Goal: Task Accomplishment & Management: Use online tool/utility

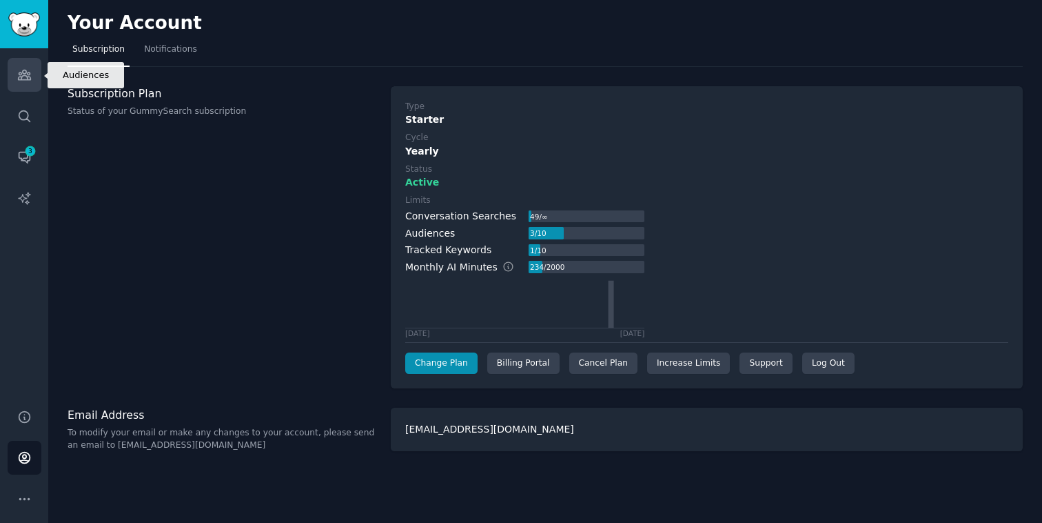
click at [24, 77] on icon "Sidebar" at bounding box center [24, 75] width 14 height 14
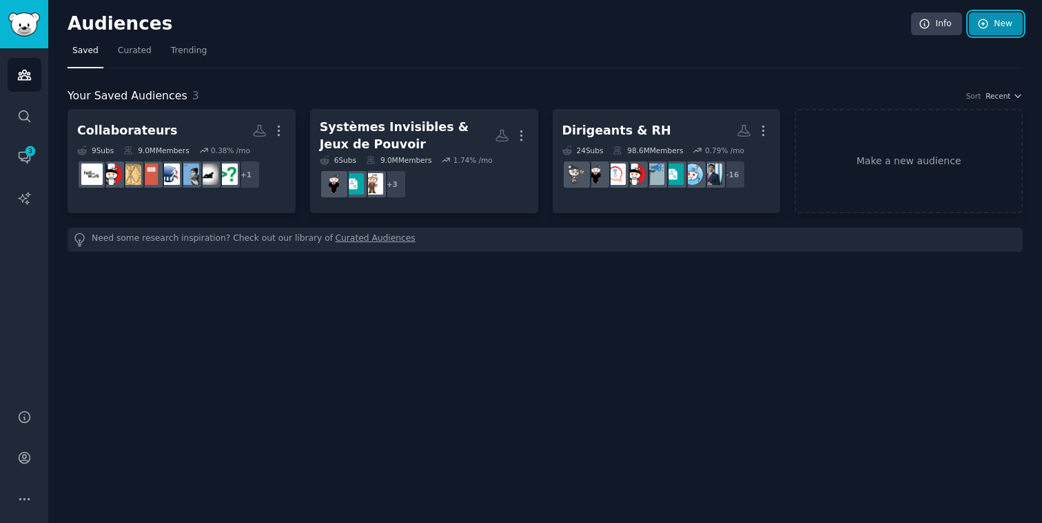
click at [991, 22] on link "New" at bounding box center [996, 23] width 54 height 23
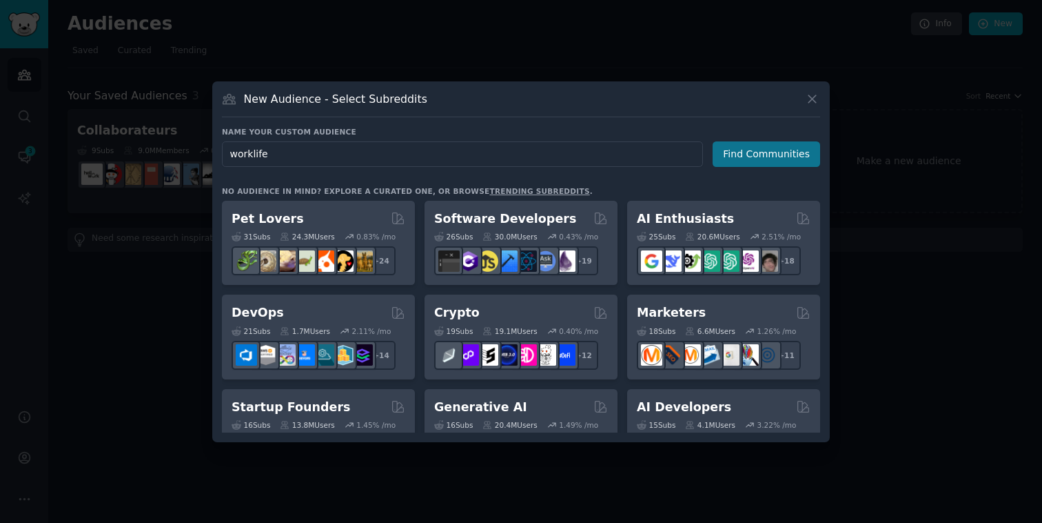
type input "worklife"
click at [760, 156] on button "Find Communities" at bounding box center [767, 154] width 108 height 26
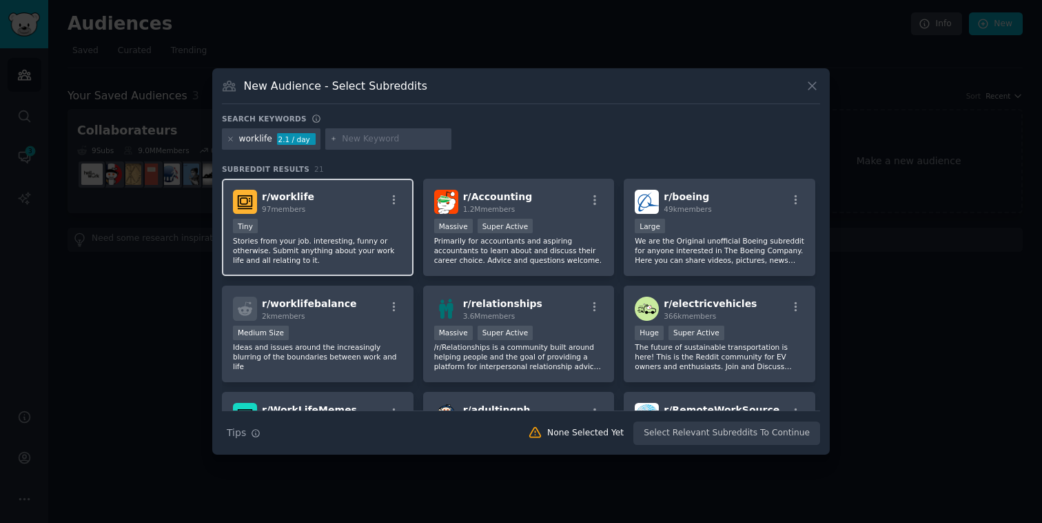
click at [342, 223] on div "Tiny" at bounding box center [318, 227] width 170 height 17
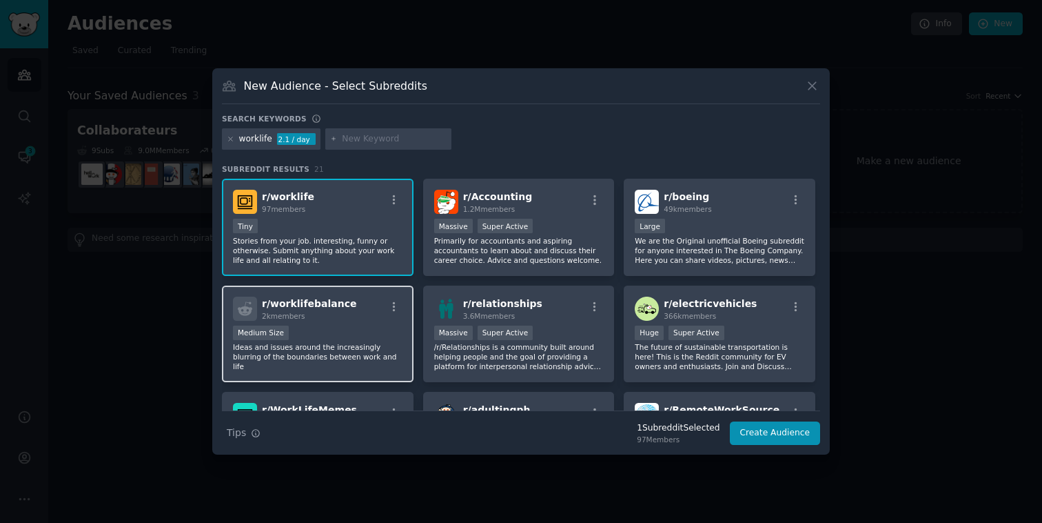
click at [368, 324] on div "r/ worklifebalance 2k members Medium Size Ideas and issues around the increasin…" at bounding box center [318, 333] width 192 height 97
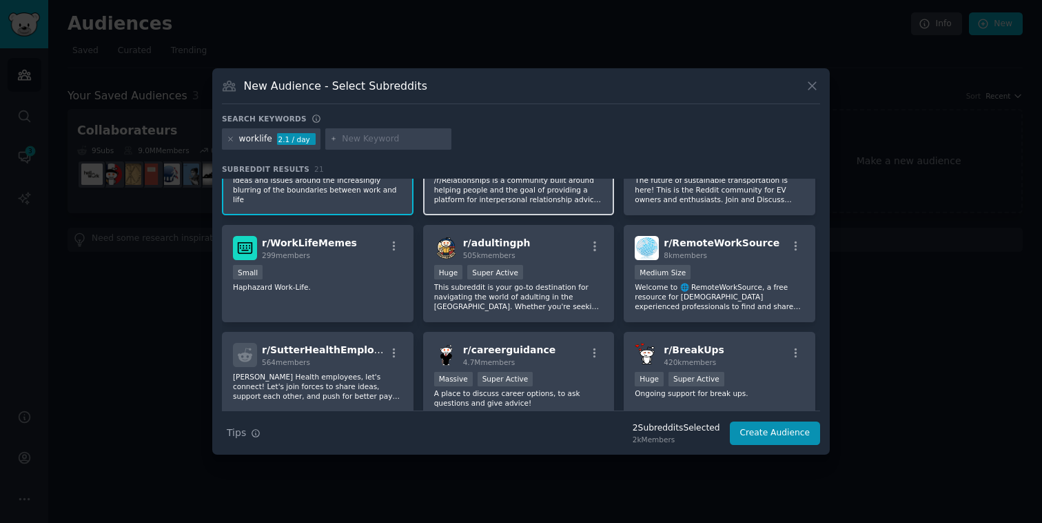
scroll to position [174, 0]
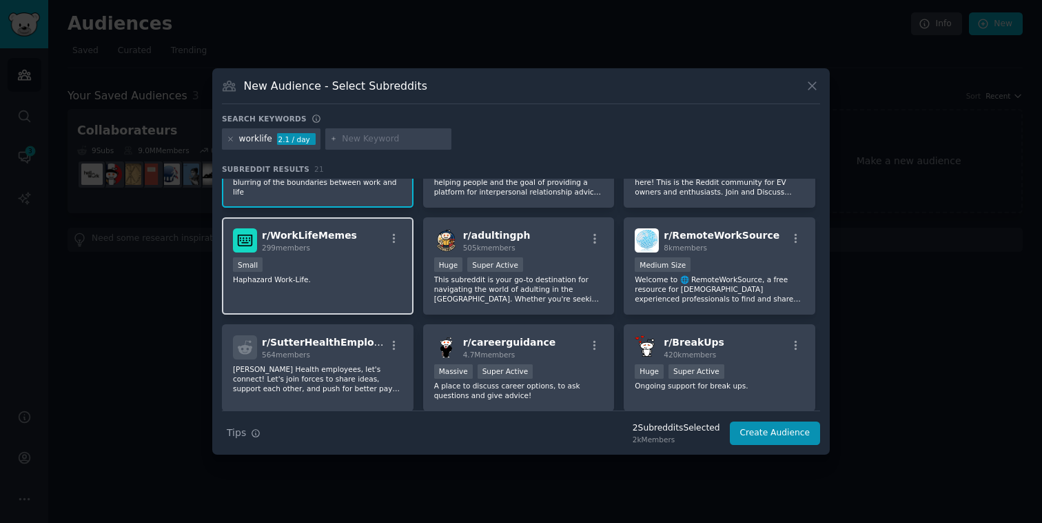
click at [351, 292] on div "r/ WorkLifeMemes 299 members Small Haphazard Work-Life." at bounding box center [318, 265] width 192 height 97
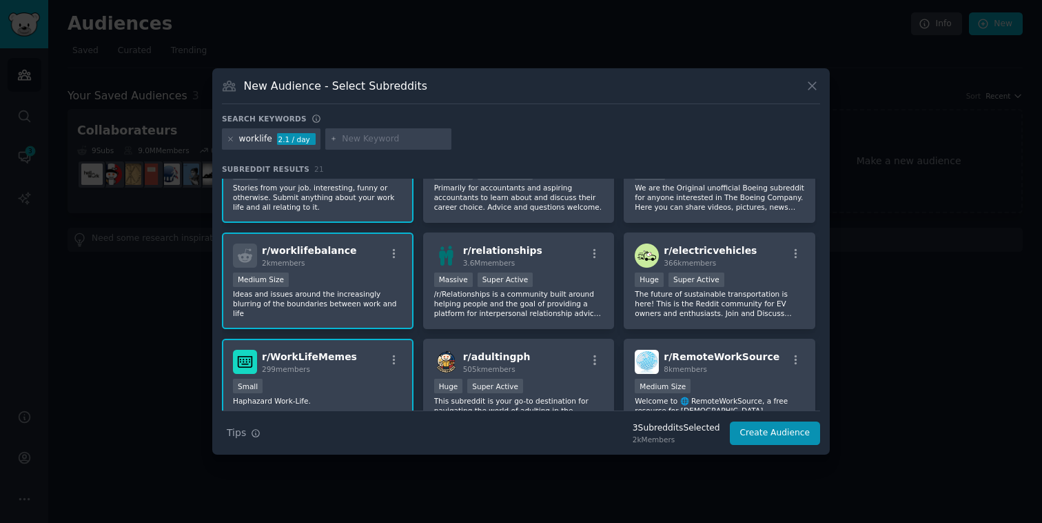
scroll to position [0, 0]
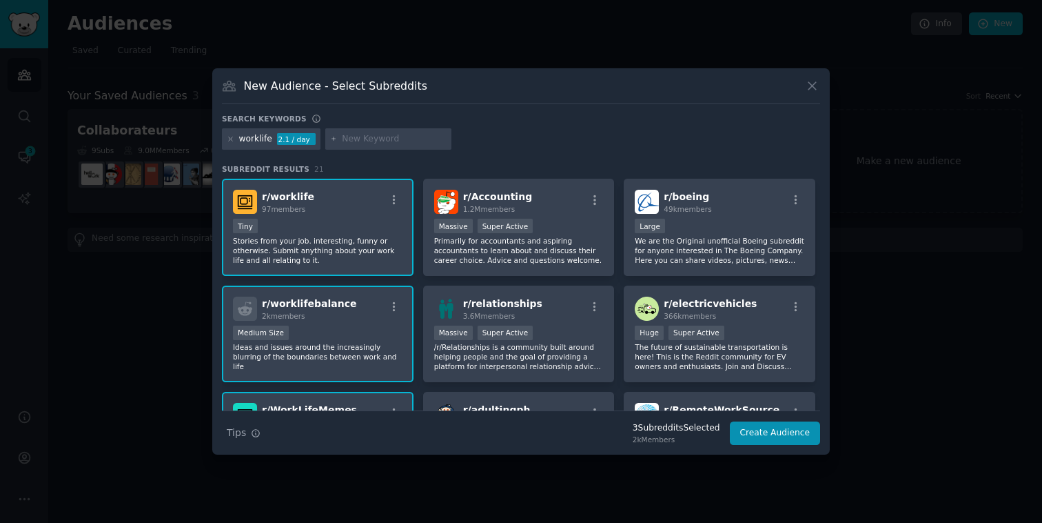
click at [373, 138] on input "text" at bounding box center [394, 139] width 105 height 12
type input "management"
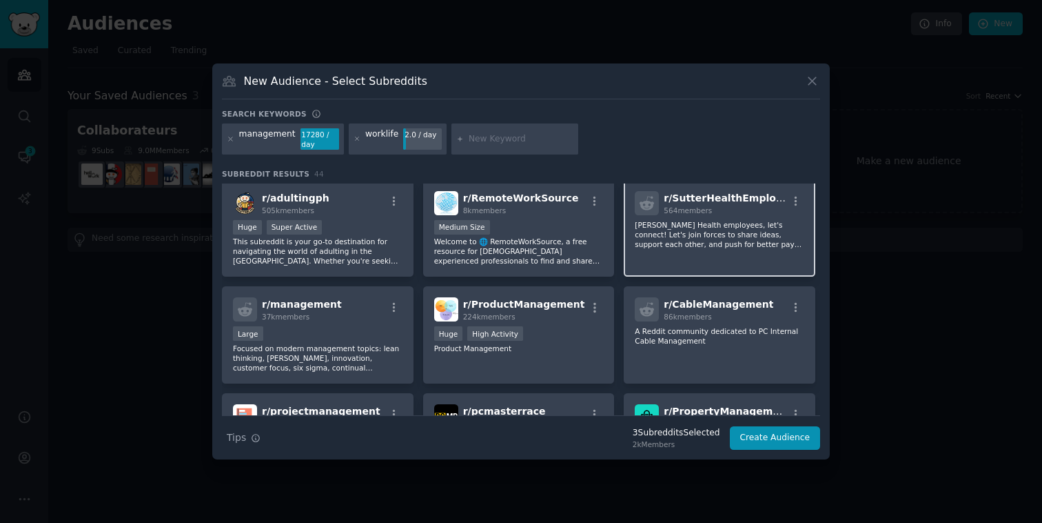
scroll to position [326, 0]
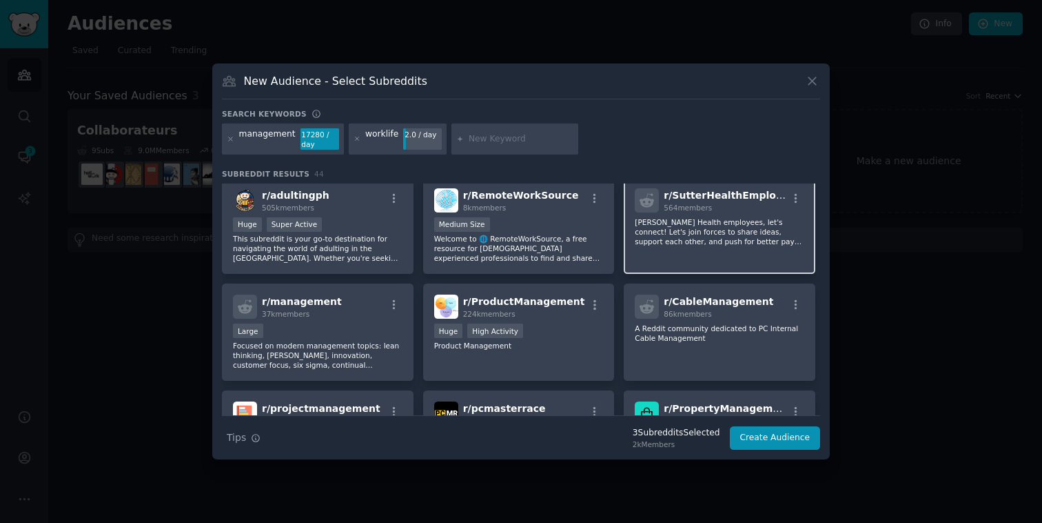
click at [727, 234] on p "[PERSON_NAME] Health employees, let's connect! Let's join forces to share ideas…" at bounding box center [720, 231] width 170 height 29
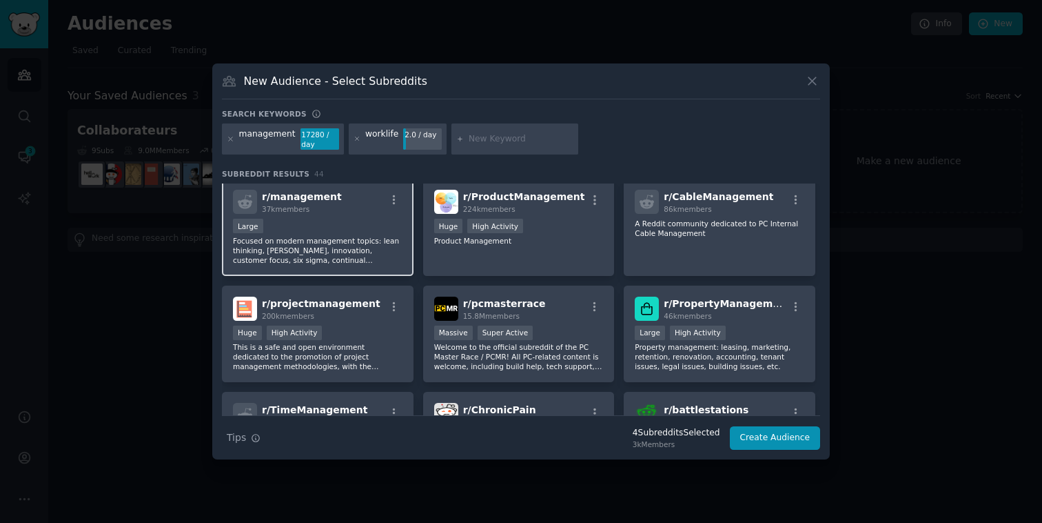
scroll to position [432, 0]
click at [337, 250] on p "Focused on modern management topics: lean thinking, [PERSON_NAME], innovation, …" at bounding box center [318, 248] width 170 height 29
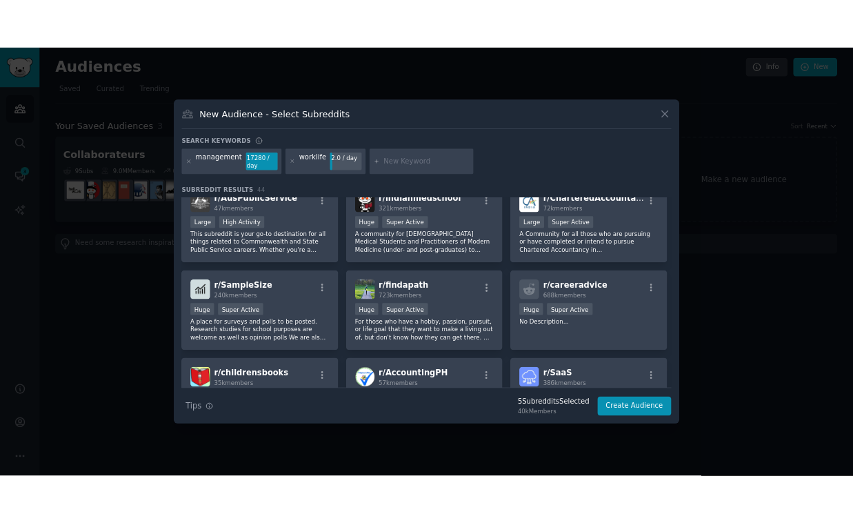
scroll to position [1191, 0]
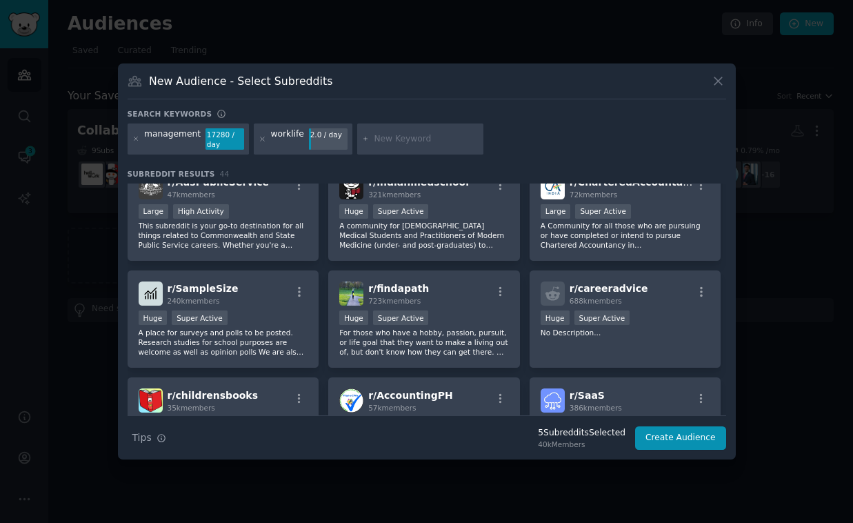
click at [383, 137] on input "text" at bounding box center [426, 139] width 105 height 12
paste input "travail et société"
type input "travail et société"
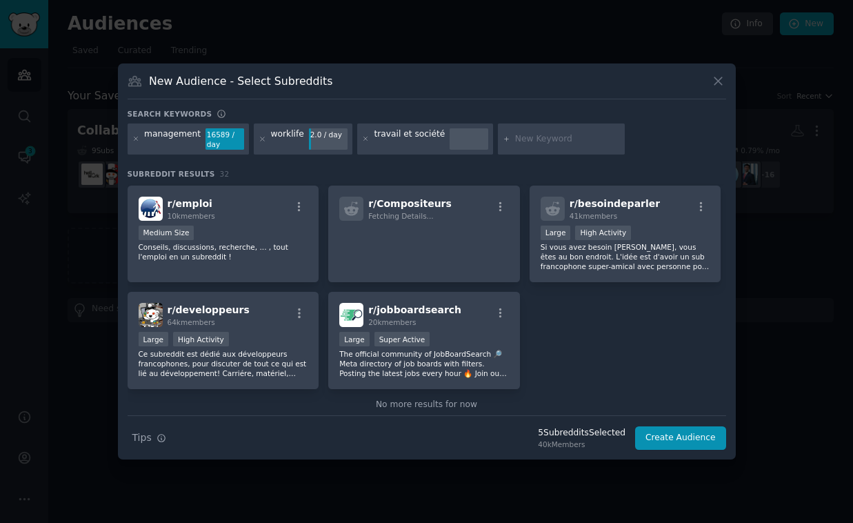
scroll to position [952, 0]
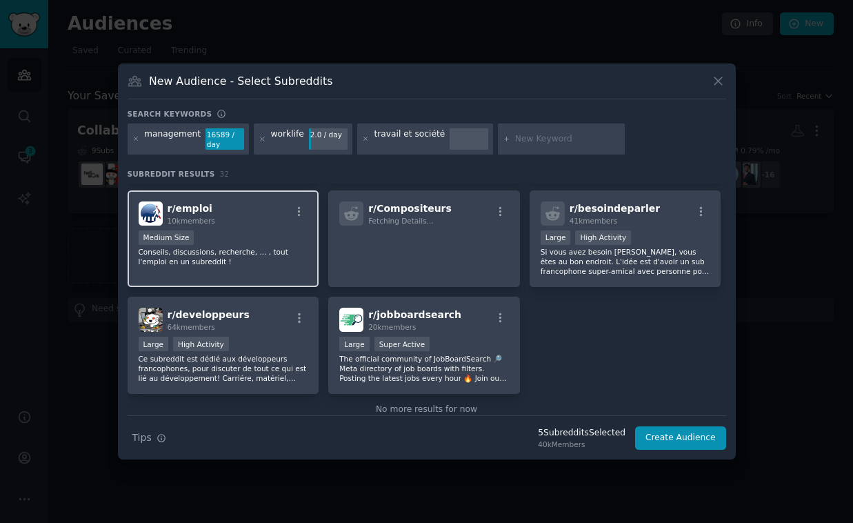
click at [264, 242] on div "Medium Size" at bounding box center [224, 238] width 170 height 17
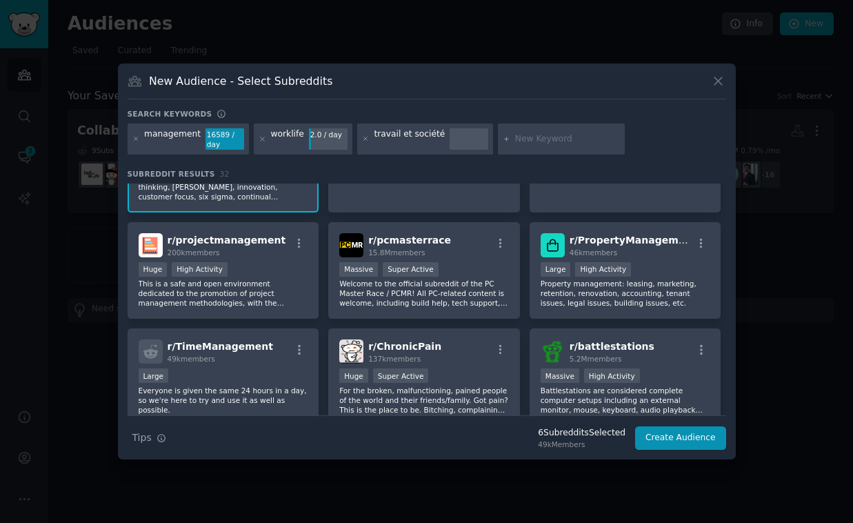
scroll to position [487, 0]
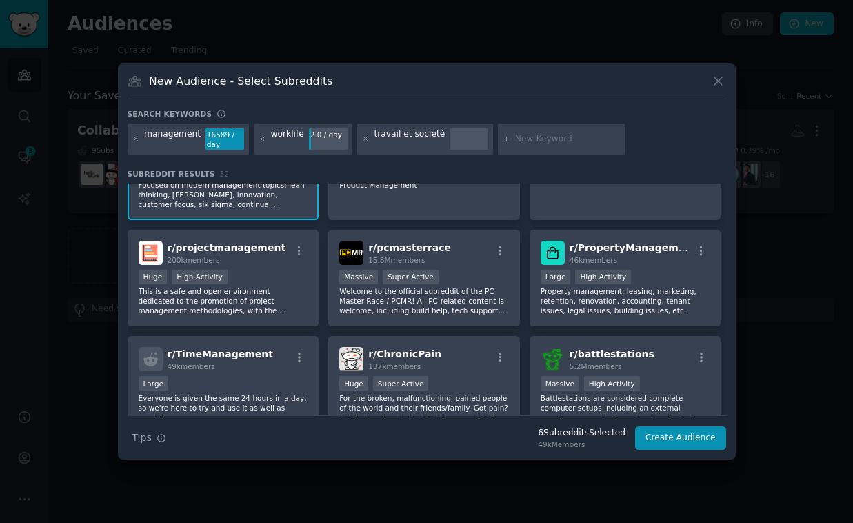
click at [532, 140] on input "text" at bounding box center [567, 139] width 105 height 12
paste input "futur du travail"
type input "futur du travail"
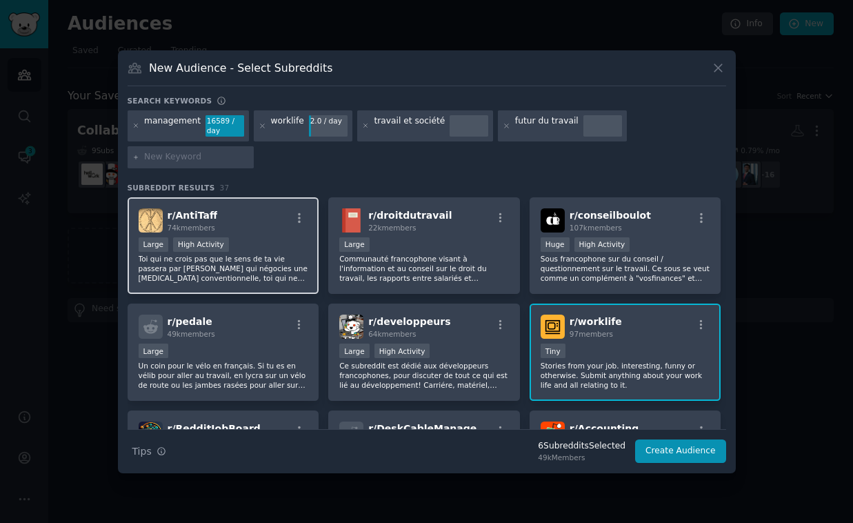
click at [273, 236] on div "r/ AntiTaff 74k members >= 80th percentile for submissions / day Large High Act…" at bounding box center [224, 245] width 192 height 97
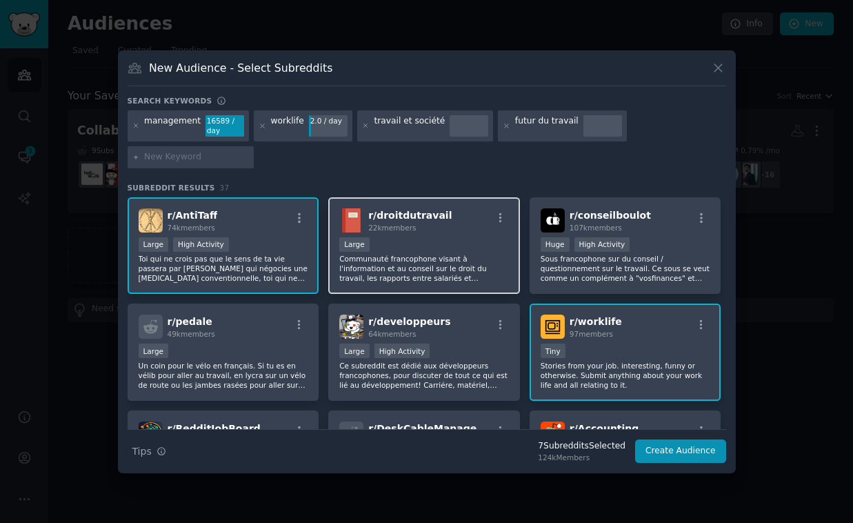
click at [466, 236] on div "r/ droitdutravail 22k members 10,000 - 100,000 members Large Communauté francop…" at bounding box center [424, 245] width 192 height 97
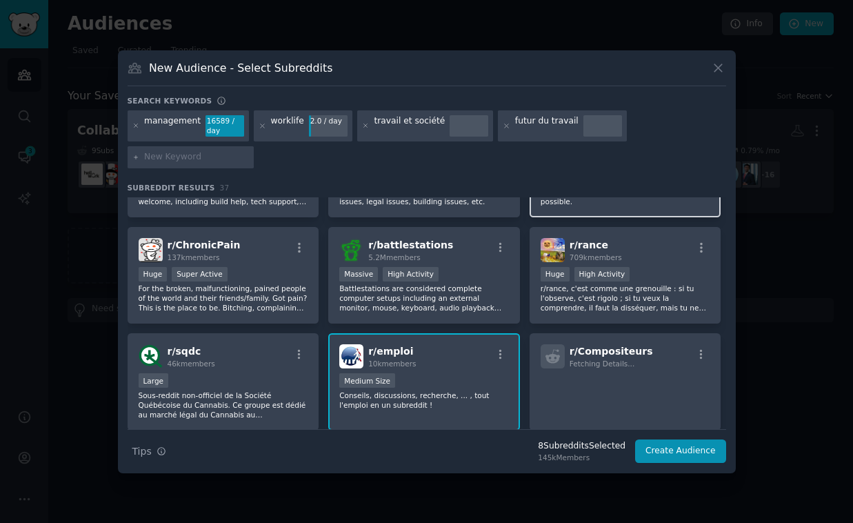
scroll to position [828, 0]
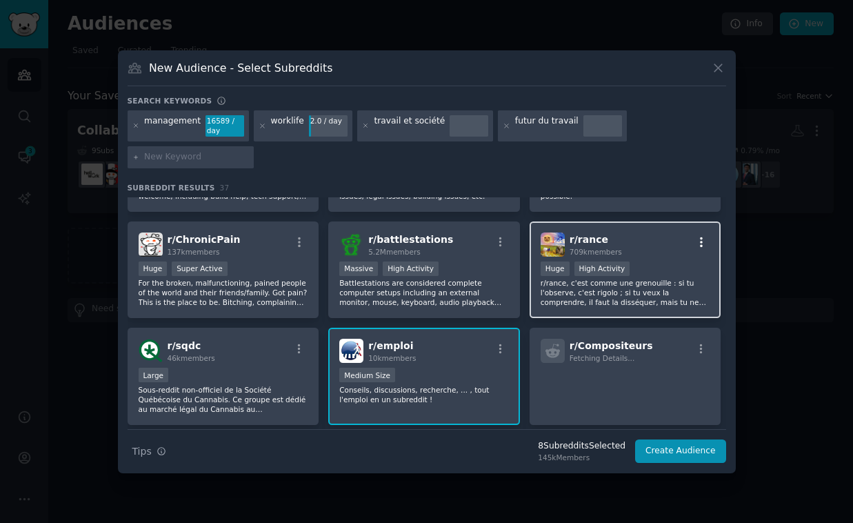
click at [703, 239] on icon "button" at bounding box center [701, 242] width 12 height 12
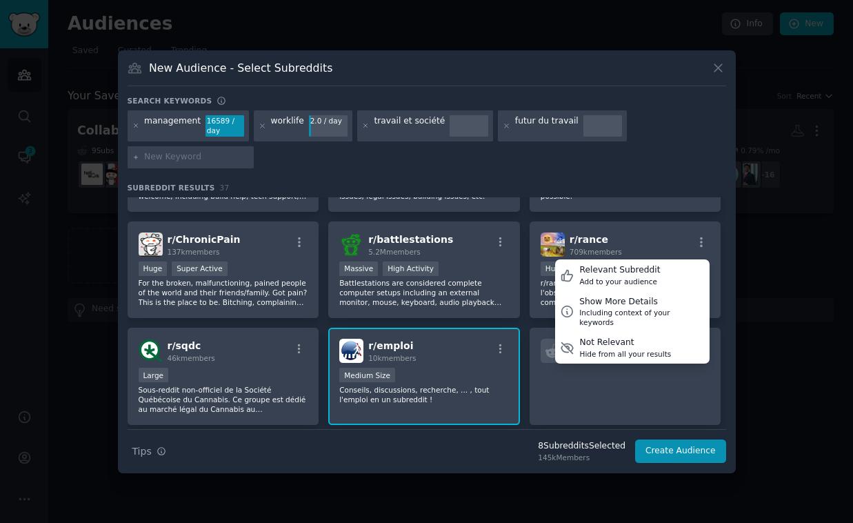
click at [458, 449] on div "Search Tips Tips 8 Subreddit s Selected 145k Members Create Audience" at bounding box center [427, 446] width 598 height 34
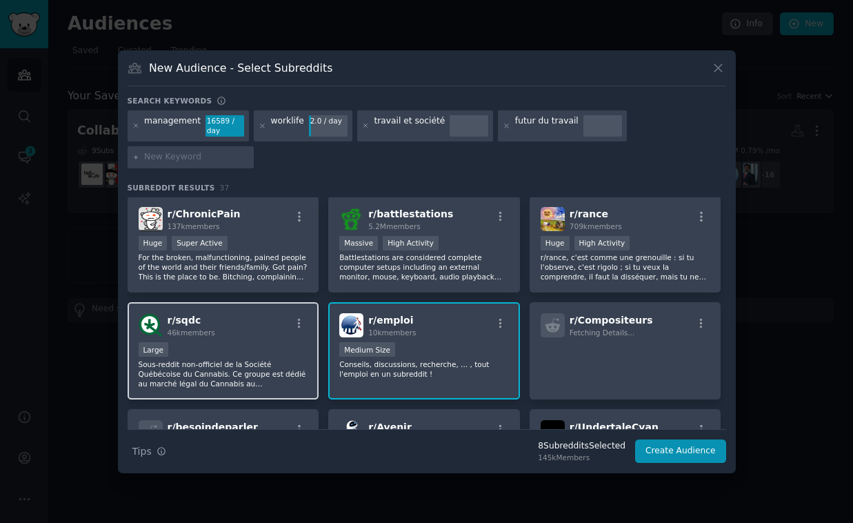
scroll to position [863, 0]
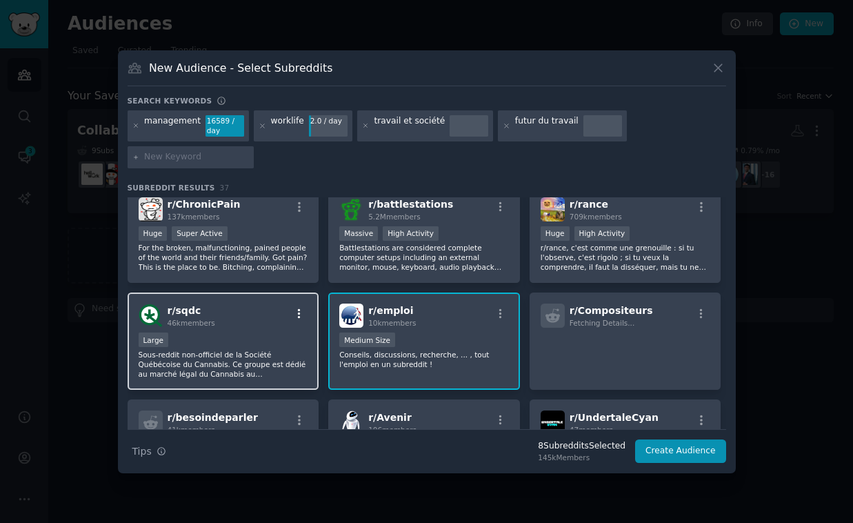
click at [297, 312] on icon "button" at bounding box center [299, 313] width 12 height 12
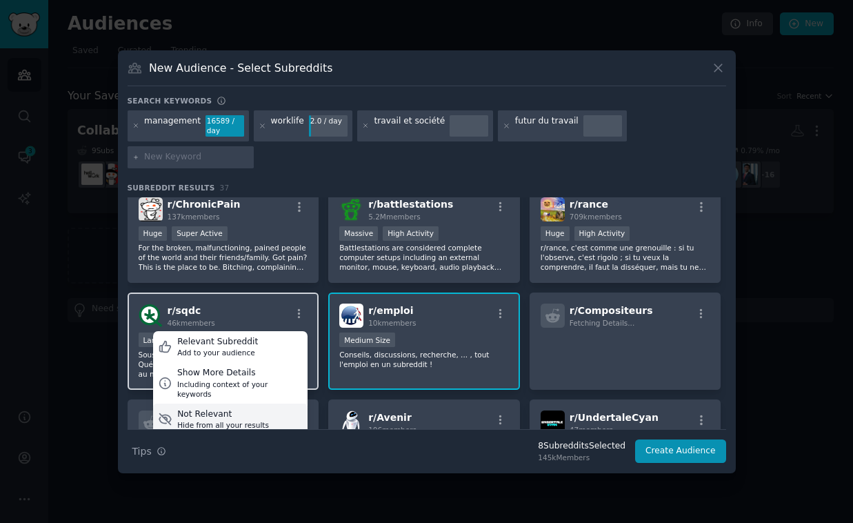
click at [232, 408] on div "Not Relevant" at bounding box center [223, 414] width 92 height 12
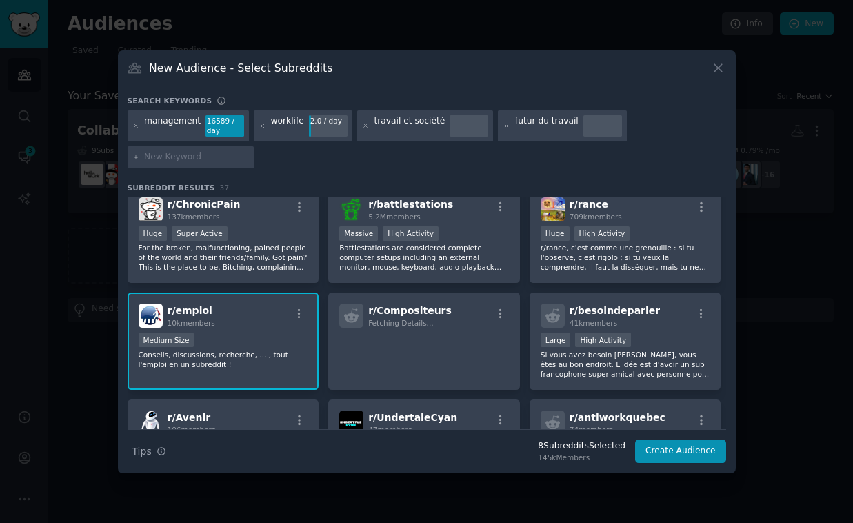
click at [239, 339] on div "1000 - 10,000 members Medium Size" at bounding box center [224, 340] width 170 height 17
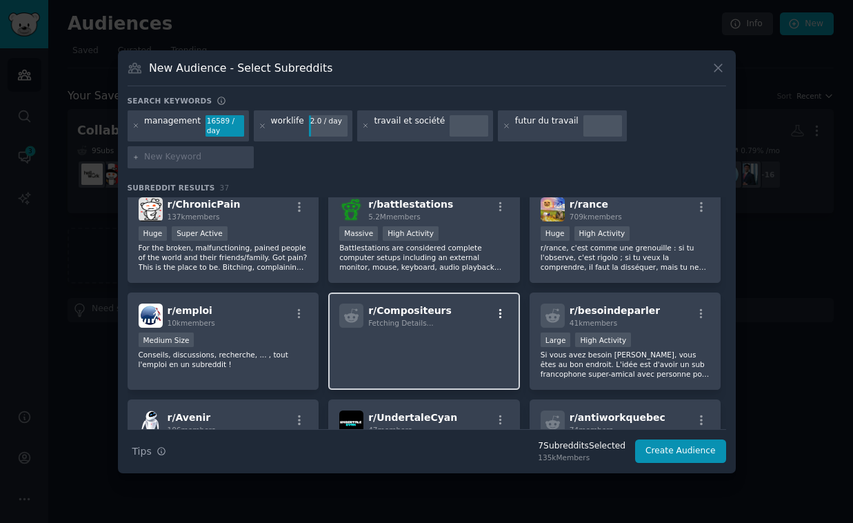
click at [501, 311] on icon "button" at bounding box center [500, 313] width 12 height 12
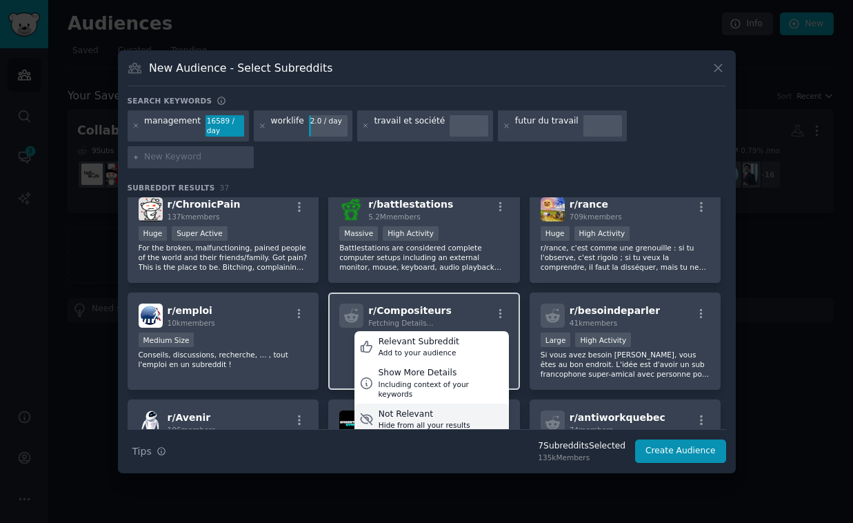
click at [421, 420] on div "Hide from all your results" at bounding box center [424, 425] width 92 height 10
click at [431, 408] on div "Not Relevant" at bounding box center [424, 414] width 92 height 12
click at [429, 408] on div "Not Relevant" at bounding box center [424, 414] width 92 height 12
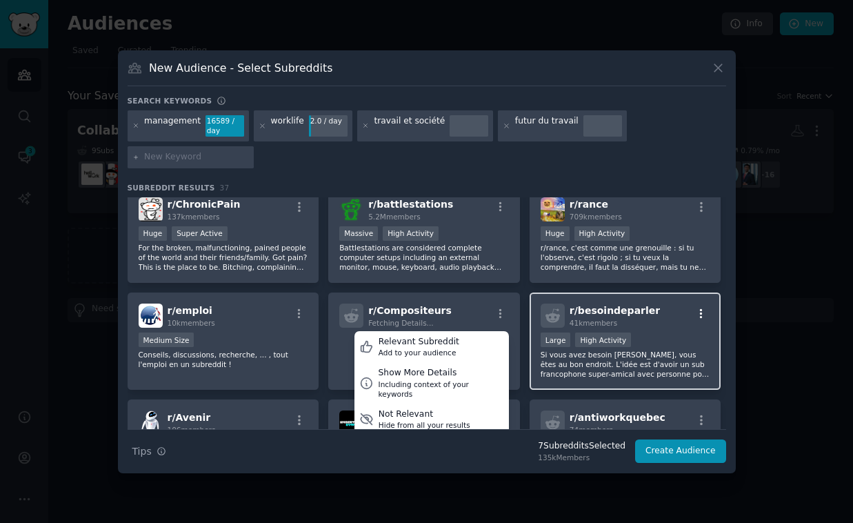
click at [698, 312] on icon "button" at bounding box center [701, 313] width 12 height 12
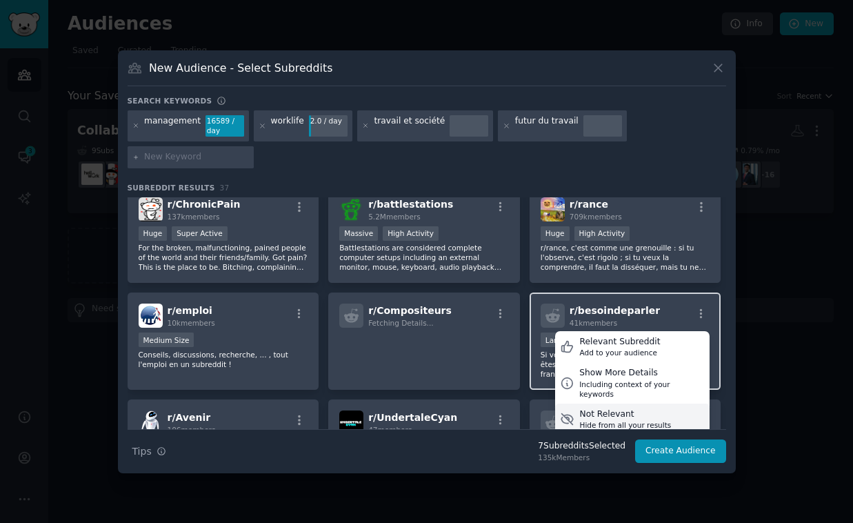
click at [597, 408] on div "Not Relevant" at bounding box center [625, 414] width 92 height 12
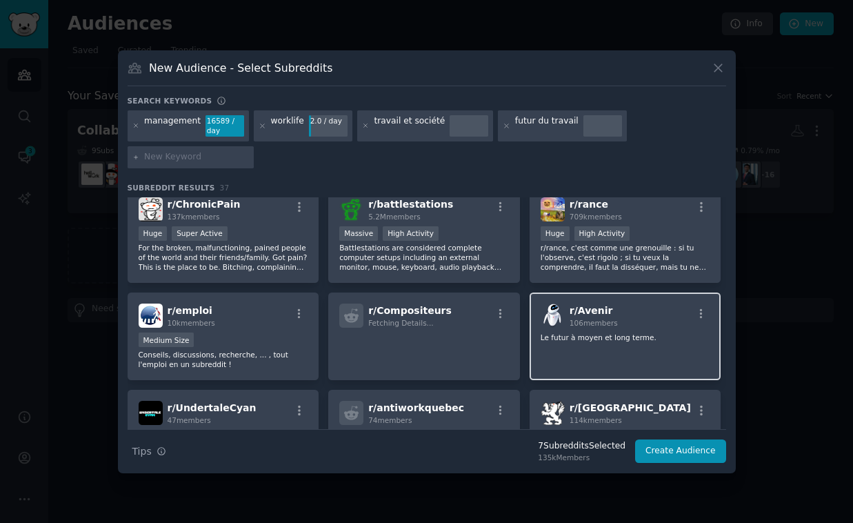
click at [596, 342] on div "r/ Avenir 106 members Le futur à moyen et long terme." at bounding box center [625, 336] width 192 height 88
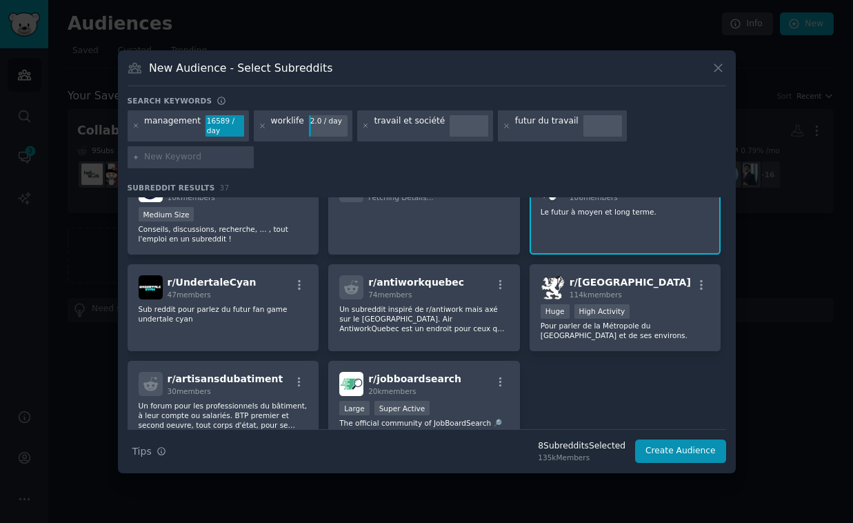
scroll to position [990, 0]
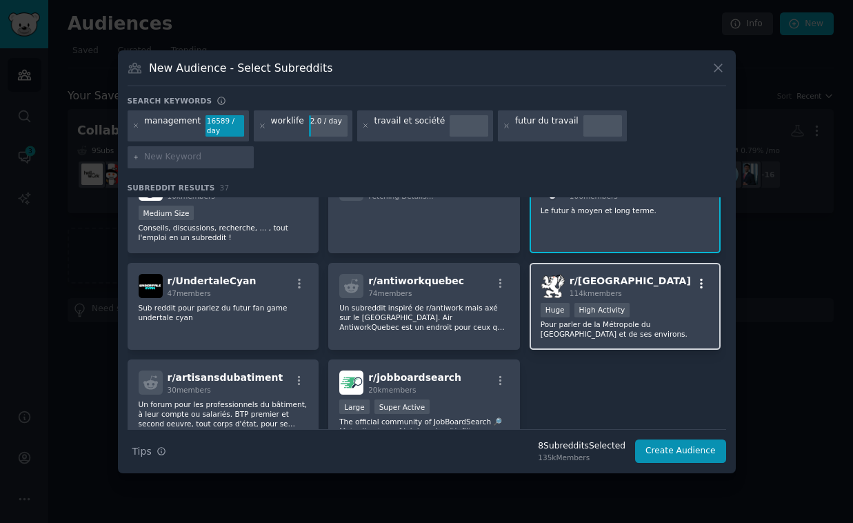
click at [696, 281] on icon "button" at bounding box center [701, 283] width 12 height 12
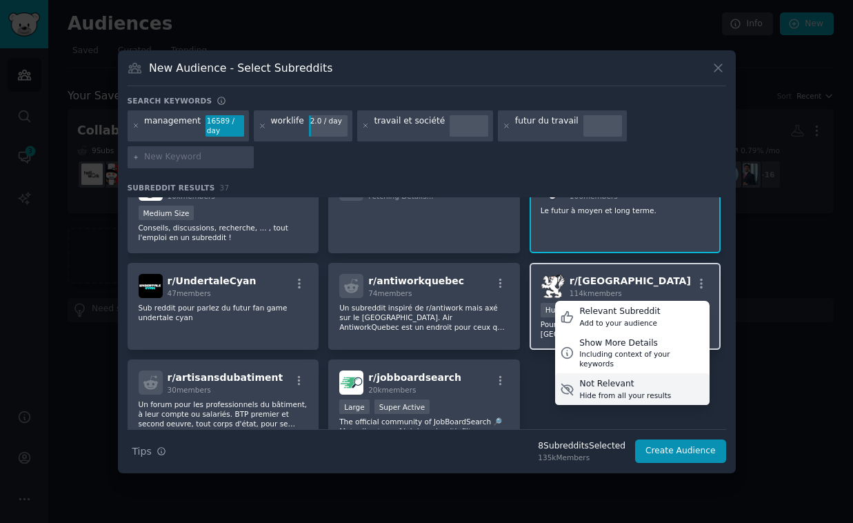
click at [612, 378] on div "Not Relevant" at bounding box center [625, 384] width 92 height 12
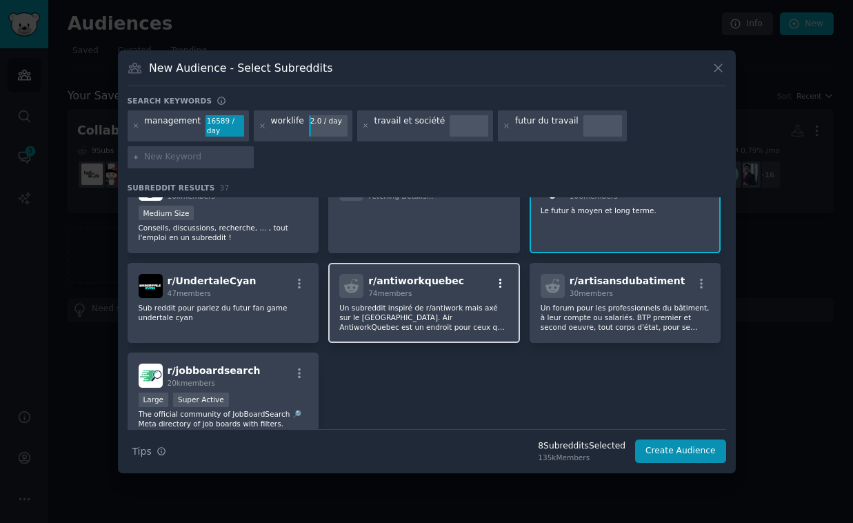
click at [500, 279] on icon "button" at bounding box center [500, 283] width 12 height 12
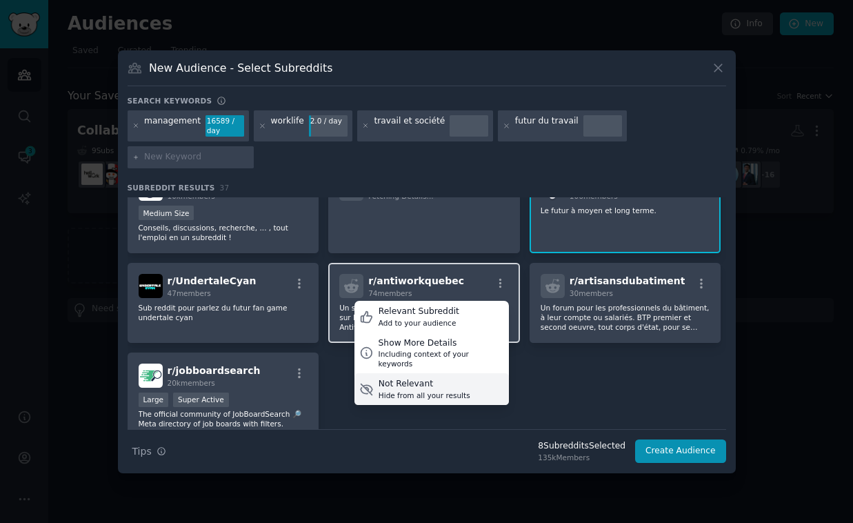
click at [412, 390] on div "Hide from all your results" at bounding box center [424, 395] width 92 height 10
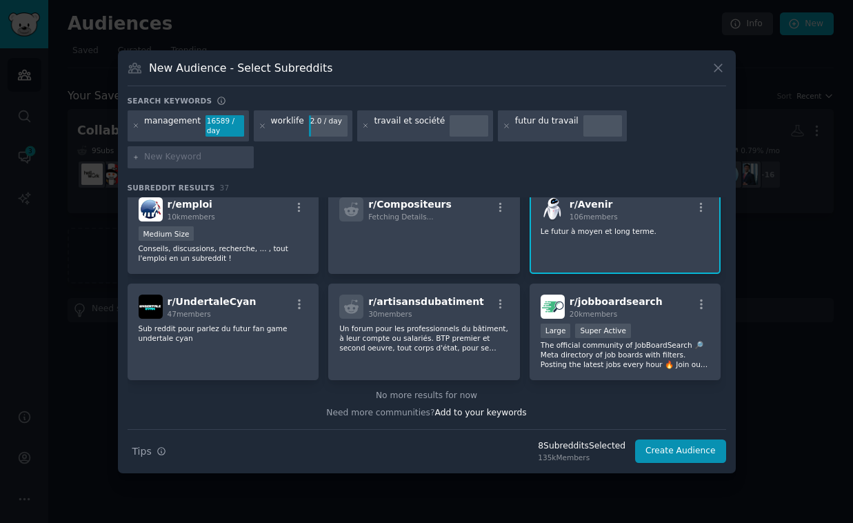
scroll to position [969, 0]
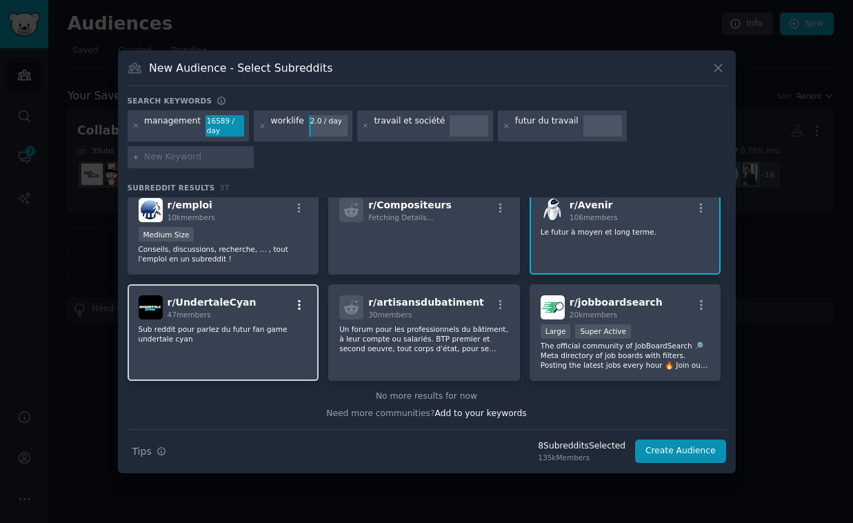
click at [298, 301] on icon "button" at bounding box center [299, 305] width 3 height 10
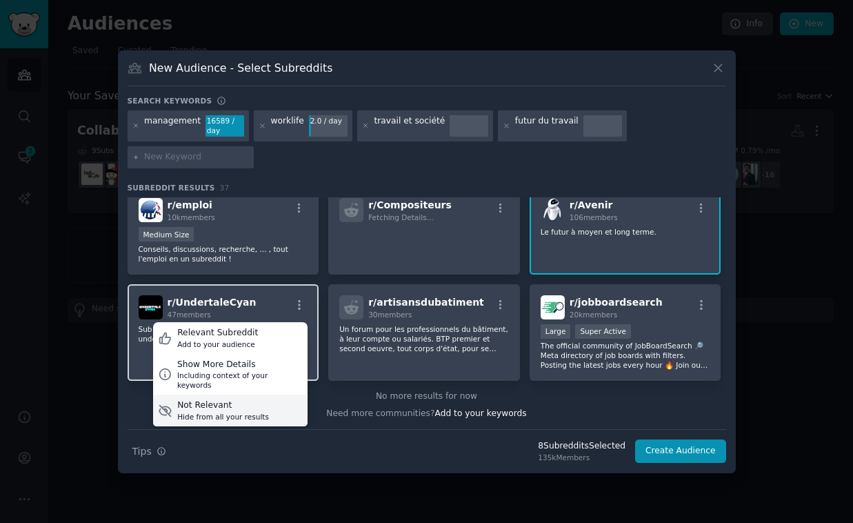
click at [229, 412] on div "Hide from all your results" at bounding box center [223, 417] width 92 height 10
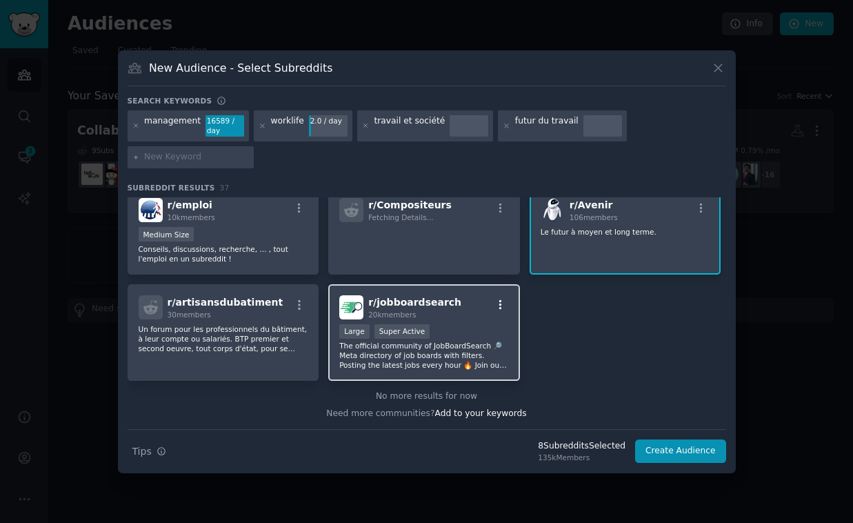
click at [497, 305] on icon "button" at bounding box center [500, 305] width 12 height 12
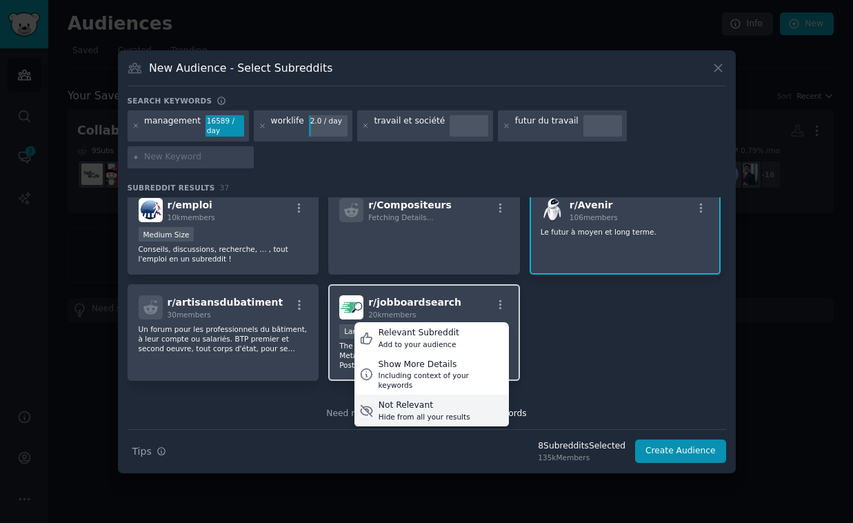
click at [403, 399] on div "Not Relevant" at bounding box center [424, 405] width 92 height 12
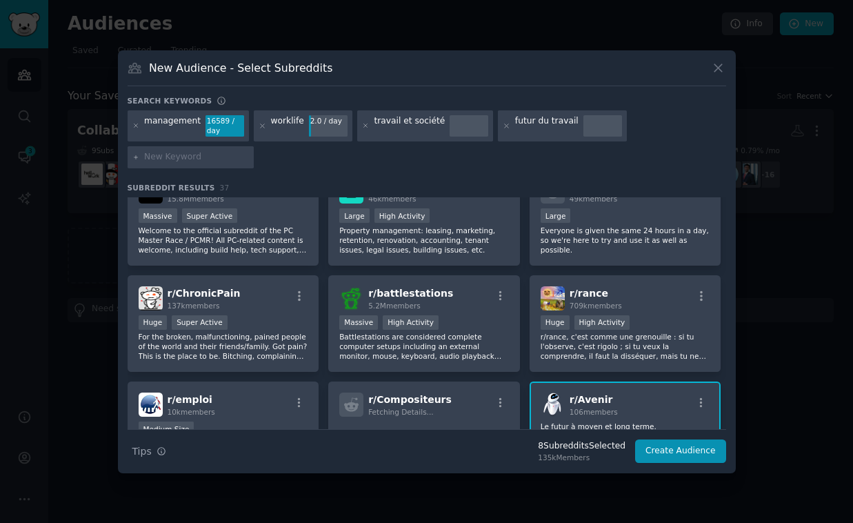
scroll to position [771, 0]
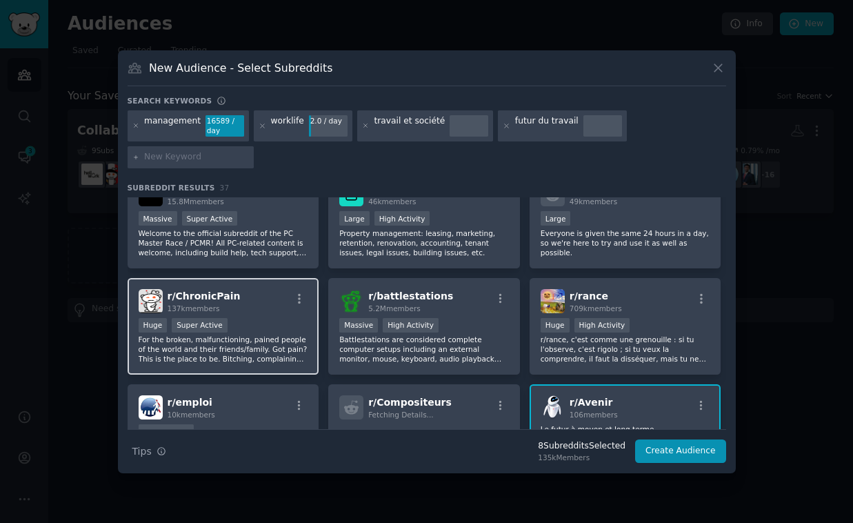
click at [301, 289] on div "r/ ChronicPain 137k members" at bounding box center [224, 301] width 170 height 24
click at [301, 299] on icon "button" at bounding box center [299, 298] width 12 height 12
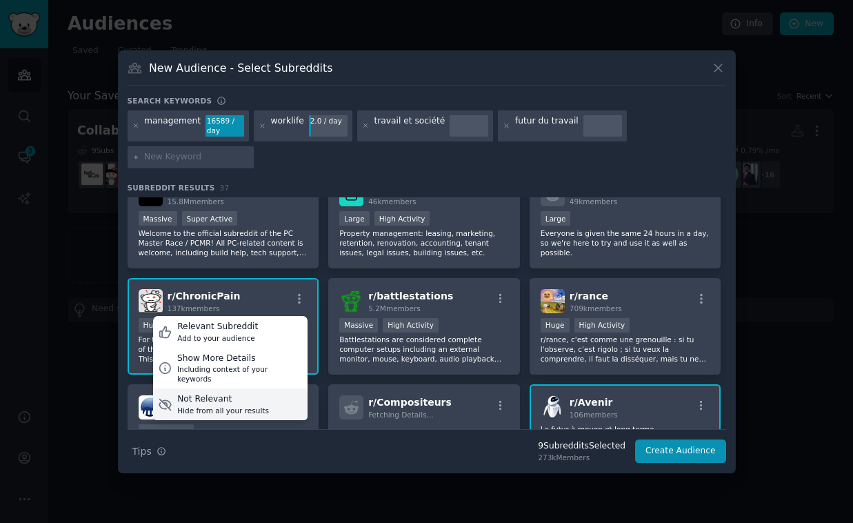
click at [232, 393] on div "Not Relevant" at bounding box center [223, 399] width 92 height 12
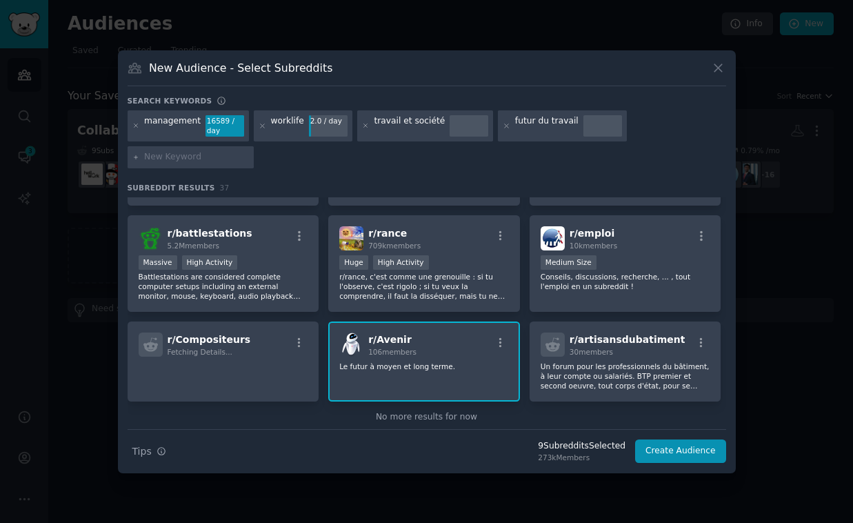
scroll to position [835, 0]
click at [302, 341] on icon "button" at bounding box center [299, 342] width 12 height 12
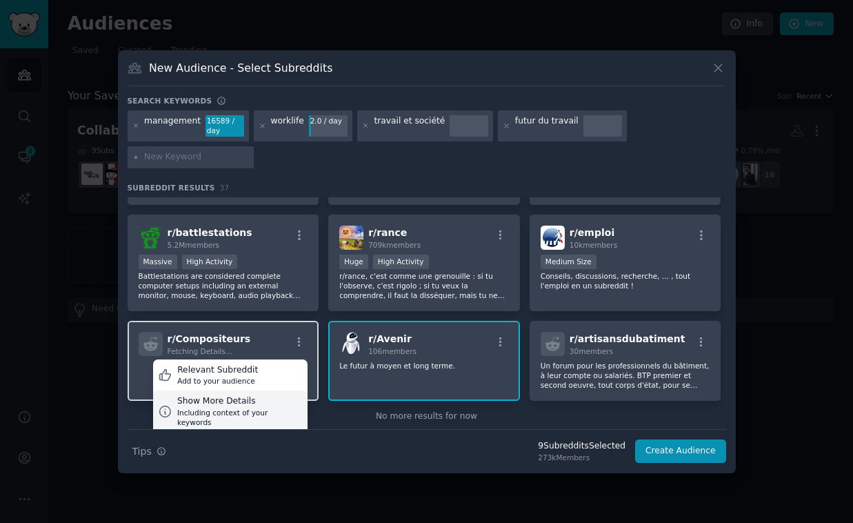
scroll to position [859, 0]
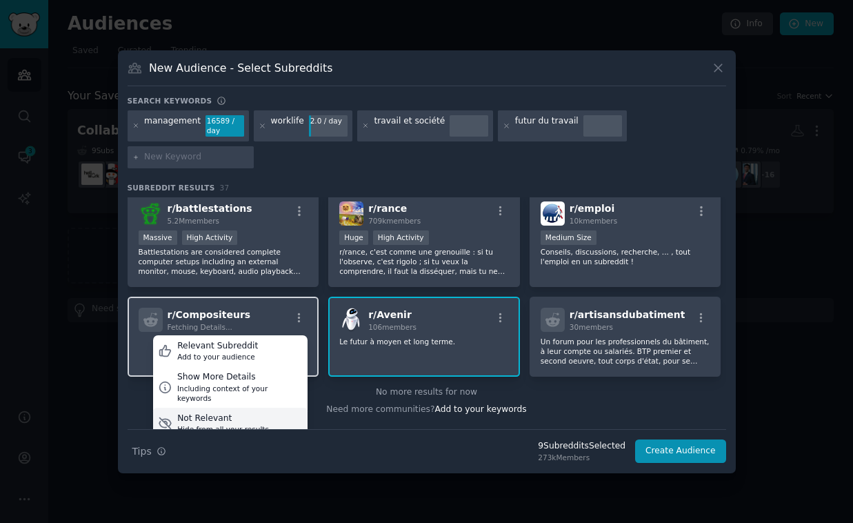
click at [213, 412] on div "Not Relevant" at bounding box center [223, 418] width 92 height 12
click at [228, 412] on div "Not Relevant" at bounding box center [223, 418] width 92 height 12
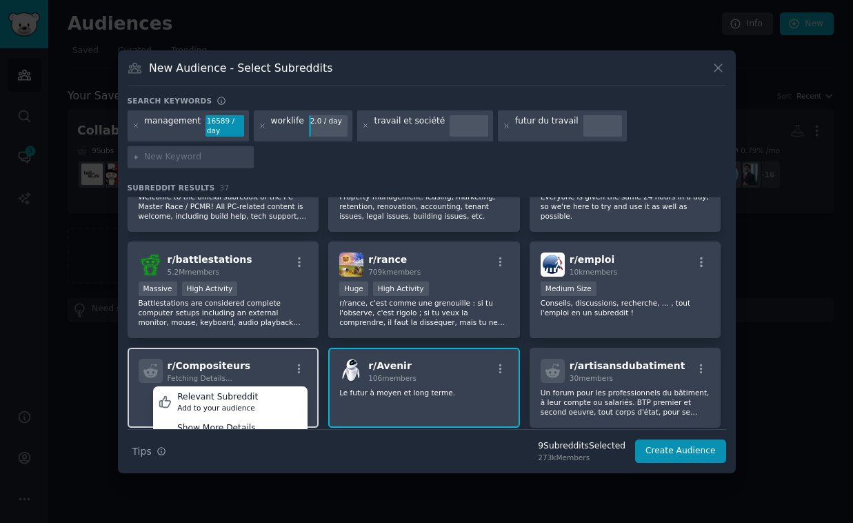
scroll to position [804, 0]
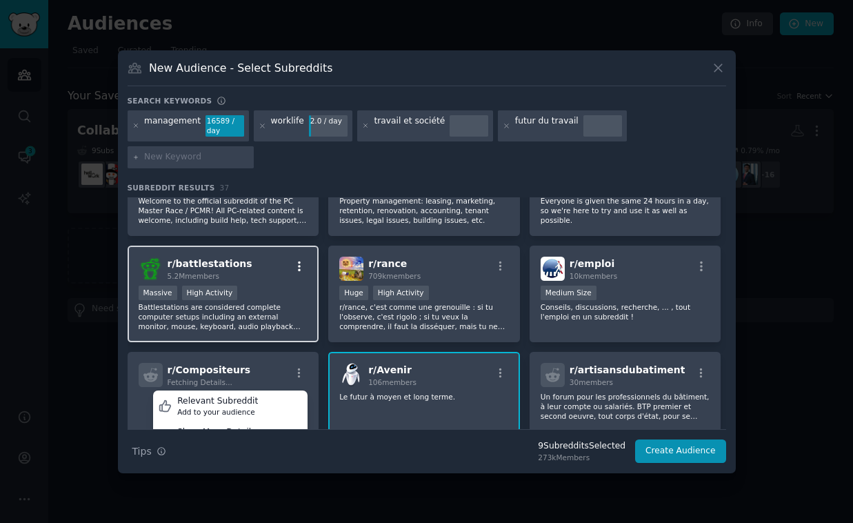
click at [297, 264] on icon "button" at bounding box center [299, 266] width 12 height 12
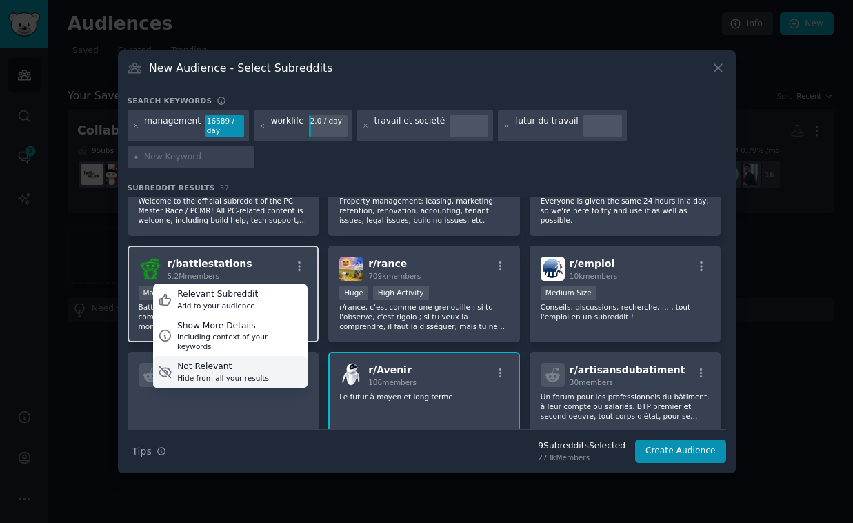
click at [230, 361] on div "Not Relevant" at bounding box center [223, 367] width 92 height 12
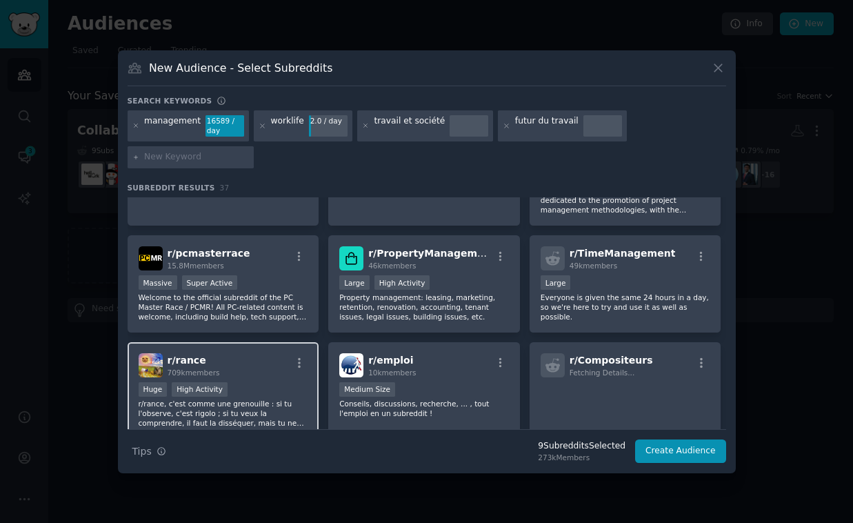
scroll to position [703, 0]
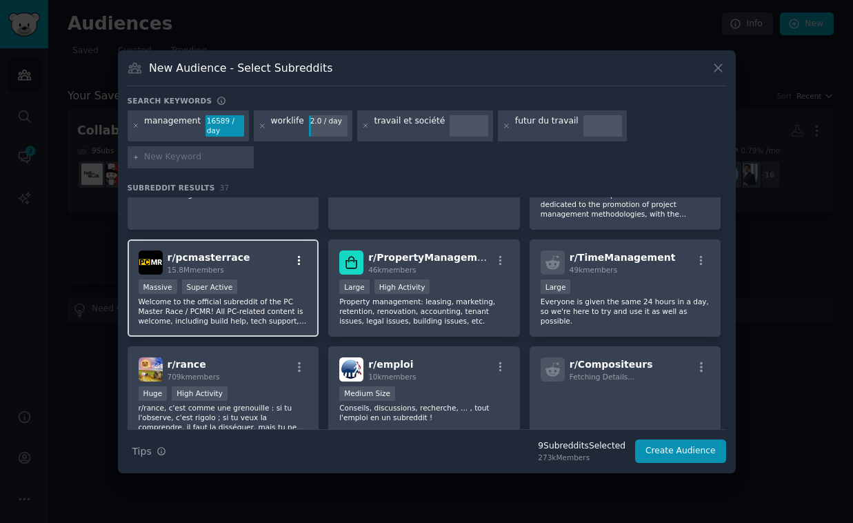
click at [301, 256] on icon "button" at bounding box center [299, 260] width 12 height 12
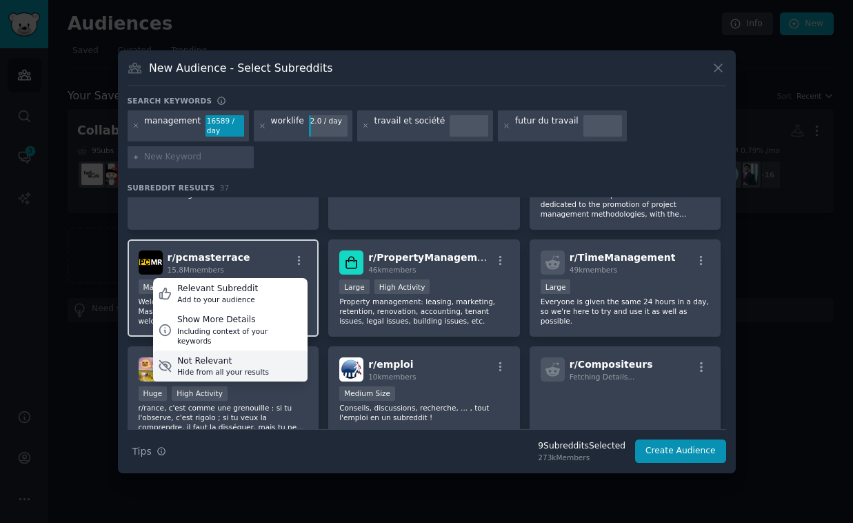
click at [215, 356] on div "Not Relevant" at bounding box center [223, 361] width 92 height 12
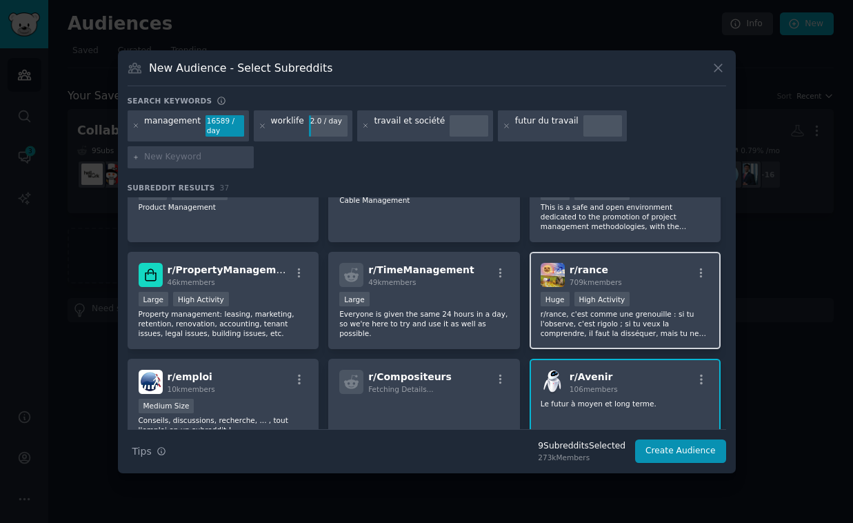
scroll to position [685, 0]
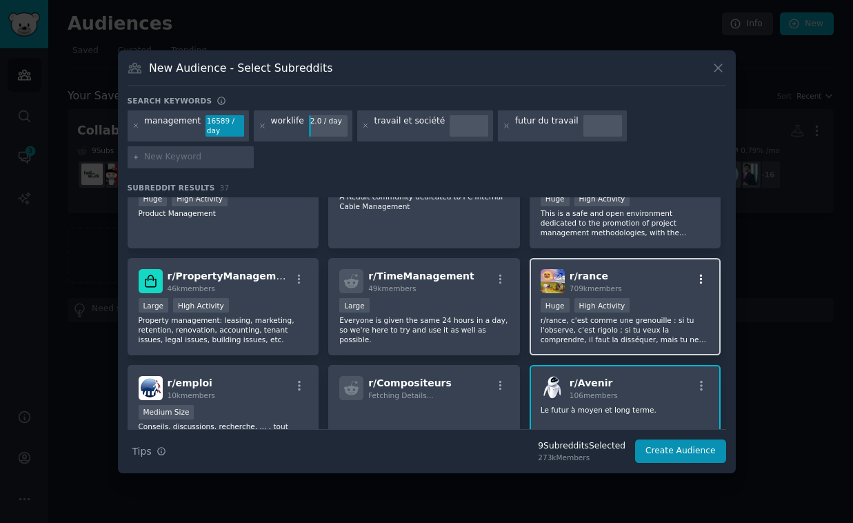
click at [699, 276] on icon "button" at bounding box center [701, 279] width 12 height 12
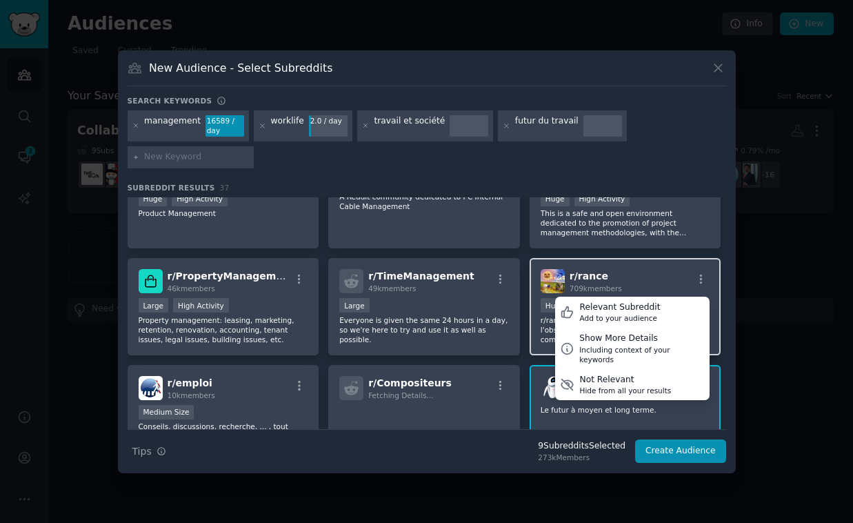
click at [623, 271] on div "r/ rance 709k members Relevant Subreddit Add to your audience Show More Details…" at bounding box center [626, 281] width 170 height 24
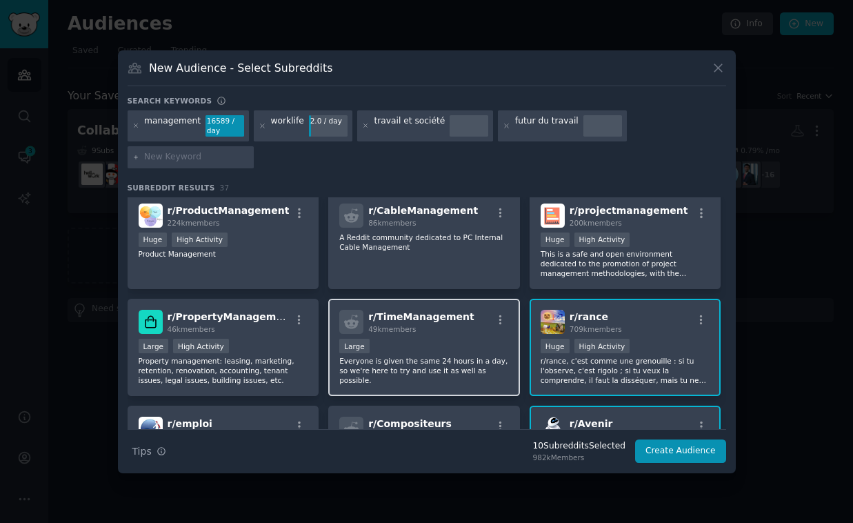
scroll to position [640, 0]
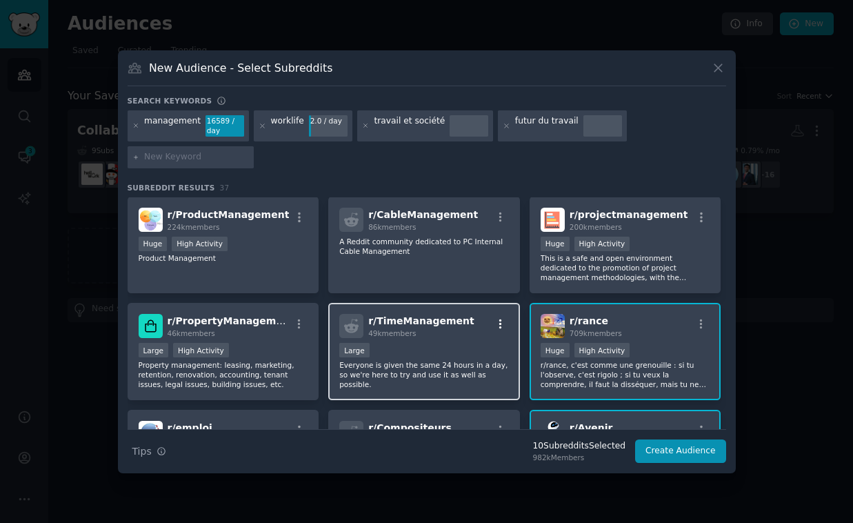
click at [501, 321] on icon "button" at bounding box center [500, 324] width 12 height 12
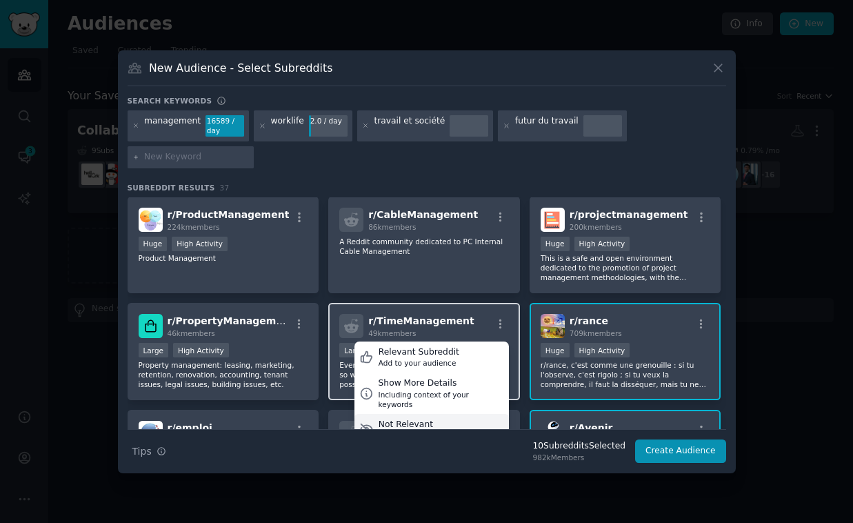
click at [434, 418] on div "Not Relevant" at bounding box center [424, 424] width 92 height 12
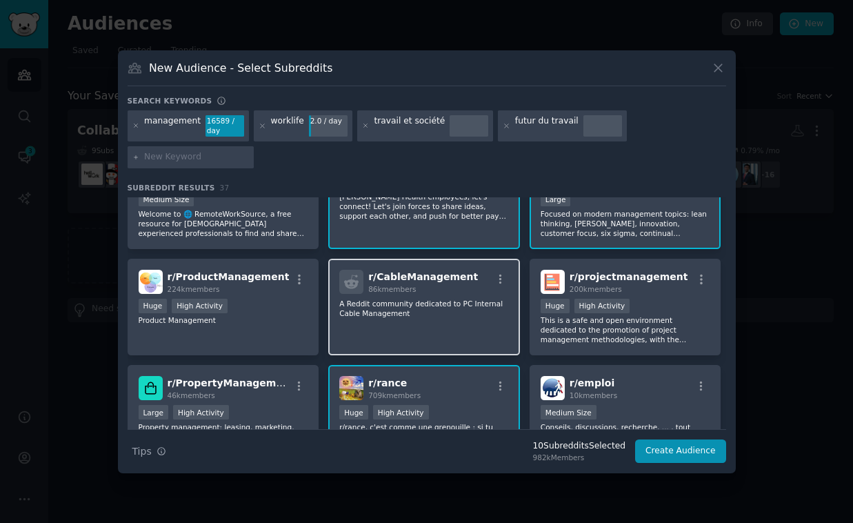
scroll to position [576, 0]
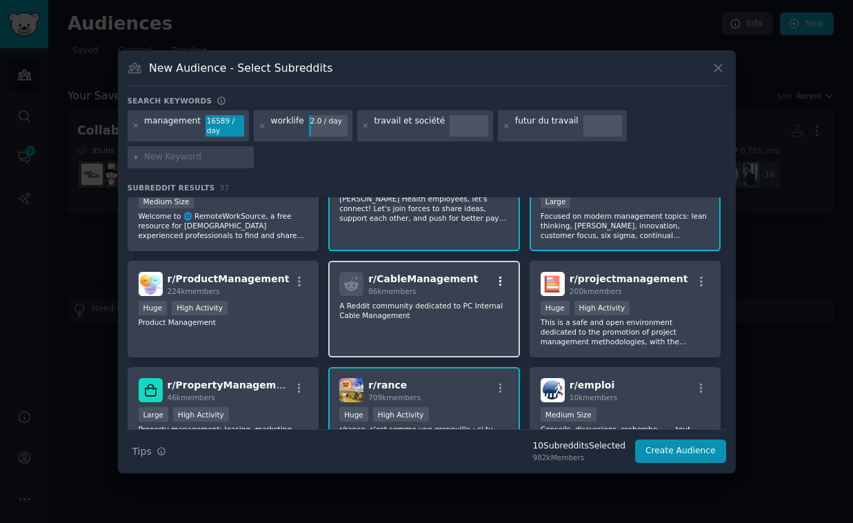
click at [499, 278] on icon "button" at bounding box center [500, 281] width 3 height 10
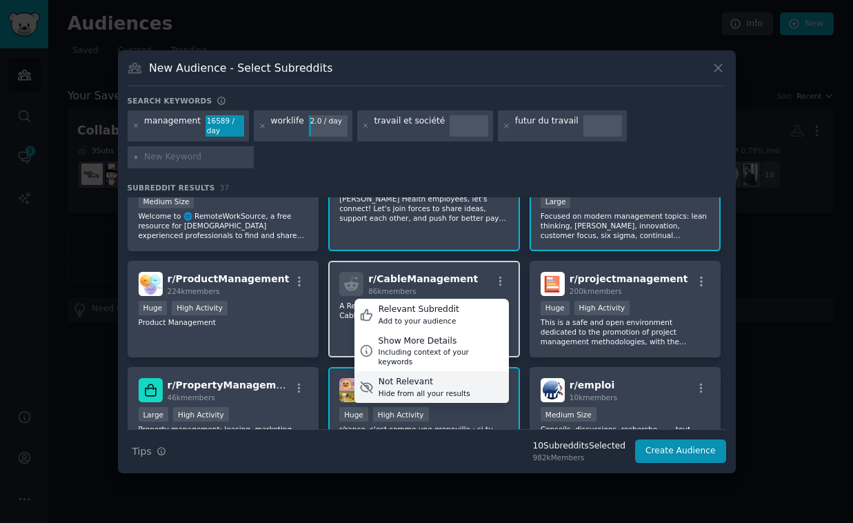
click at [424, 376] on div "Not Relevant" at bounding box center [424, 382] width 92 height 12
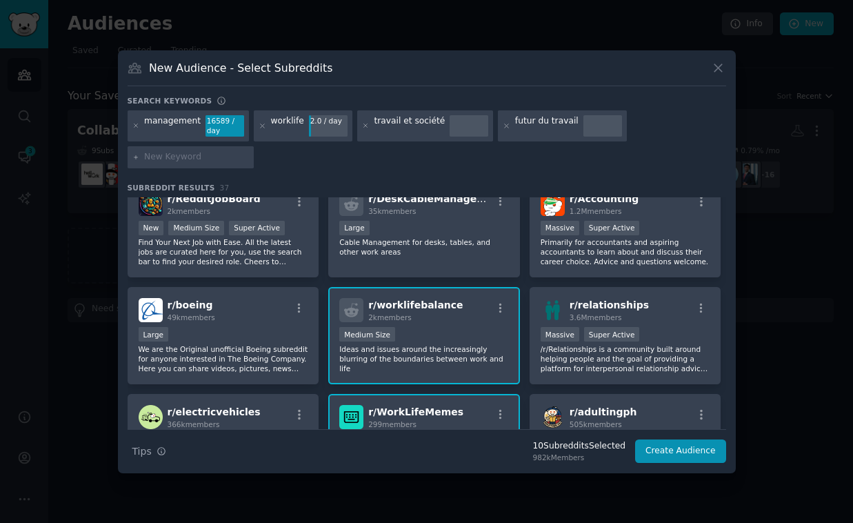
scroll to position [221, 0]
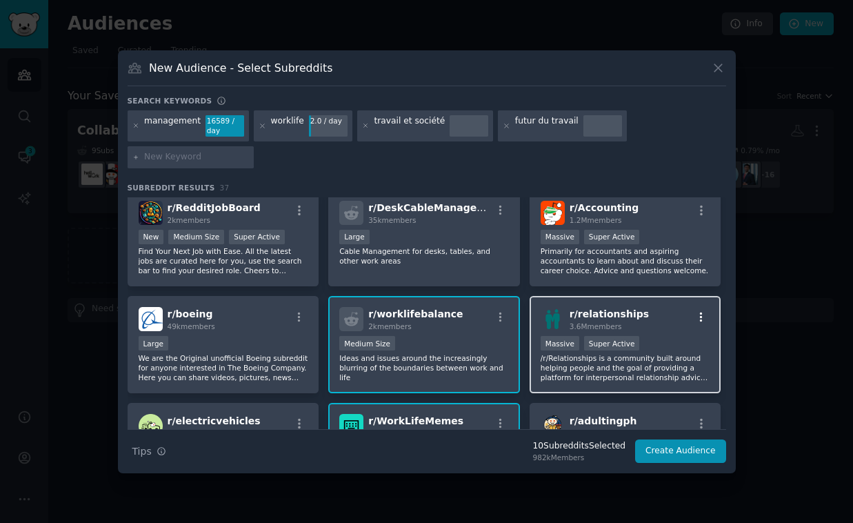
click at [695, 313] on icon "button" at bounding box center [701, 317] width 12 height 12
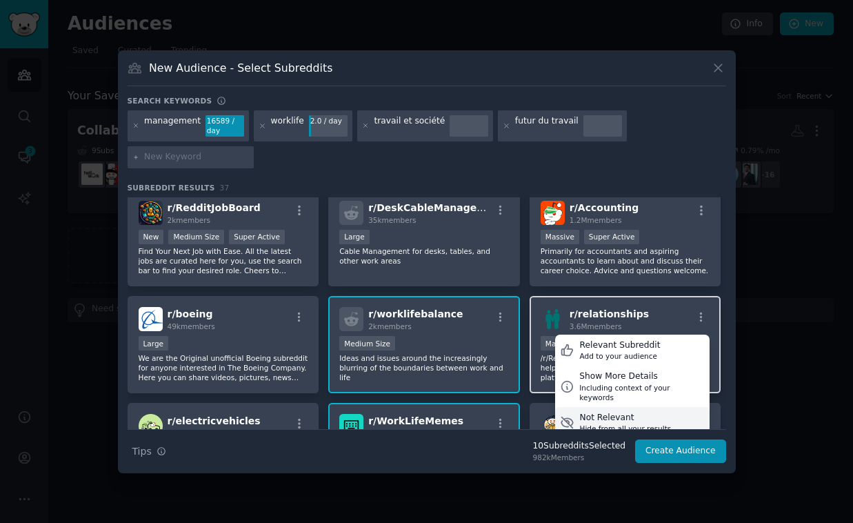
click at [600, 412] on div "Not Relevant" at bounding box center [625, 418] width 92 height 12
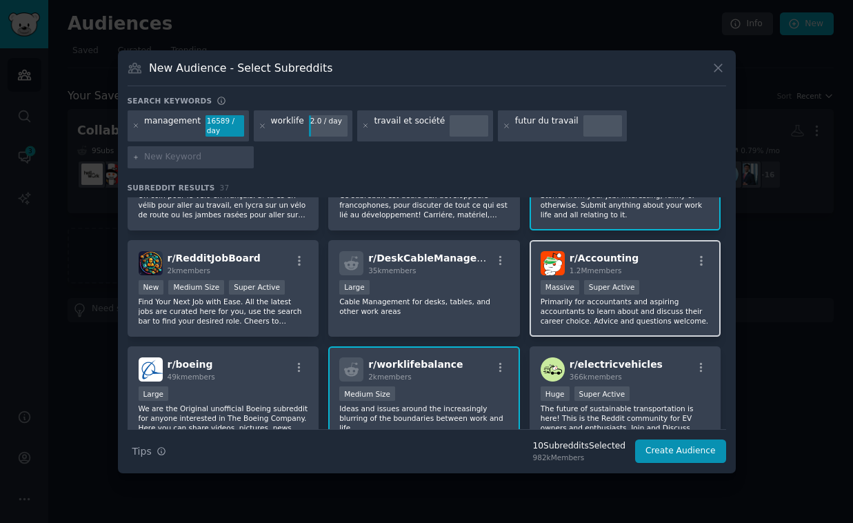
scroll to position [163, 0]
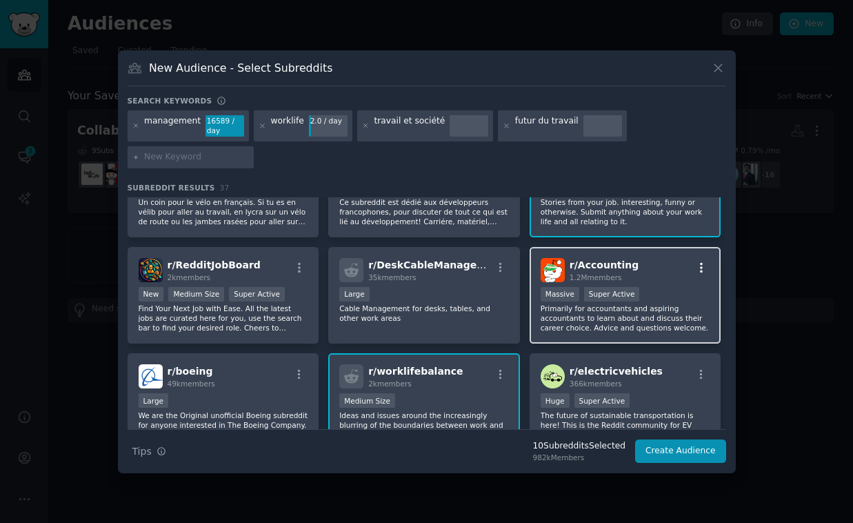
click at [695, 265] on icon "button" at bounding box center [701, 267] width 12 height 12
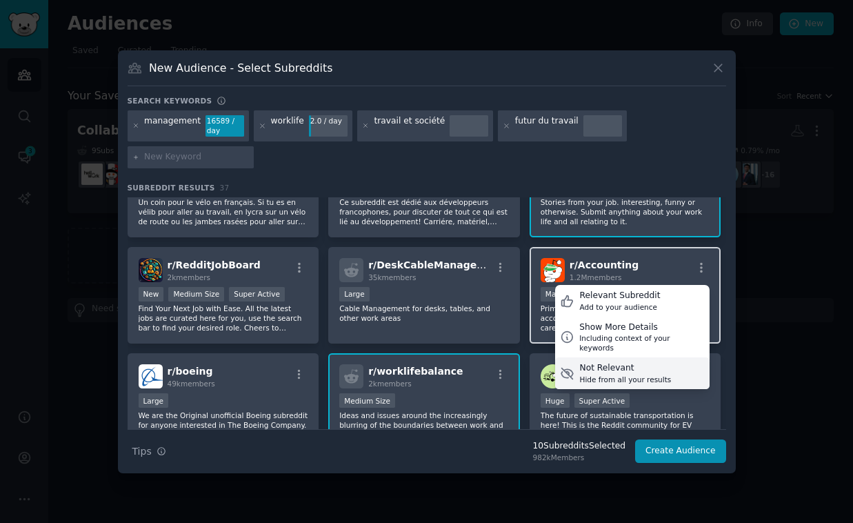
click at [614, 362] on div "Not Relevant" at bounding box center [625, 368] width 92 height 12
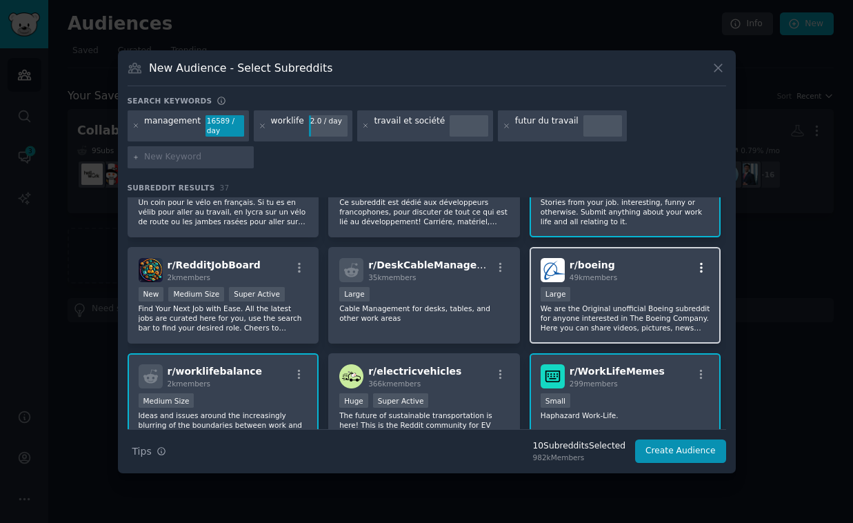
click at [696, 265] on icon "button" at bounding box center [701, 267] width 12 height 12
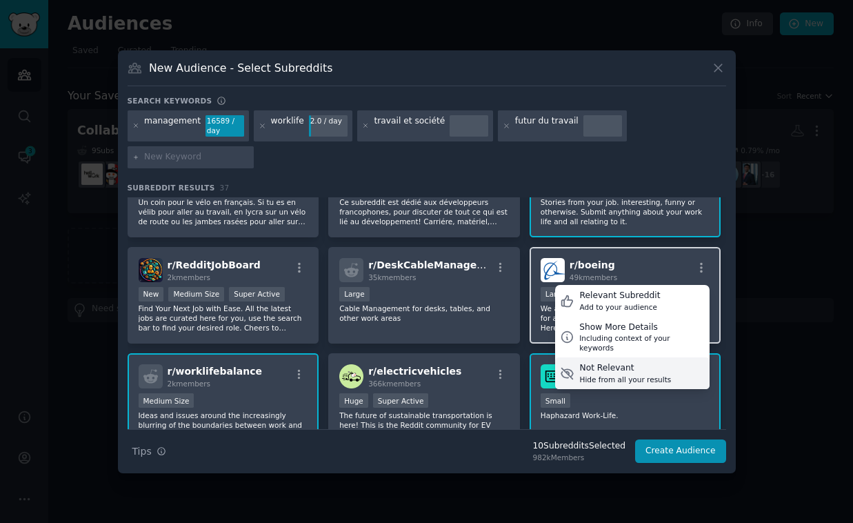
click at [607, 357] on div "Not Relevant Hide from all your results" at bounding box center [632, 373] width 154 height 32
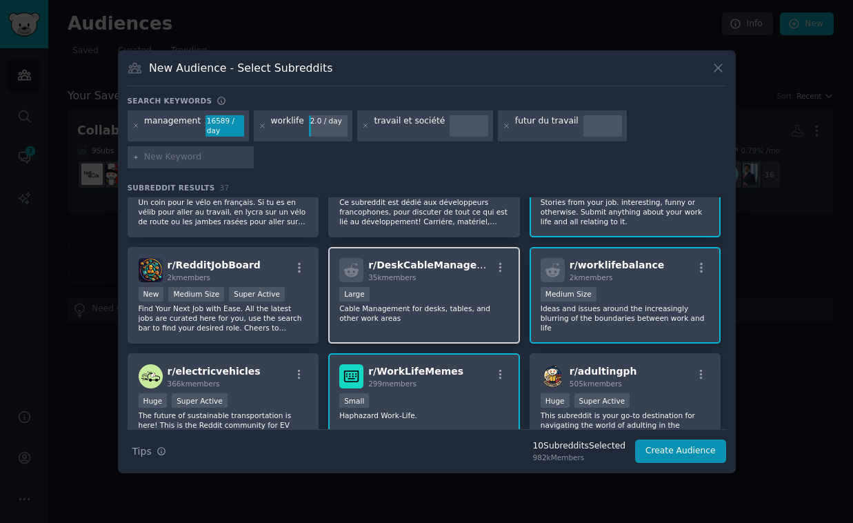
click at [498, 273] on div at bounding box center [500, 269] width 17 height 17
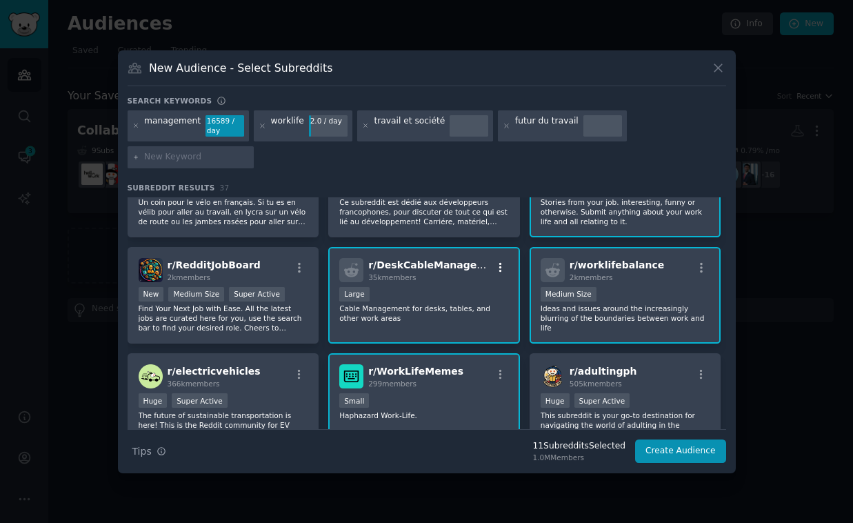
click at [499, 269] on icon "button" at bounding box center [500, 267] width 12 height 12
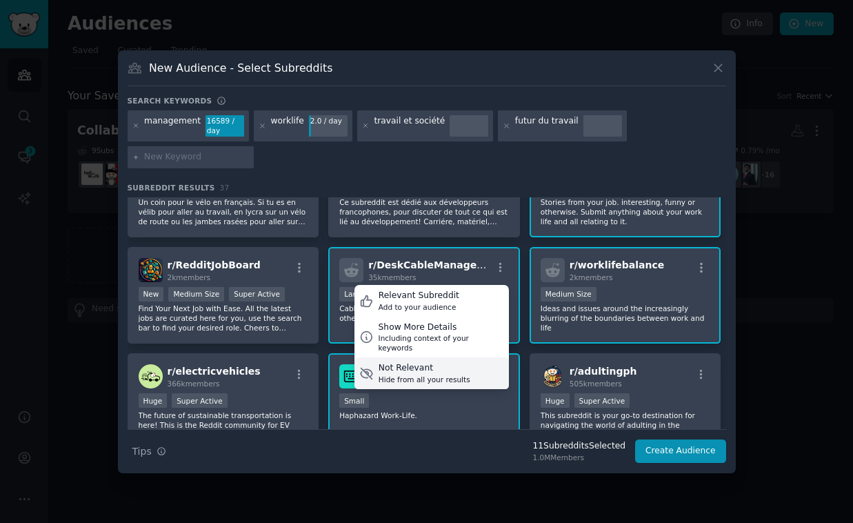
click at [419, 362] on div "Not Relevant" at bounding box center [424, 368] width 92 height 12
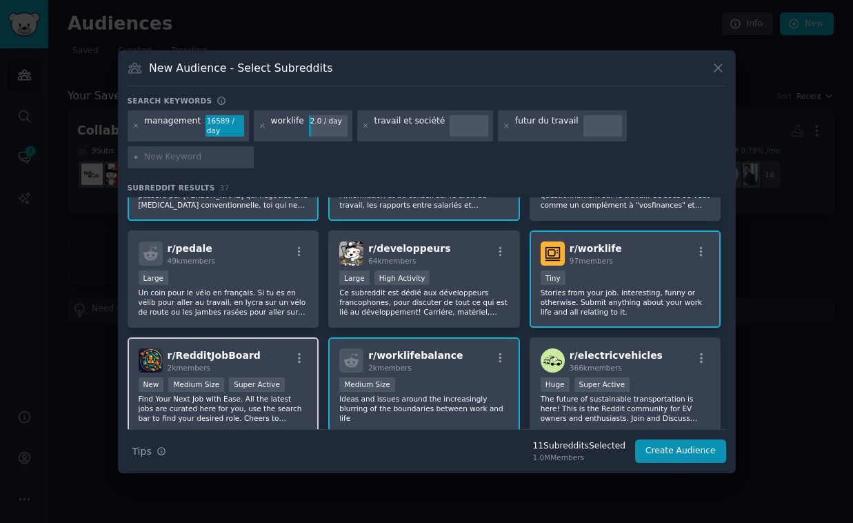
scroll to position [69, 0]
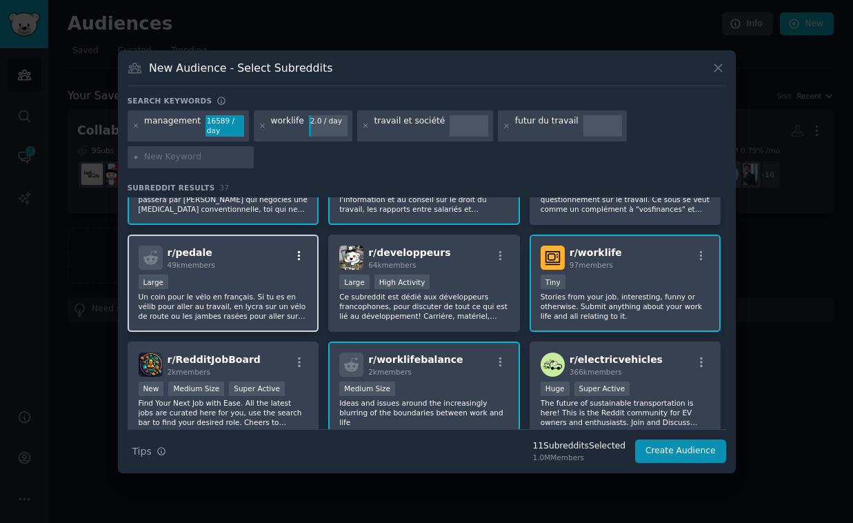
click at [298, 251] on icon "button" at bounding box center [299, 256] width 3 height 10
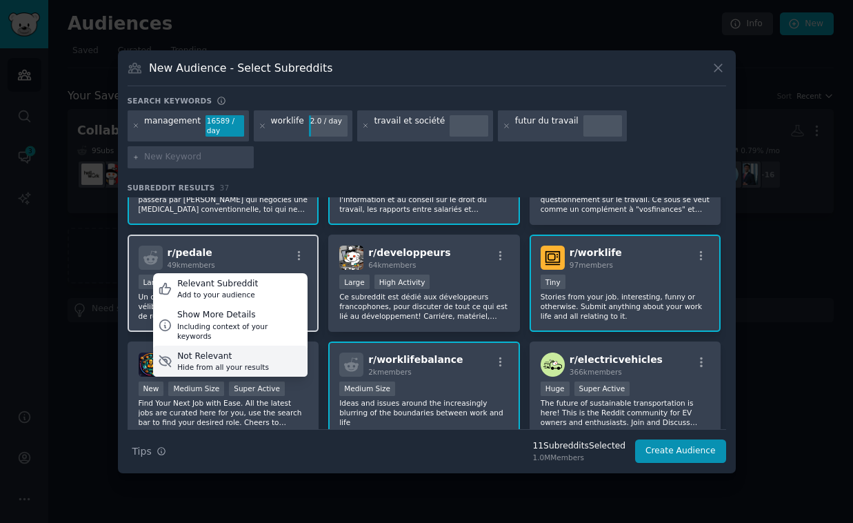
click at [205, 350] on div "Not Relevant" at bounding box center [223, 356] width 92 height 12
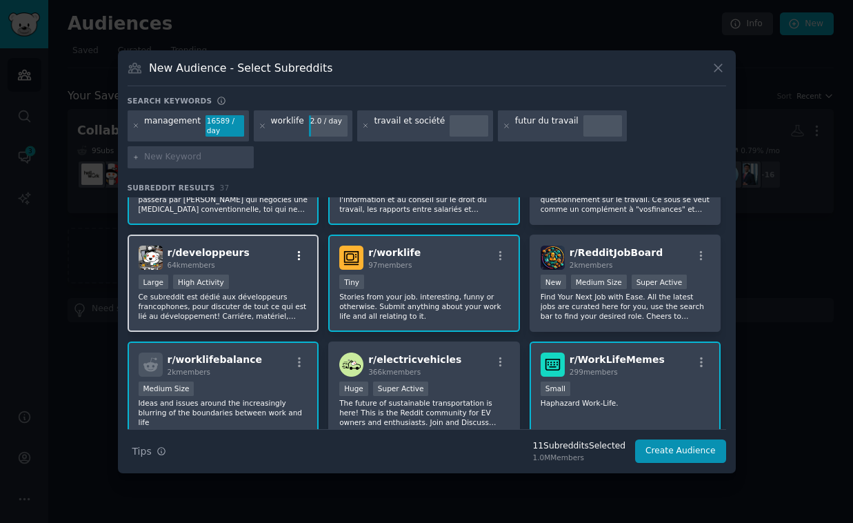
click at [296, 252] on icon "button" at bounding box center [299, 256] width 12 height 12
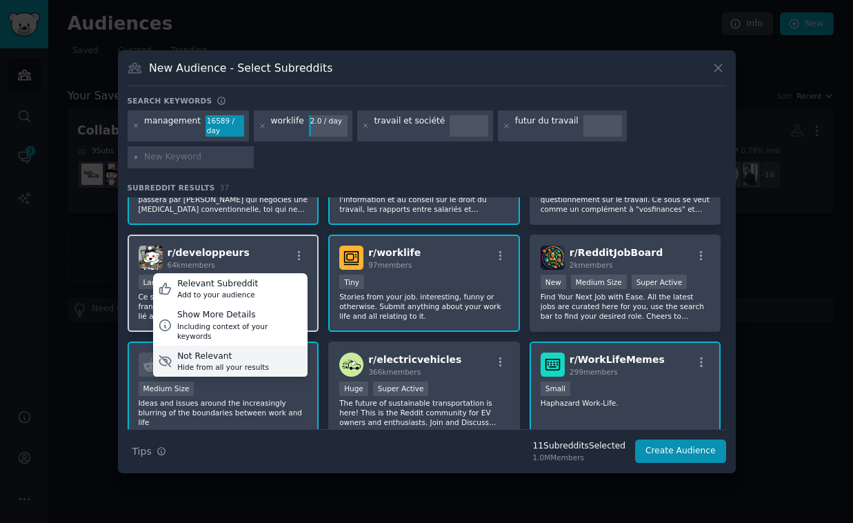
click at [201, 350] on div "Not Relevant" at bounding box center [223, 356] width 92 height 12
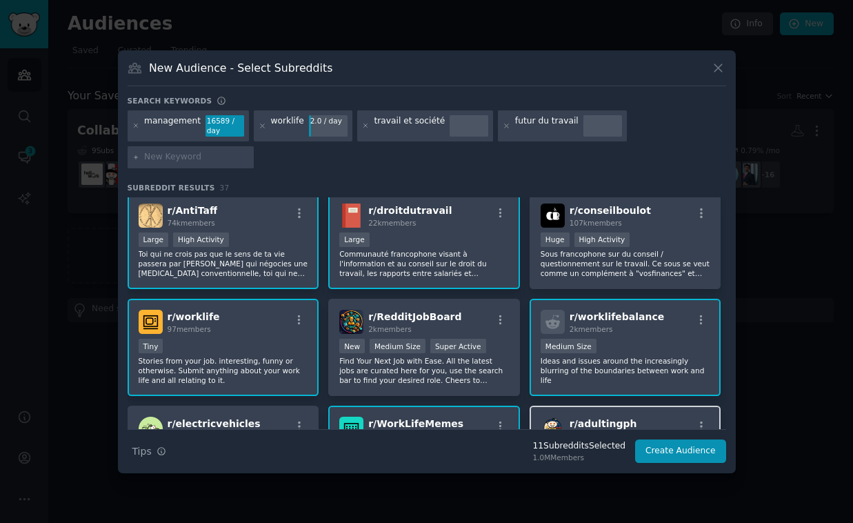
scroll to position [0, 0]
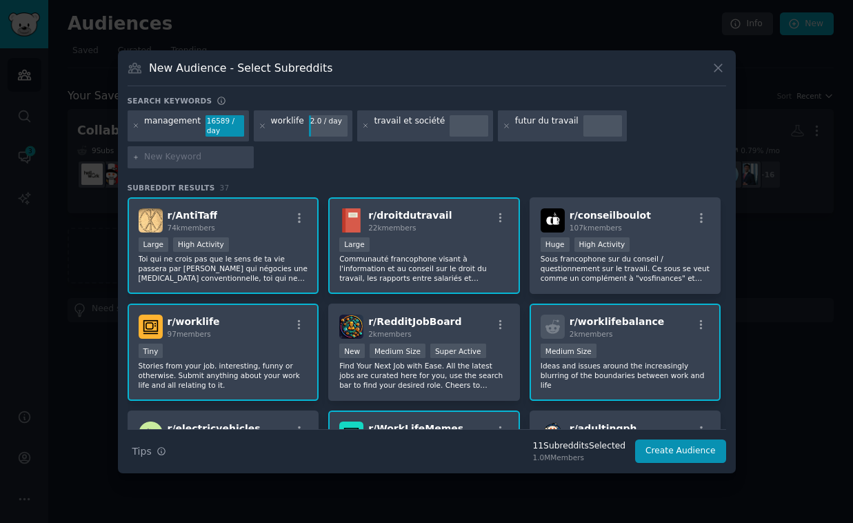
click at [405, 247] on div "10,000 - 100,000 members Large" at bounding box center [424, 245] width 170 height 17
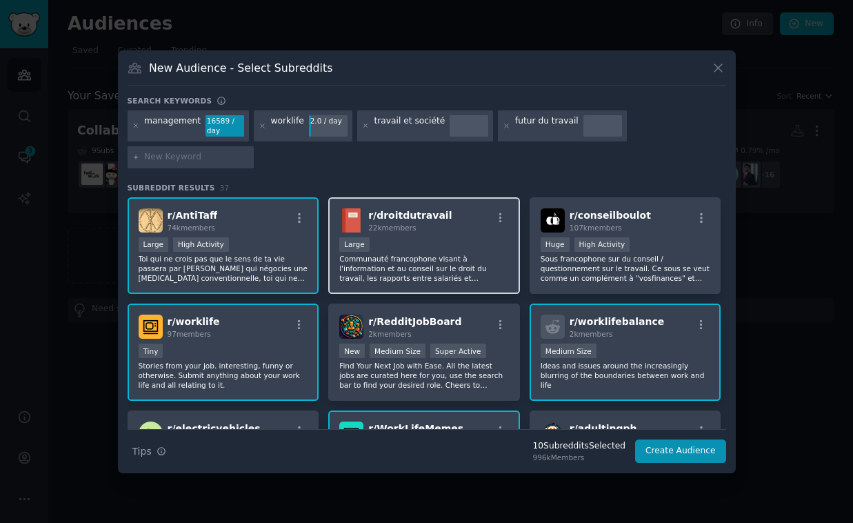
click at [471, 239] on div "10,000 - 100,000 members Large" at bounding box center [424, 245] width 170 height 17
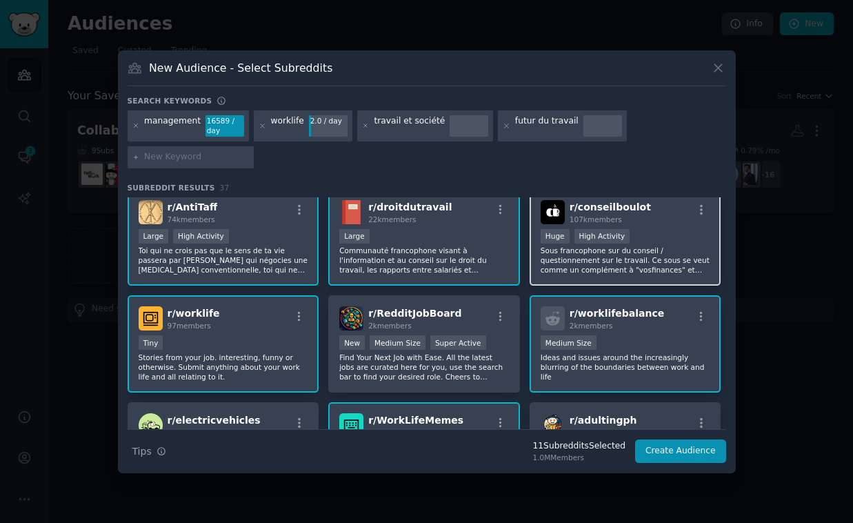
scroll to position [4, 0]
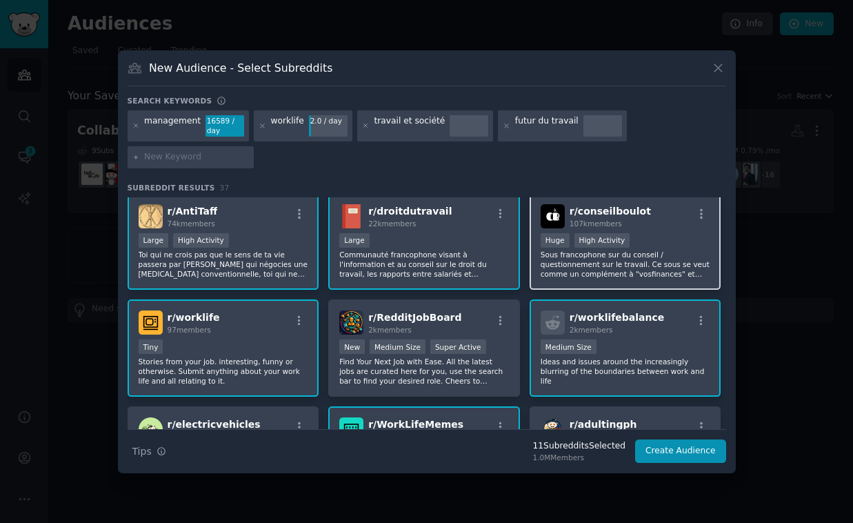
click at [661, 243] on div "100,000 - 1,000,000 members Huge High Activity" at bounding box center [626, 241] width 170 height 17
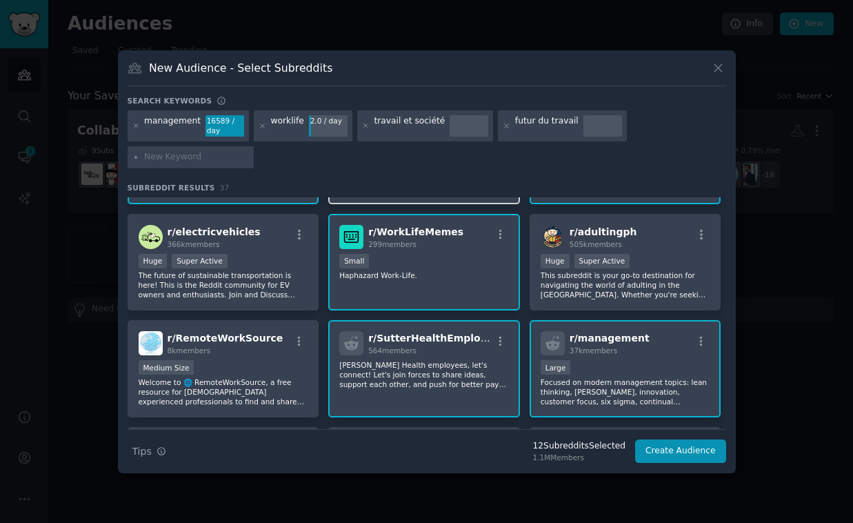
scroll to position [196, 0]
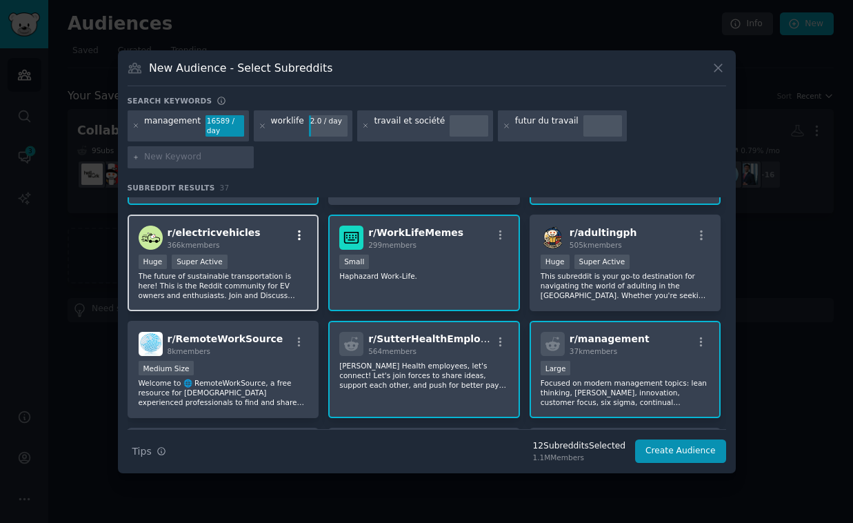
click at [295, 236] on icon "button" at bounding box center [299, 235] width 12 height 12
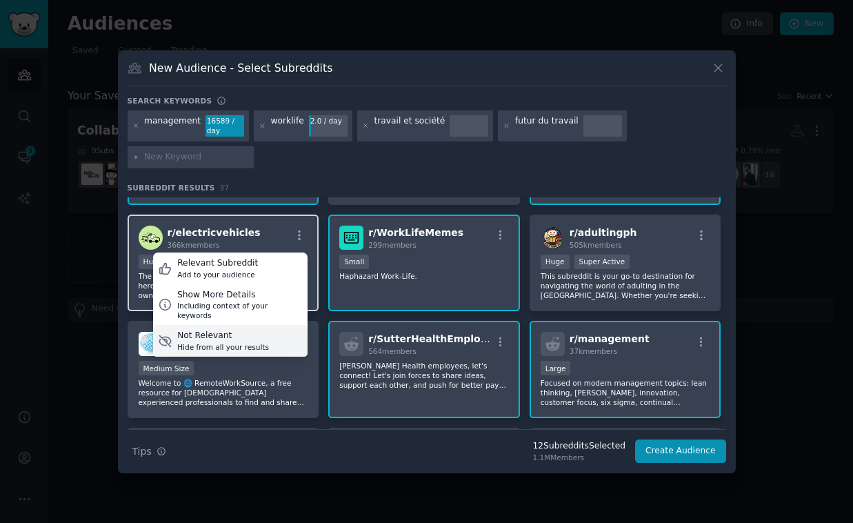
click at [213, 330] on div "Not Relevant" at bounding box center [223, 336] width 92 height 12
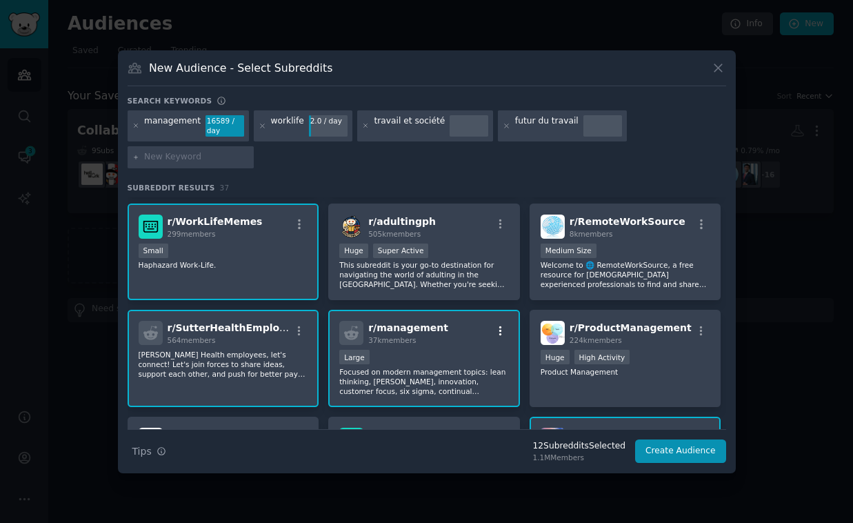
scroll to position [210, 0]
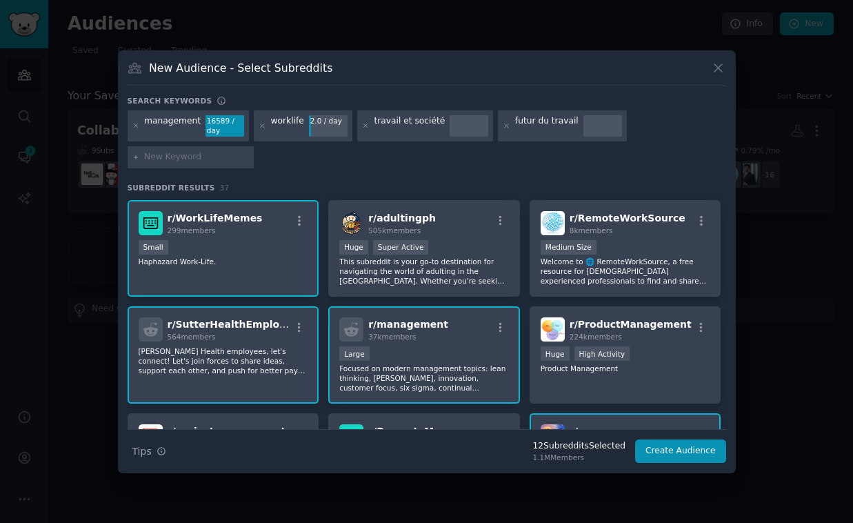
click at [434, 337] on div "37k members" at bounding box center [408, 337] width 80 height 10
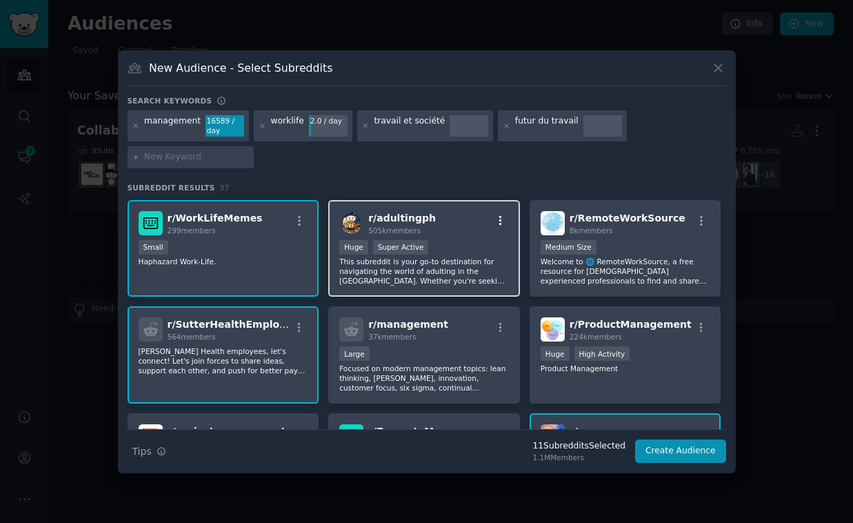
click at [499, 221] on icon "button" at bounding box center [500, 221] width 3 height 10
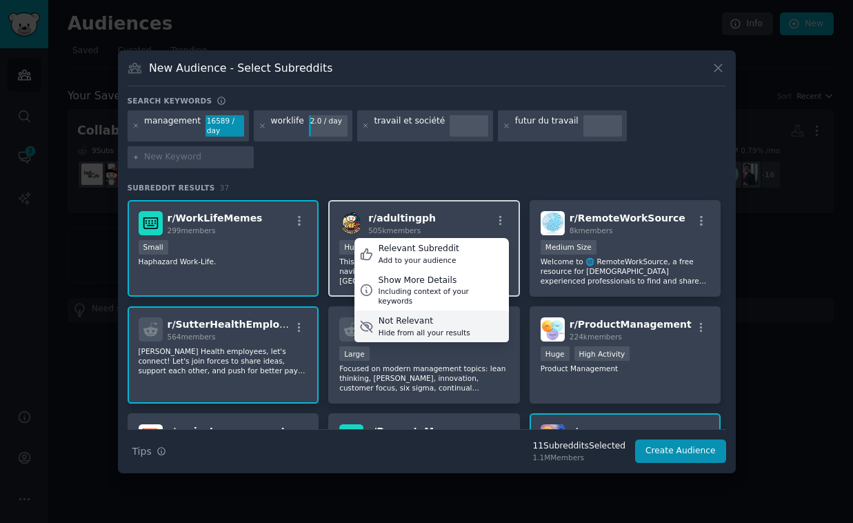
click at [408, 315] on div "Not Relevant" at bounding box center [424, 321] width 92 height 12
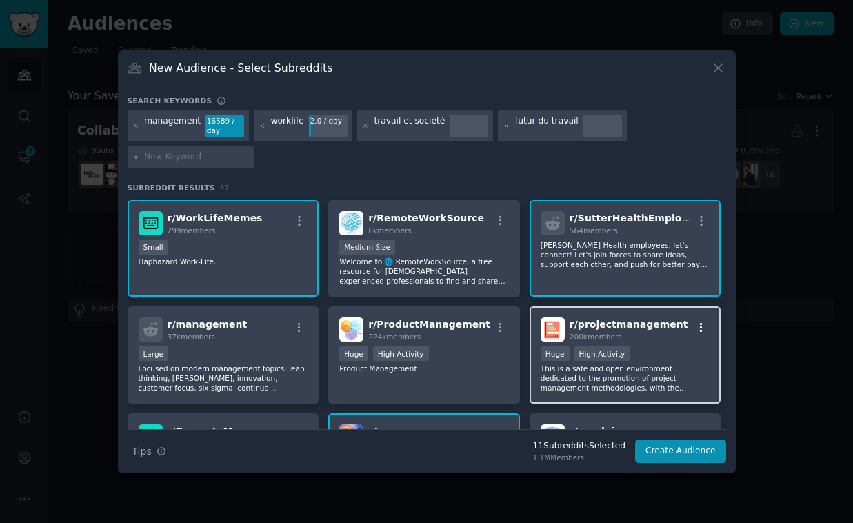
click at [696, 330] on icon "button" at bounding box center [701, 327] width 12 height 12
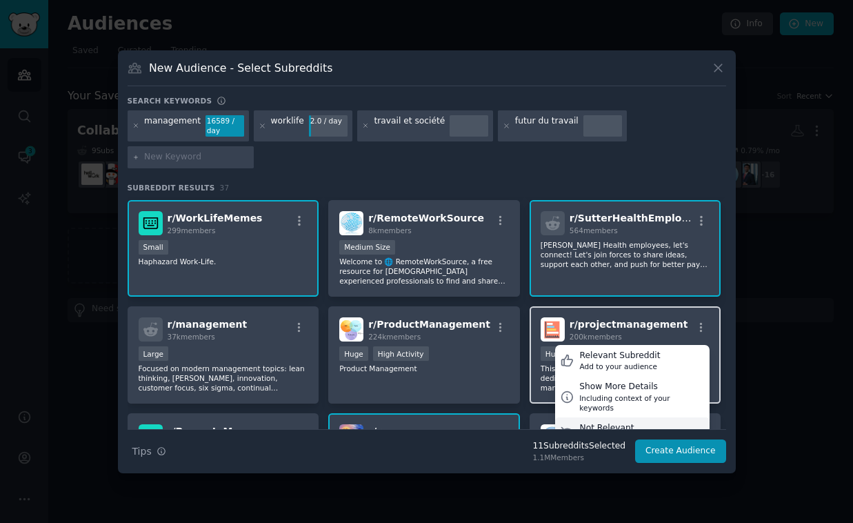
click at [596, 422] on div "Not Relevant" at bounding box center [625, 428] width 92 height 12
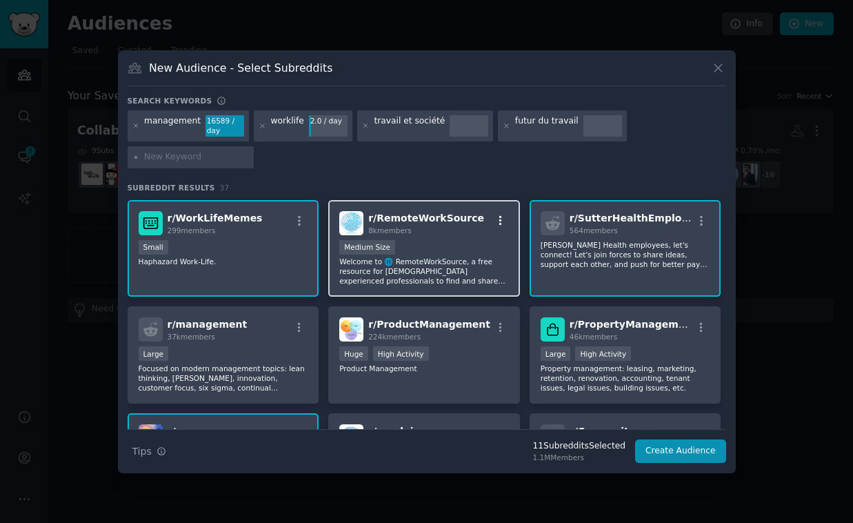
click at [495, 219] on icon "button" at bounding box center [500, 220] width 12 height 12
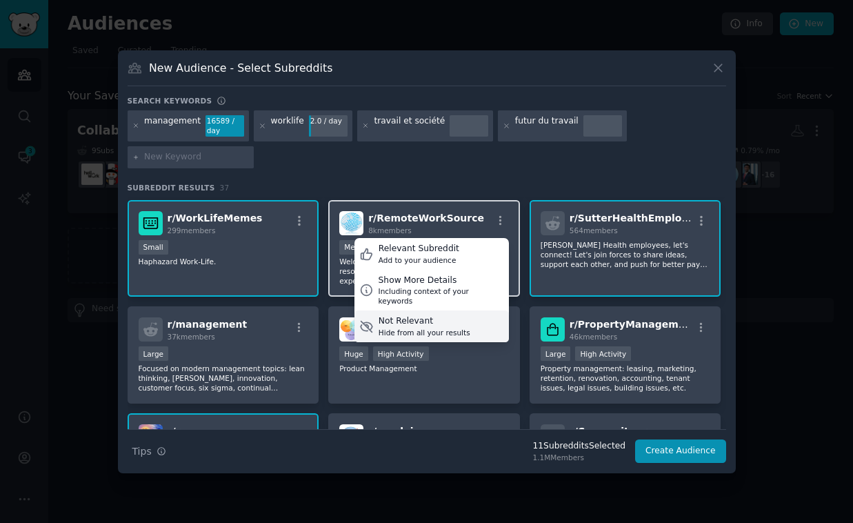
click at [414, 327] on div "Hide from all your results" at bounding box center [424, 332] width 92 height 10
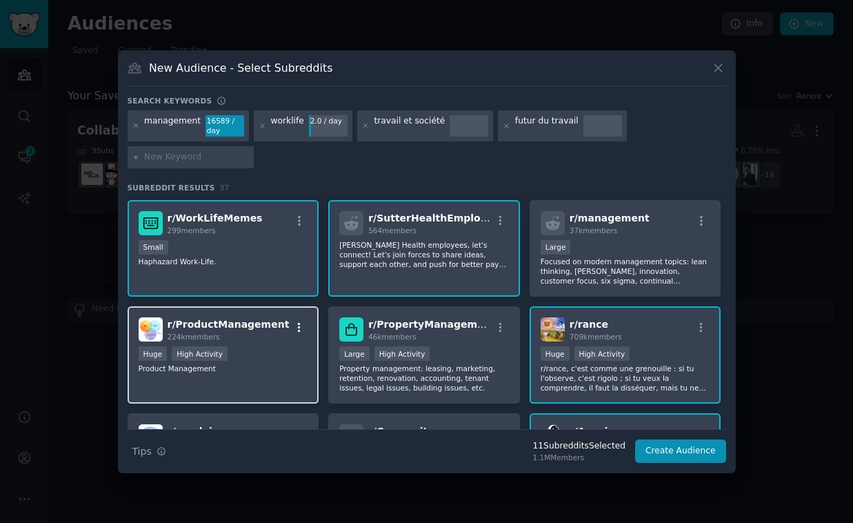
click at [298, 326] on icon "button" at bounding box center [299, 328] width 3 height 10
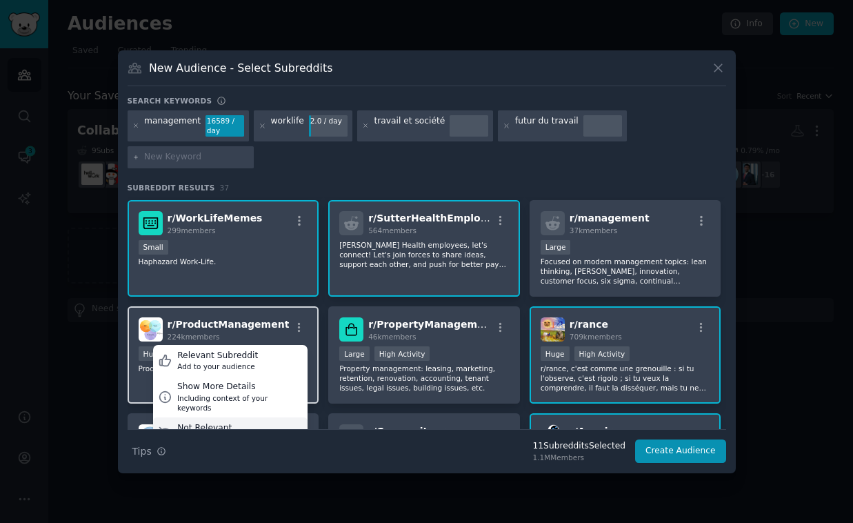
click at [209, 422] on div "Not Relevant" at bounding box center [223, 428] width 92 height 12
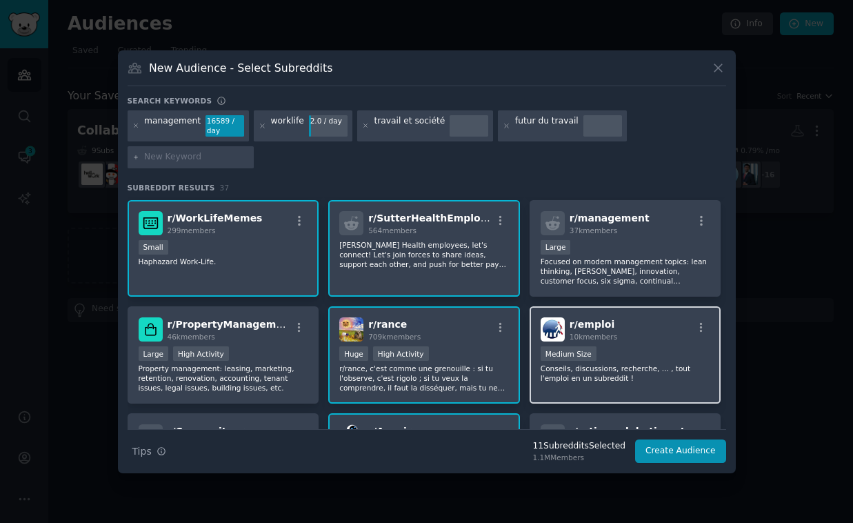
click at [643, 339] on div "r/ emploi 10k members" at bounding box center [626, 329] width 170 height 24
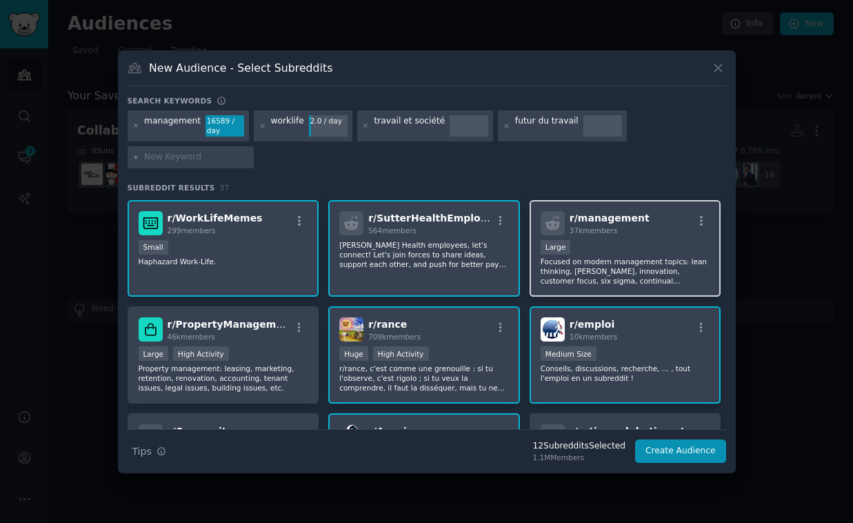
click at [675, 225] on div "r/ management 37k members" at bounding box center [626, 223] width 170 height 24
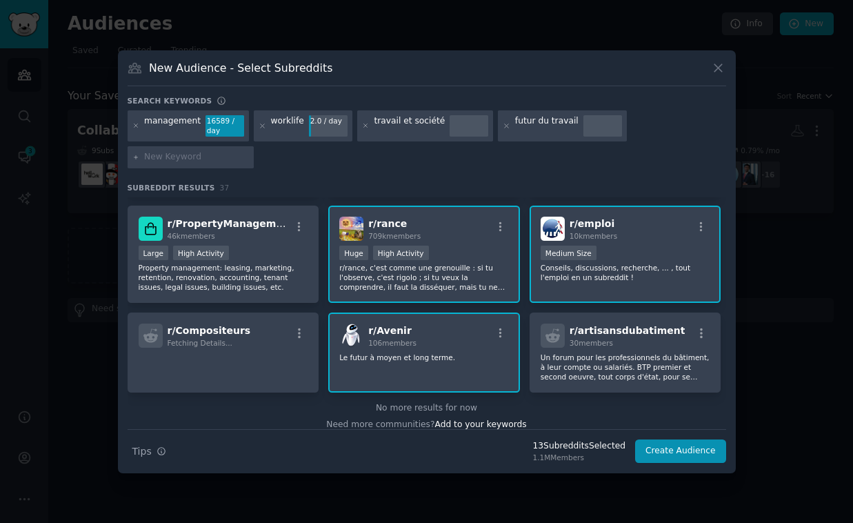
scroll to position [315, 0]
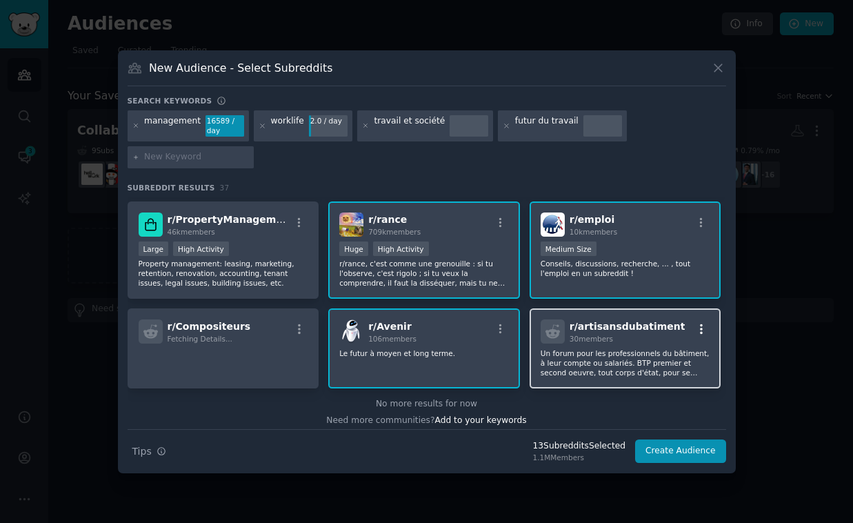
click at [700, 332] on icon "button" at bounding box center [701, 329] width 12 height 12
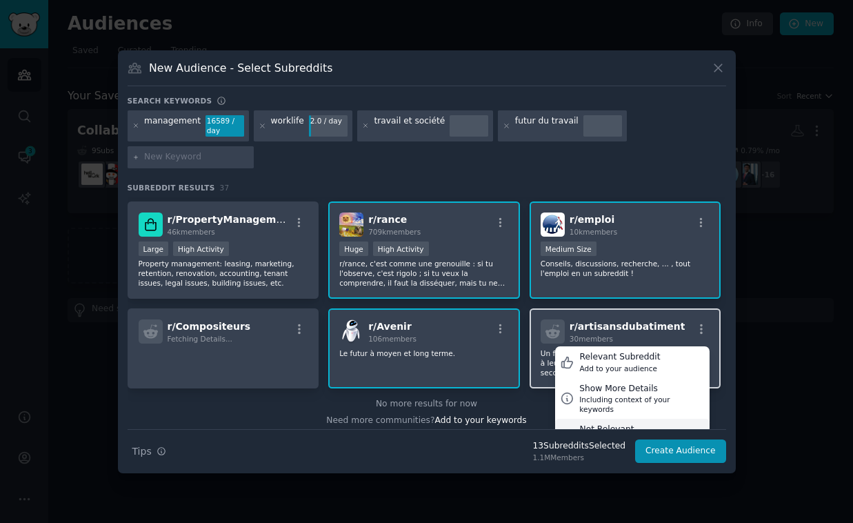
click at [606, 423] on div "Not Relevant" at bounding box center [625, 429] width 92 height 12
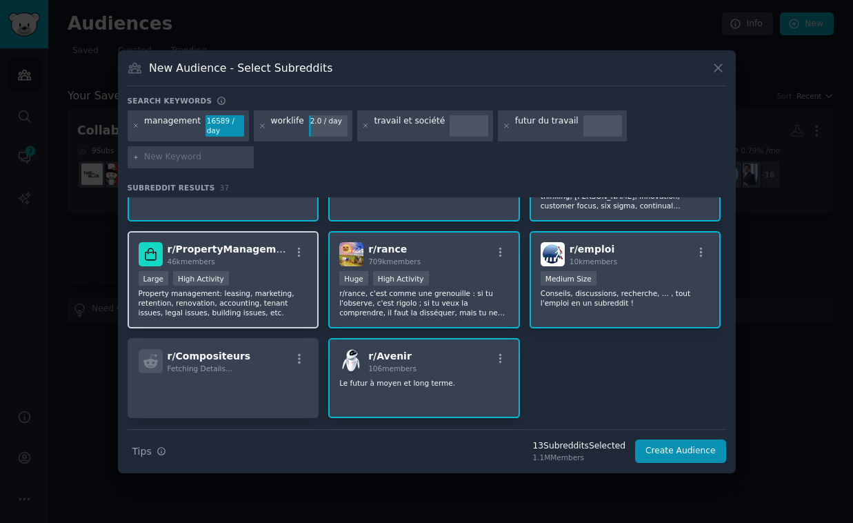
scroll to position [286, 0]
click at [284, 308] on p "Property management: leasing, marketing, retention, renovation, accounting, ten…" at bounding box center [224, 301] width 170 height 29
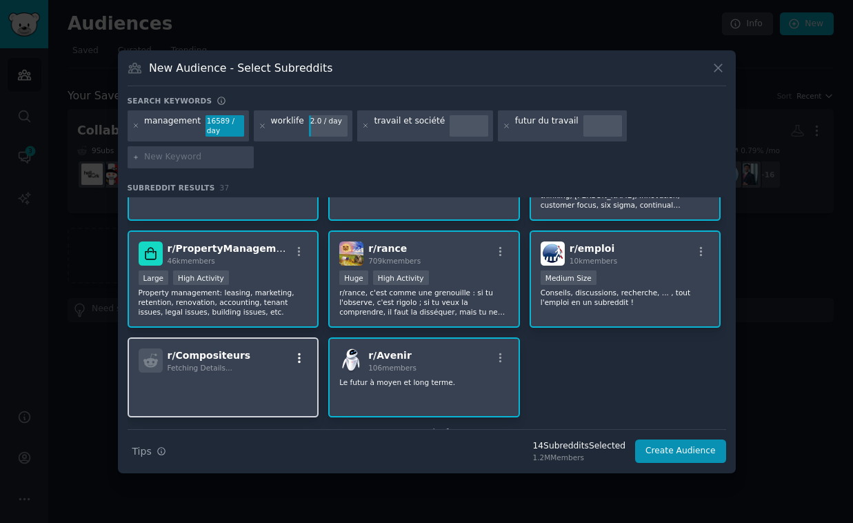
click at [294, 359] on icon "button" at bounding box center [299, 358] width 12 height 12
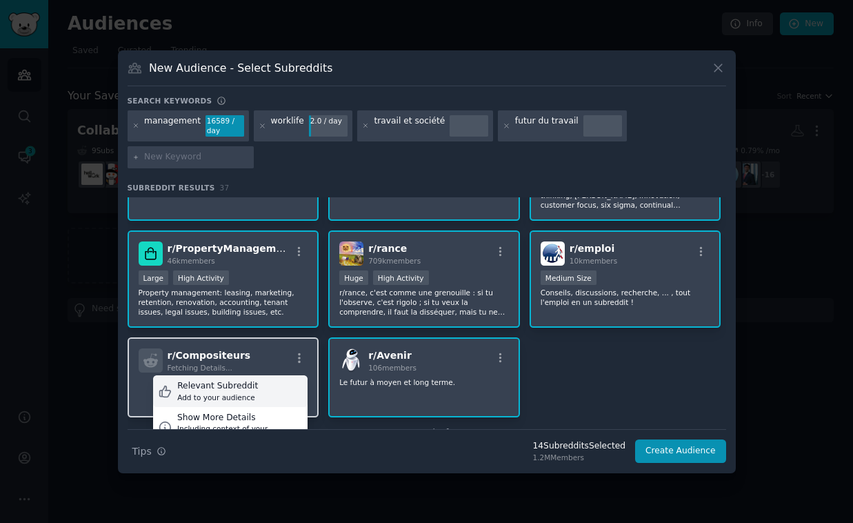
scroll to position [327, 0]
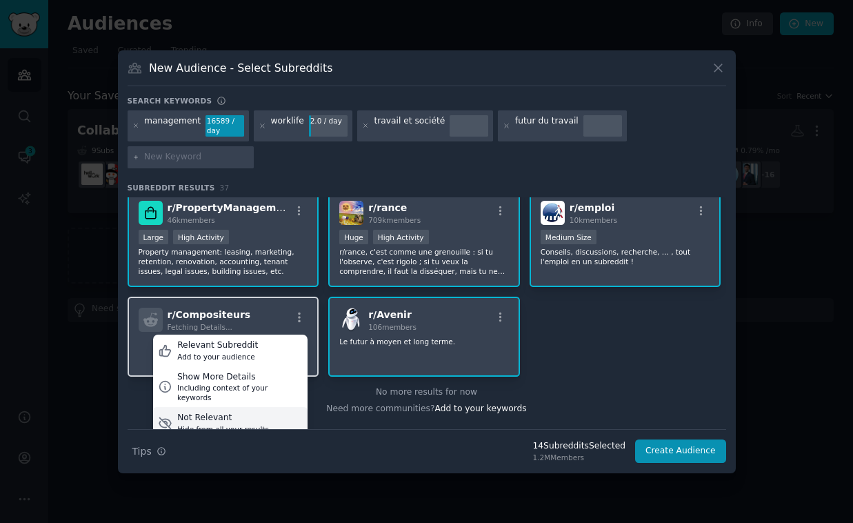
click at [217, 412] on div "Not Relevant" at bounding box center [223, 418] width 92 height 12
click at [210, 412] on div "Not Relevant" at bounding box center [223, 418] width 92 height 12
click at [586, 352] on div "r/ AntiTaff 74k members >= 80th percentile for submissions / day Large High Act…" at bounding box center [427, 123] width 598 height 506
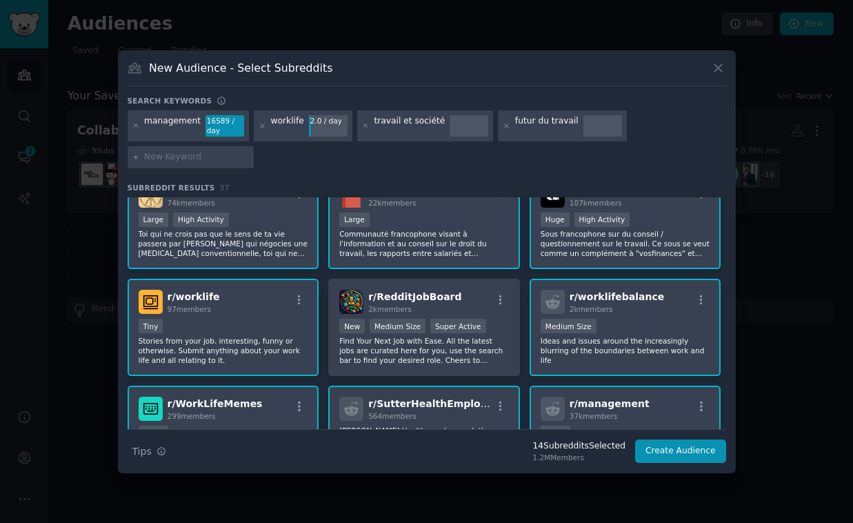
scroll to position [0, 0]
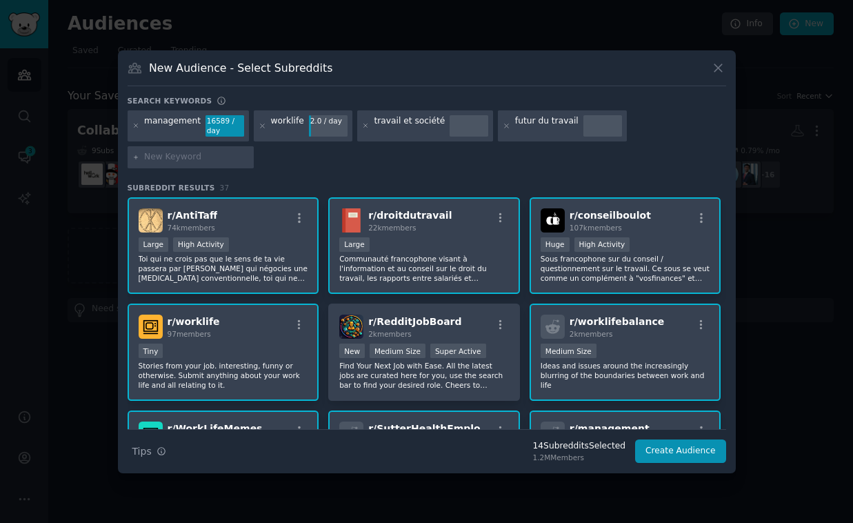
click at [167, 161] on input "text" at bounding box center [196, 157] width 105 height 12
paste input "salarié"
type input "salarié"
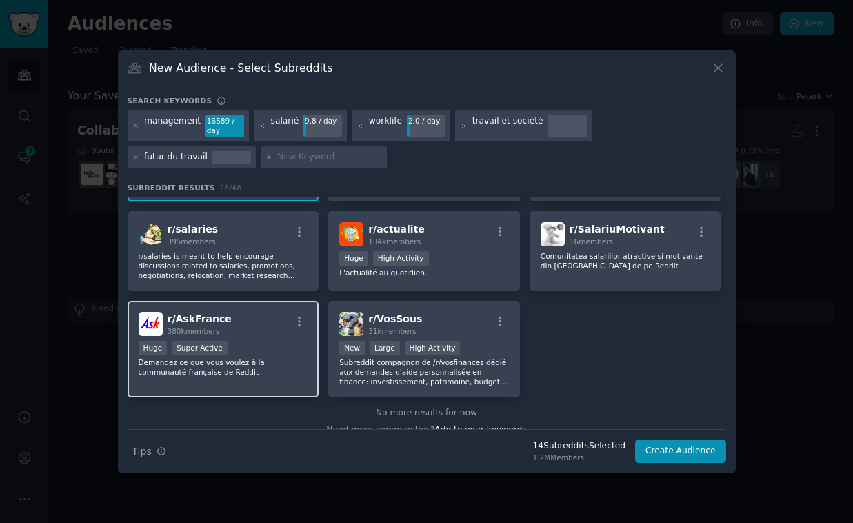
scroll to position [716, 0]
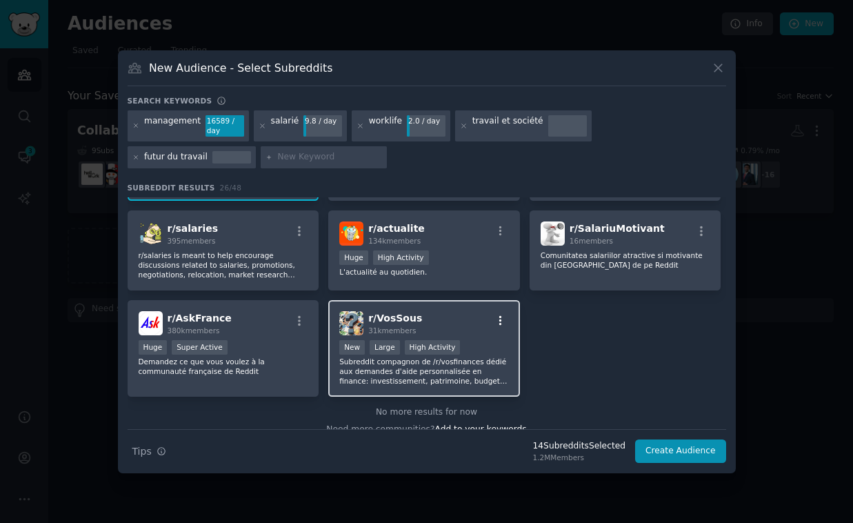
click at [500, 323] on icon "button" at bounding box center [500, 320] width 12 height 12
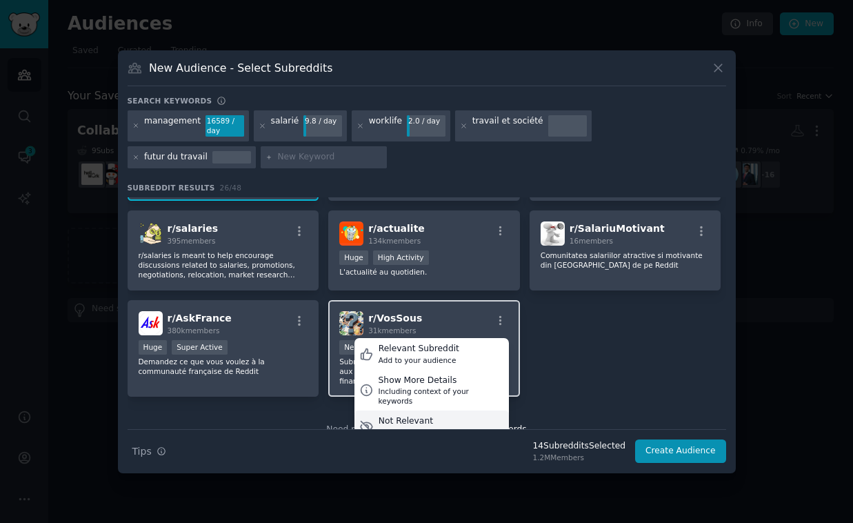
click at [435, 415] on div "Not Relevant" at bounding box center [424, 421] width 92 height 12
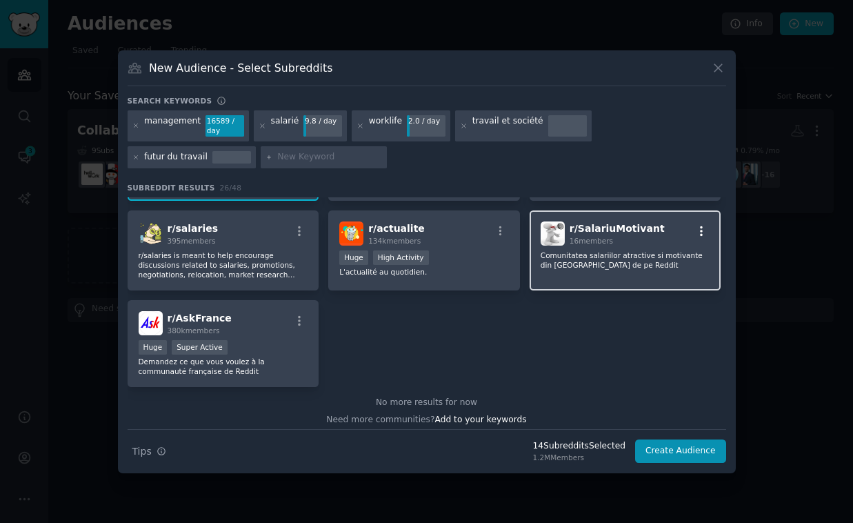
click at [702, 227] on icon "button" at bounding box center [701, 231] width 12 height 12
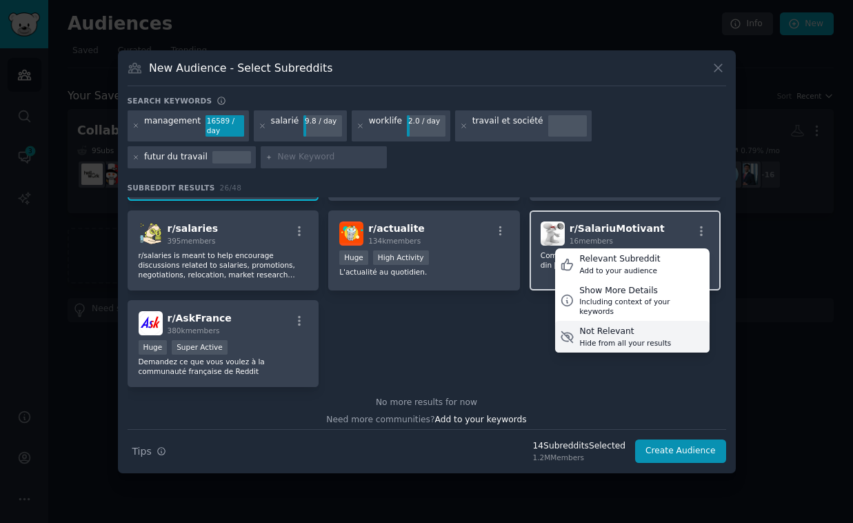
click at [621, 321] on div "Not Relevant Hide from all your results" at bounding box center [632, 337] width 154 height 32
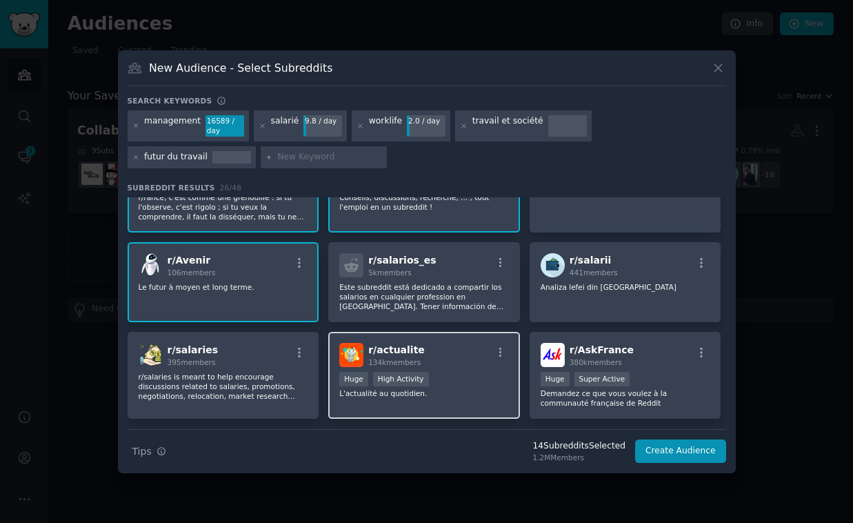
scroll to position [585, 0]
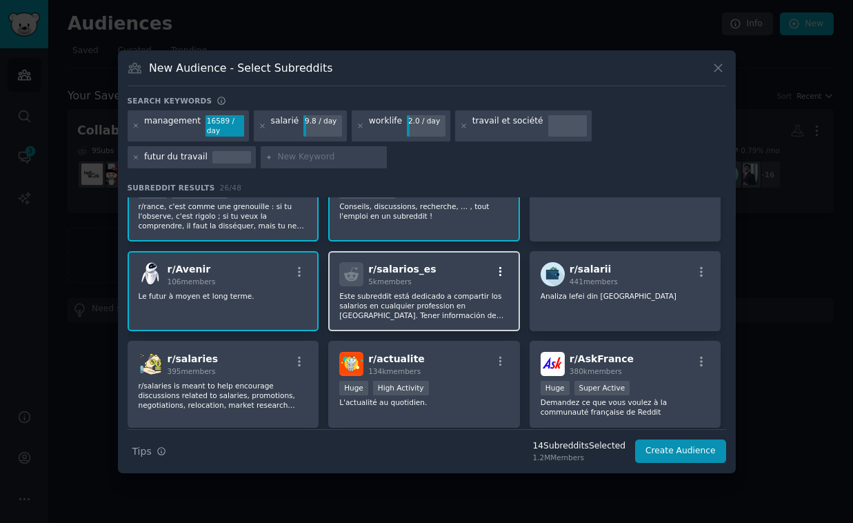
click at [501, 265] on icon "button" at bounding box center [500, 271] width 12 height 12
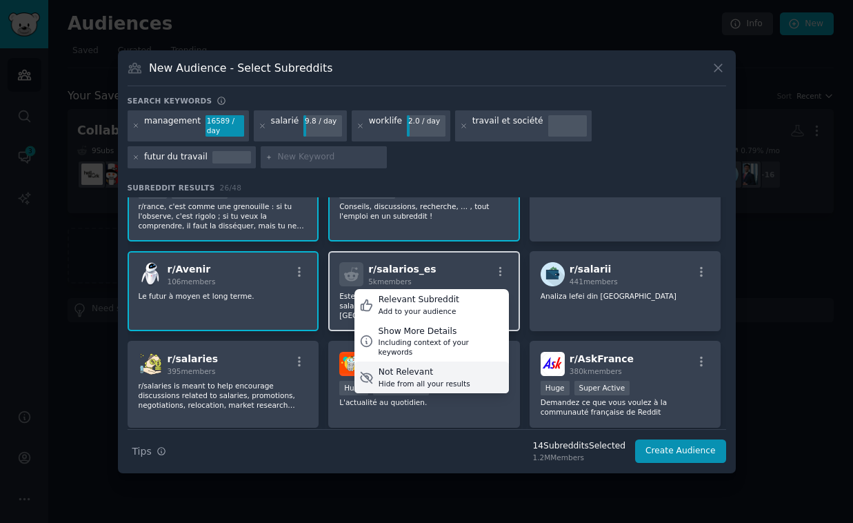
click at [404, 367] on div "Not Relevant" at bounding box center [424, 372] width 92 height 12
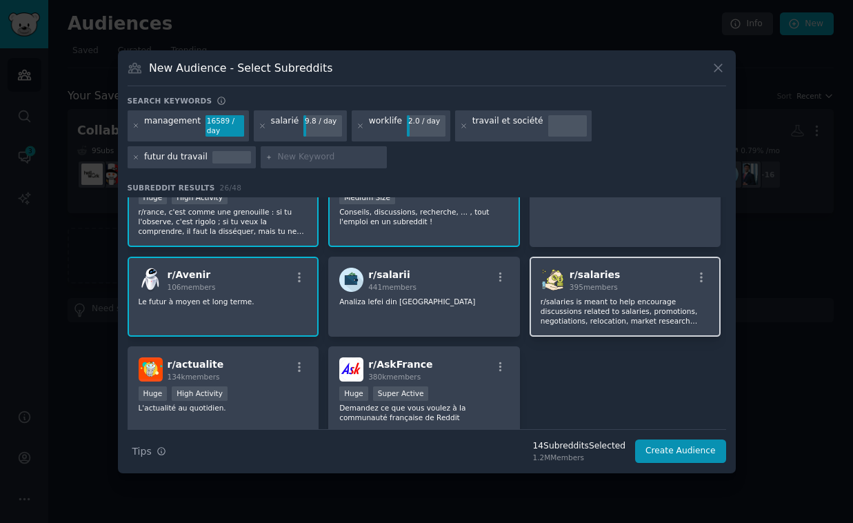
scroll to position [577, 0]
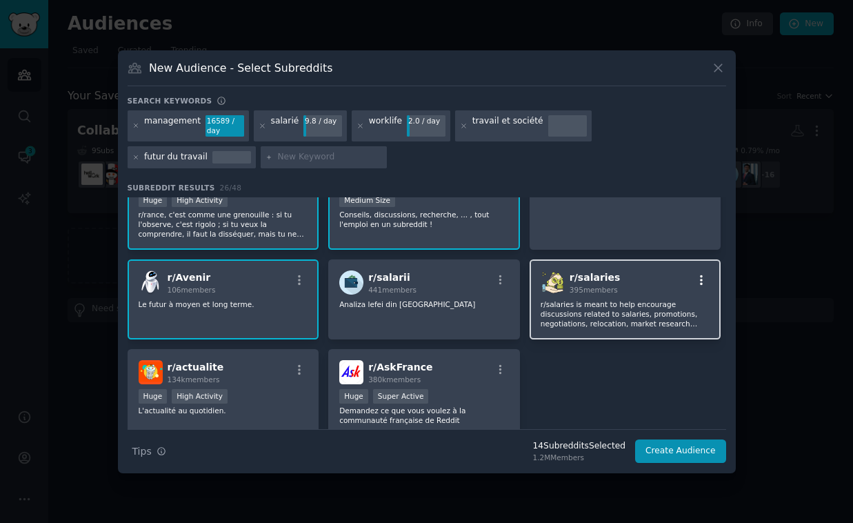
click at [700, 276] on icon "button" at bounding box center [701, 280] width 3 height 10
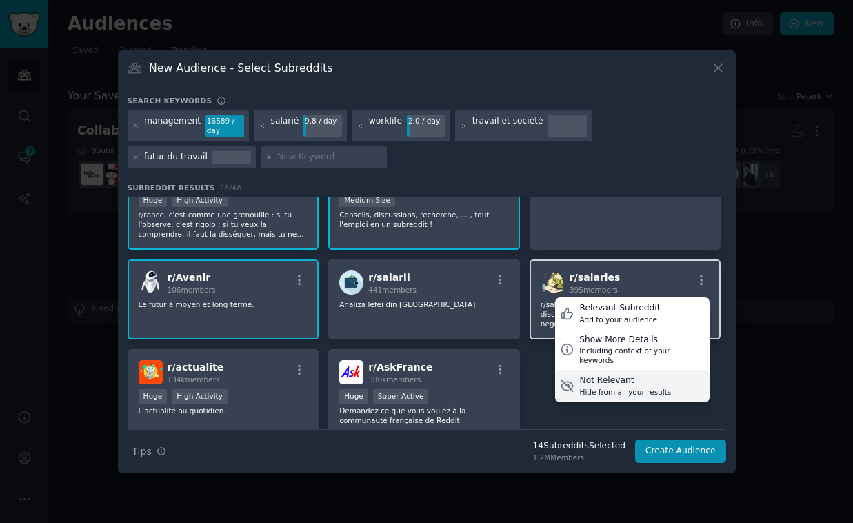
click at [597, 374] on div "Not Relevant" at bounding box center [625, 380] width 92 height 12
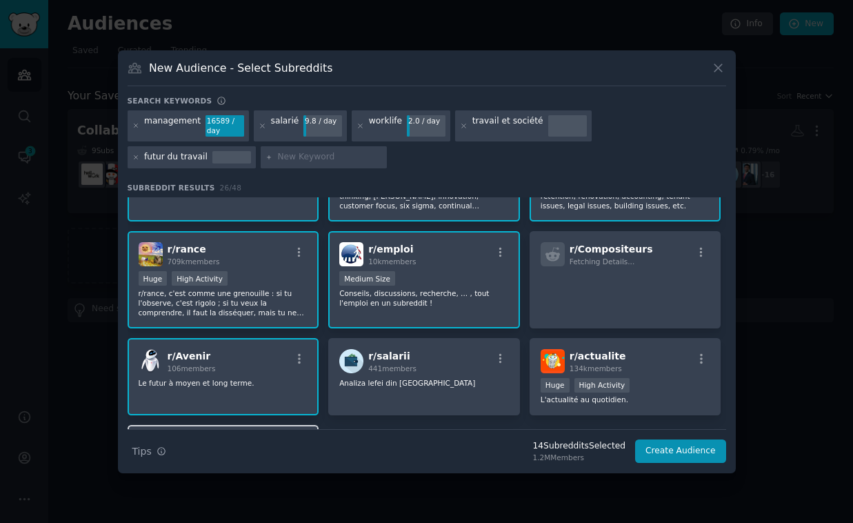
scroll to position [492, 0]
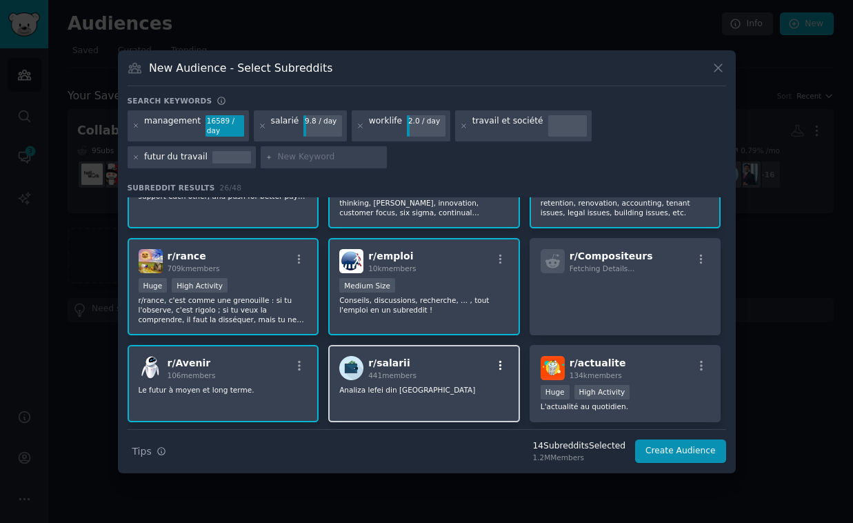
click at [494, 362] on icon "button" at bounding box center [500, 365] width 12 height 12
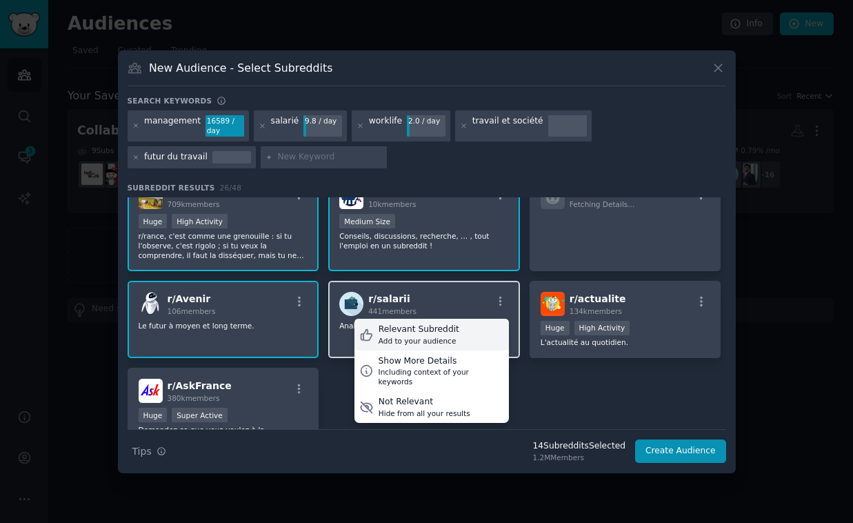
scroll to position [576, 0]
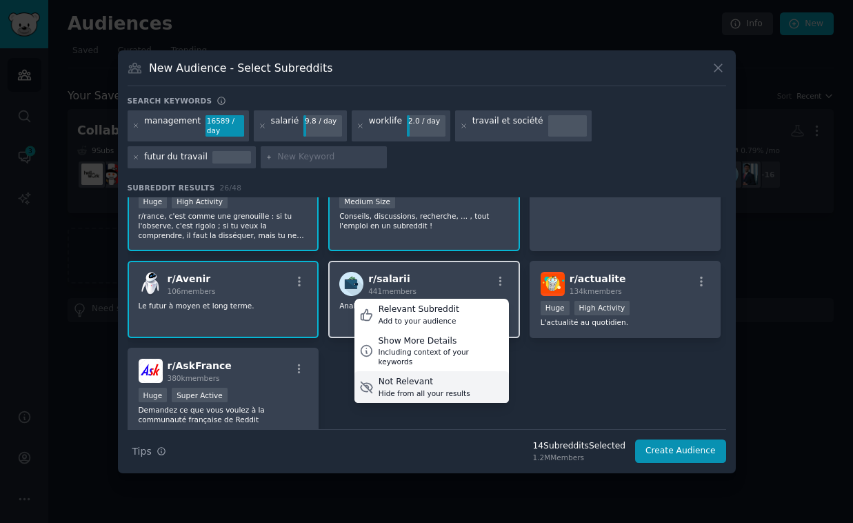
click at [419, 388] on div "Hide from all your results" at bounding box center [424, 393] width 92 height 10
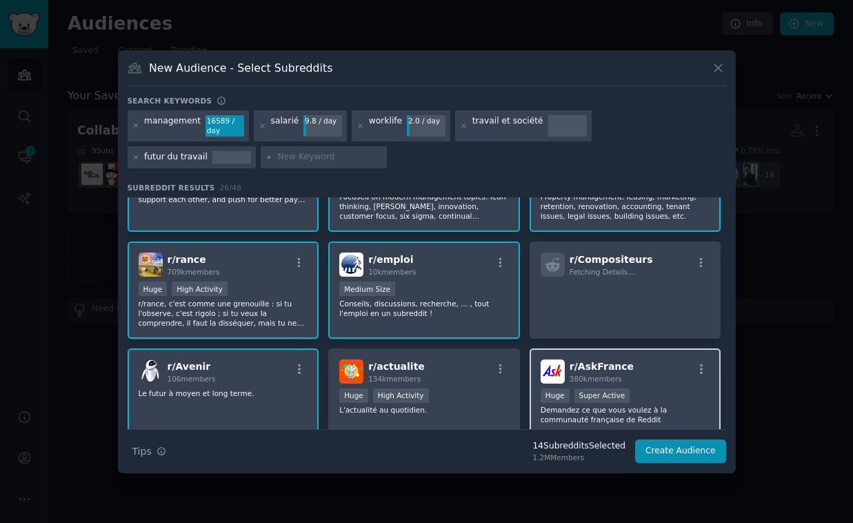
scroll to position [482, 0]
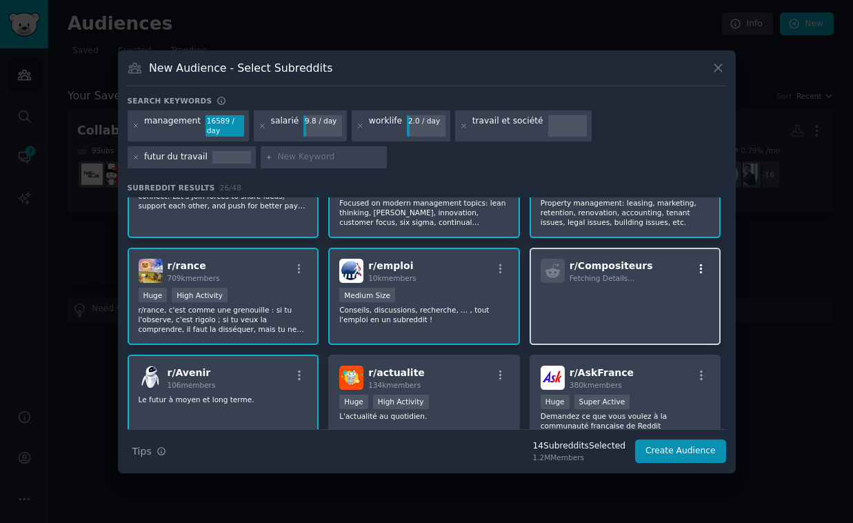
click at [696, 268] on icon "button" at bounding box center [701, 269] width 12 height 12
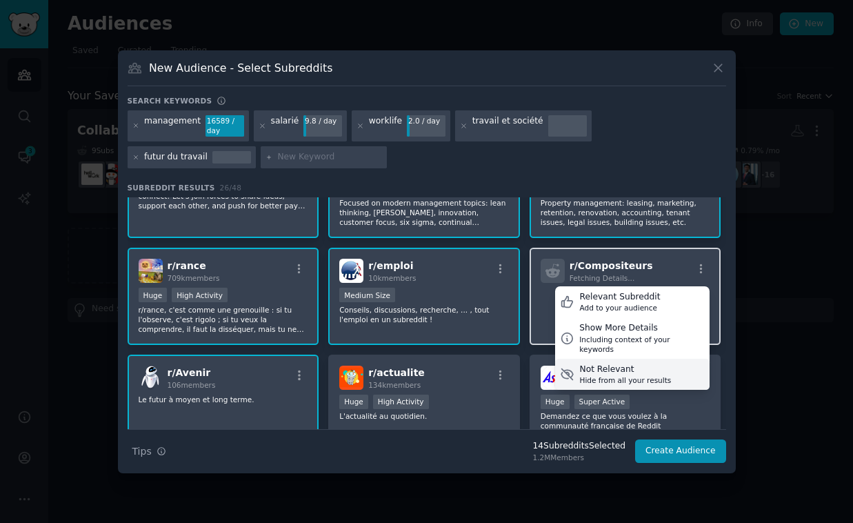
click at [604, 363] on div "Not Relevant" at bounding box center [625, 369] width 92 height 12
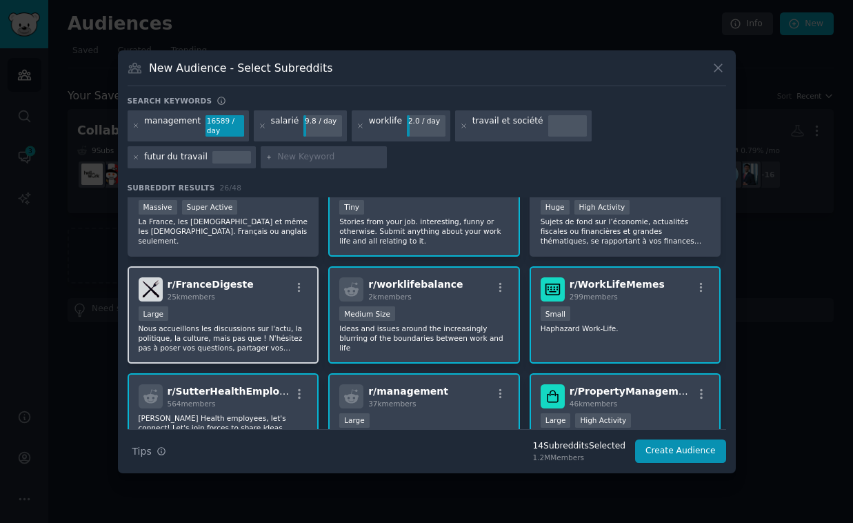
scroll to position [257, 0]
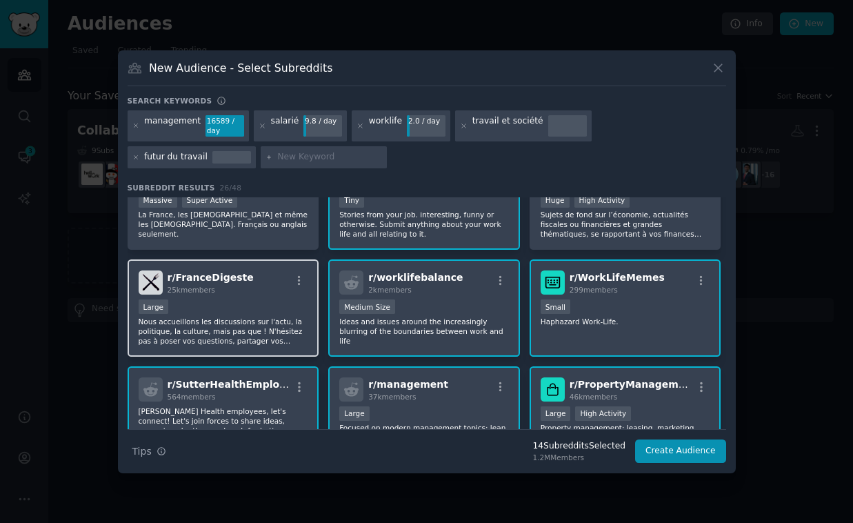
click at [252, 314] on div "Large" at bounding box center [224, 307] width 170 height 17
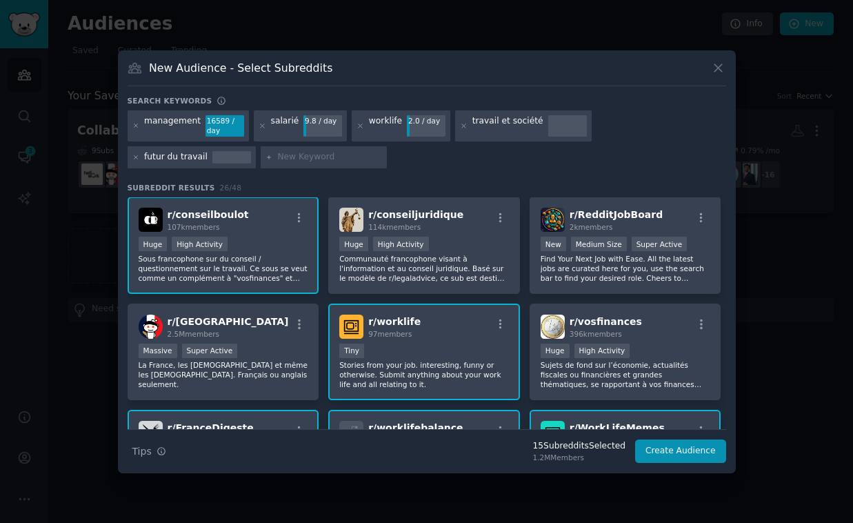
scroll to position [108, 0]
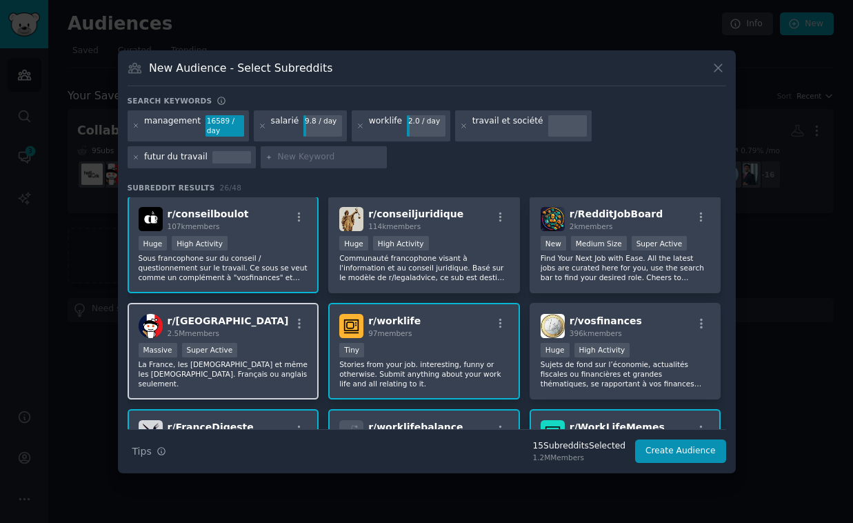
click at [255, 327] on div "r/ france 2.5M members" at bounding box center [224, 326] width 170 height 24
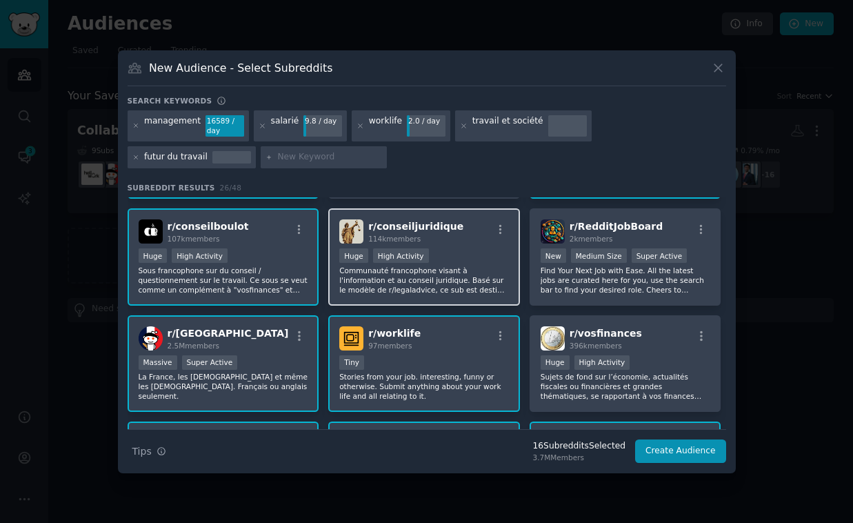
scroll to position [97, 0]
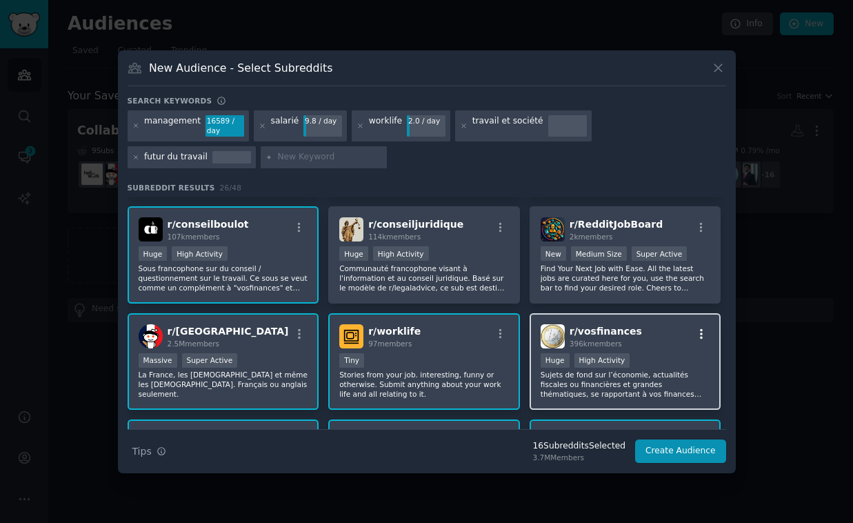
click at [700, 330] on icon "button" at bounding box center [701, 333] width 12 height 12
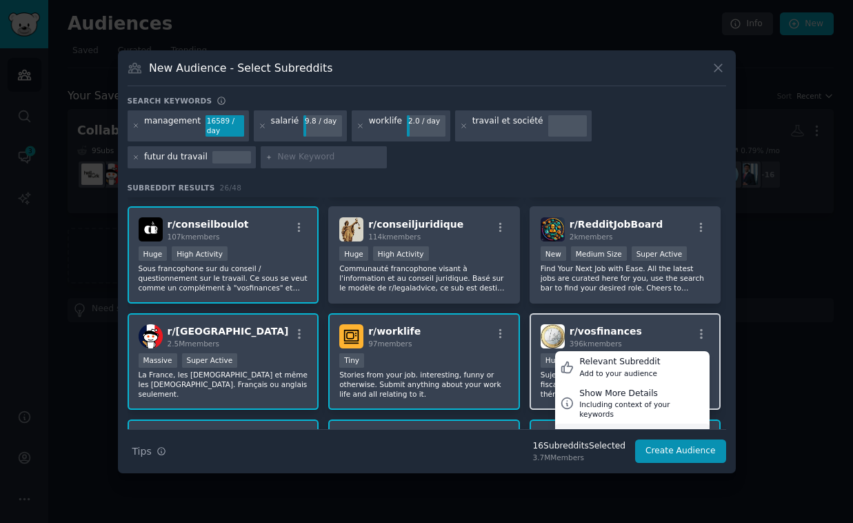
click at [598, 428] on div "Not Relevant" at bounding box center [625, 434] width 92 height 12
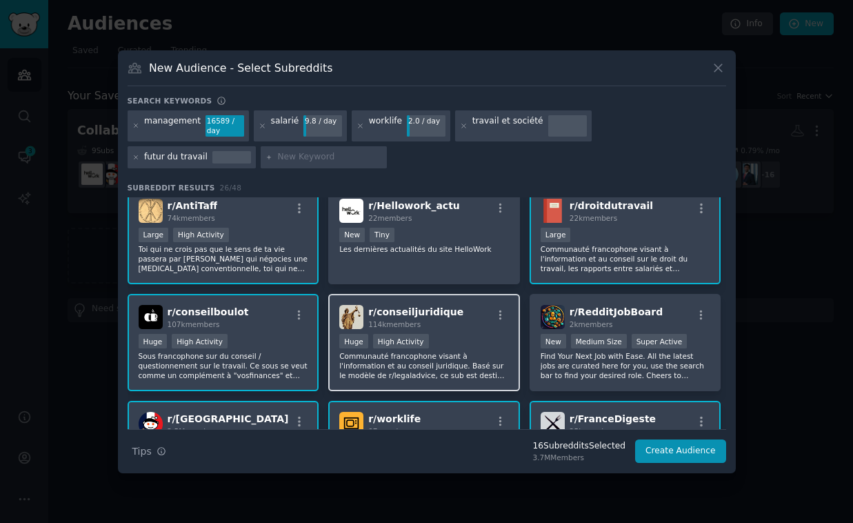
scroll to position [0, 0]
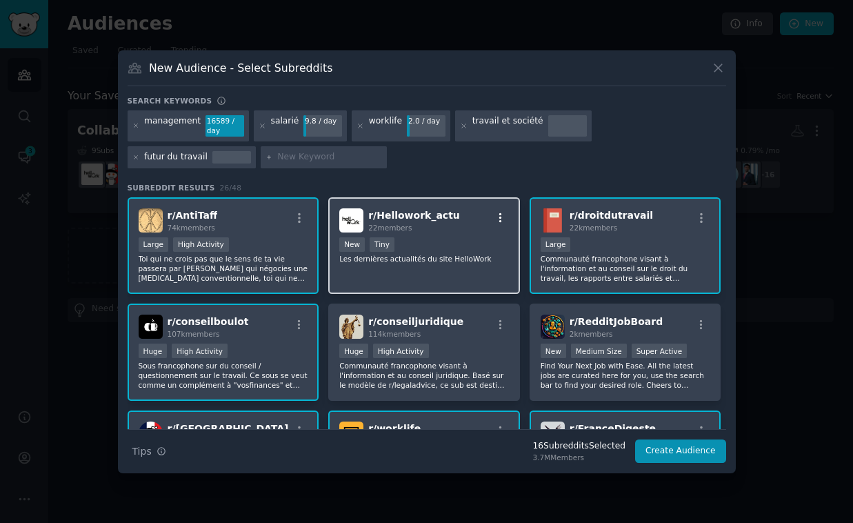
click at [499, 216] on icon "button" at bounding box center [500, 218] width 3 height 10
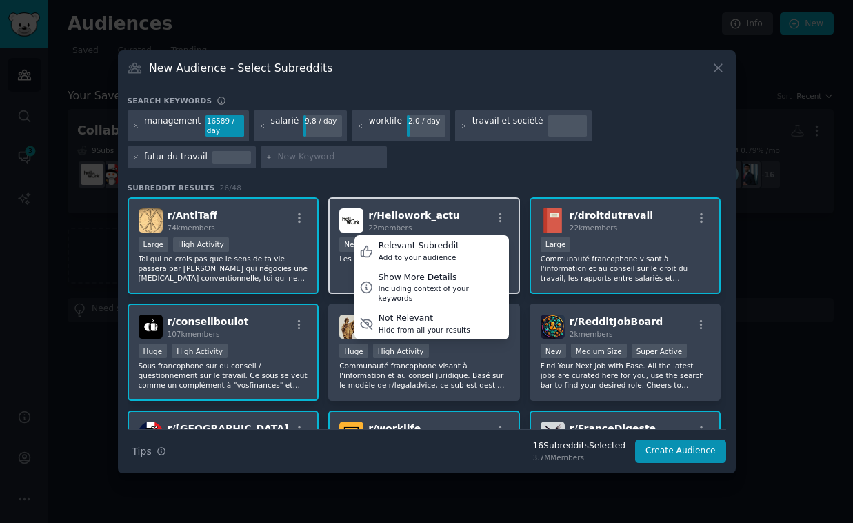
click at [465, 216] on div "r/ Hellowork_actu 22 members Relevant Subreddit Add to your audience Show More …" at bounding box center [424, 220] width 170 height 24
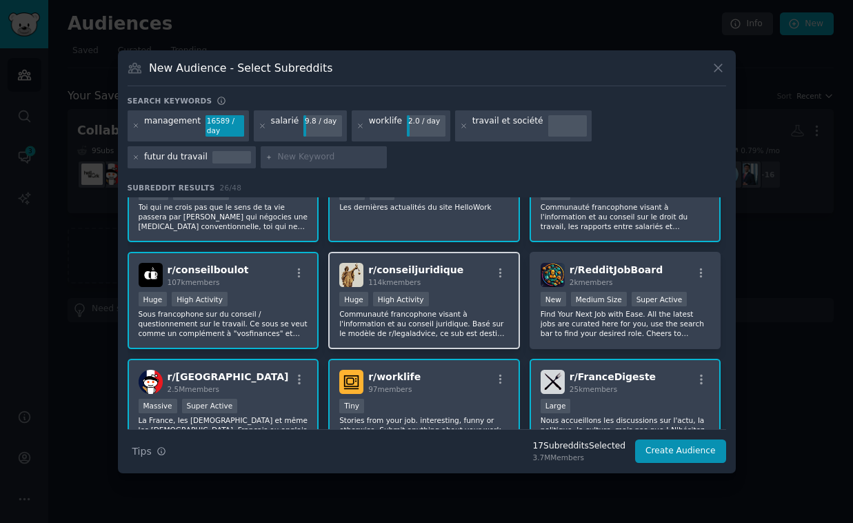
scroll to position [57, 0]
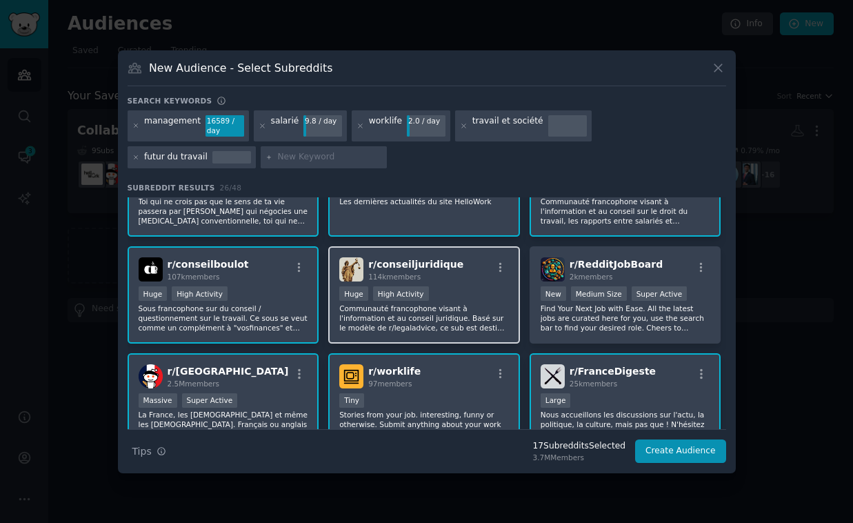
click at [474, 262] on div "r/ conseiljuridique 114k members" at bounding box center [424, 269] width 170 height 24
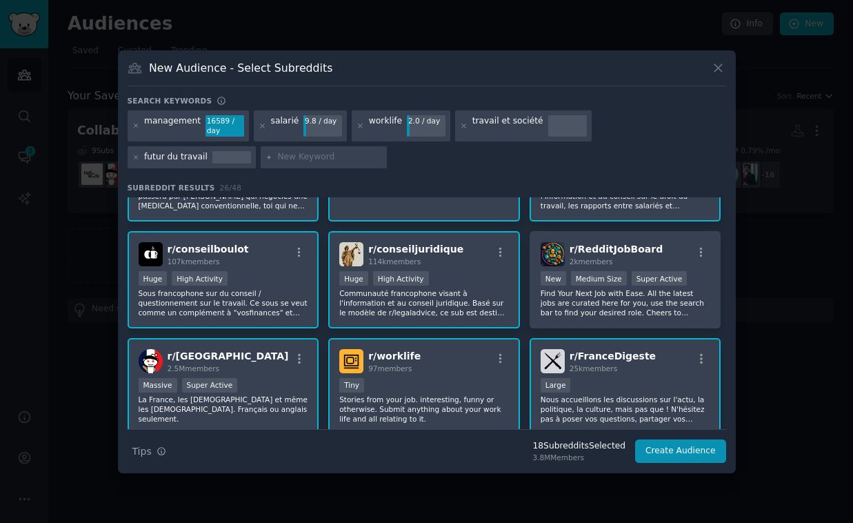
scroll to position [74, 0]
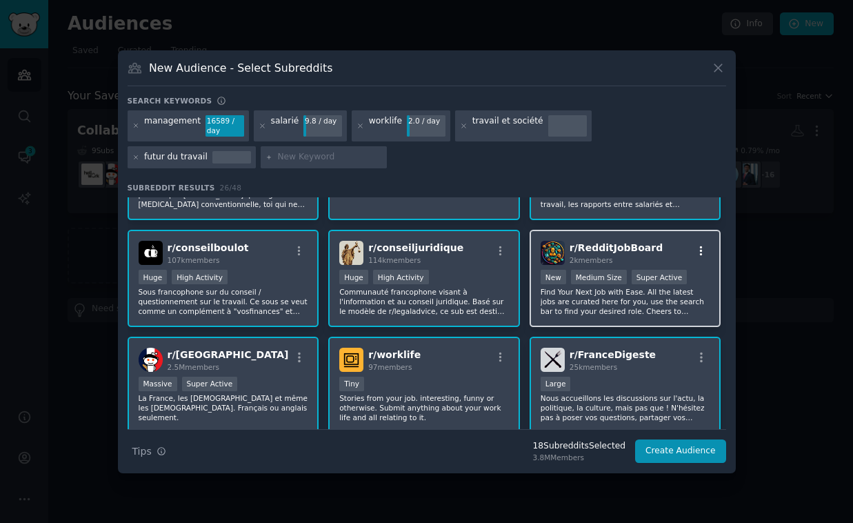
click at [696, 248] on icon "button" at bounding box center [701, 251] width 12 height 12
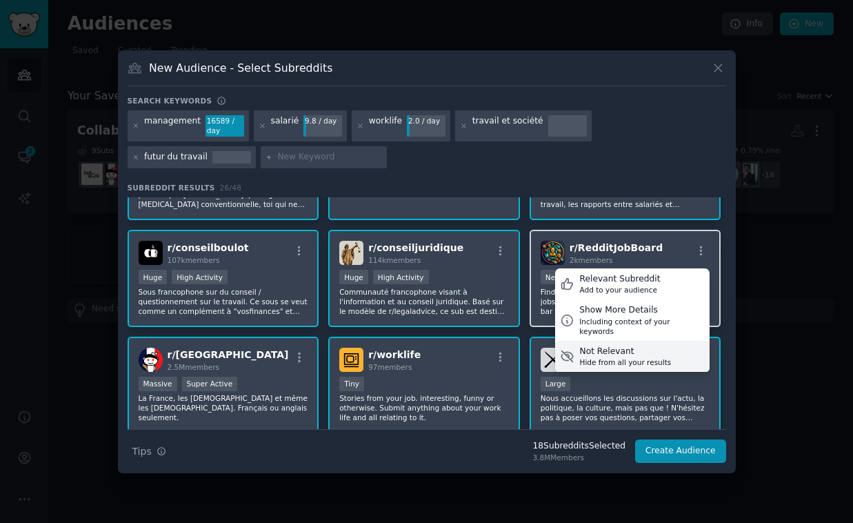
click at [623, 345] on div "Not Relevant" at bounding box center [625, 351] width 92 height 12
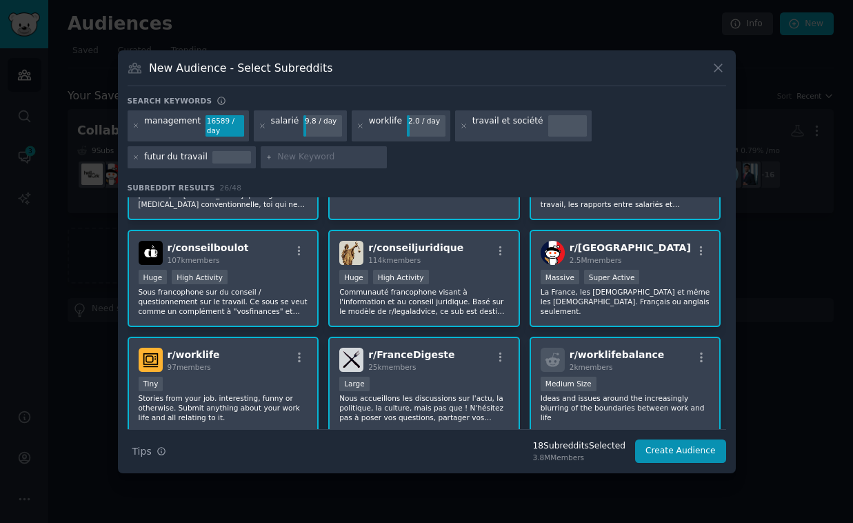
scroll to position [0, 0]
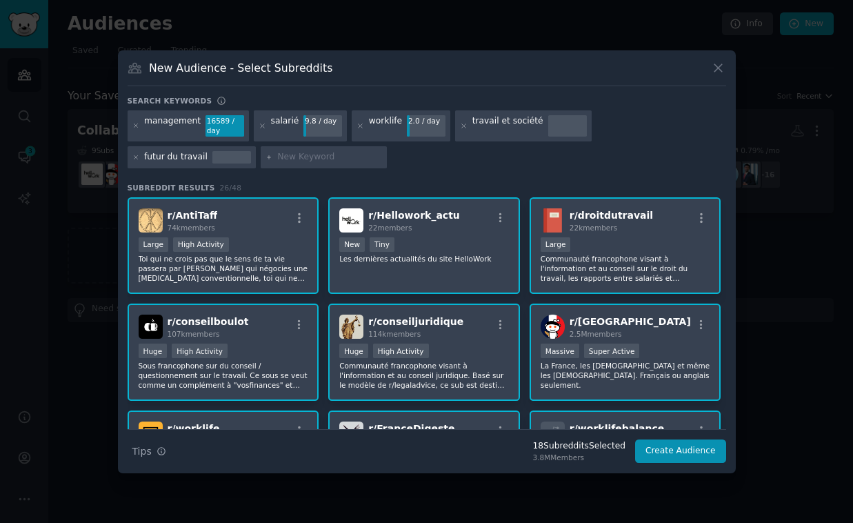
click at [277, 156] on input "text" at bounding box center [329, 157] width 105 height 12
paste input "conditions de travail"
type input "conditions de travail"
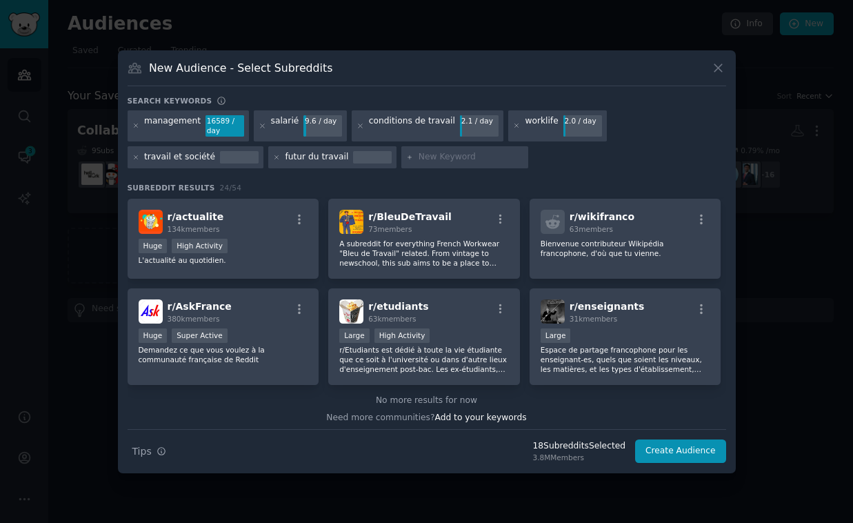
scroll to position [642, 0]
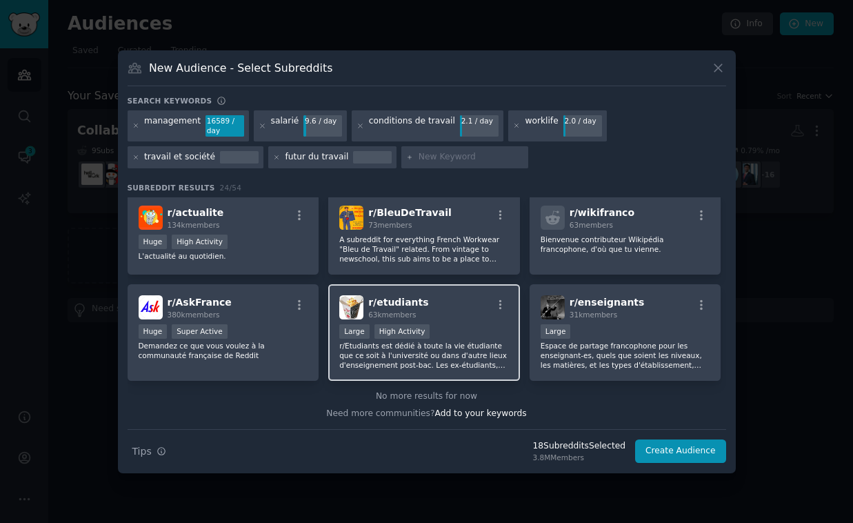
click at [467, 312] on div "r/ etudiants 63k members" at bounding box center [424, 307] width 170 height 24
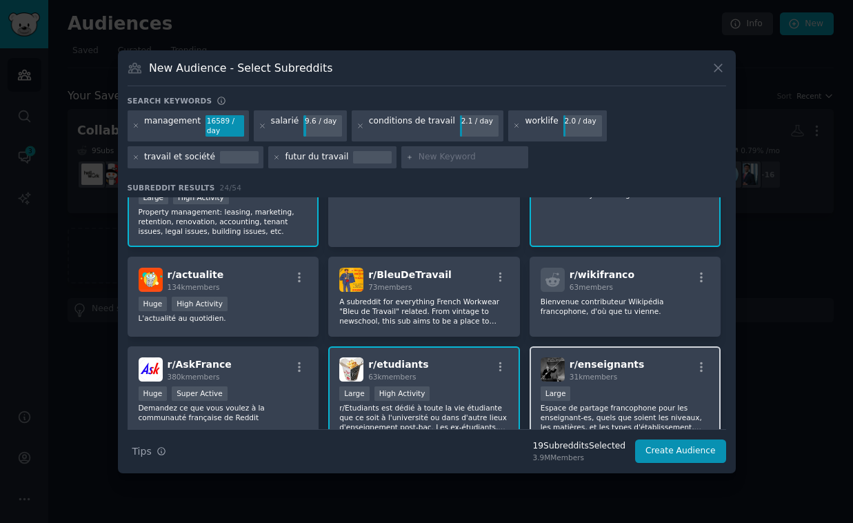
scroll to position [577, 0]
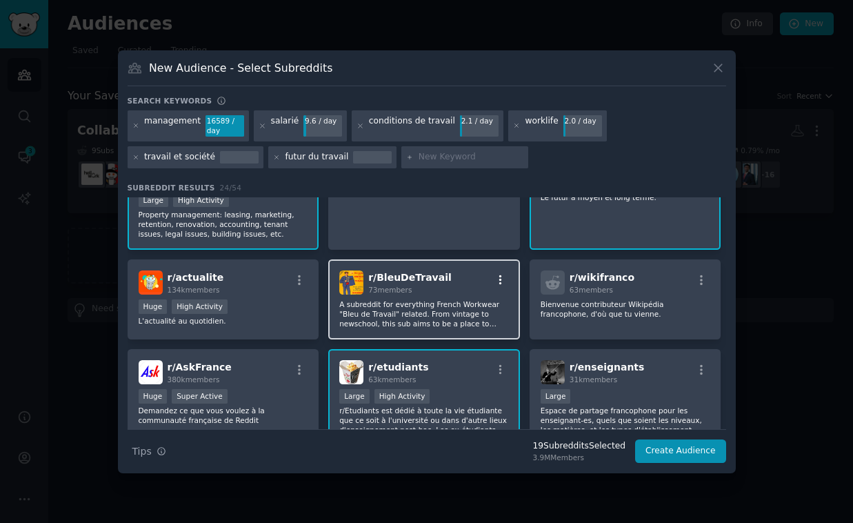
click at [494, 279] on icon "button" at bounding box center [500, 280] width 12 height 12
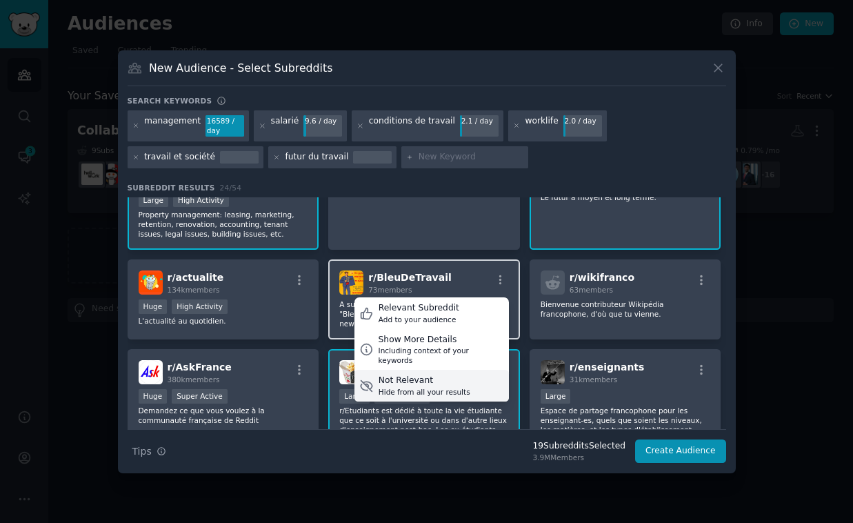
click at [425, 374] on div "Not Relevant" at bounding box center [424, 380] width 92 height 12
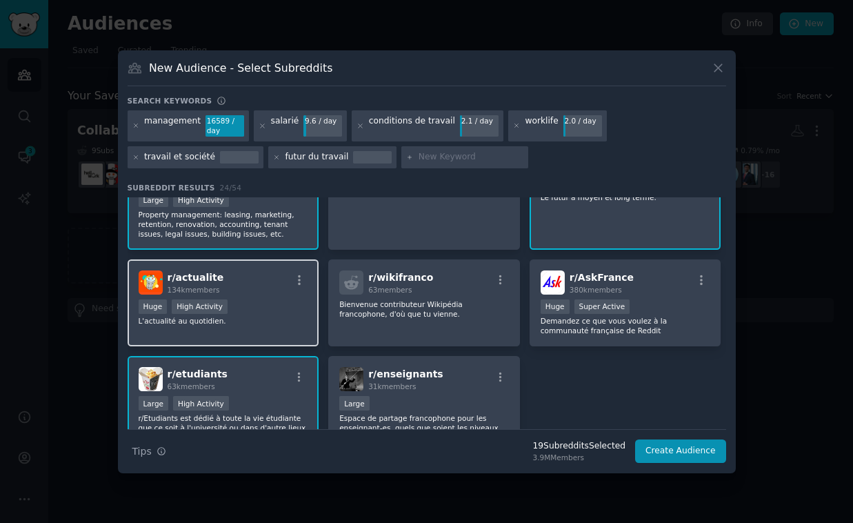
click at [269, 283] on div "r/ actualite 134k members" at bounding box center [224, 282] width 170 height 24
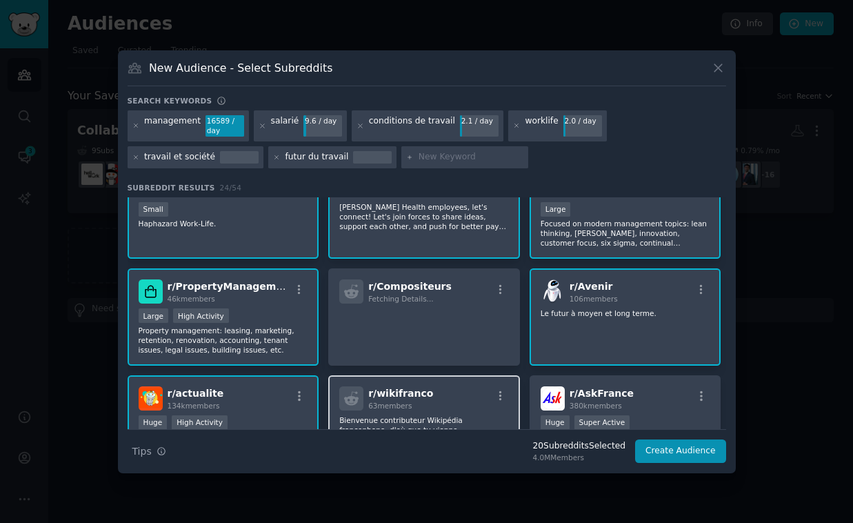
scroll to position [458, 0]
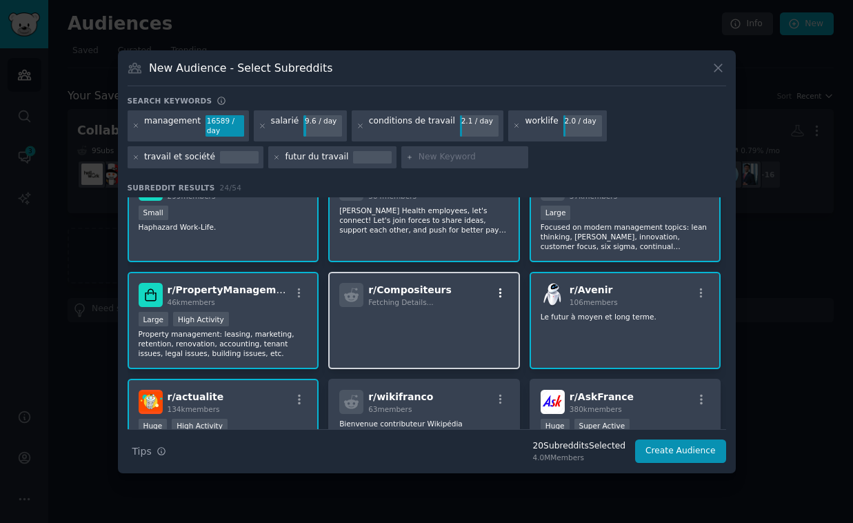
click at [498, 290] on icon "button" at bounding box center [500, 293] width 12 height 12
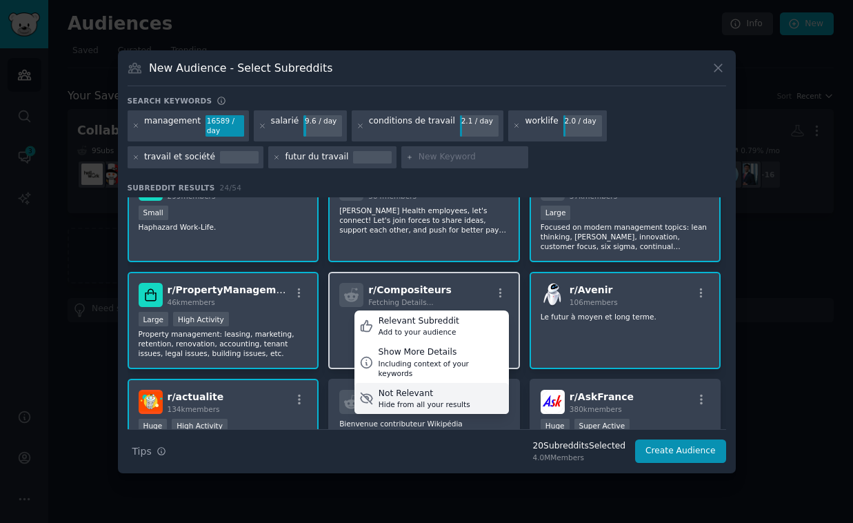
click at [417, 387] on div "Not Relevant" at bounding box center [424, 393] width 92 height 12
click at [421, 387] on div "Not Relevant Hide from all your results" at bounding box center [424, 398] width 92 height 22
click at [448, 388] on div "Not Relevant" at bounding box center [424, 393] width 92 height 12
click at [385, 387] on div "Not Relevant" at bounding box center [424, 393] width 92 height 12
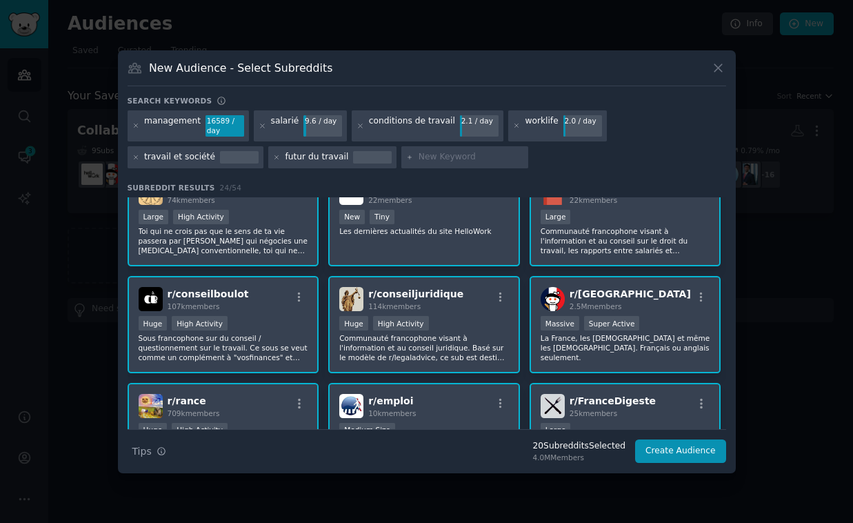
scroll to position [0, 0]
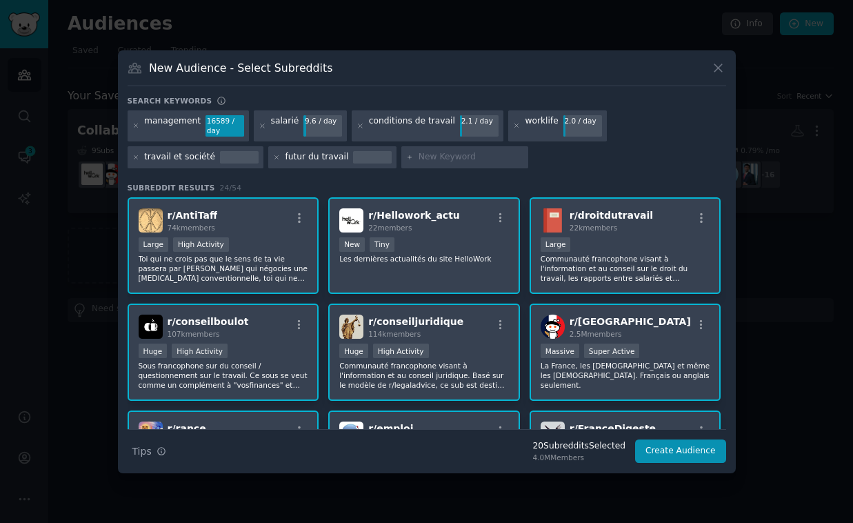
click at [418, 155] on input "text" at bounding box center [470, 157] width 105 height 12
paste input "parentalité au travail"
type input "parentalité au travail"
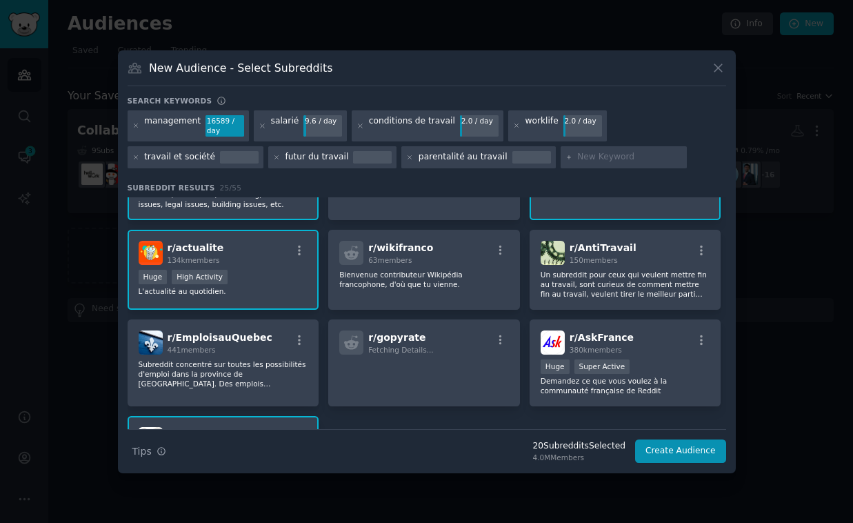
scroll to position [615, 0]
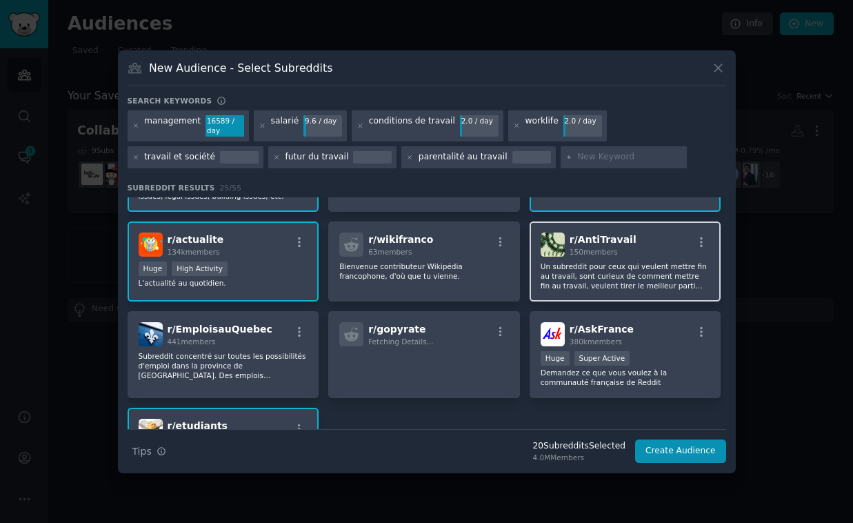
click at [616, 251] on div "150 members" at bounding box center [602, 252] width 67 height 10
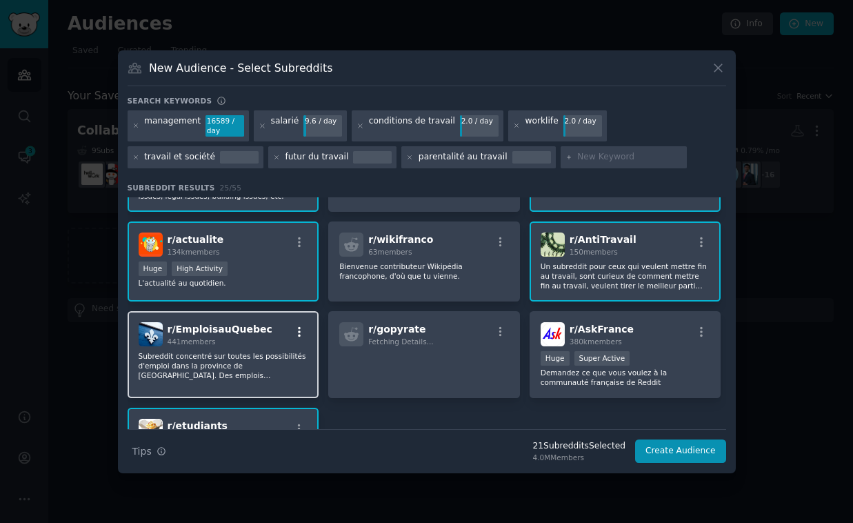
click at [296, 331] on icon "button" at bounding box center [299, 331] width 12 height 12
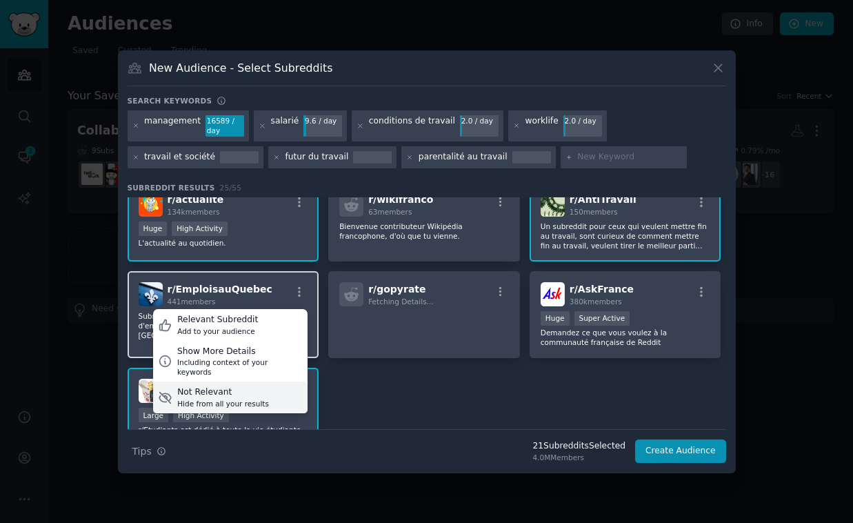
scroll to position [657, 0]
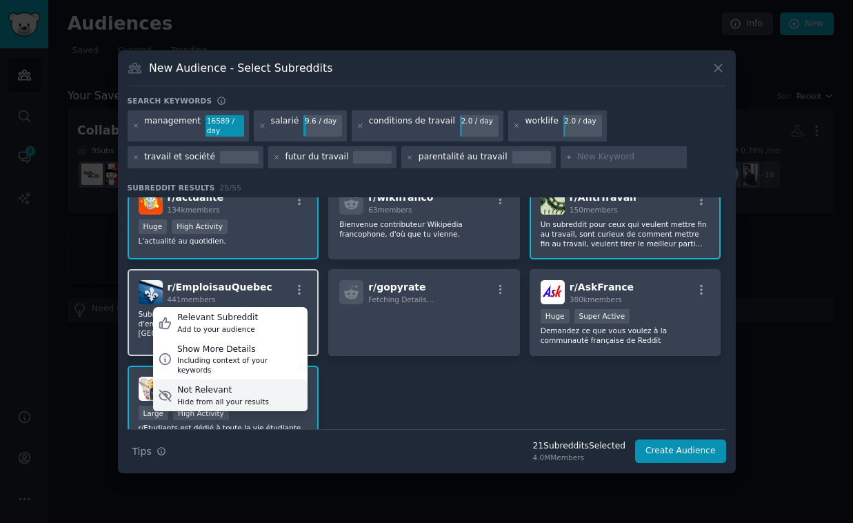
click at [208, 384] on div "Not Relevant" at bounding box center [223, 390] width 92 height 12
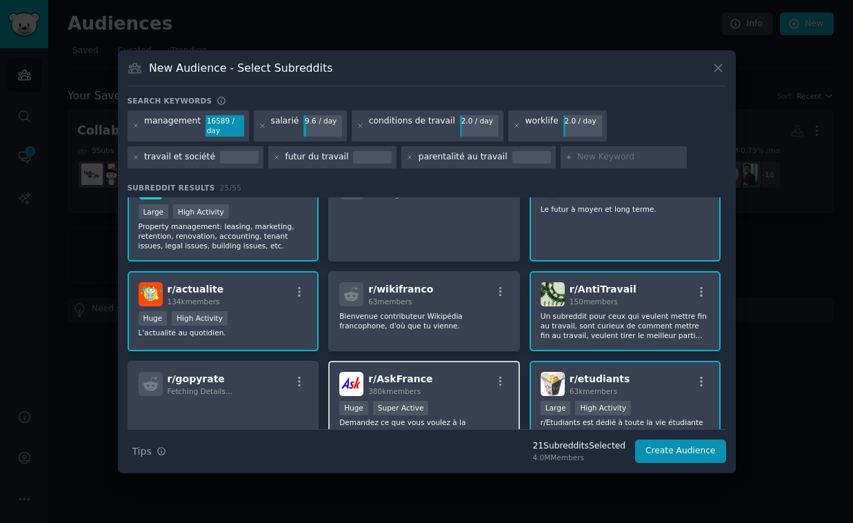
scroll to position [565, 0]
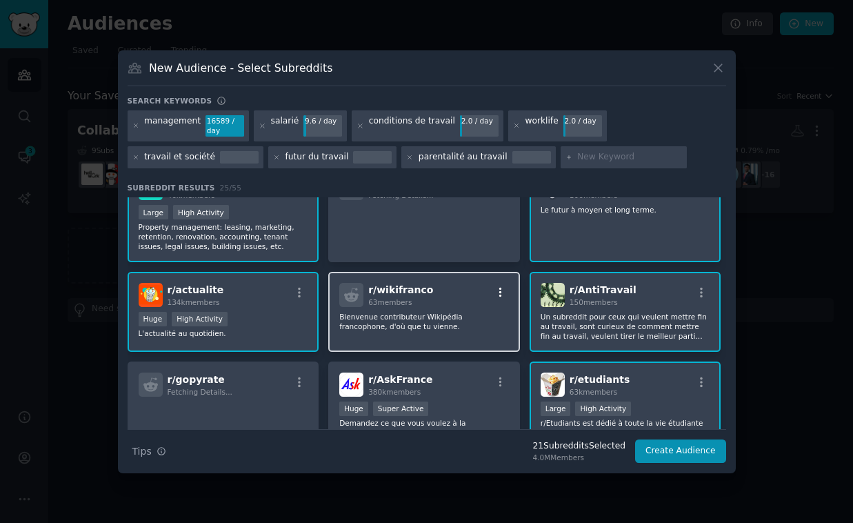
click at [494, 288] on icon "button" at bounding box center [500, 292] width 12 height 12
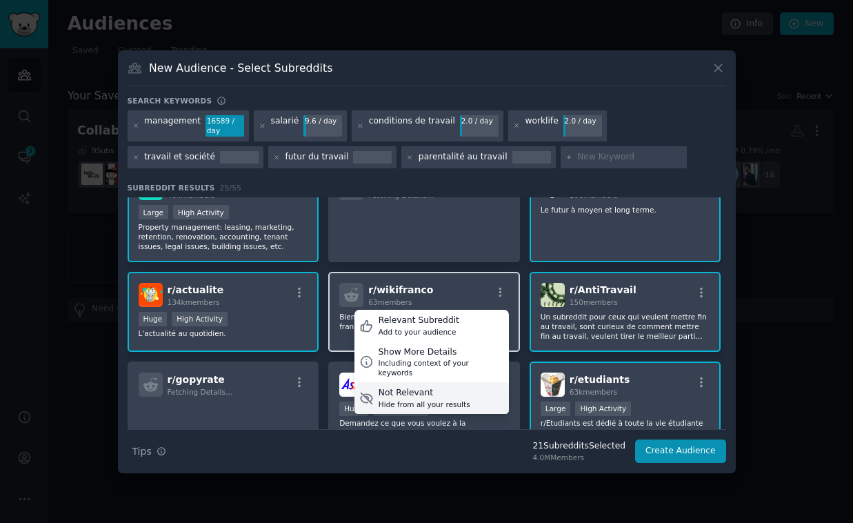
click at [404, 387] on div "Not Relevant" at bounding box center [424, 393] width 92 height 12
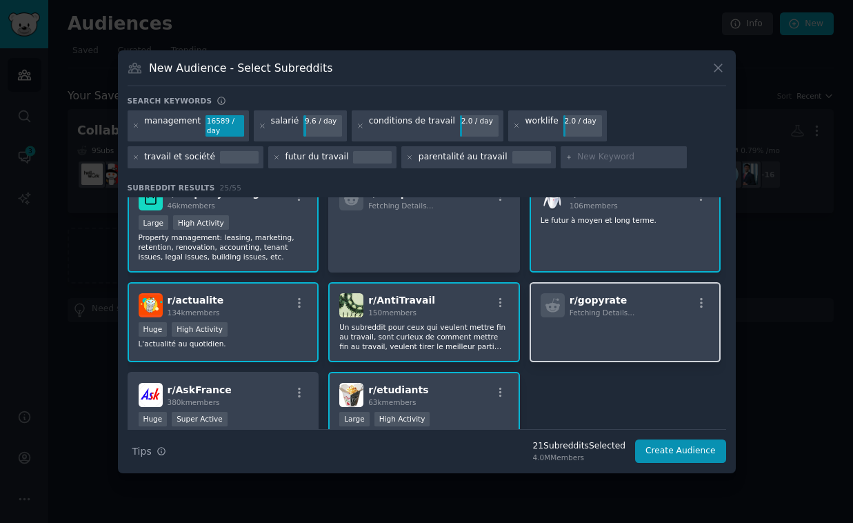
scroll to position [535, 0]
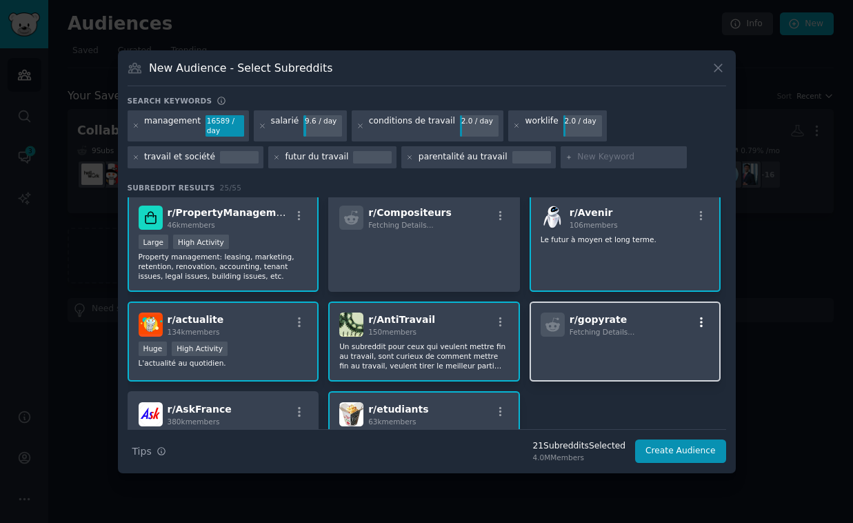
click at [695, 319] on icon "button" at bounding box center [701, 322] width 12 height 12
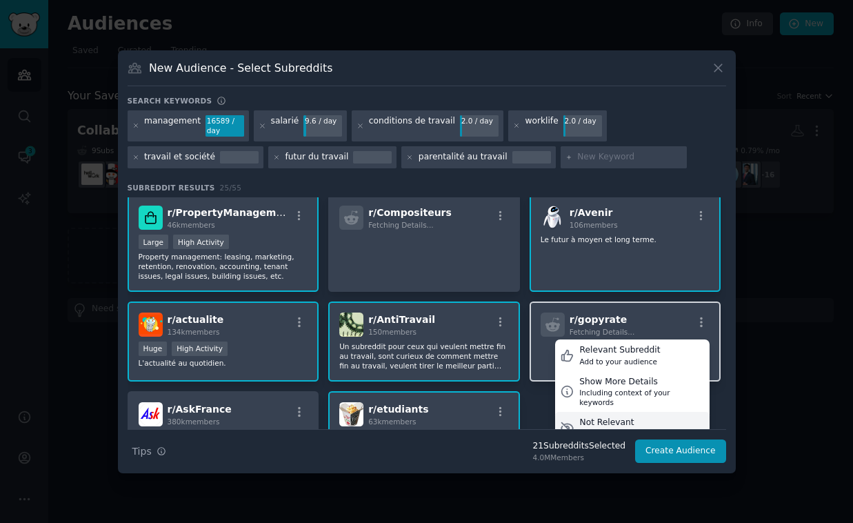
click at [606, 416] on div "Not Relevant" at bounding box center [625, 422] width 92 height 12
click at [591, 416] on div "Not Relevant" at bounding box center [625, 422] width 92 height 12
click at [585, 416] on div "Not Relevant" at bounding box center [625, 422] width 92 height 12
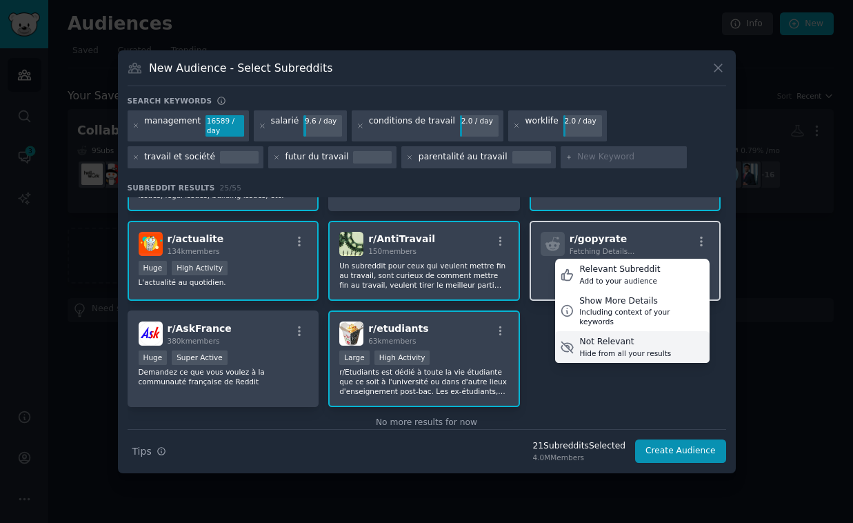
scroll to position [616, 0]
click at [589, 347] on div "Hide from all your results" at bounding box center [625, 352] width 92 height 10
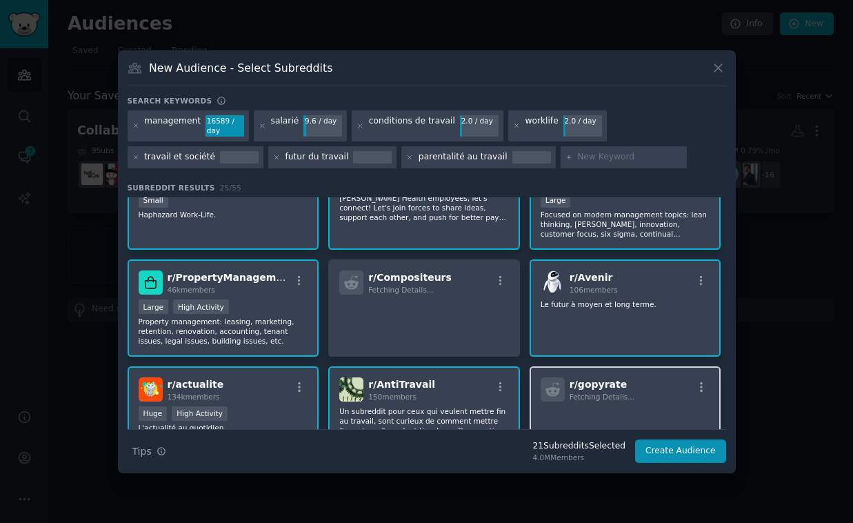
scroll to position [470, 0]
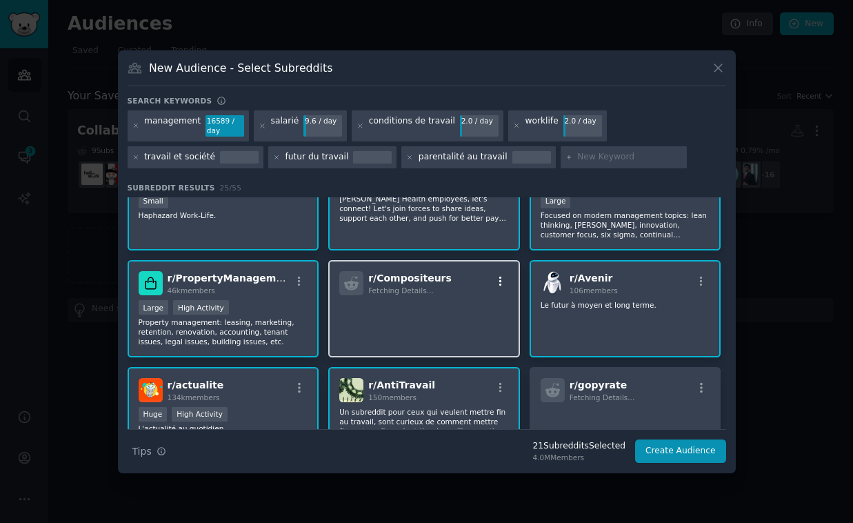
click at [499, 279] on icon "button" at bounding box center [500, 281] width 12 height 12
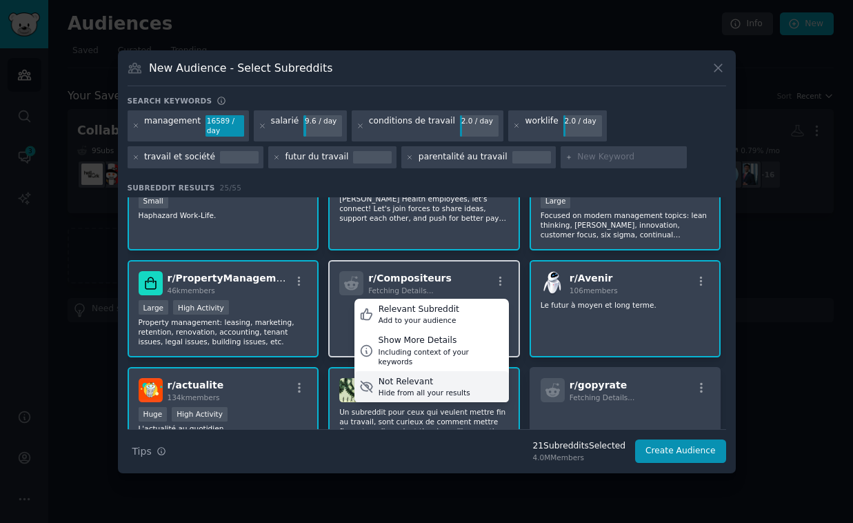
click at [414, 376] on div "Not Relevant" at bounding box center [424, 382] width 92 height 12
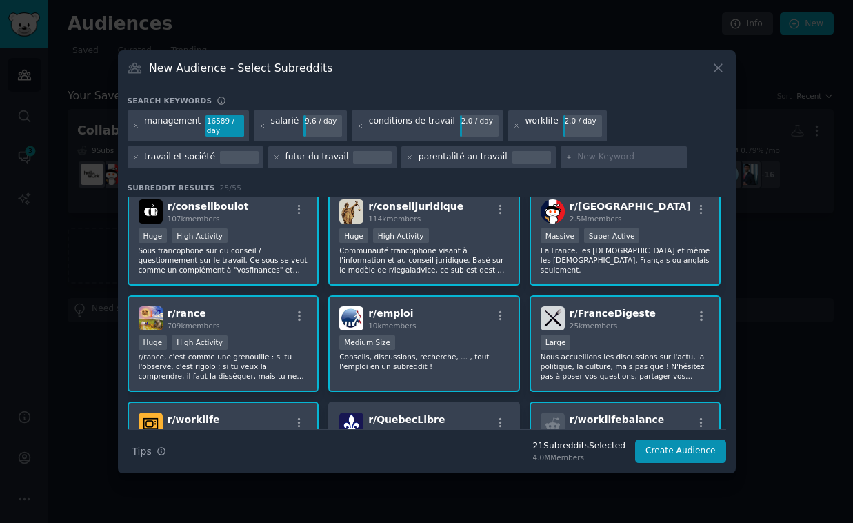
scroll to position [113, 0]
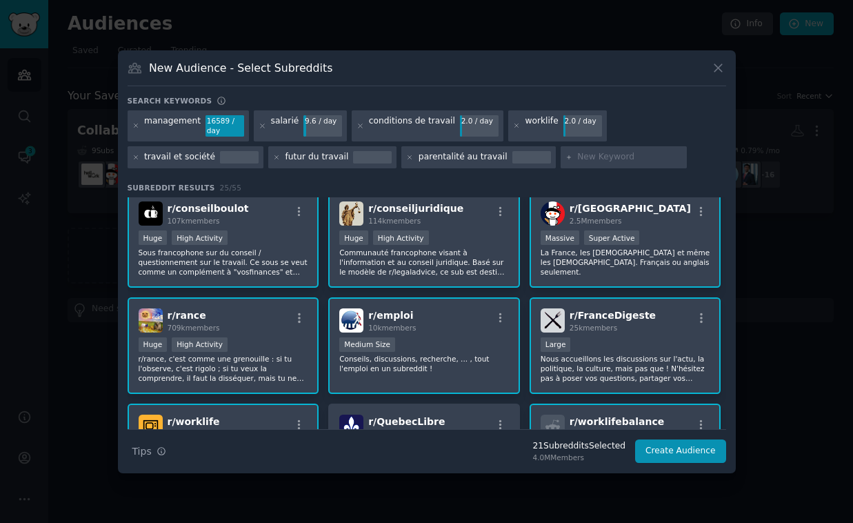
click at [591, 162] on input "text" at bounding box center [629, 157] width 105 height 12
type input "salaires"
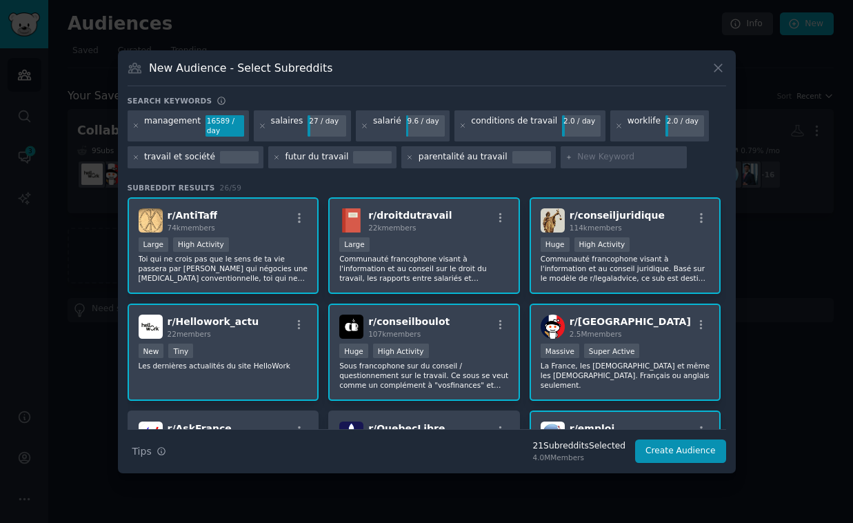
click at [610, 158] on input "text" at bounding box center [629, 157] width 105 height 12
type input "ressources humaines"
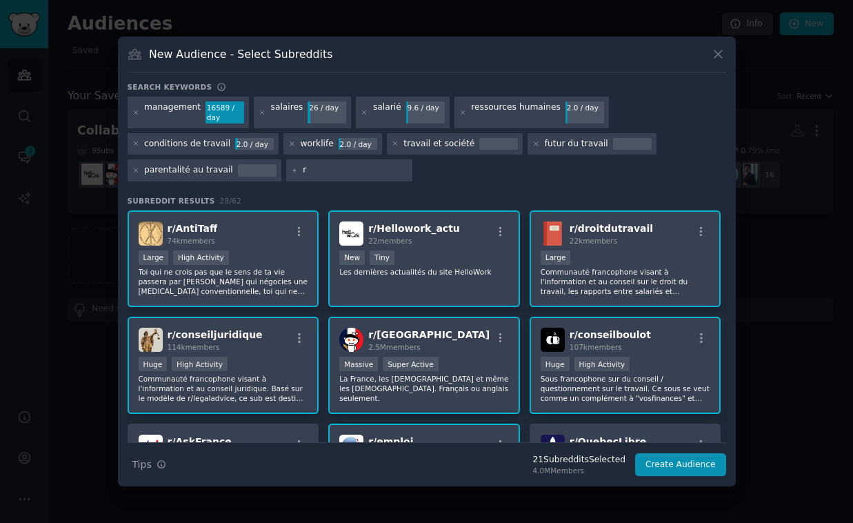
type input "rh"
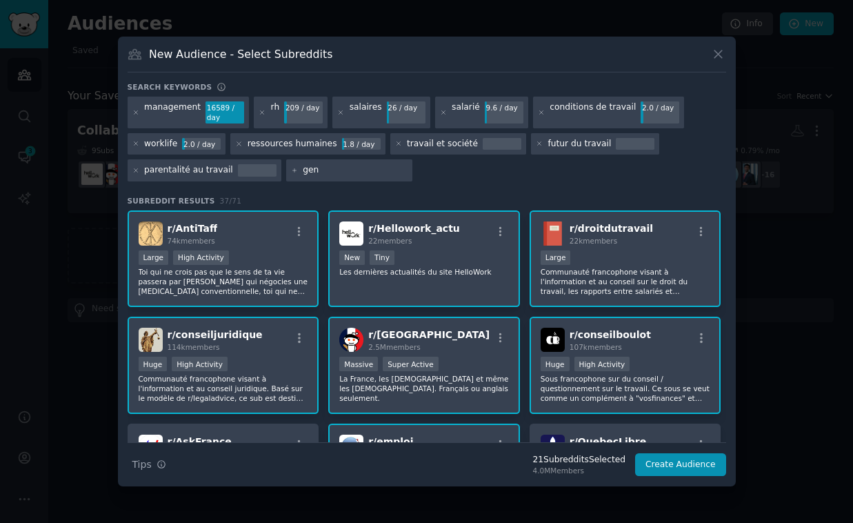
type input "genz"
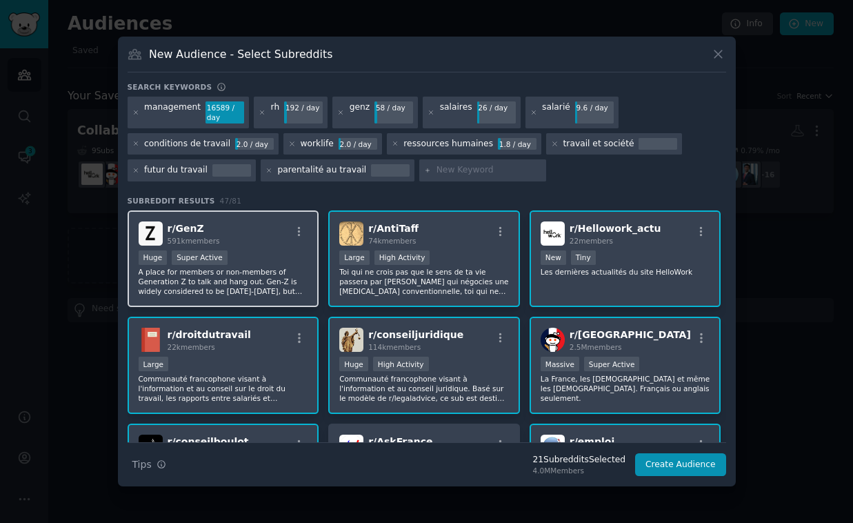
click at [265, 281] on p "A place for members or non-members of Generation Z to talk and hang out. Gen-Z …" at bounding box center [224, 281] width 170 height 29
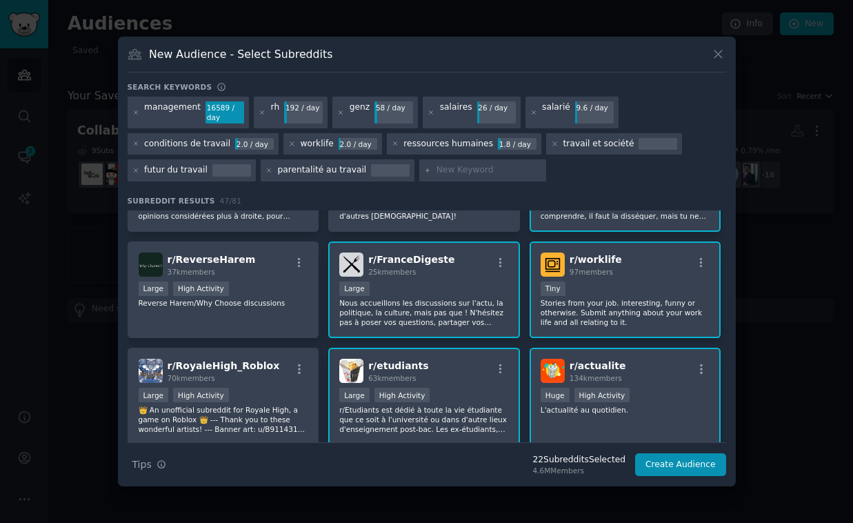
scroll to position [400, 0]
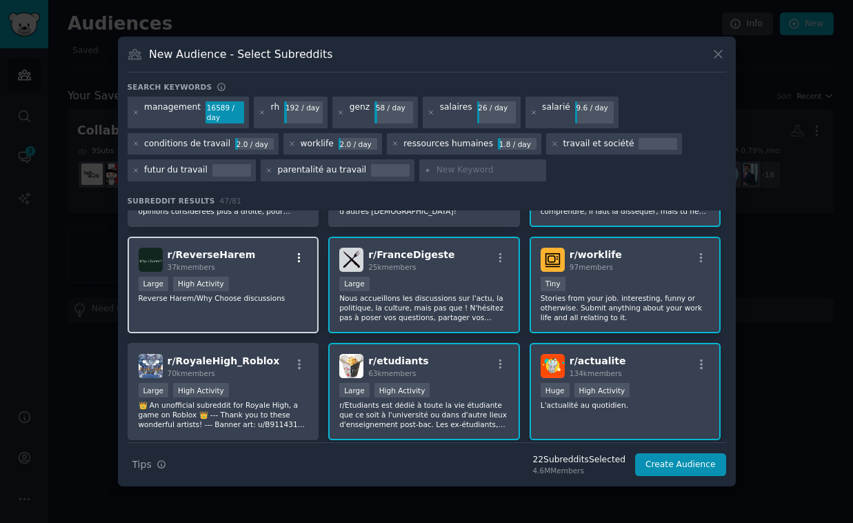
click at [298, 258] on icon "button" at bounding box center [299, 257] width 3 height 10
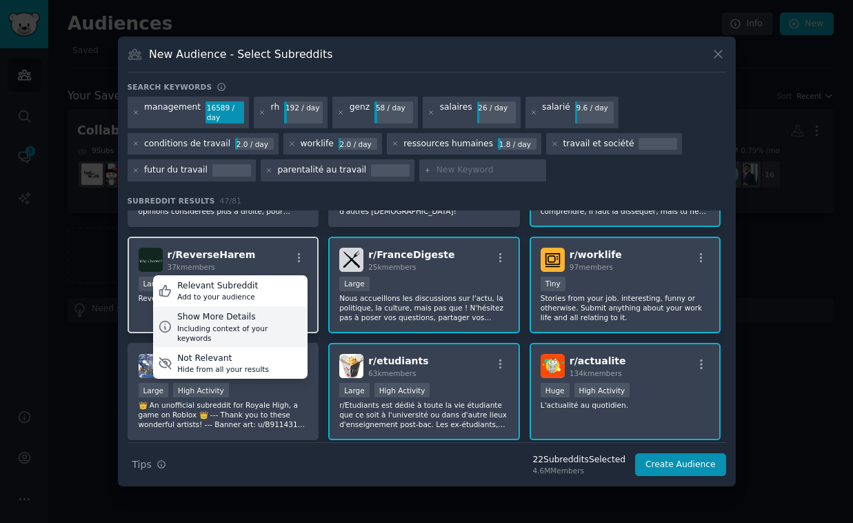
click at [221, 321] on div "Show More Details" at bounding box center [239, 317] width 125 height 12
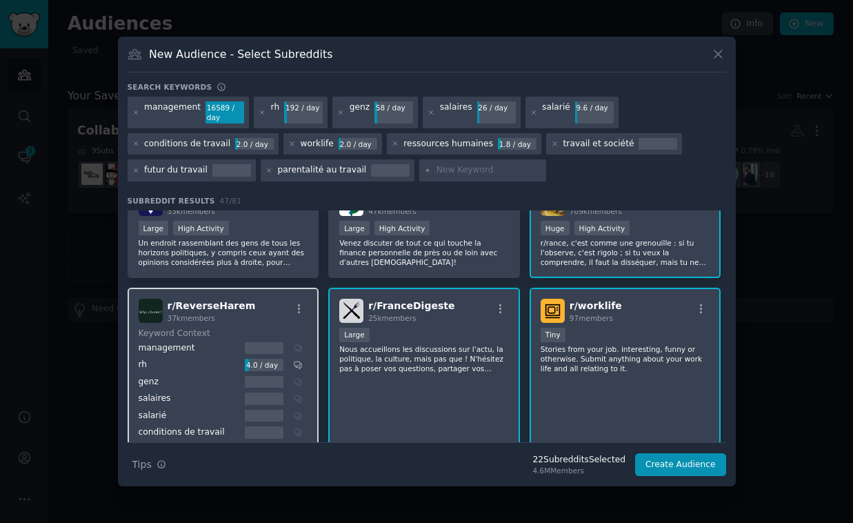
scroll to position [343, 0]
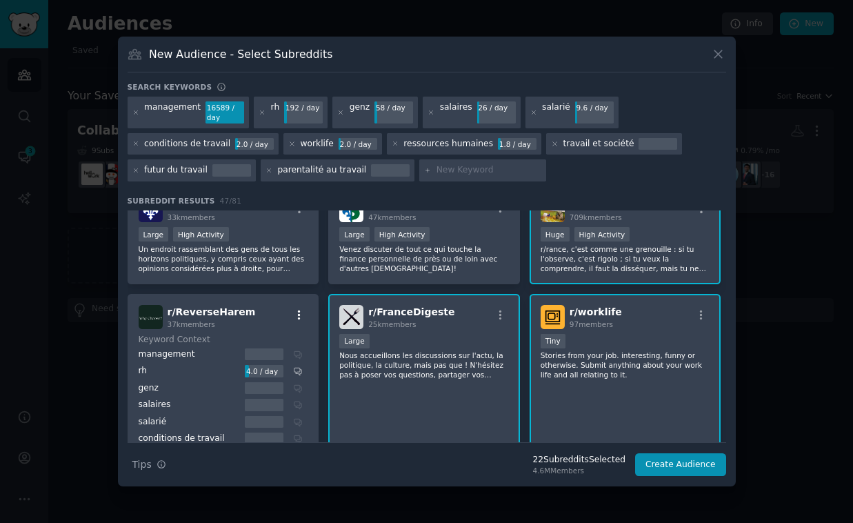
click at [299, 309] on icon "button" at bounding box center [299, 315] width 12 height 12
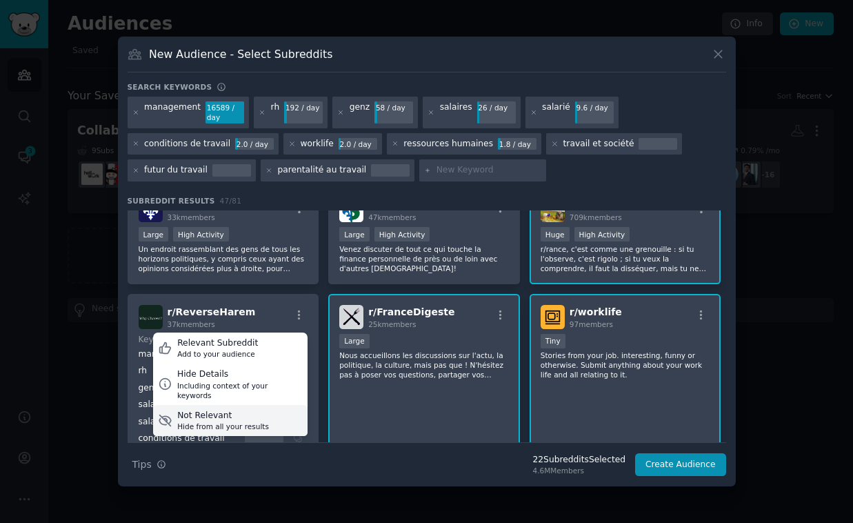
click at [207, 410] on div "Not Relevant" at bounding box center [223, 416] width 92 height 12
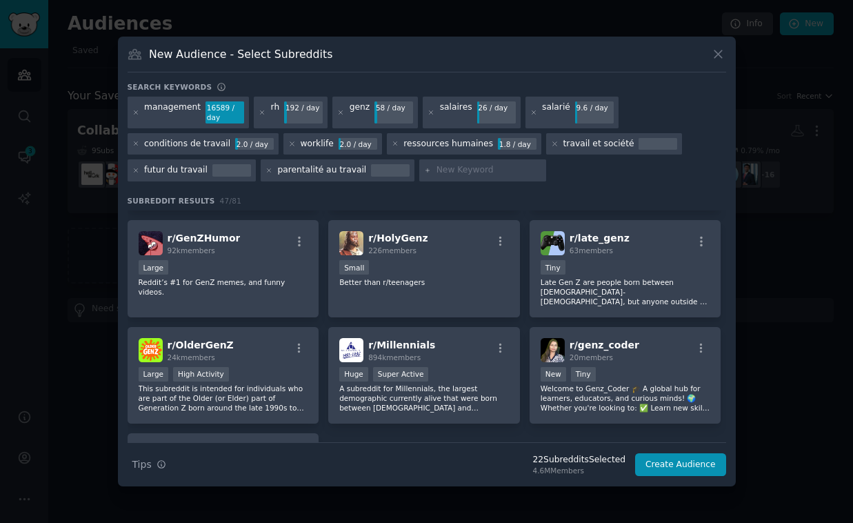
scroll to position [1346, 0]
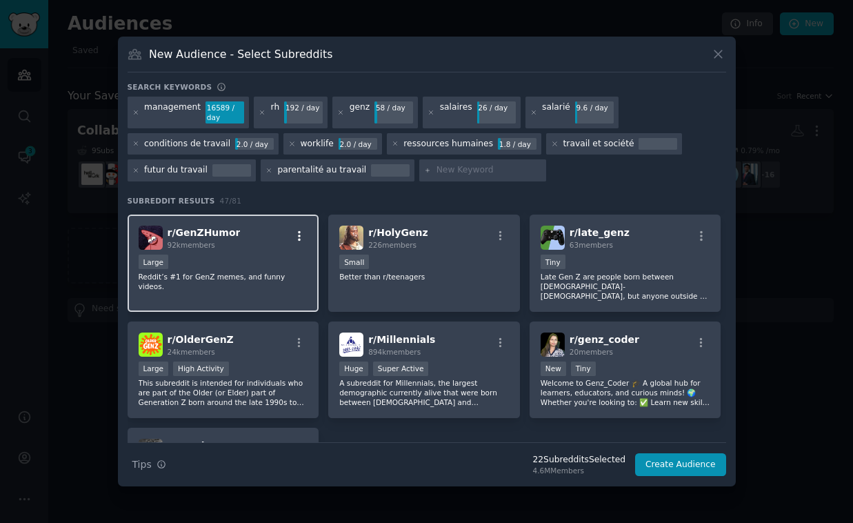
click at [298, 234] on icon "button" at bounding box center [299, 236] width 3 height 10
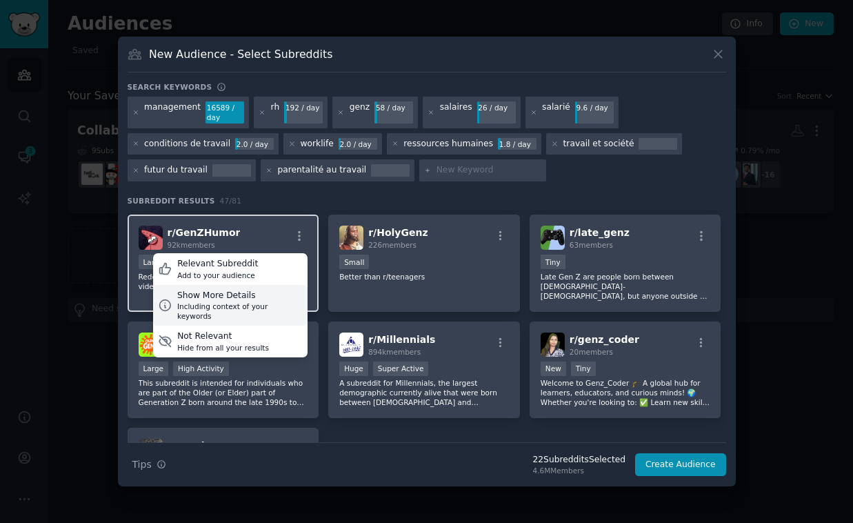
click at [221, 294] on div "Show More Details" at bounding box center [239, 296] width 125 height 12
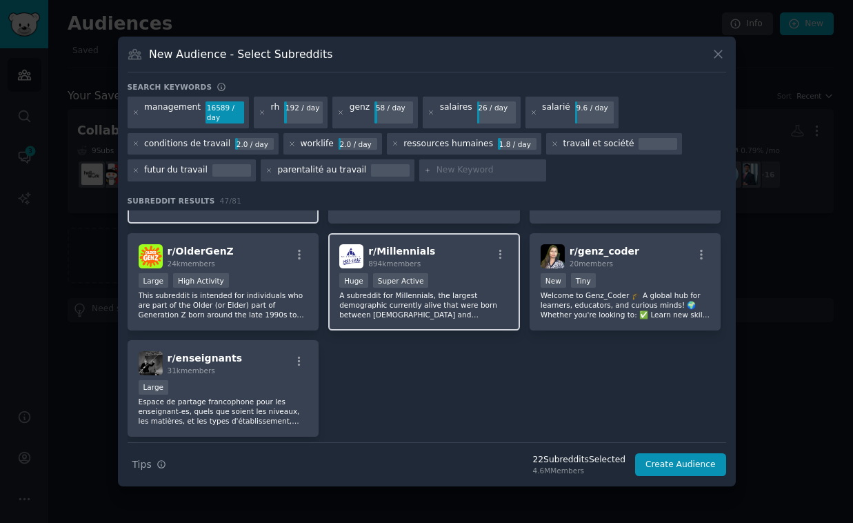
scroll to position [1631, 0]
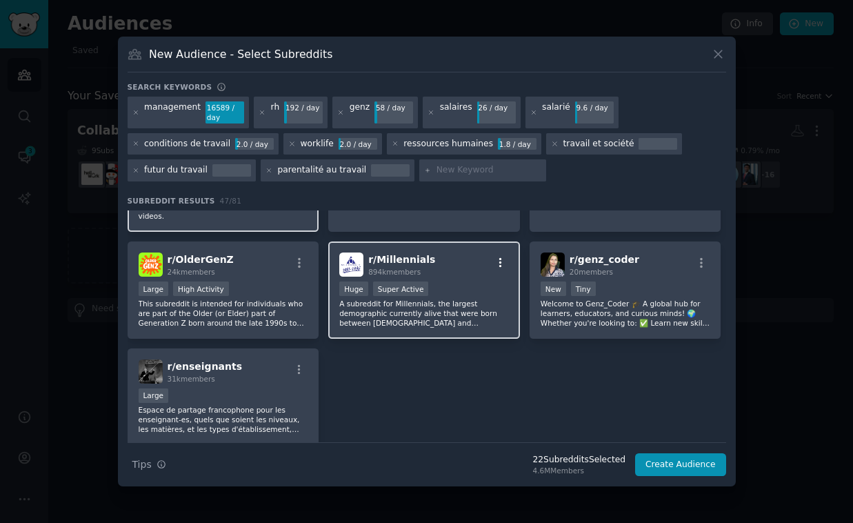
click at [501, 256] on icon "button" at bounding box center [500, 262] width 12 height 12
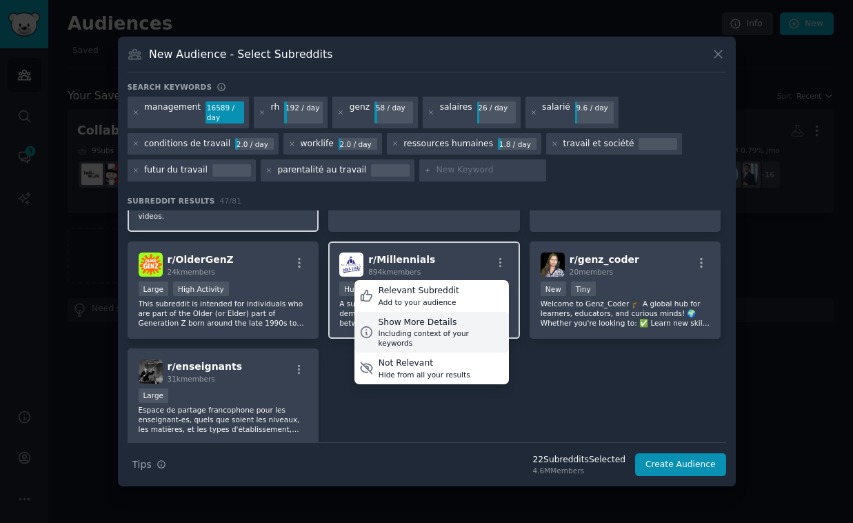
click at [445, 316] on div "Show More Details" at bounding box center [440, 322] width 125 height 12
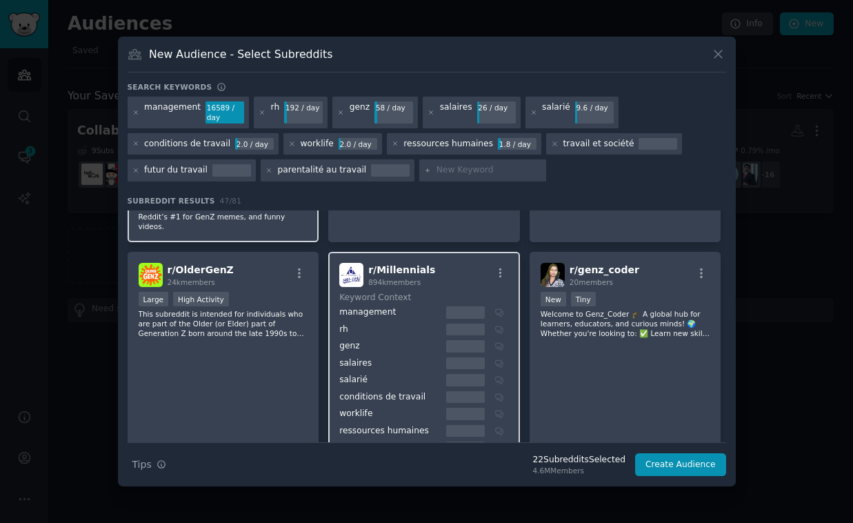
scroll to position [1618, 0]
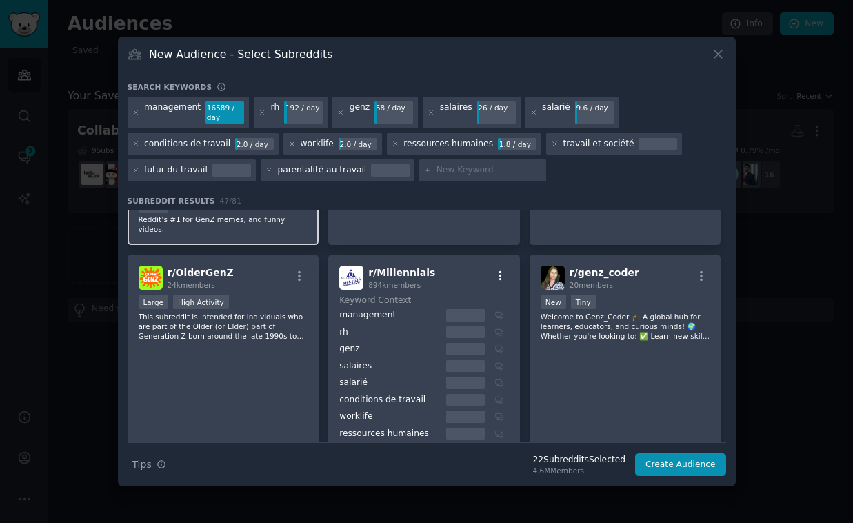
click at [498, 270] on icon "button" at bounding box center [500, 276] width 12 height 12
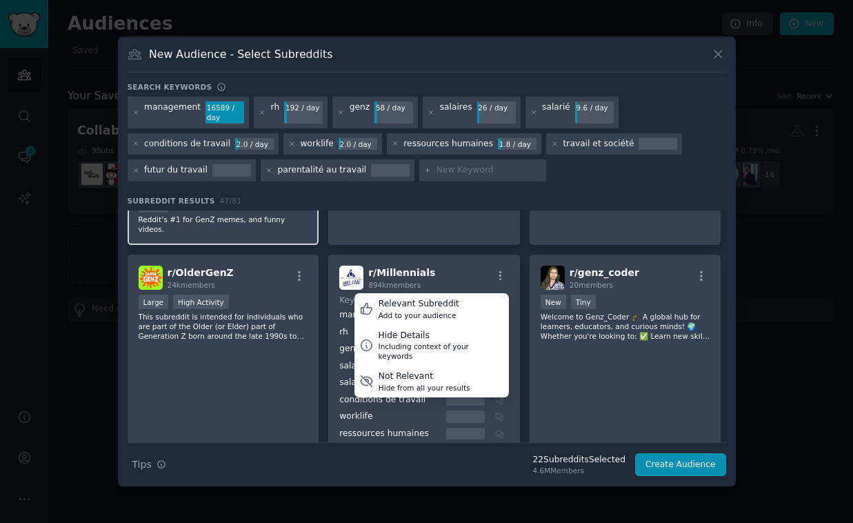
click at [754, 306] on div at bounding box center [426, 261] width 853 height 523
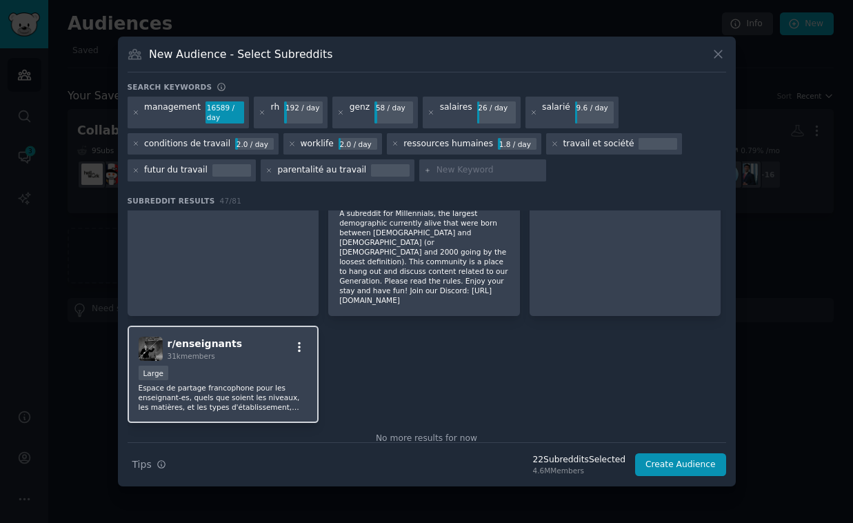
click at [301, 341] on icon "button" at bounding box center [299, 347] width 12 height 12
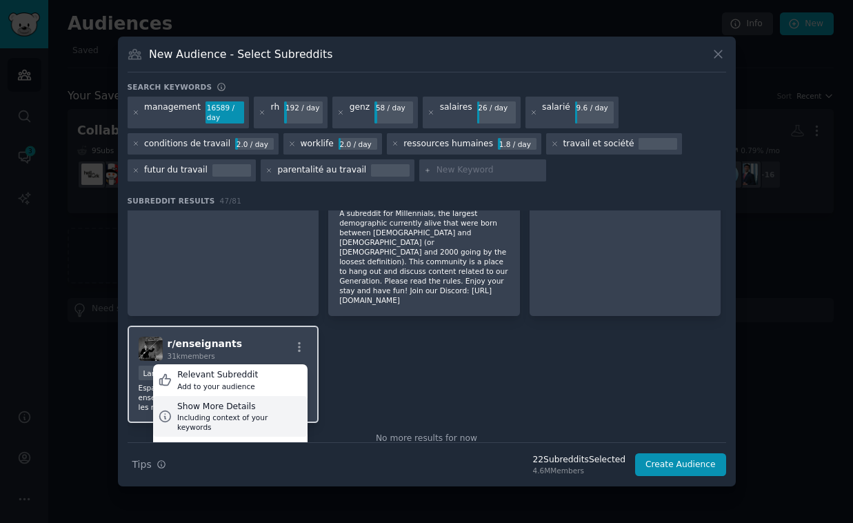
click at [216, 401] on div "Show More Details" at bounding box center [239, 407] width 125 height 12
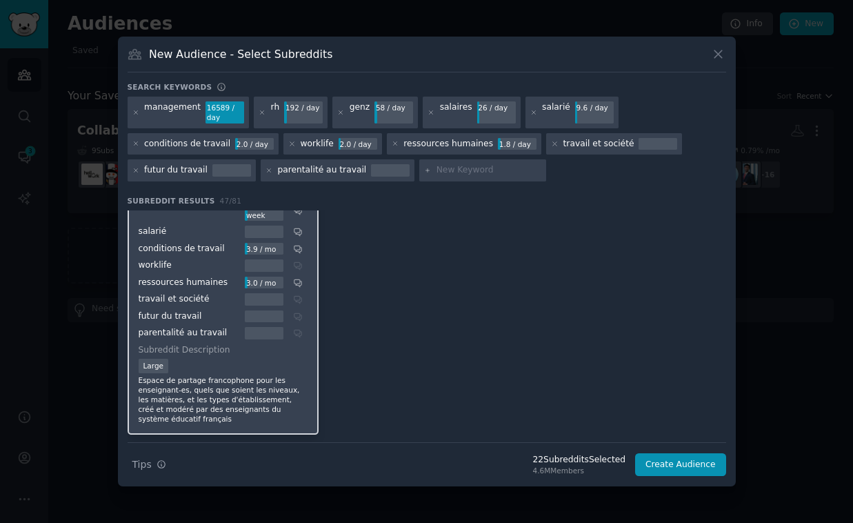
scroll to position [2170, 0]
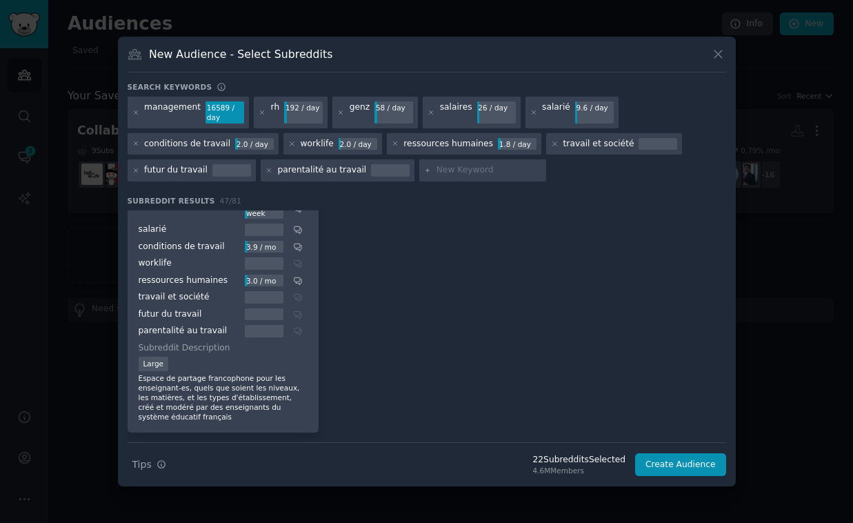
click at [809, 332] on div at bounding box center [426, 261] width 853 height 523
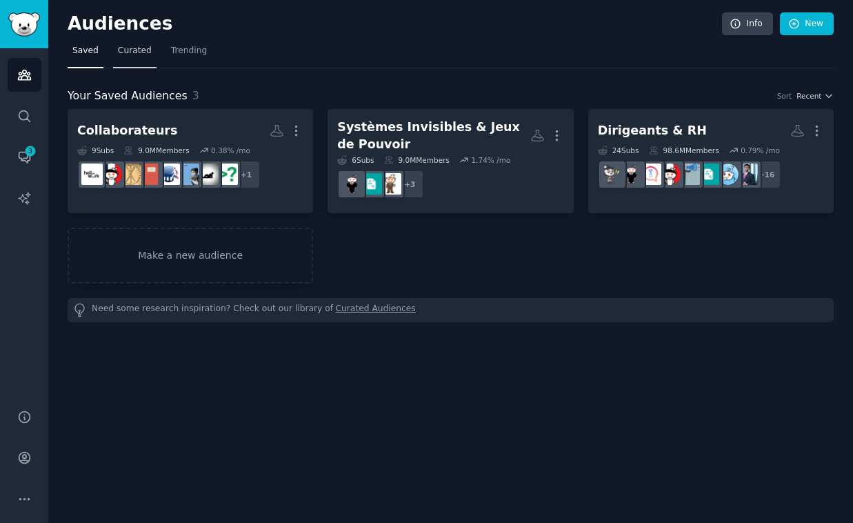
click at [143, 48] on span "Curated" at bounding box center [135, 51] width 34 height 12
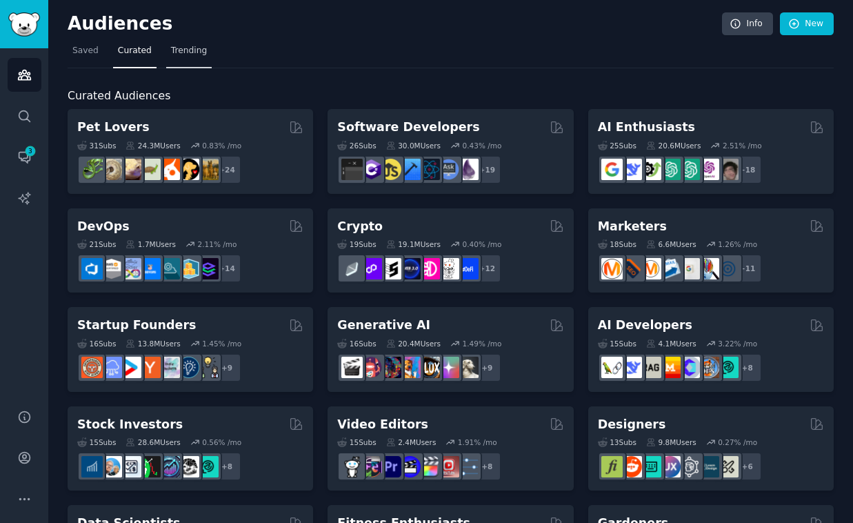
click at [186, 51] on span "Trending" at bounding box center [189, 51] width 36 height 12
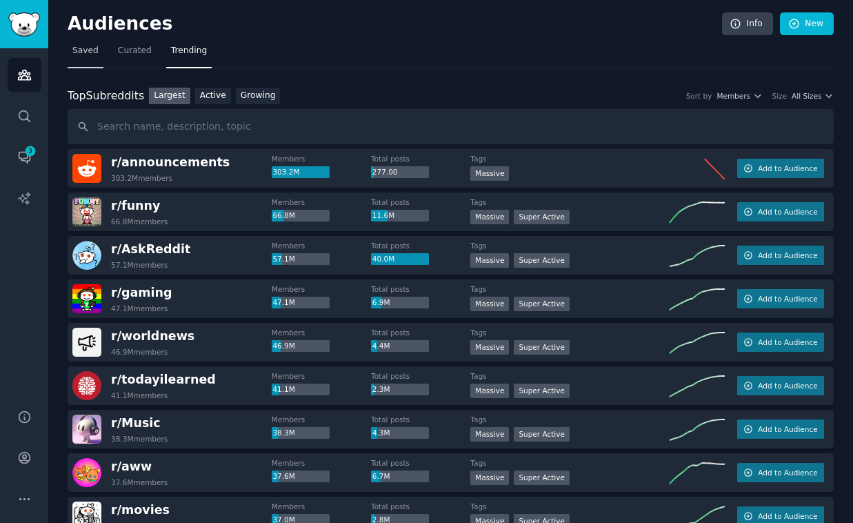
click at [88, 52] on span "Saved" at bounding box center [85, 51] width 26 height 12
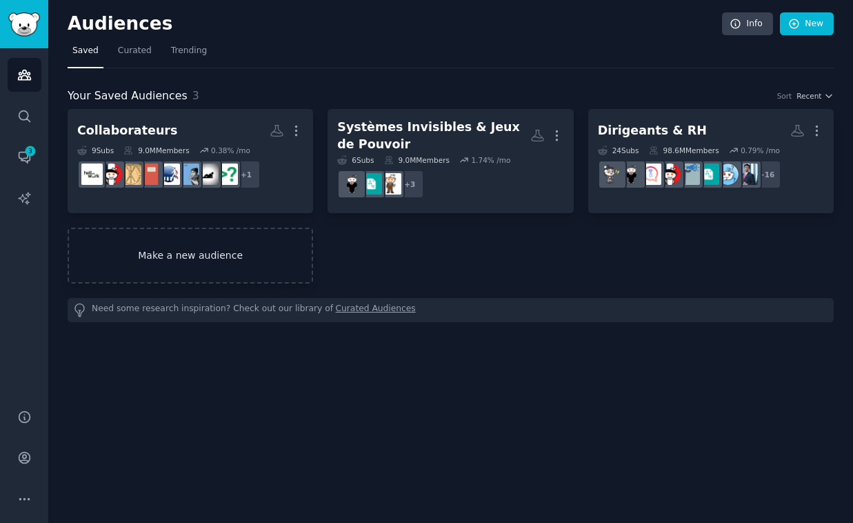
click at [277, 254] on link "Make a new audience" at bounding box center [190, 256] width 245 height 56
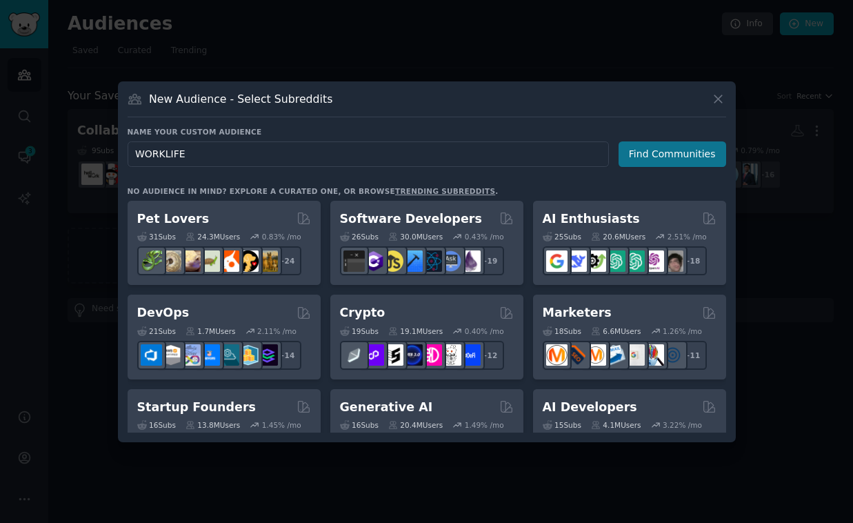
type input "WORKLIFE"
click at [665, 156] on button "Find Communities" at bounding box center [672, 154] width 108 height 26
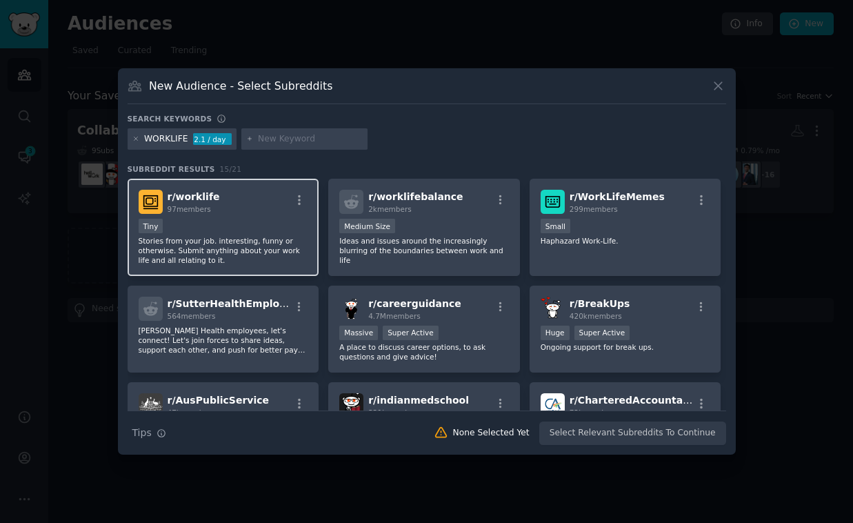
click at [206, 248] on p "Stories from your job. interesting, funny or otherwise. Submit anything about y…" at bounding box center [224, 250] width 170 height 29
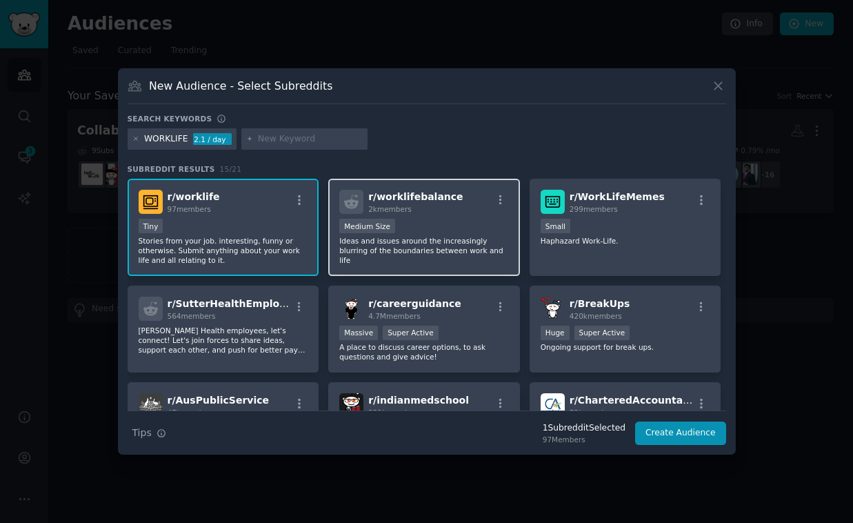
click at [440, 223] on div "1000 - 10,000 members Medium Size" at bounding box center [424, 227] width 170 height 17
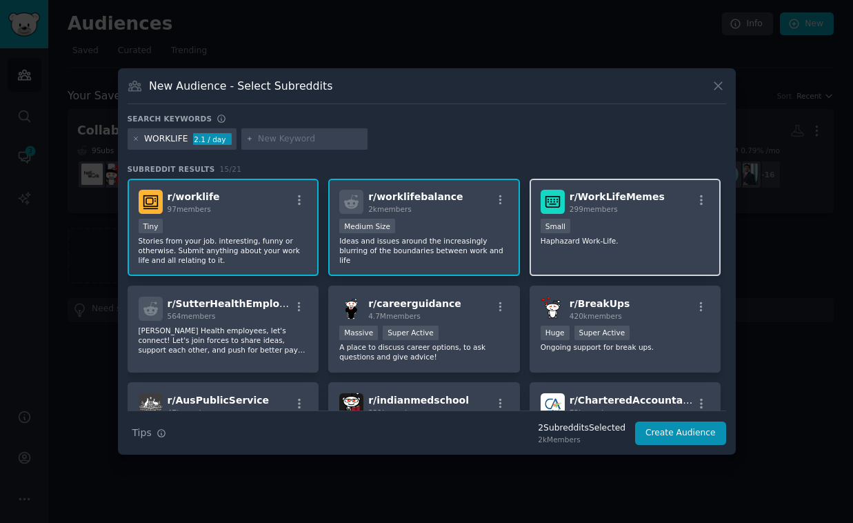
click at [617, 241] on p "Haphazard Work-Life." at bounding box center [626, 241] width 170 height 10
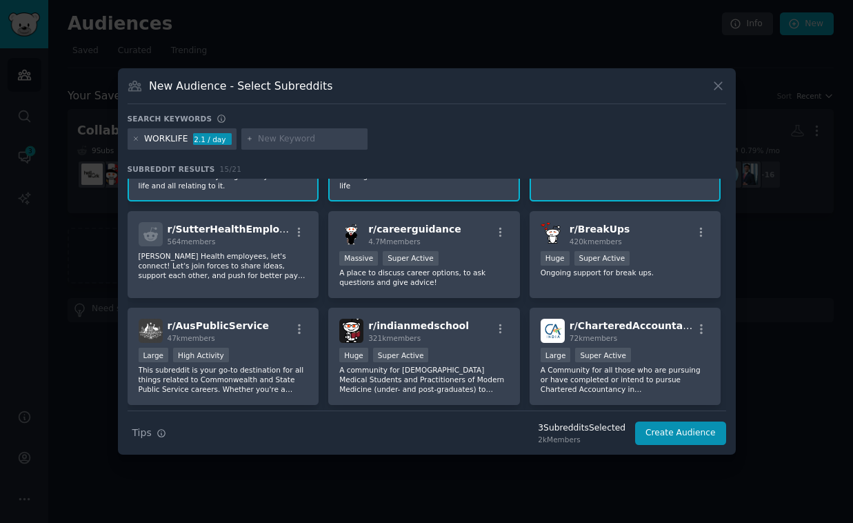
scroll to position [80, 0]
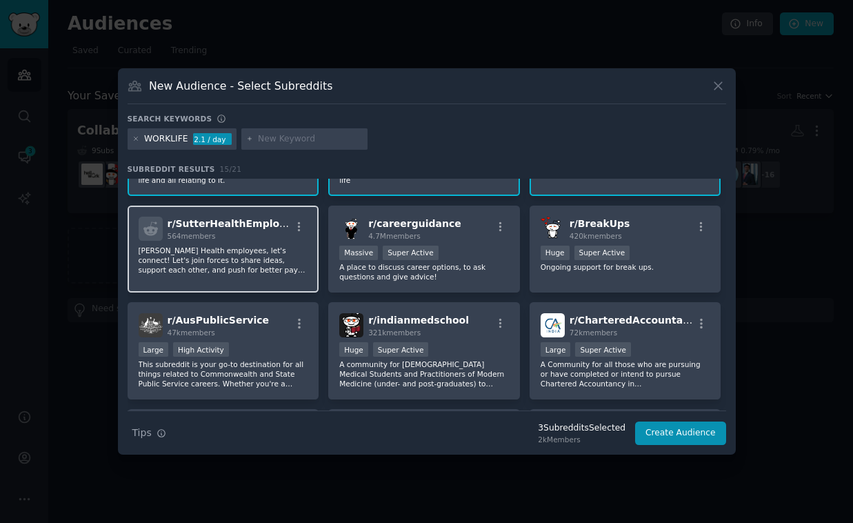
click at [258, 233] on div "564 members" at bounding box center [229, 236] width 123 height 10
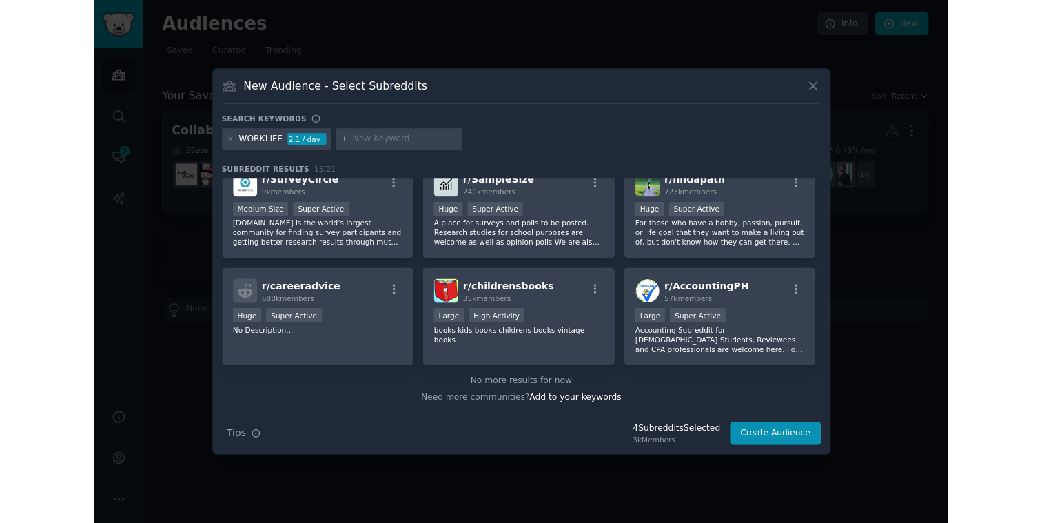
scroll to position [330, 0]
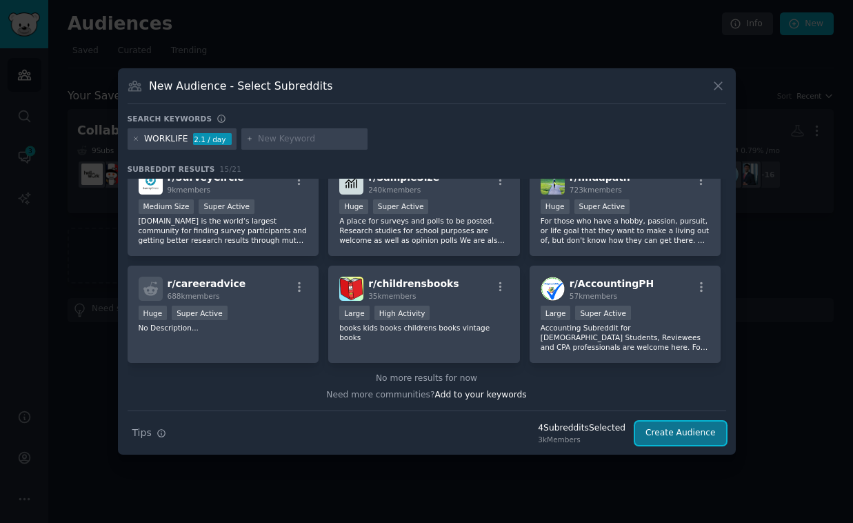
click at [685, 434] on button "Create Audience" at bounding box center [680, 432] width 91 height 23
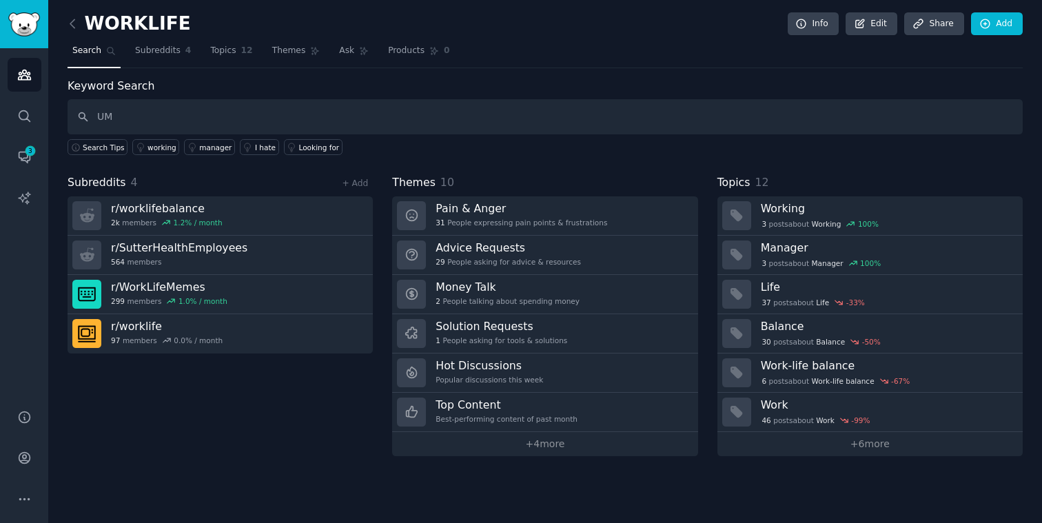
type input "U"
type input "j"
type input "h"
type input "genz"
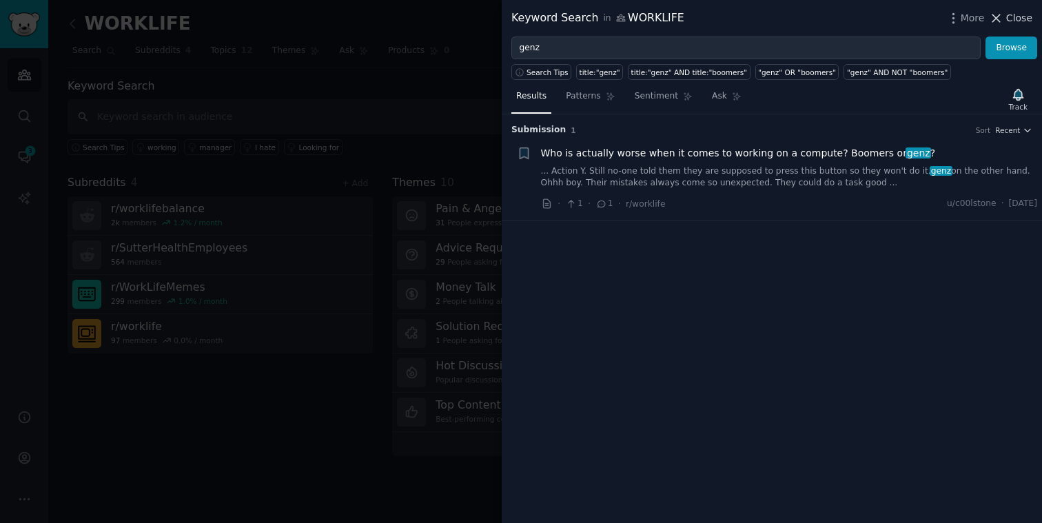
click at [1018, 22] on span "Close" at bounding box center [1020, 18] width 26 height 14
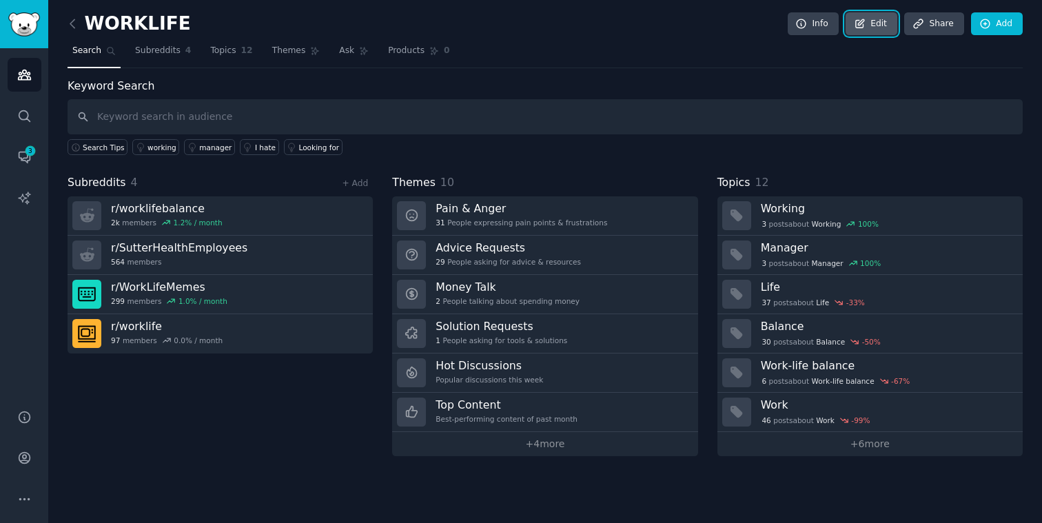
click at [876, 26] on link "Edit" at bounding box center [872, 23] width 52 height 23
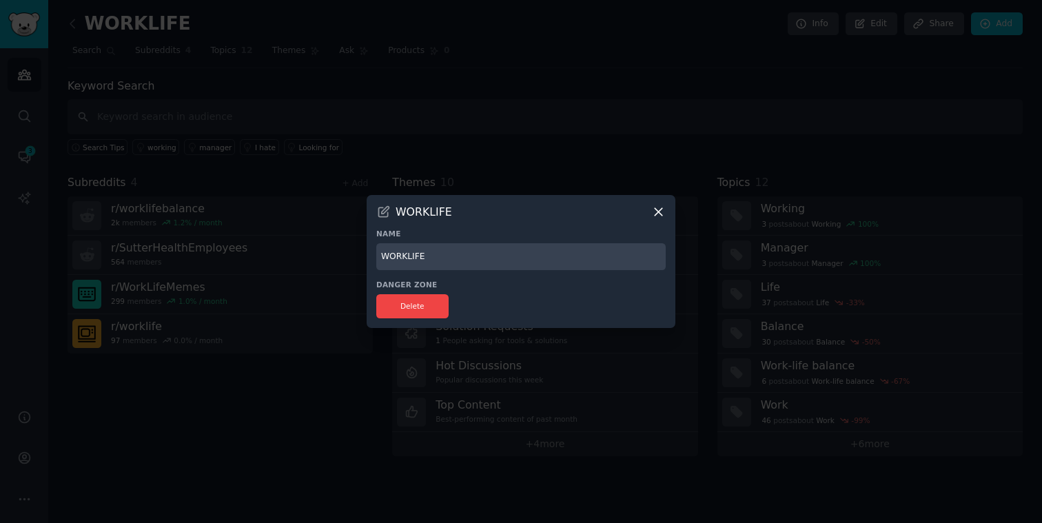
click at [658, 210] on icon at bounding box center [659, 212] width 14 height 14
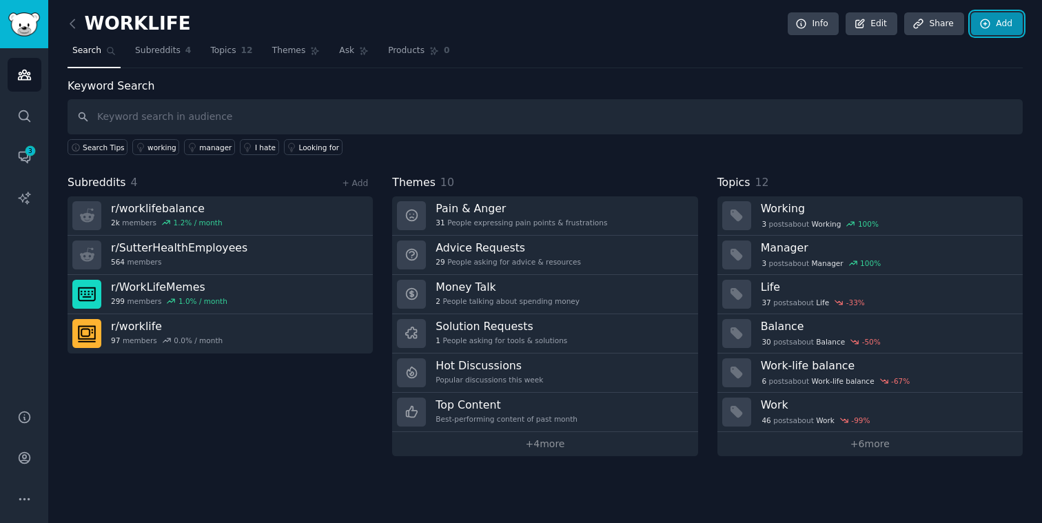
click at [991, 33] on link "Add" at bounding box center [997, 23] width 52 height 23
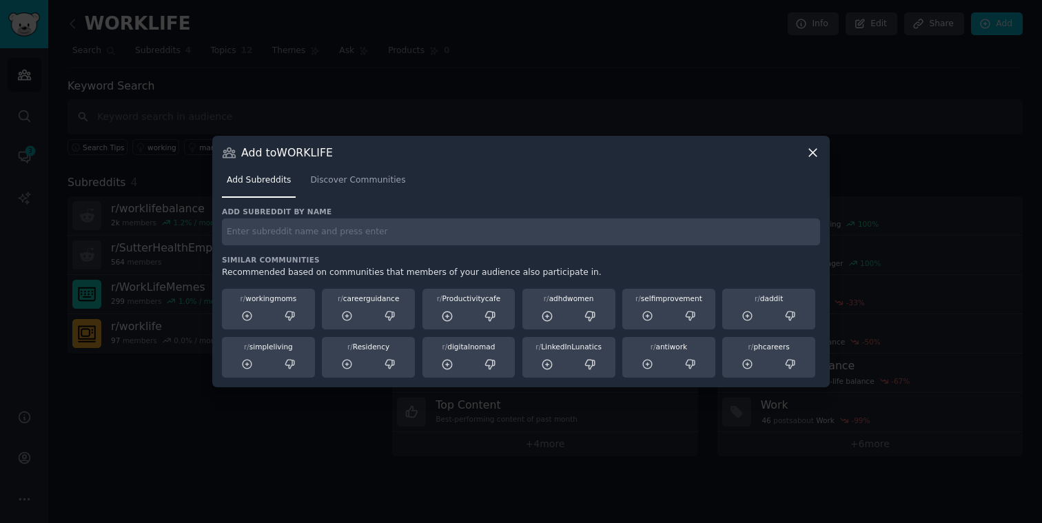
click at [275, 240] on input "text" at bounding box center [521, 232] width 598 height 27
type input "g"
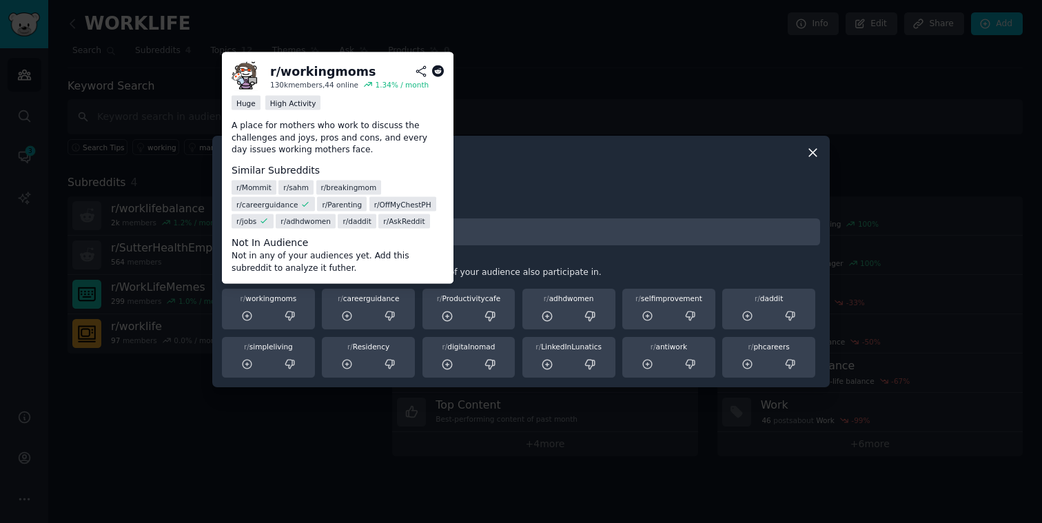
click at [303, 294] on div "r/ workingmoms" at bounding box center [268, 299] width 83 height 10
click at [247, 315] on icon at bounding box center [247, 316] width 9 height 9
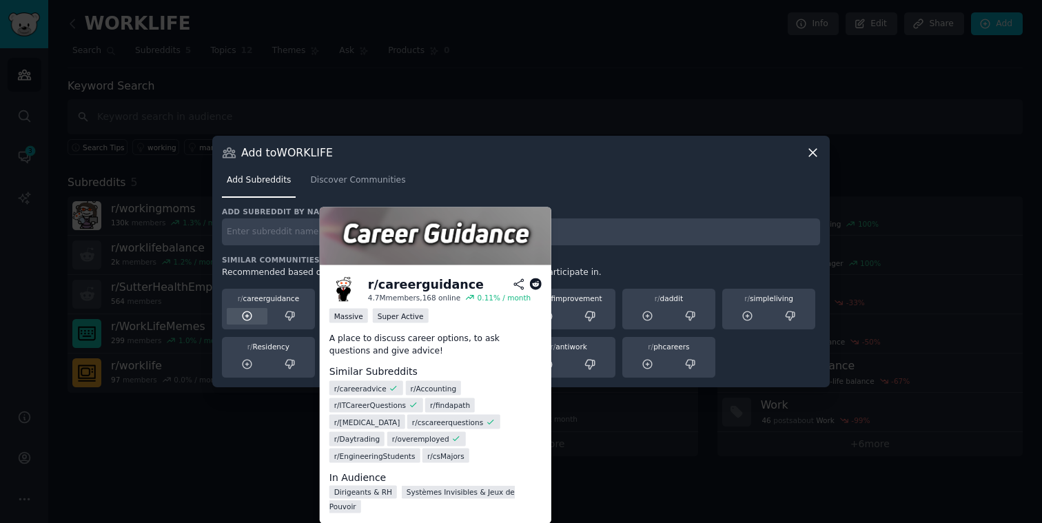
click at [246, 315] on icon at bounding box center [247, 316] width 12 height 12
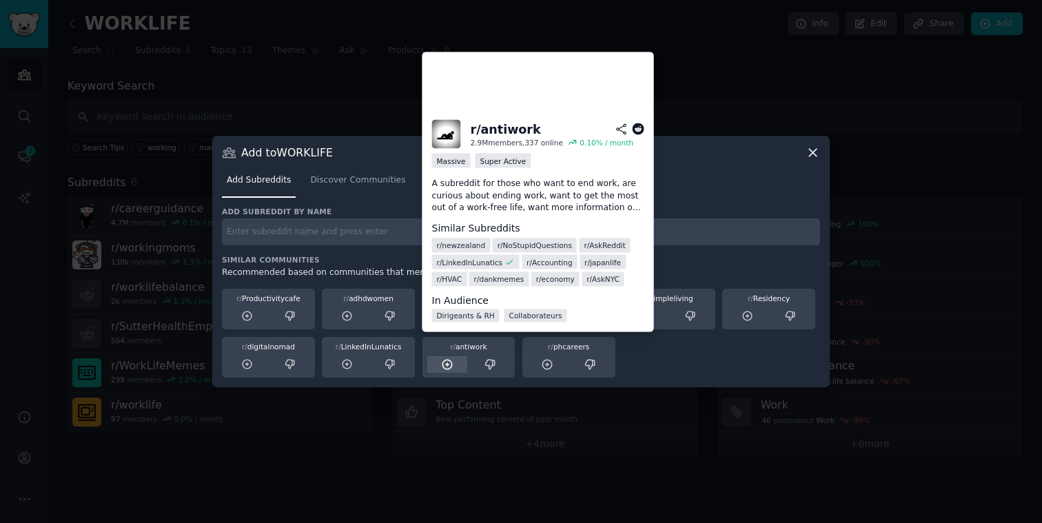
click at [449, 362] on icon at bounding box center [447, 365] width 12 height 12
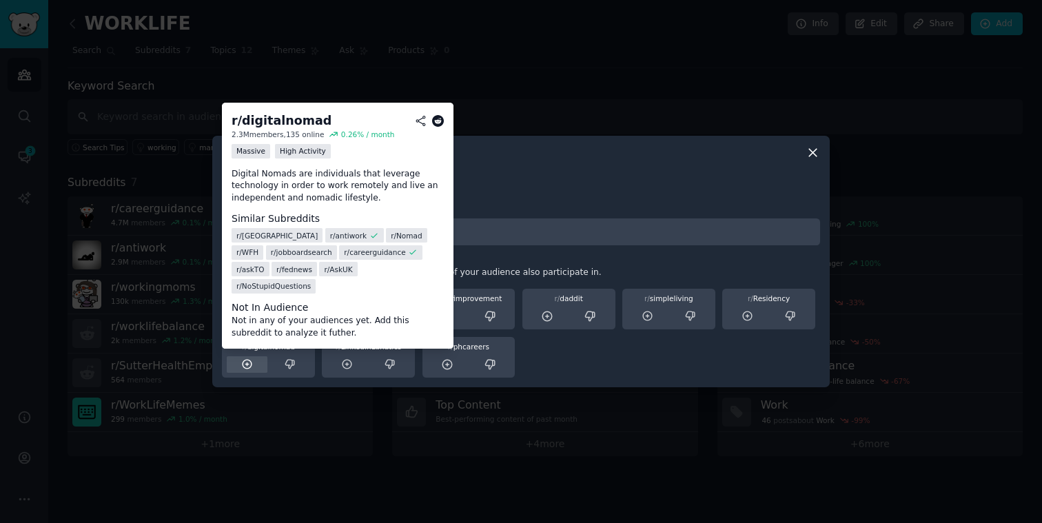
click at [248, 361] on icon at bounding box center [247, 365] width 12 height 12
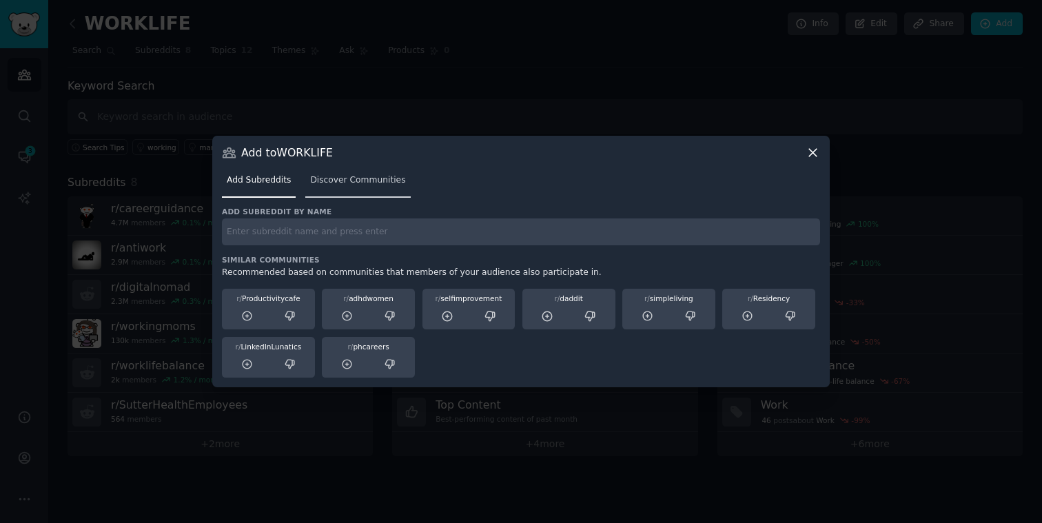
click at [349, 181] on span "Discover Communities" at bounding box center [357, 180] width 95 height 12
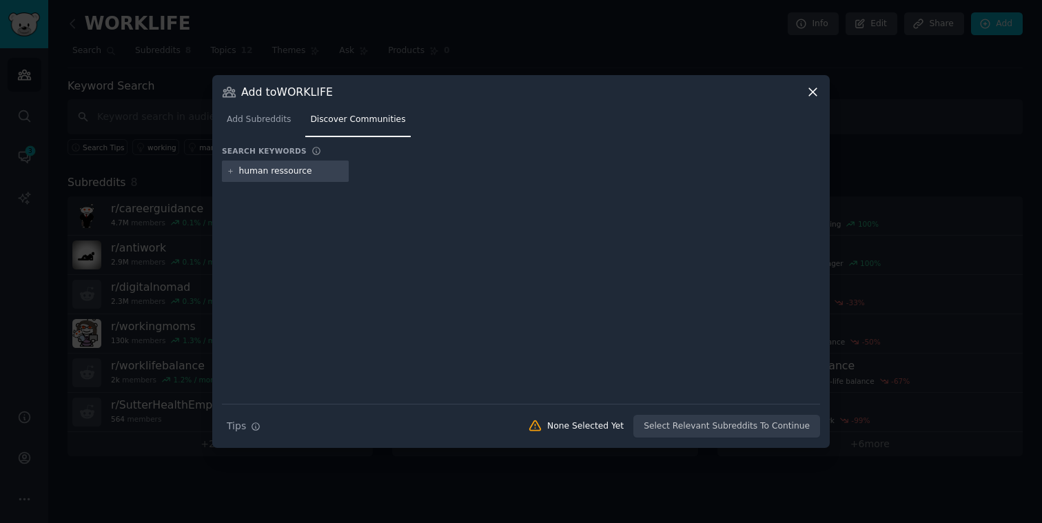
type input "human ressources"
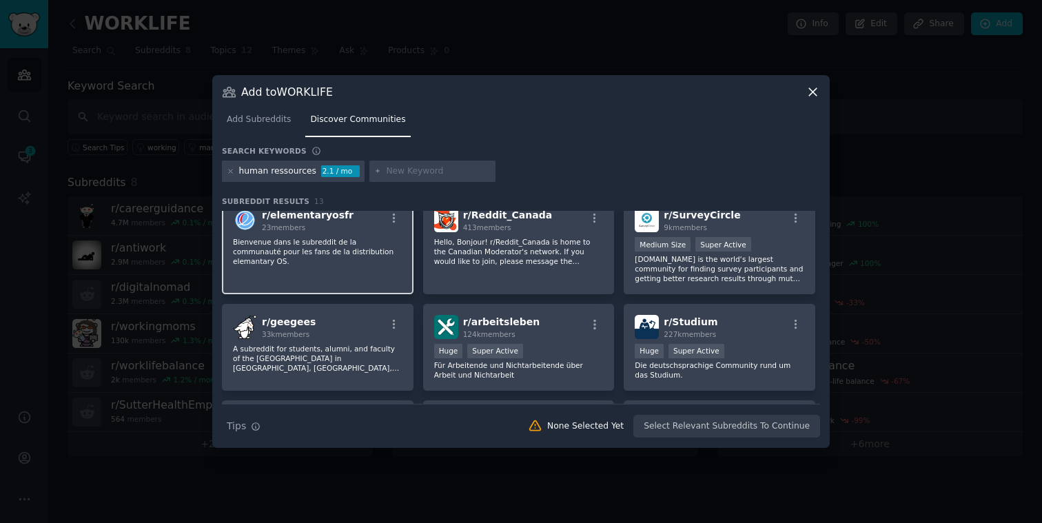
scroll to position [12, 0]
type input "[GEOGRAPHIC_DATA]"
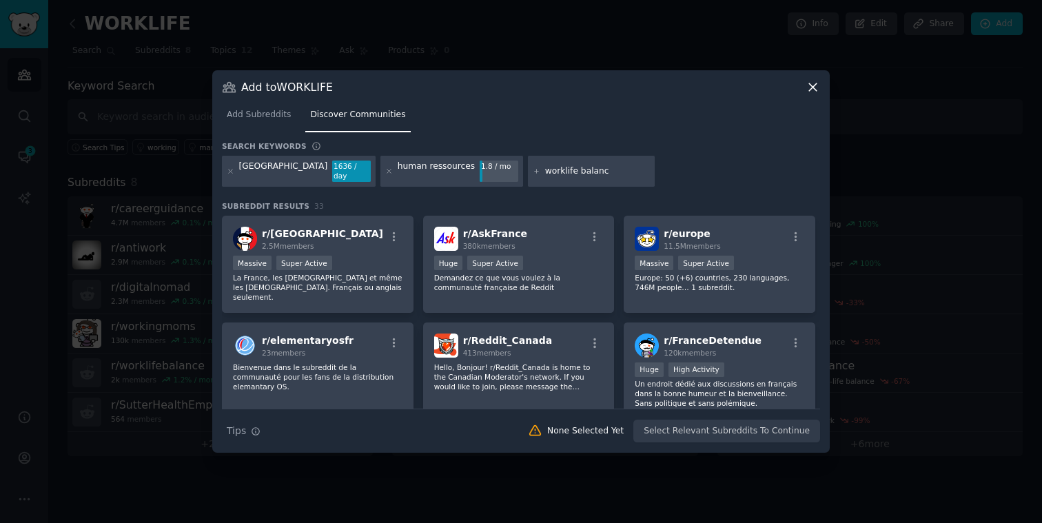
type input "worklife balance"
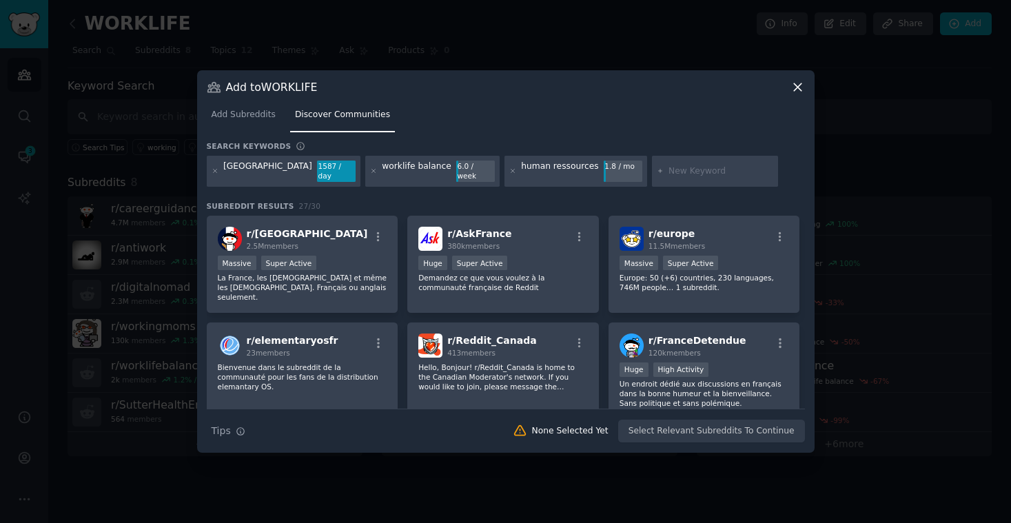
click at [669, 171] on input "text" at bounding box center [721, 171] width 105 height 12
type input "future of work"
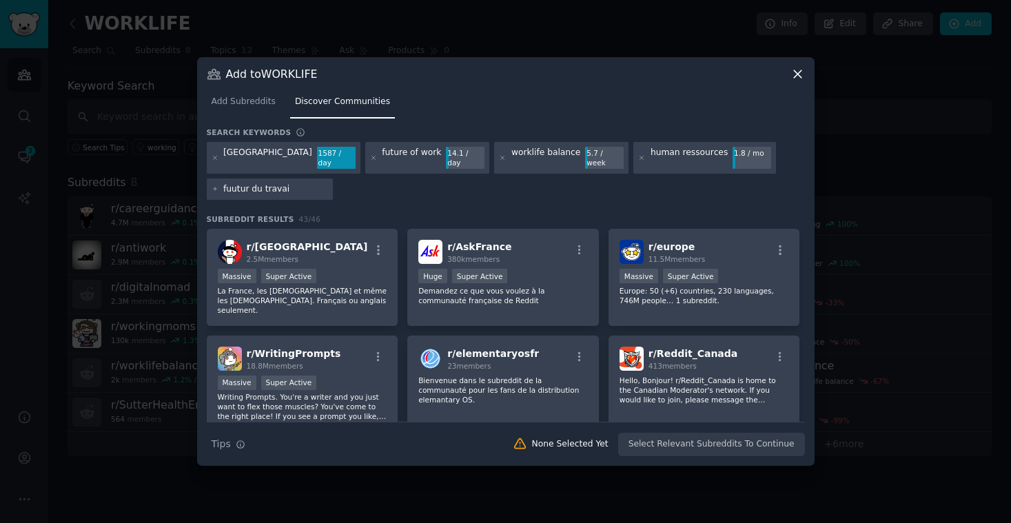
type input "fuutur du travail"
type input "politique du travail"
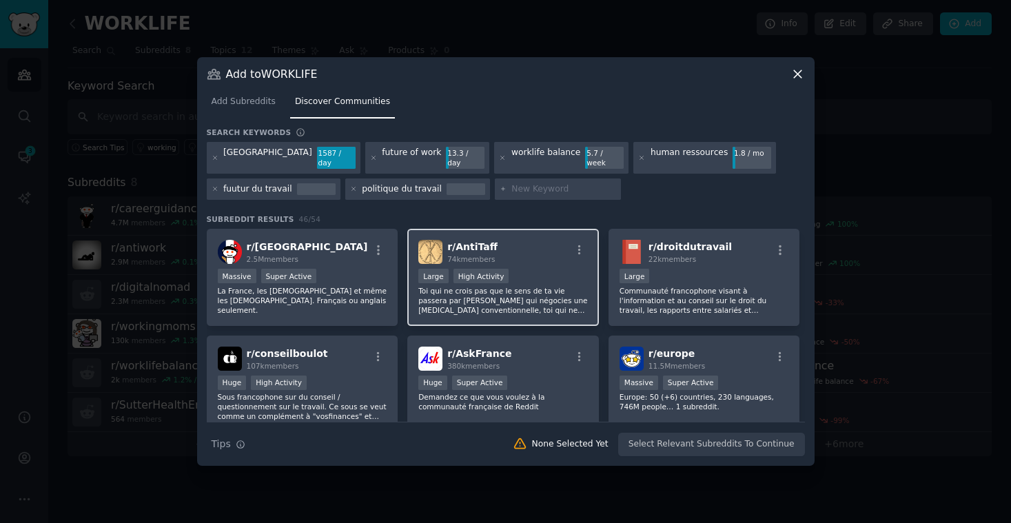
click at [541, 278] on div "Large High Activity" at bounding box center [503, 277] width 170 height 17
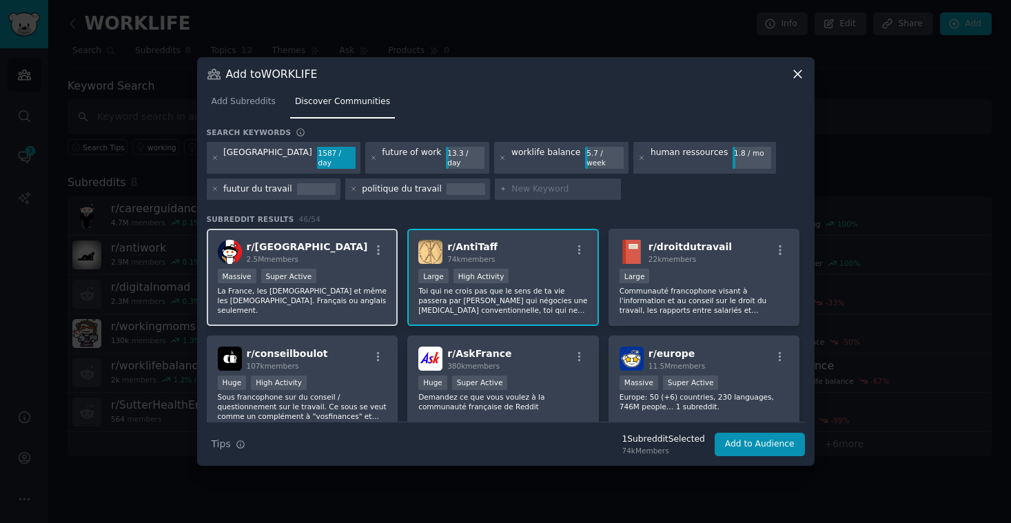
click at [345, 269] on div "Massive Super Active" at bounding box center [303, 277] width 170 height 17
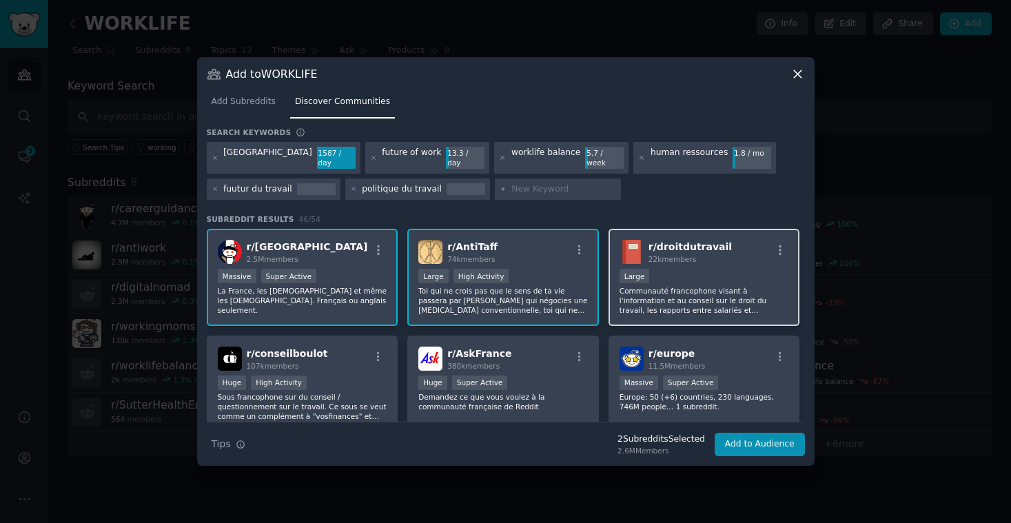
click at [758, 260] on div "r/ droitdutravail 22k members Large Communauté francophone visant à l'informati…" at bounding box center [705, 277] width 192 height 97
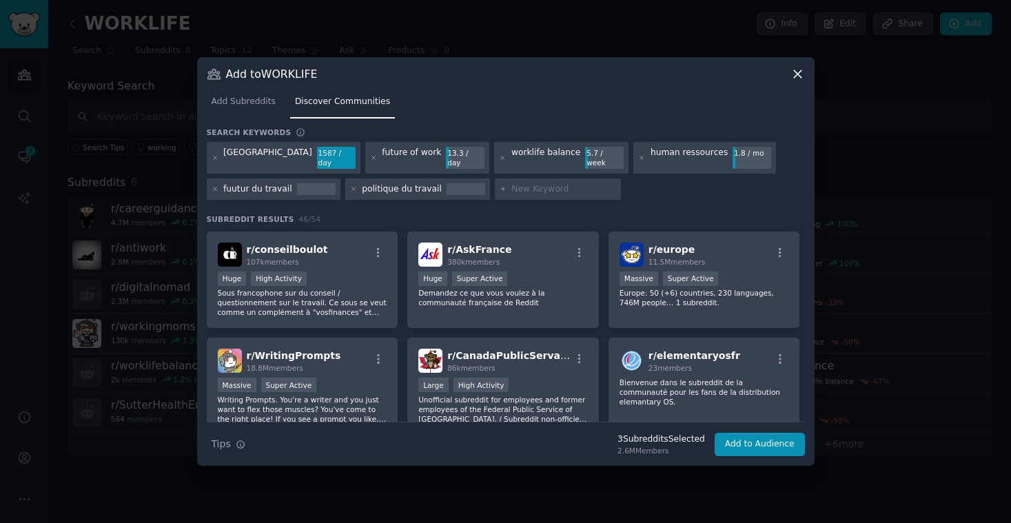
scroll to position [90, 0]
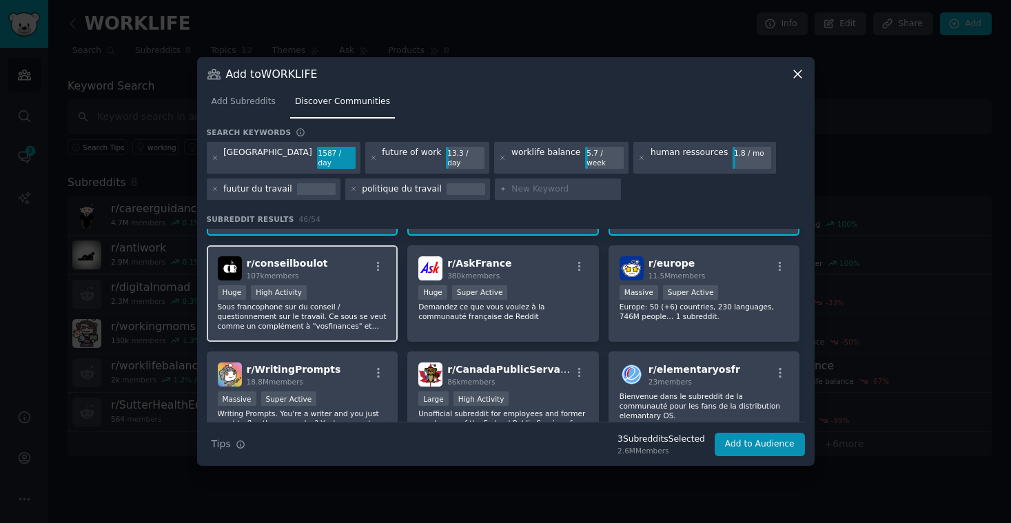
click at [354, 285] on div ">= 80th percentile for submissions / day Huge High Activity" at bounding box center [303, 293] width 170 height 17
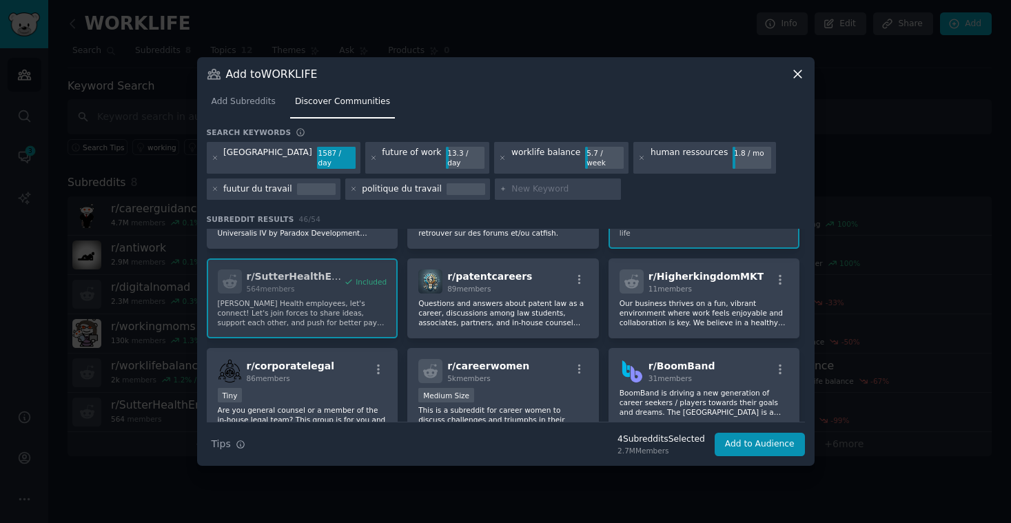
scroll to position [612, 0]
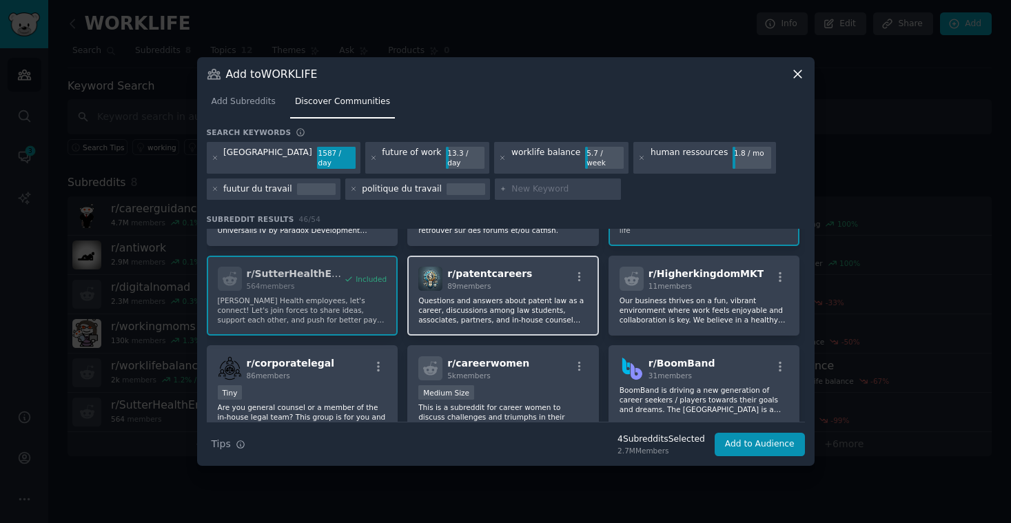
click at [536, 276] on div "r/ patentcareers 89 members" at bounding box center [503, 279] width 170 height 24
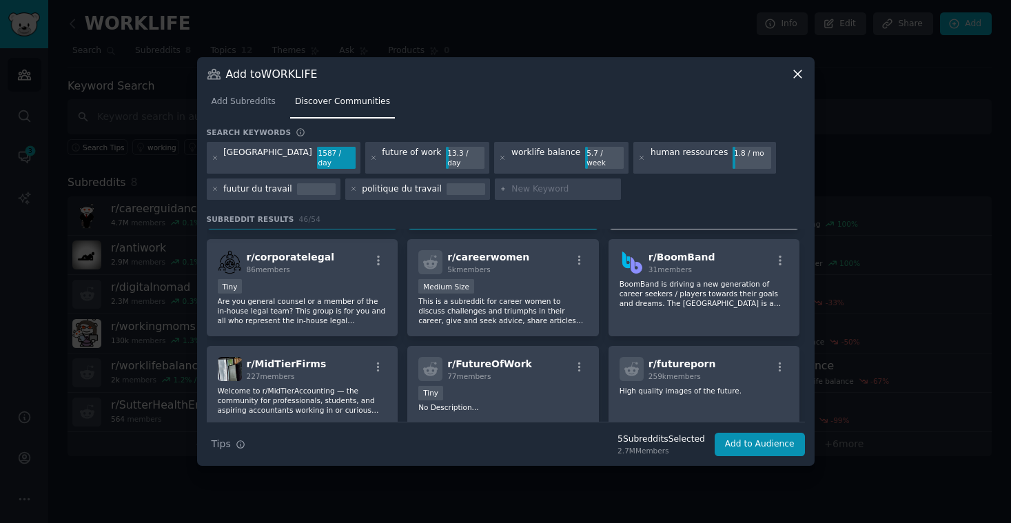
scroll to position [723, 0]
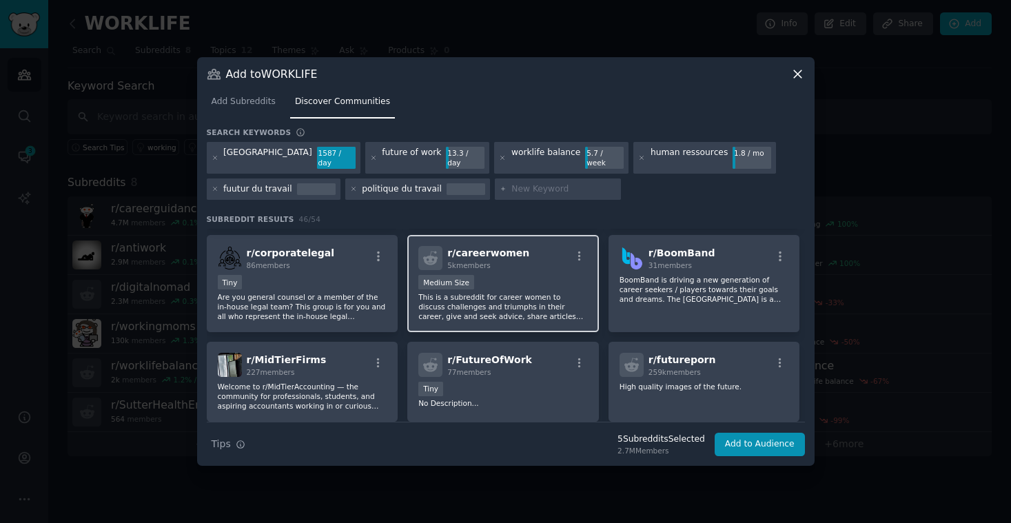
click at [527, 275] on div "Medium Size" at bounding box center [503, 283] width 170 height 17
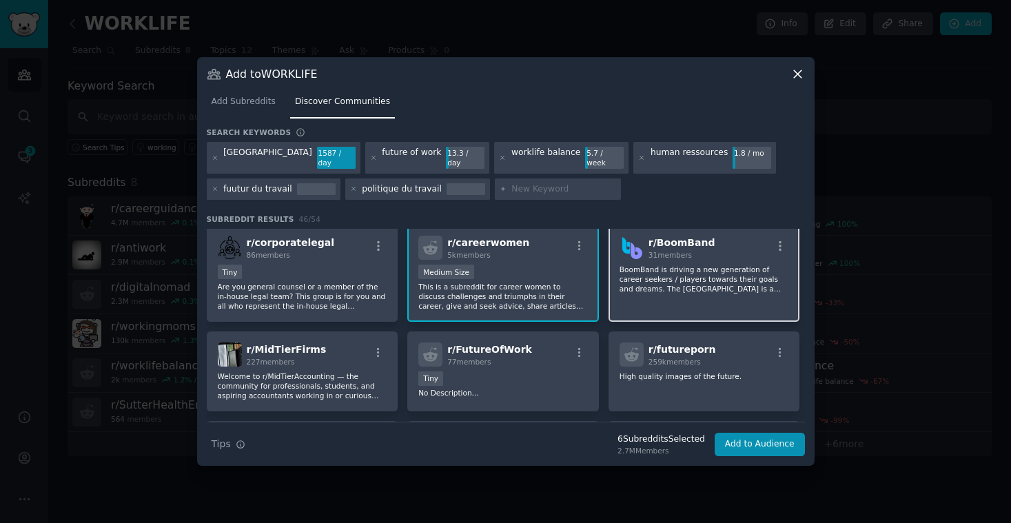
scroll to position [734, 0]
click at [746, 298] on div "r/ BoomBand 31 members [PERSON_NAME] is driving a new generation of career seek…" at bounding box center [705, 271] width 192 height 97
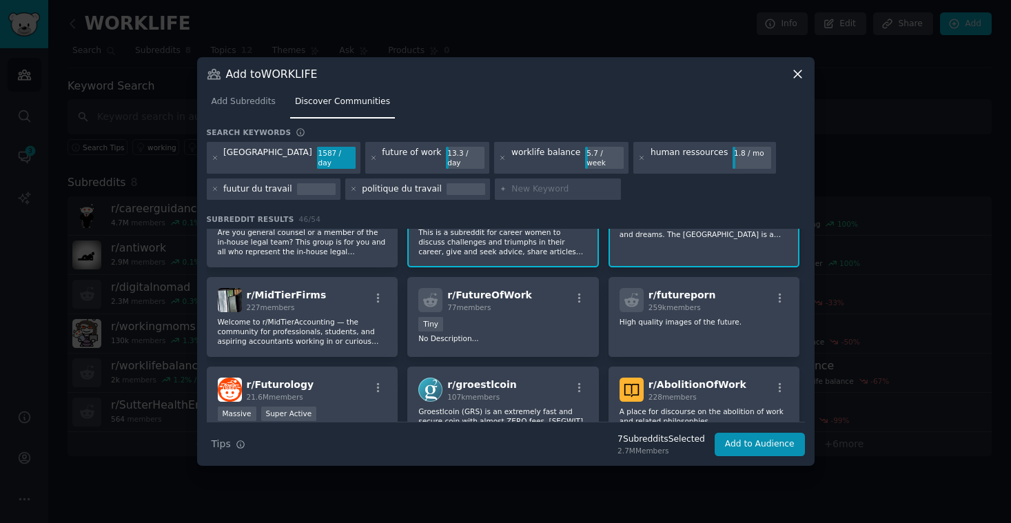
scroll to position [790, 0]
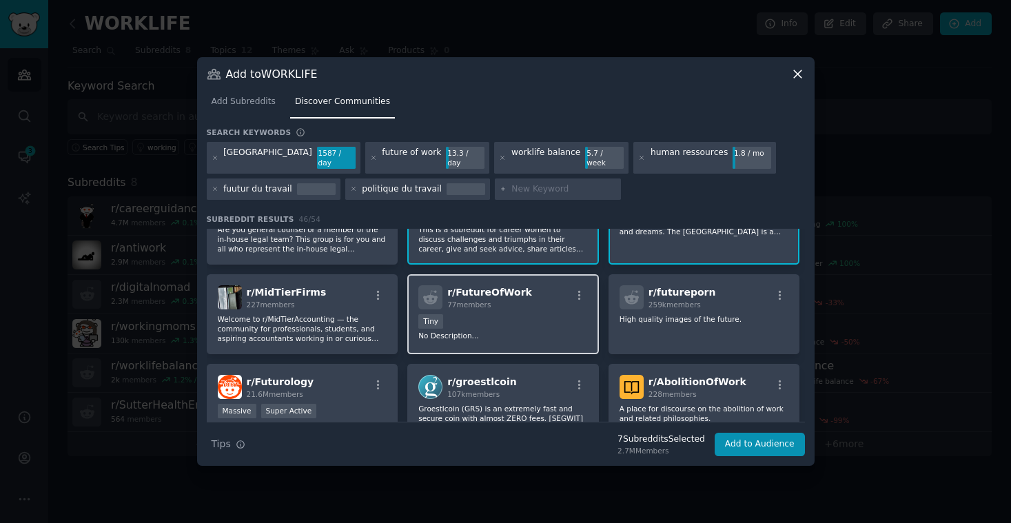
click at [529, 305] on div "r/ FutureOfWork 77 members Tiny No Description..." at bounding box center [503, 314] width 192 height 80
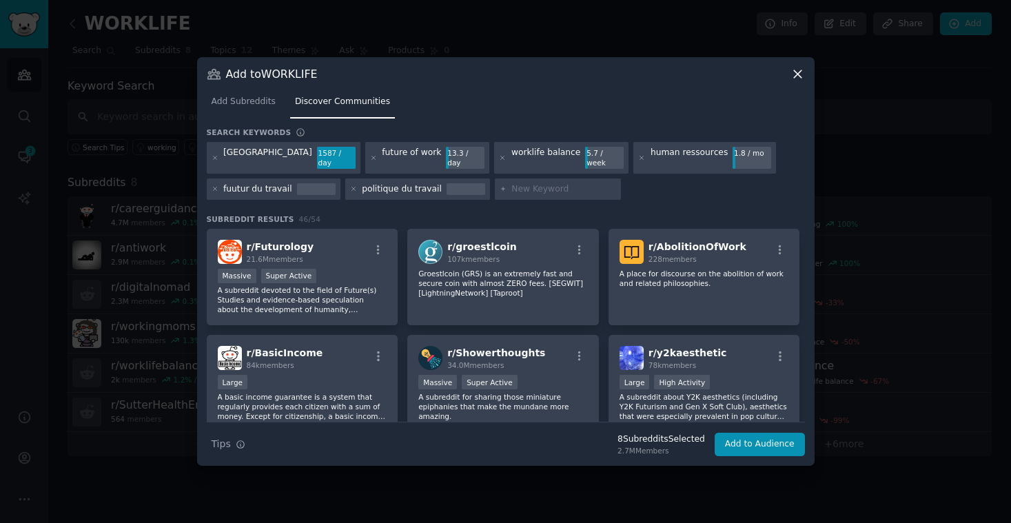
scroll to position [926, 0]
click at [354, 255] on div "r/ Futurology 21.6M members" at bounding box center [303, 251] width 170 height 24
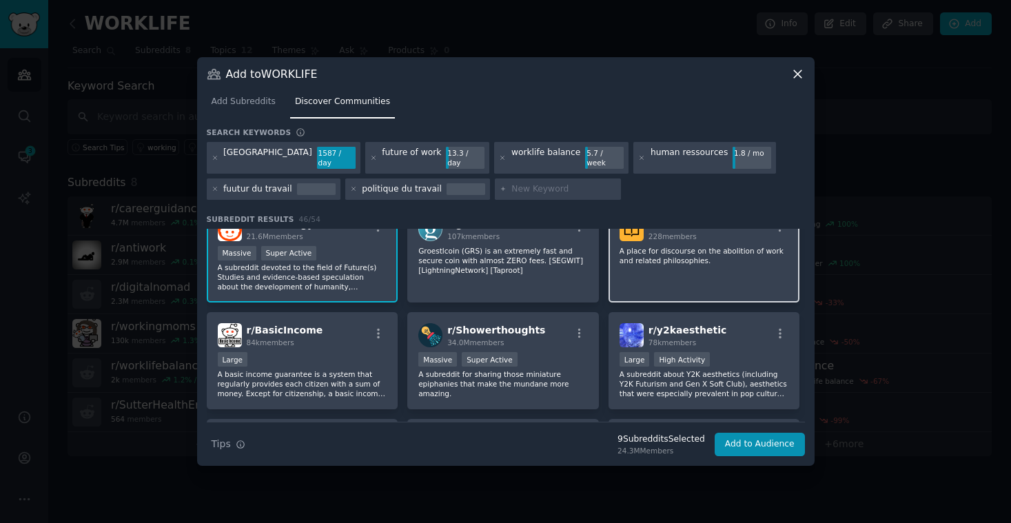
scroll to position [941, 0]
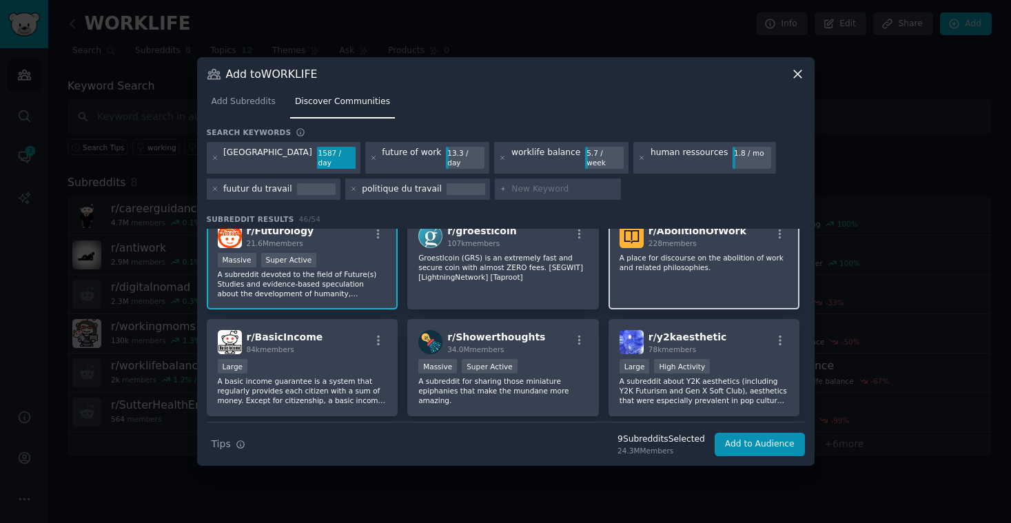
click at [720, 287] on div "r/ AbolitionOfWork 228 members A place for discourse on the abolition of work a…" at bounding box center [705, 261] width 192 height 97
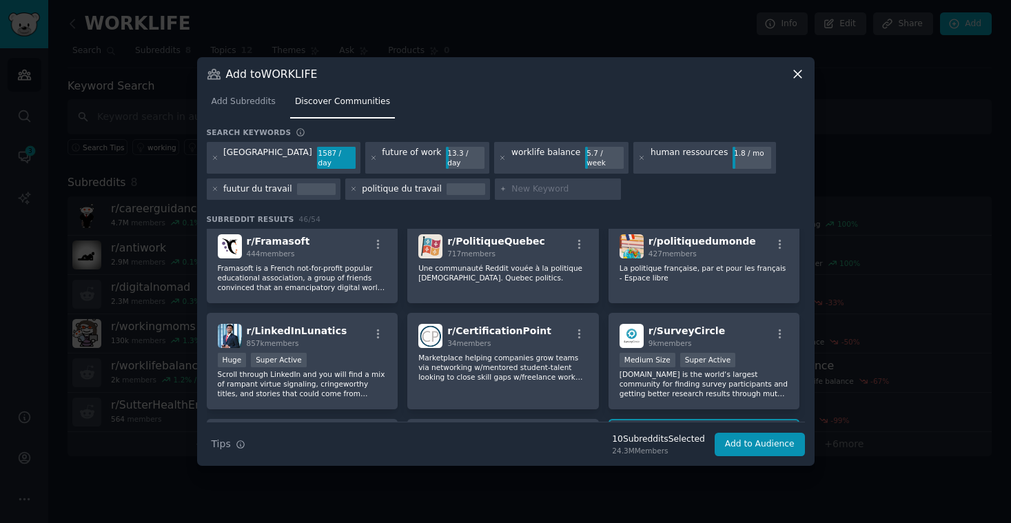
scroll to position [1235, 0]
click at [700, 276] on p "La politique française, par et pour les français - Espace libre" at bounding box center [705, 271] width 170 height 19
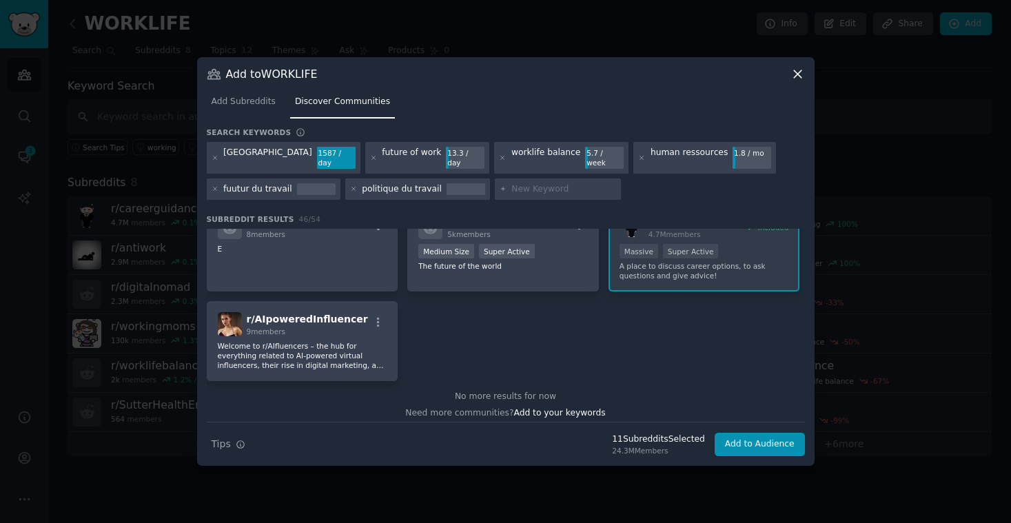
scroll to position [1455, 0]
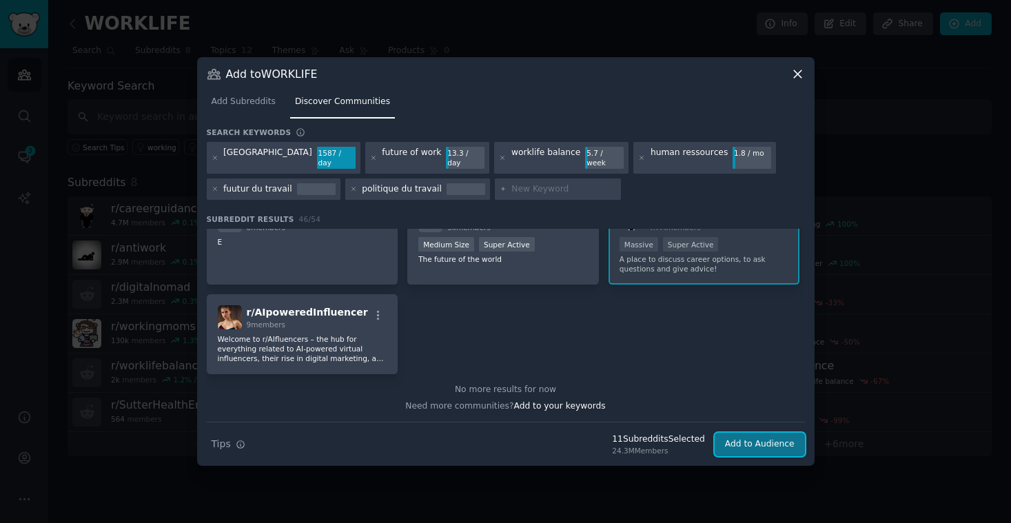
click at [745, 443] on button "Add to Audience" at bounding box center [760, 444] width 90 height 23
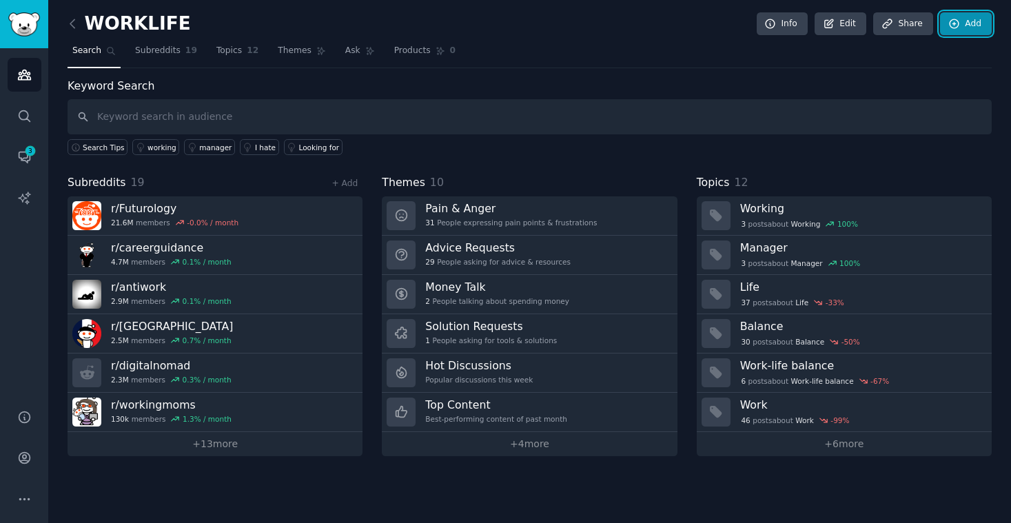
click at [959, 23] on icon at bounding box center [954, 23] width 9 height 9
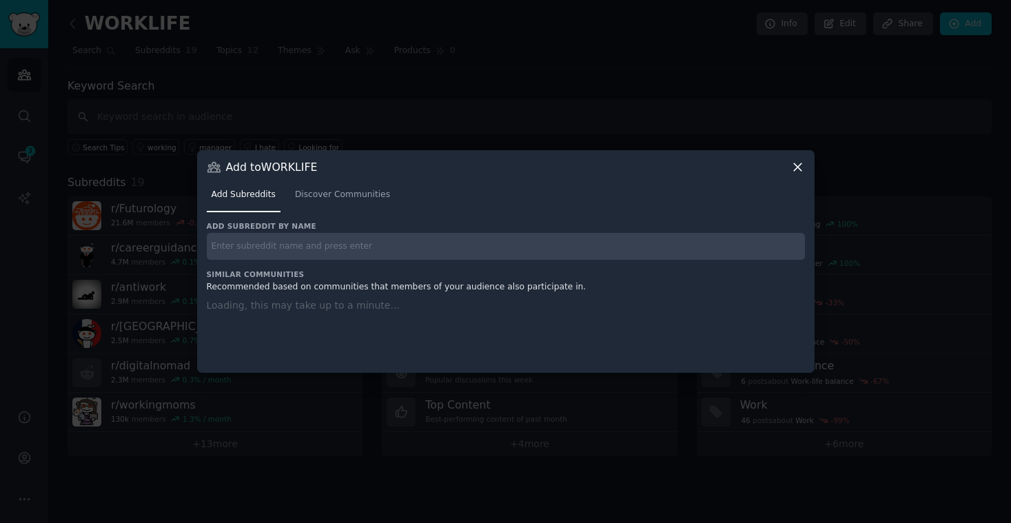
click at [293, 245] on input "text" at bounding box center [506, 246] width 598 height 27
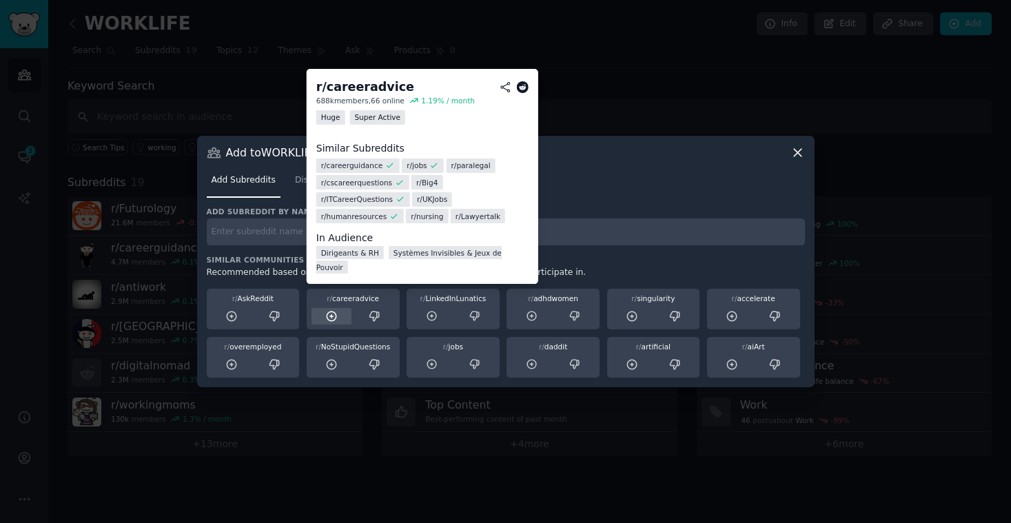
click at [332, 319] on icon at bounding box center [331, 316] width 12 height 12
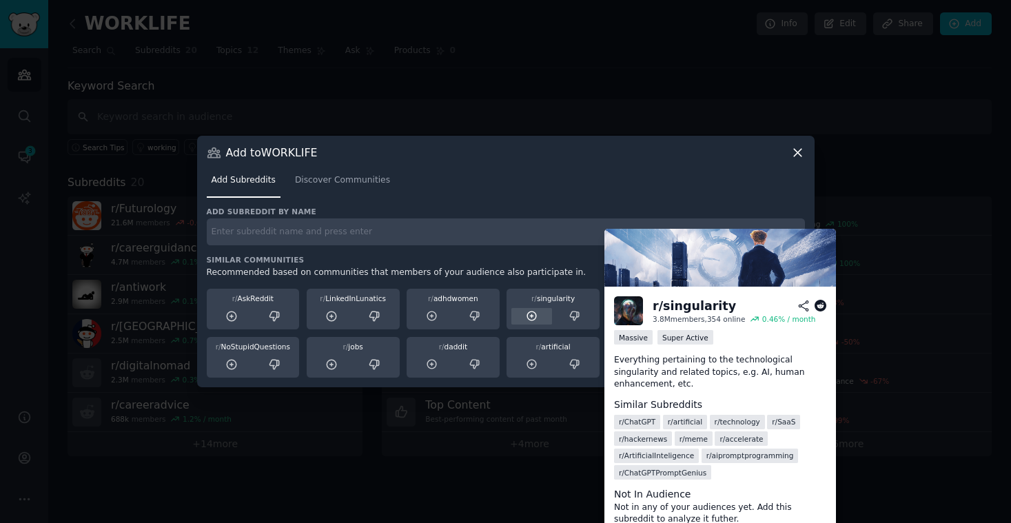
click at [533, 315] on icon at bounding box center [532, 316] width 12 height 12
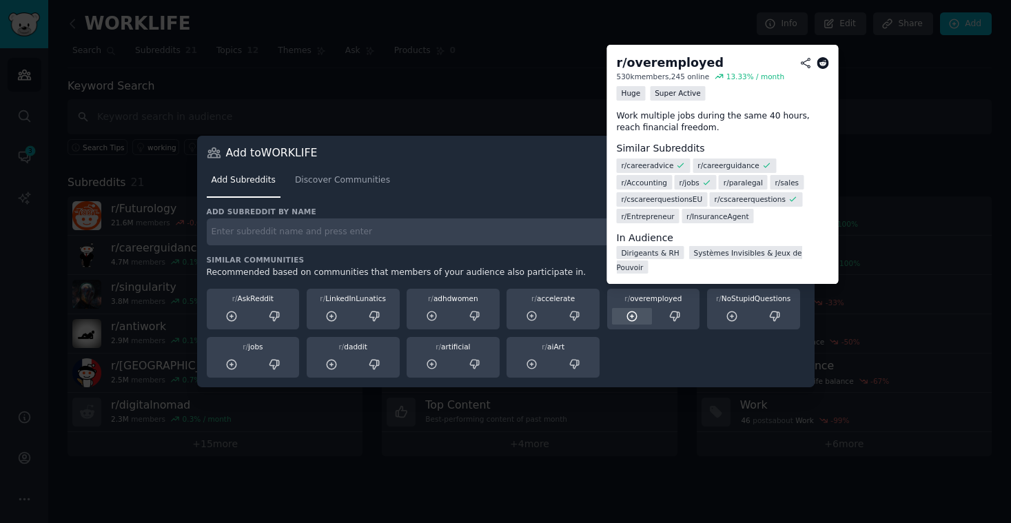
click at [631, 313] on icon at bounding box center [632, 316] width 12 height 12
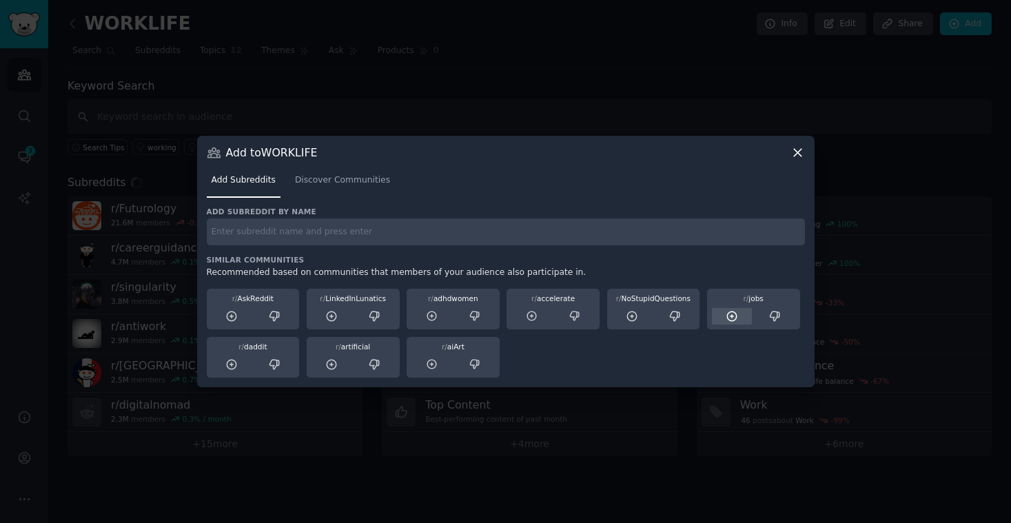
click at [732, 316] on icon at bounding box center [732, 316] width 9 height 9
click at [290, 230] on input "text" at bounding box center [506, 232] width 598 height 27
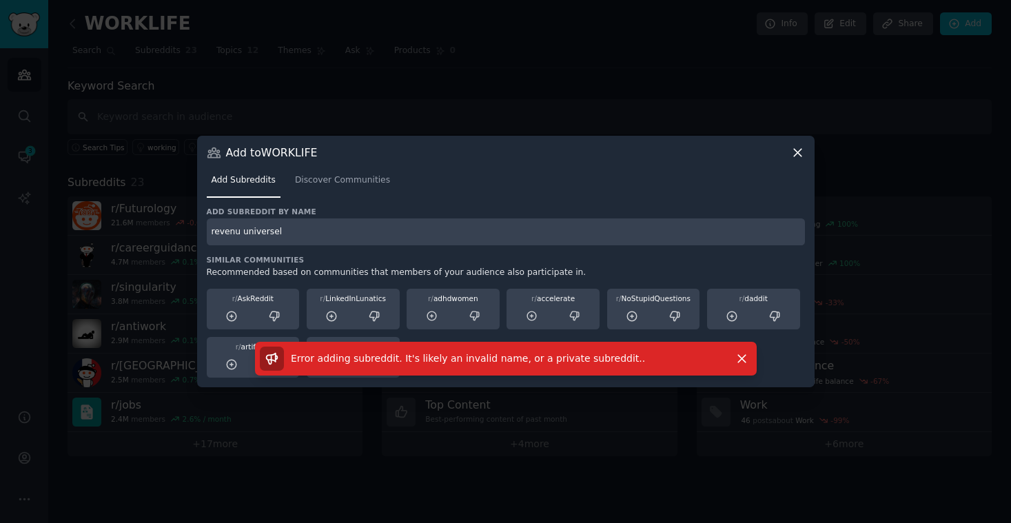
click at [251, 236] on input "revenu universel" at bounding box center [506, 232] width 598 height 27
click at [321, 228] on input "revenu universel" at bounding box center [506, 232] width 598 height 27
type input "universal income"
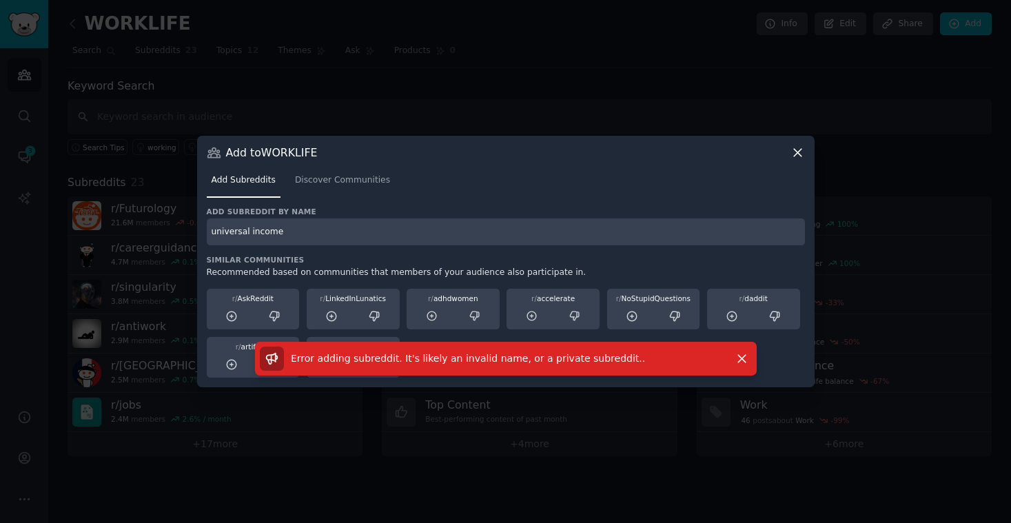
click at [308, 230] on input "universal income" at bounding box center [506, 232] width 598 height 27
click at [333, 182] on span "Discover Communities" at bounding box center [342, 180] width 95 height 12
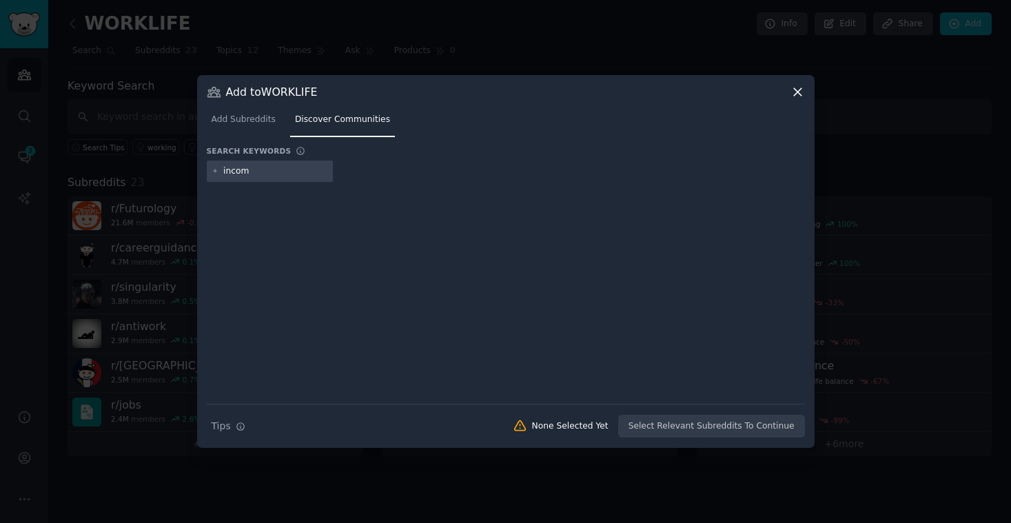
type input "income"
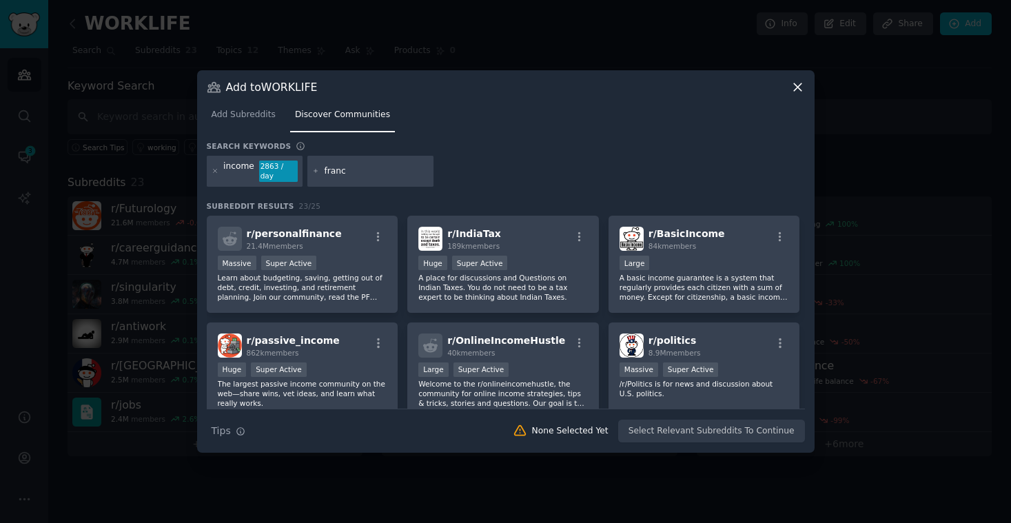
type input "[GEOGRAPHIC_DATA]"
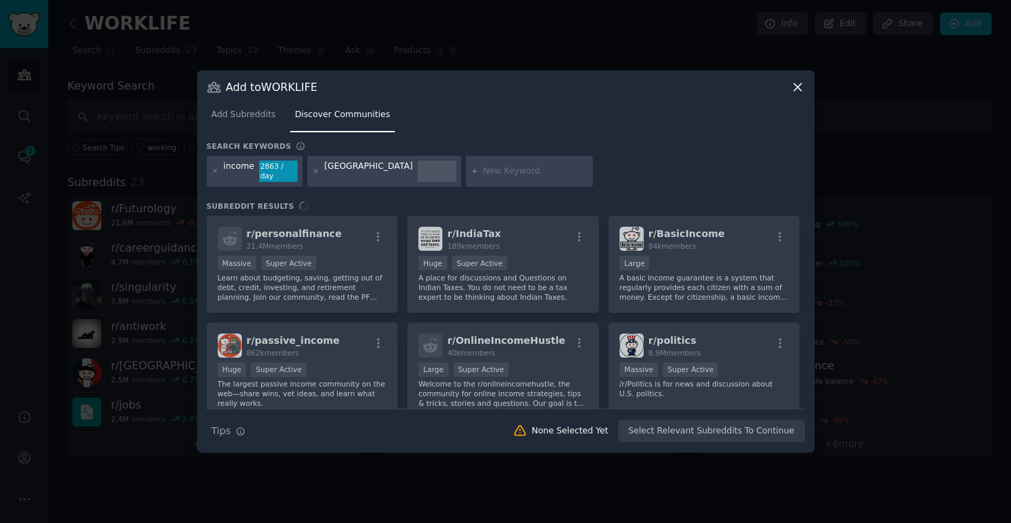
type input "r"
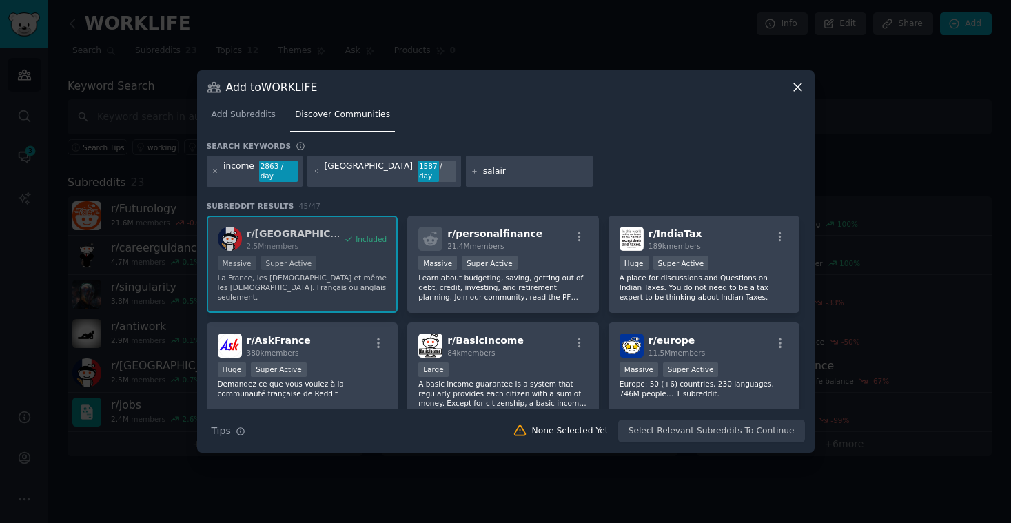
type input "salaire"
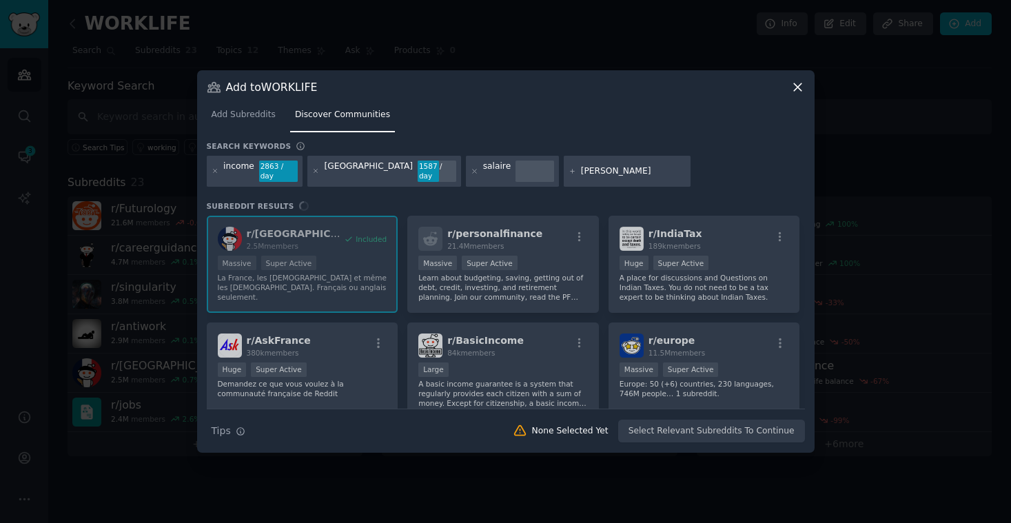
type input "loi salaire"
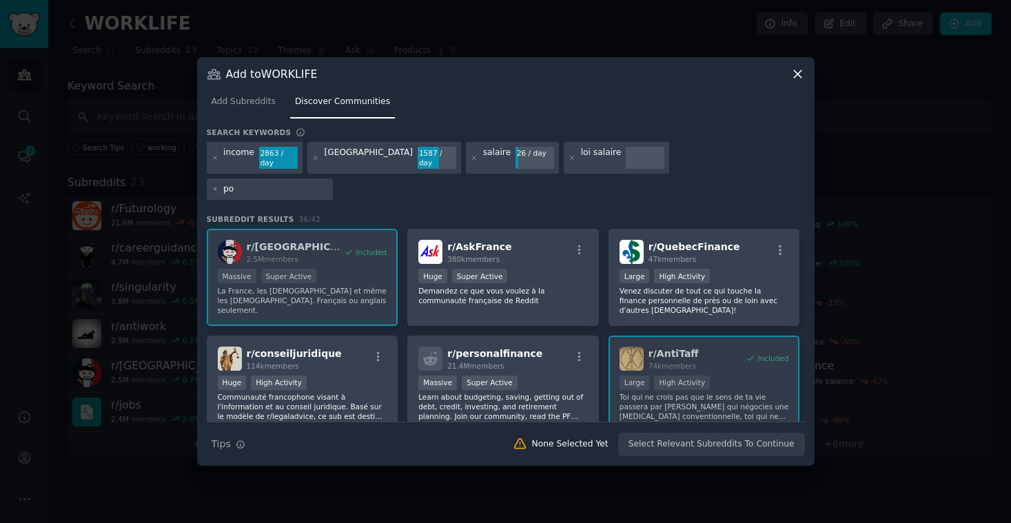
type input "p"
type input "management"
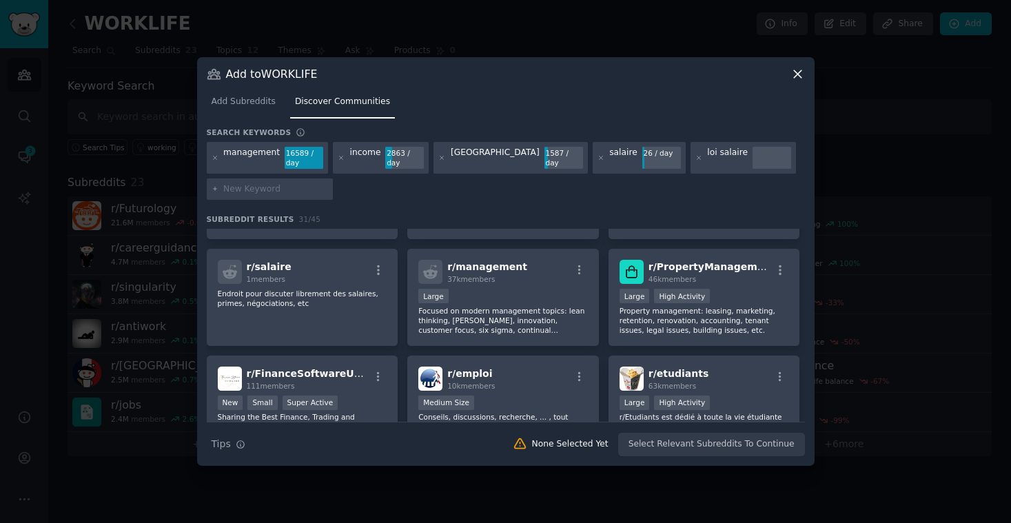
scroll to position [837, 0]
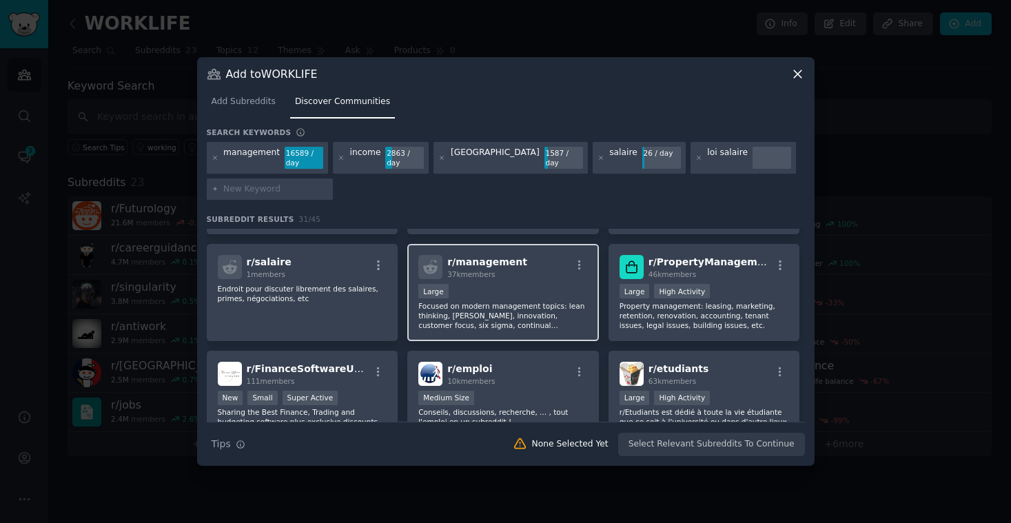
click at [531, 286] on div "Large" at bounding box center [503, 292] width 170 height 17
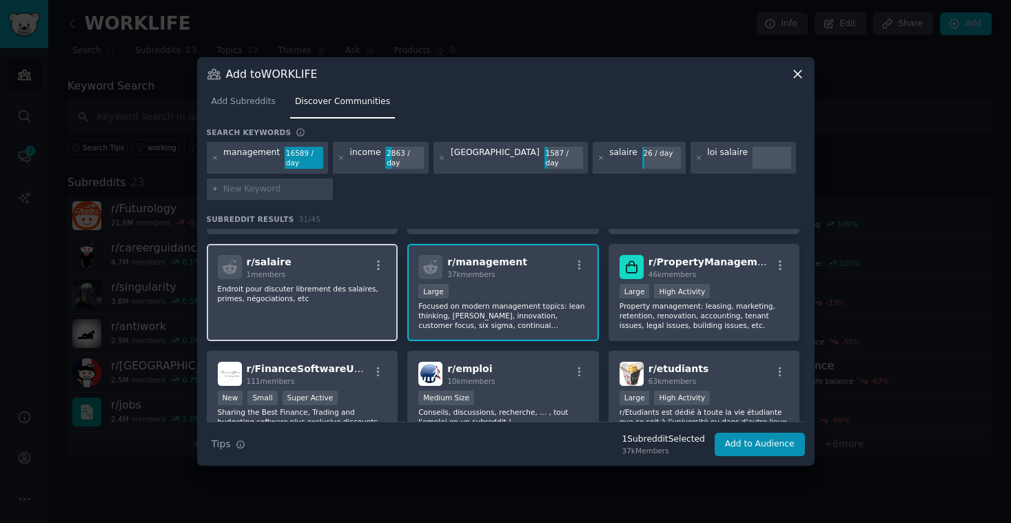
click at [312, 303] on div "r/ salaire 1 members Endroit pour discuter librement des salaires, primes, négo…" at bounding box center [303, 292] width 192 height 97
click at [335, 311] on div "r/ salaire 1 members Endroit pour discuter librement des salaires, primes, négo…" at bounding box center [303, 292] width 192 height 97
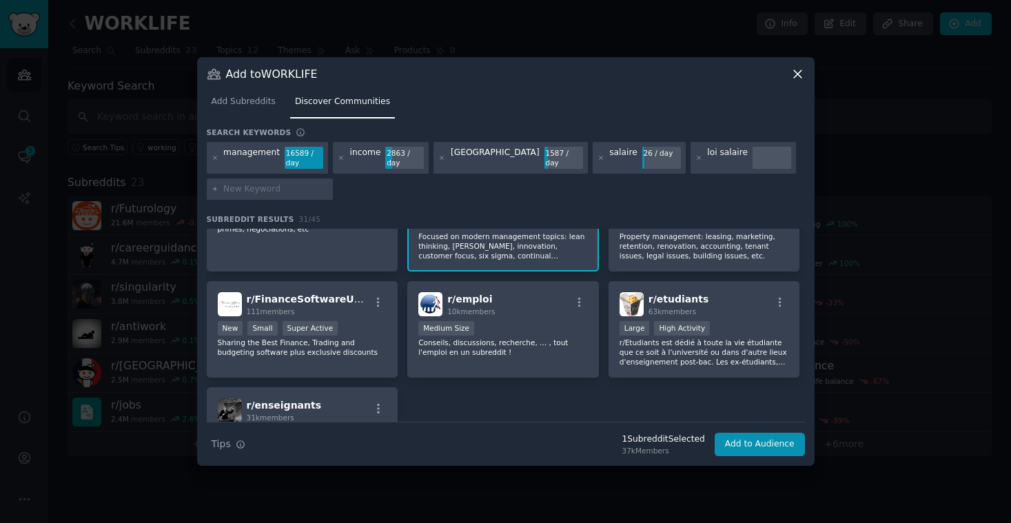
scroll to position [915, 0]
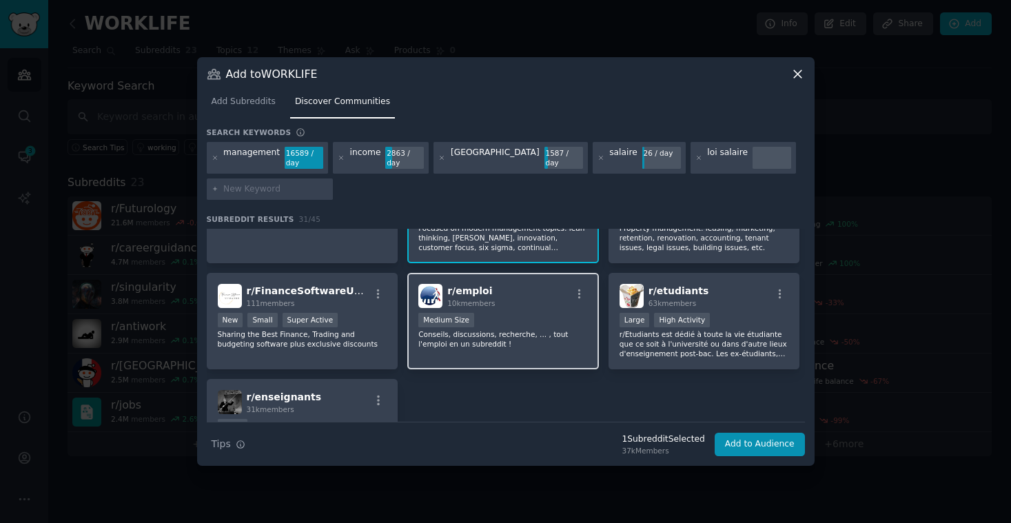
click at [532, 344] on p "Conseils, discussions, recherche, ... , tout l'emploi en un subreddit !" at bounding box center [503, 339] width 170 height 19
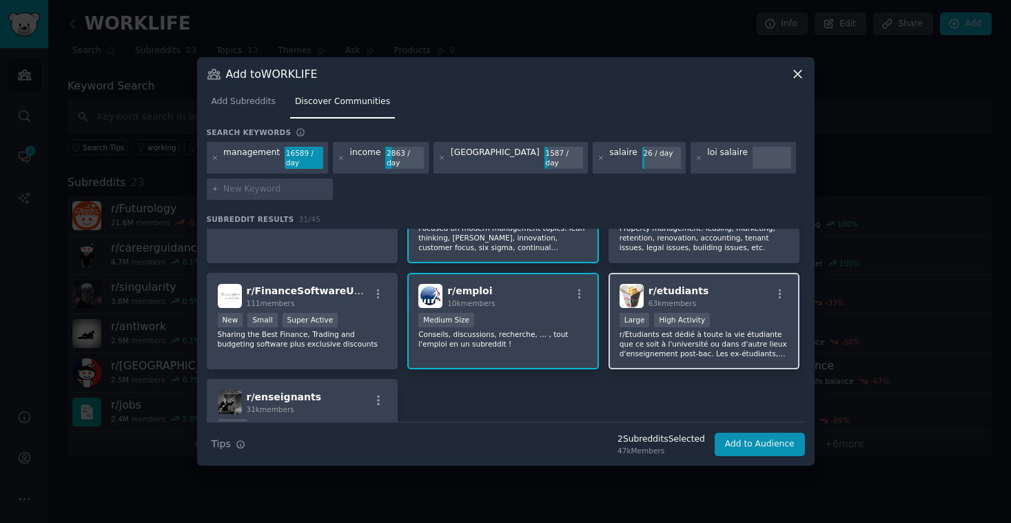
click at [725, 350] on p "r/Etudiants est dédié à toute la vie étudiante que ce soit à l'université ou da…" at bounding box center [705, 344] width 170 height 29
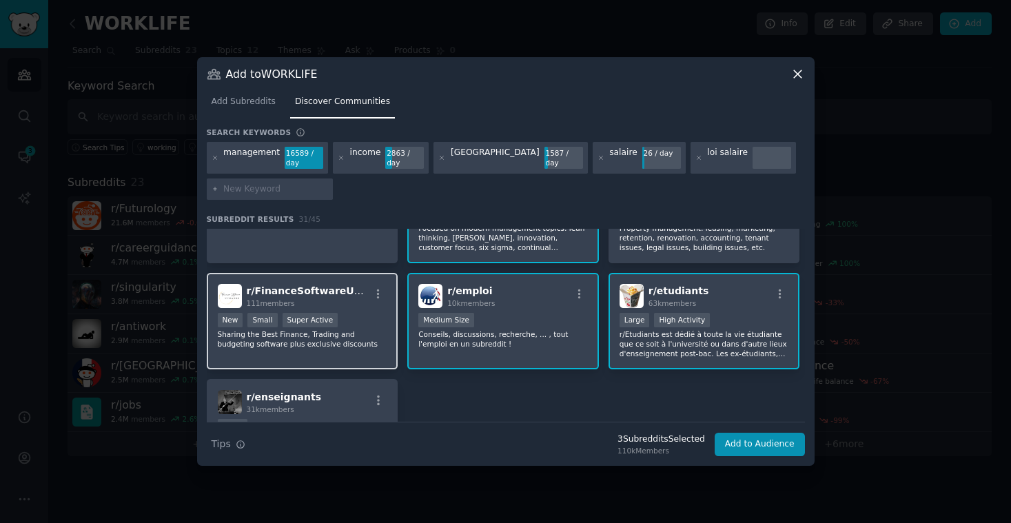
scroll to position [1017, 0]
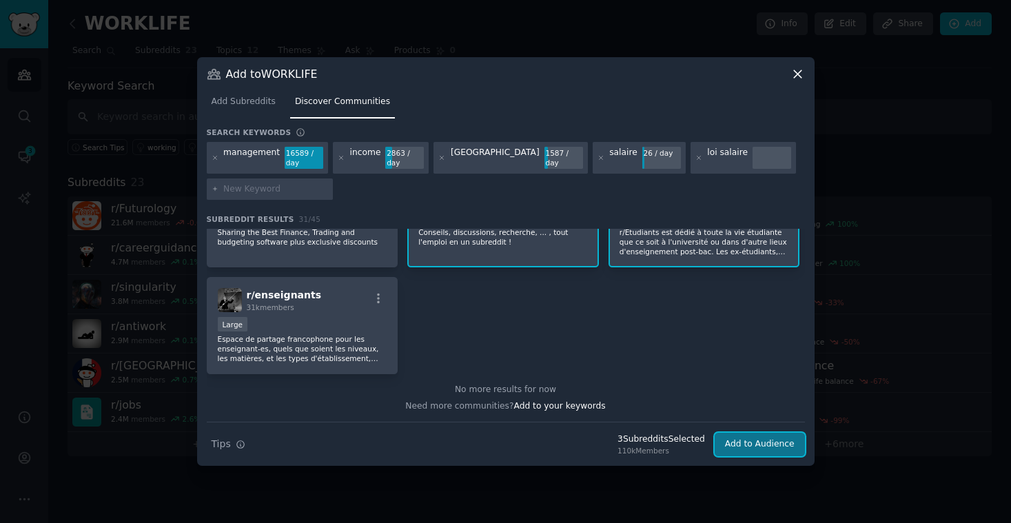
click at [774, 443] on button "Add to Audience" at bounding box center [760, 444] width 90 height 23
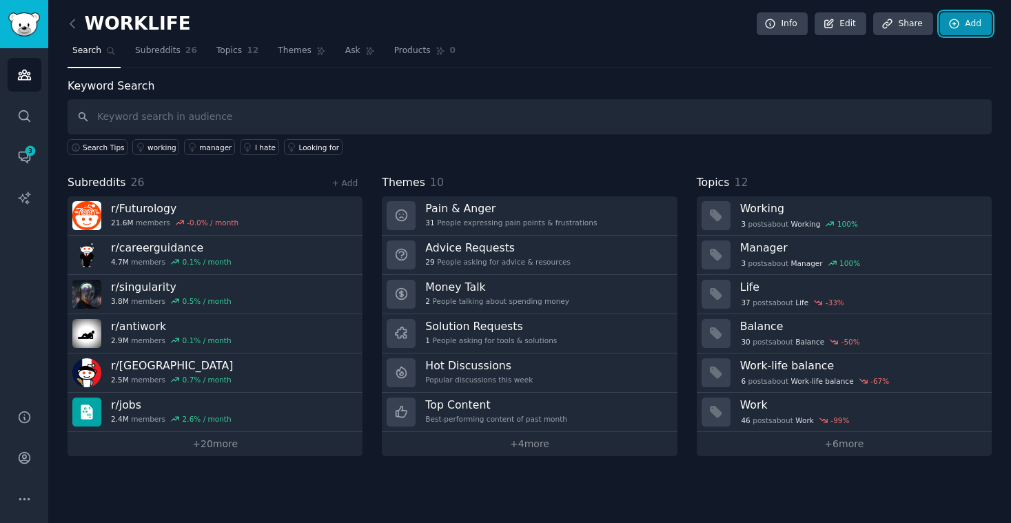
click at [969, 19] on link "Add" at bounding box center [966, 23] width 52 height 23
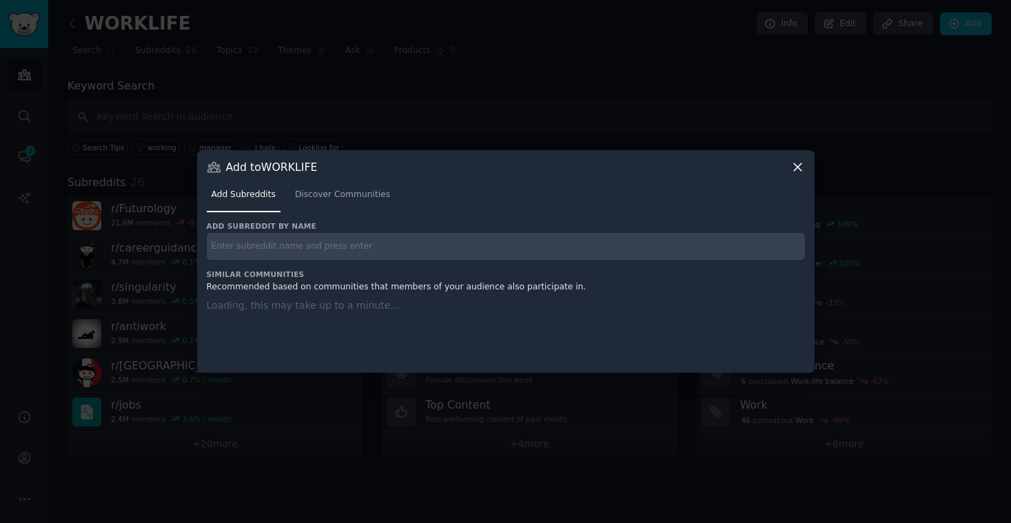
click at [254, 244] on input "text" at bounding box center [506, 246] width 598 height 27
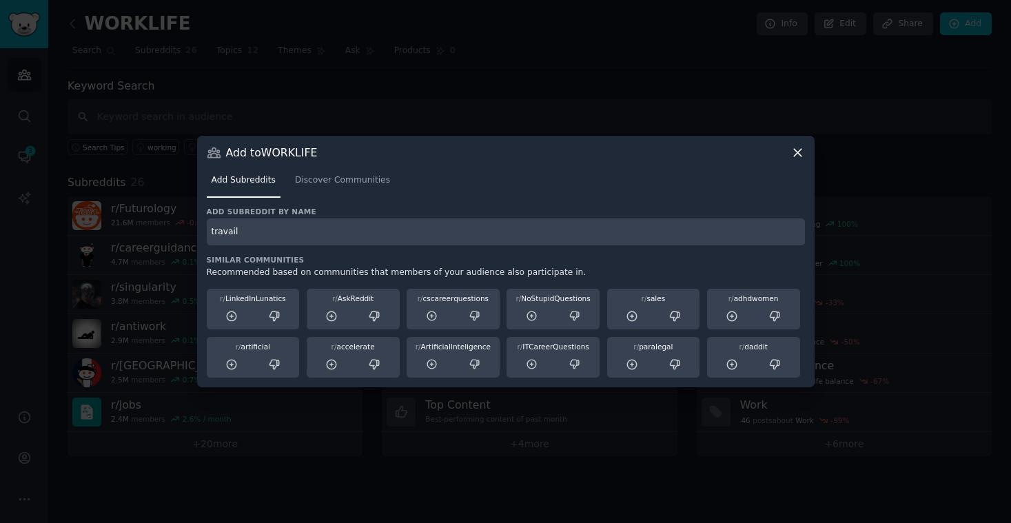
type input "travail"
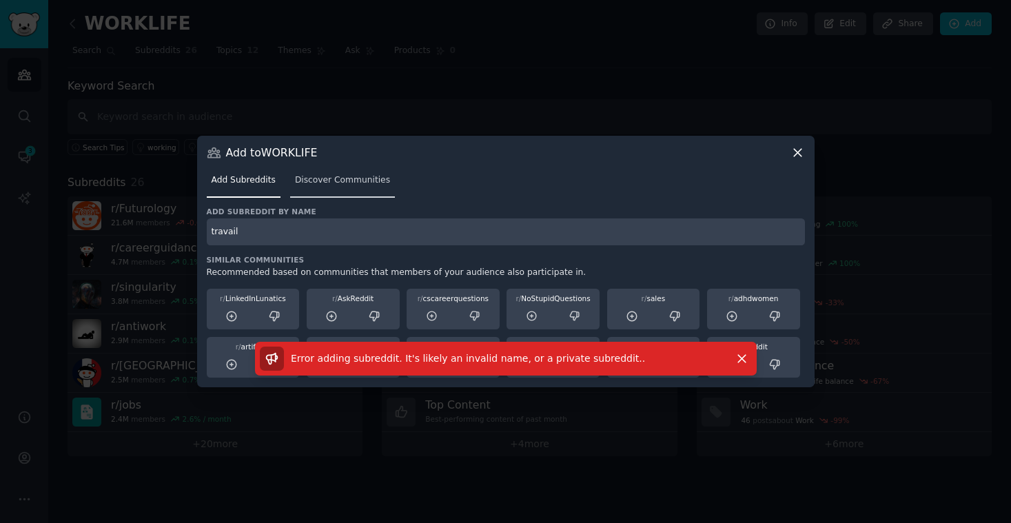
click at [321, 189] on link "Discover Communities" at bounding box center [342, 184] width 105 height 28
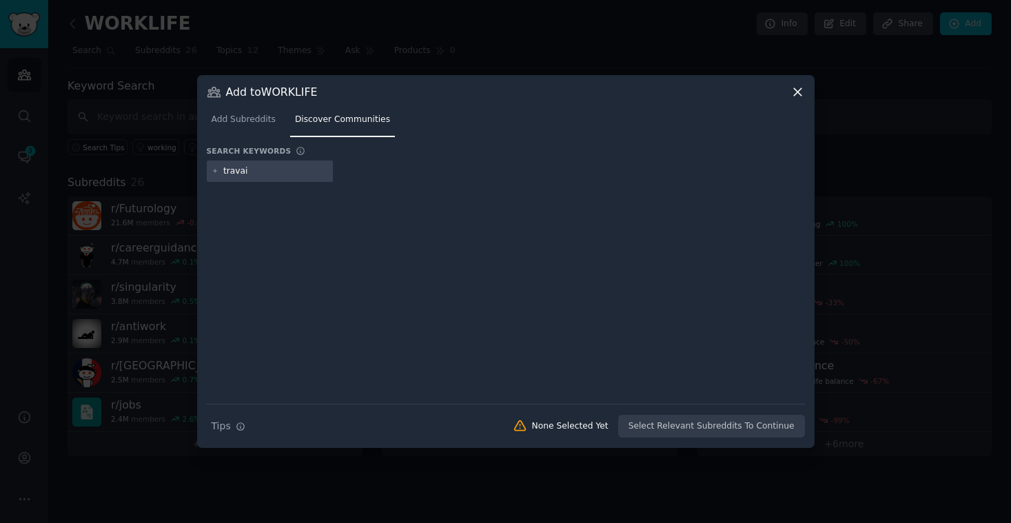
type input "travail"
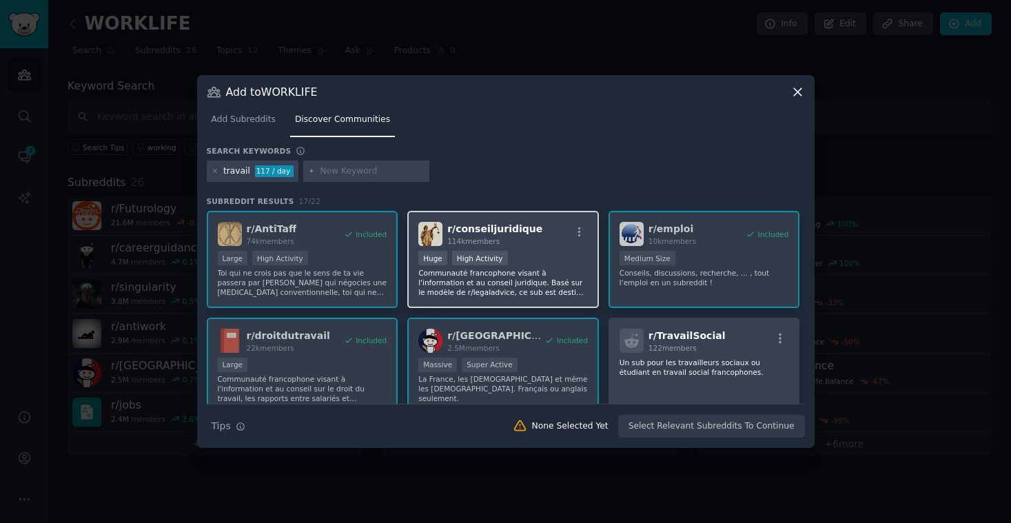
click at [552, 234] on div "r/ conseiljuridique 114k members" at bounding box center [503, 234] width 170 height 24
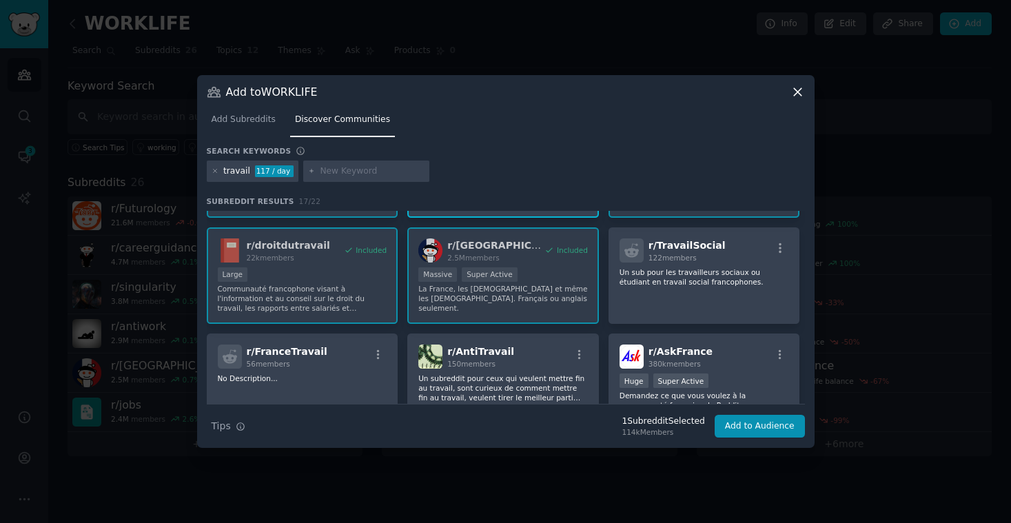
scroll to position [95, 0]
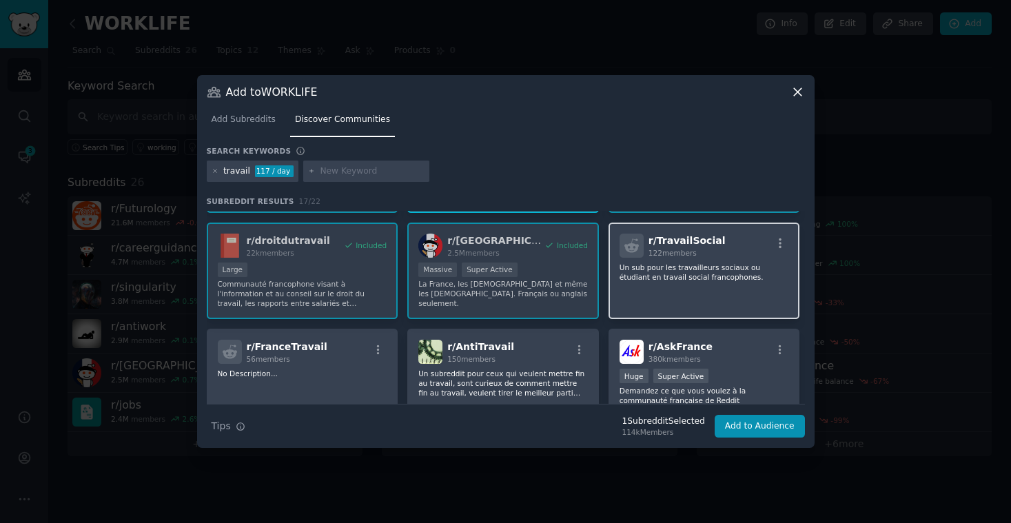
click at [734, 303] on div "r/ TravailSocial 122 members Un sub pour les travailleurs sociaux ou étudiant e…" at bounding box center [705, 271] width 192 height 97
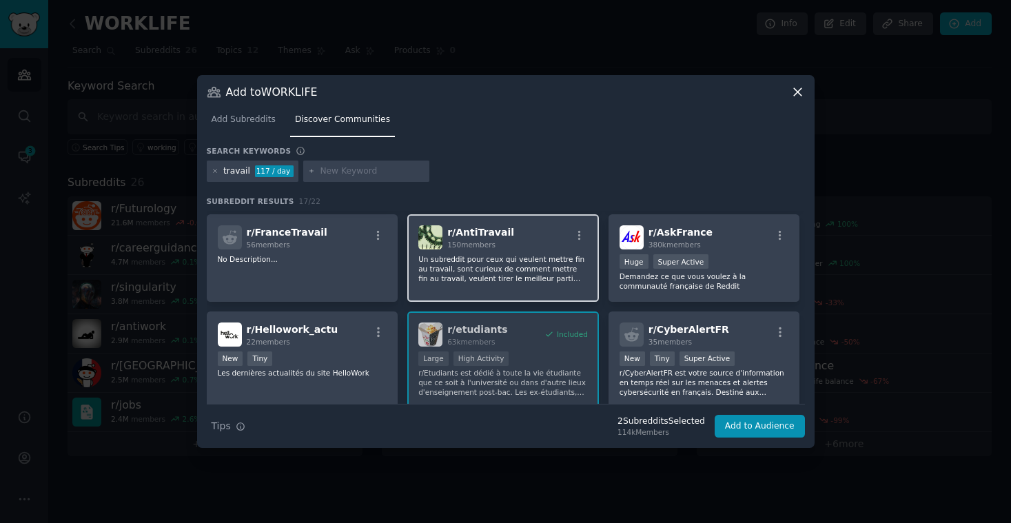
scroll to position [203, 0]
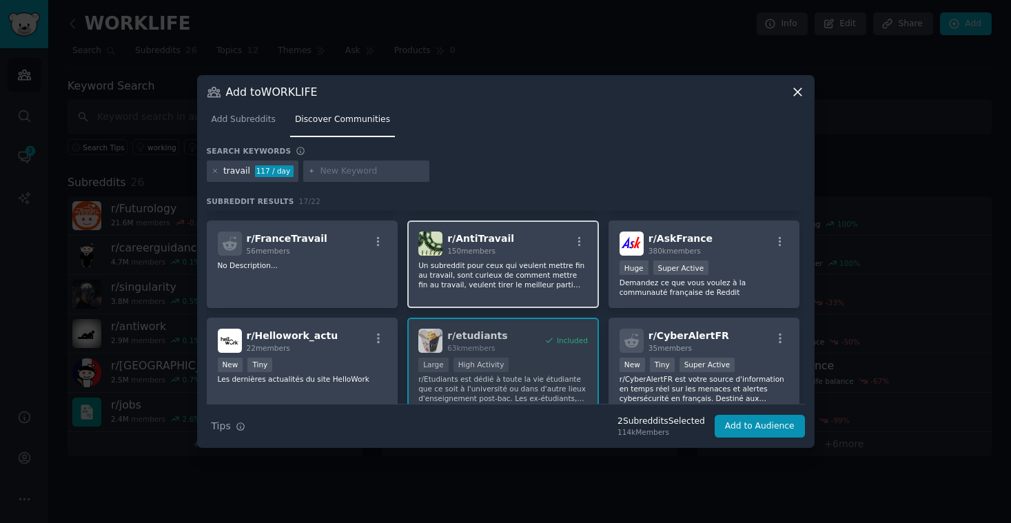
click at [553, 255] on div "r/ AntiTravail 150 members" at bounding box center [503, 244] width 170 height 24
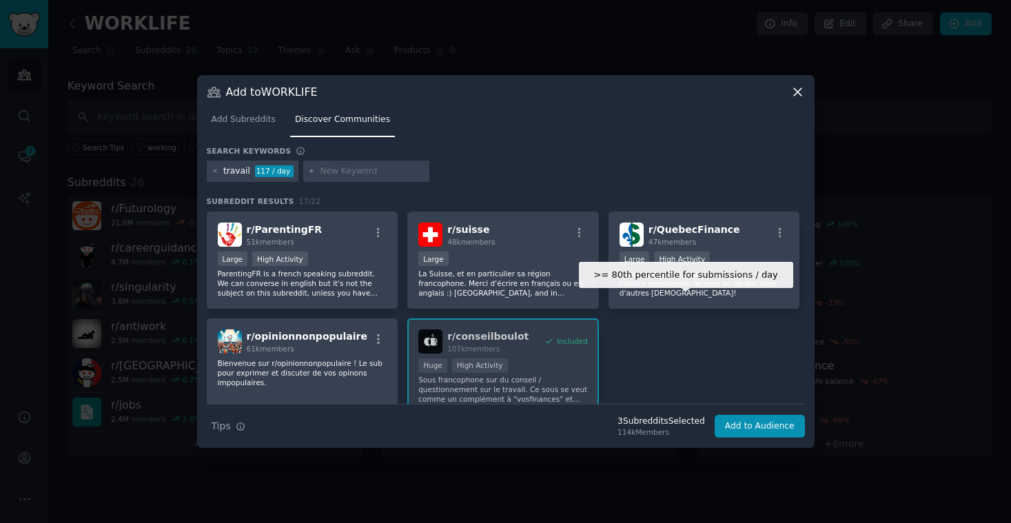
scroll to position [412, 0]
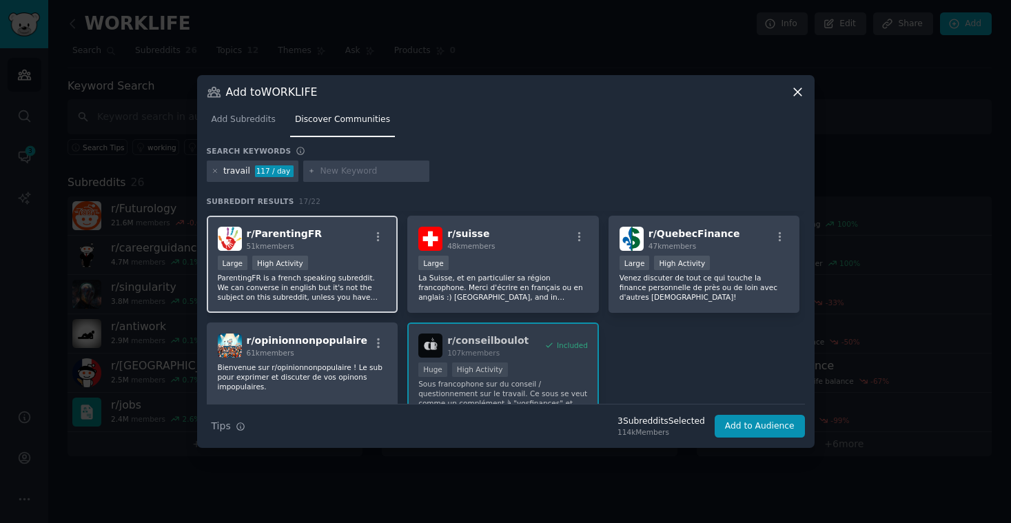
click at [350, 244] on div "r/ ParentingFR 51k members" at bounding box center [303, 239] width 170 height 24
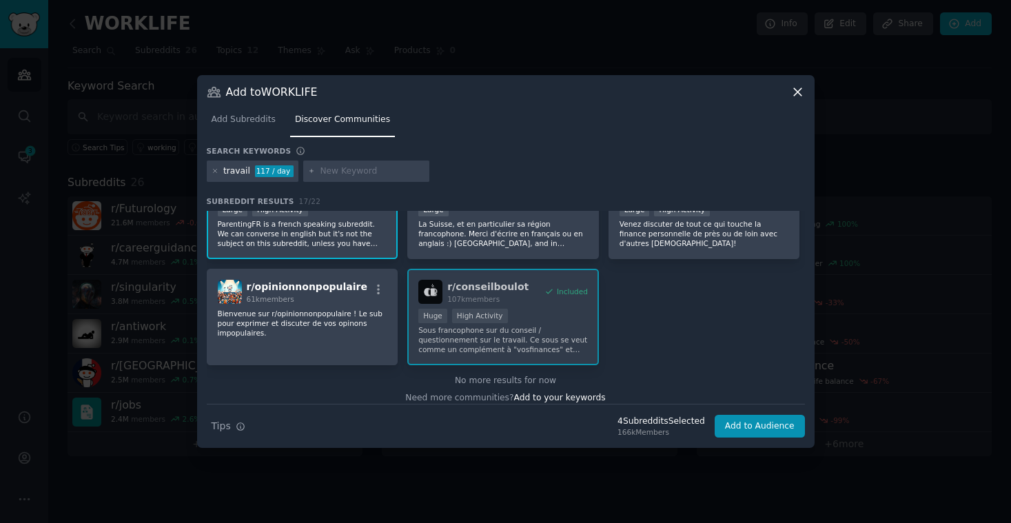
scroll to position [475, 0]
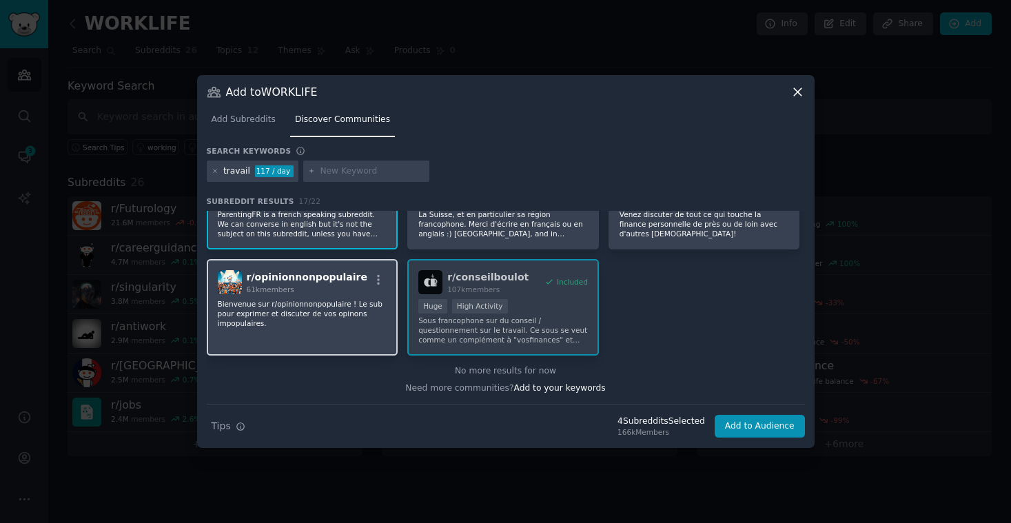
click at [355, 323] on p "Bienvenue sur r/opinionnonpopulaire ! Le sub pour exprimer et discuter de vos o…" at bounding box center [303, 313] width 170 height 29
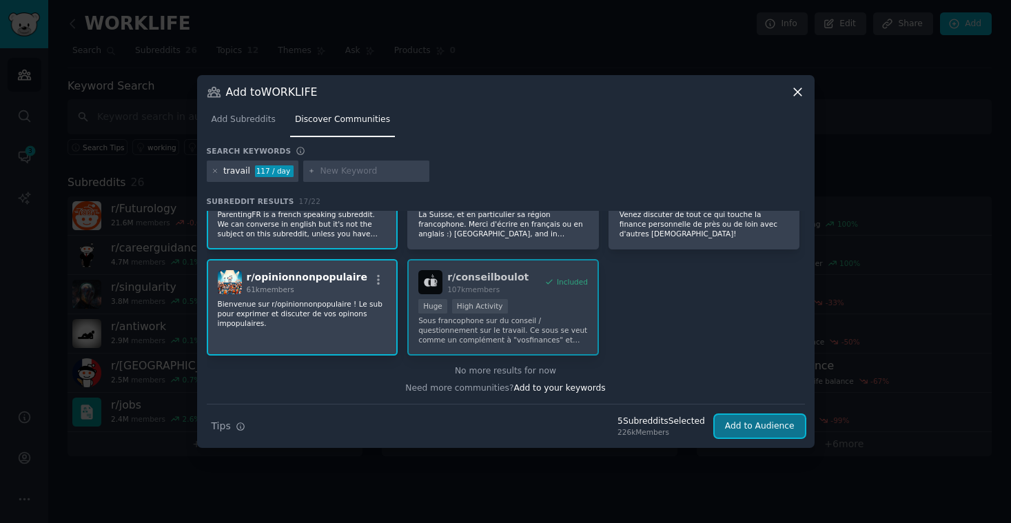
click at [745, 425] on button "Add to Audience" at bounding box center [760, 426] width 90 height 23
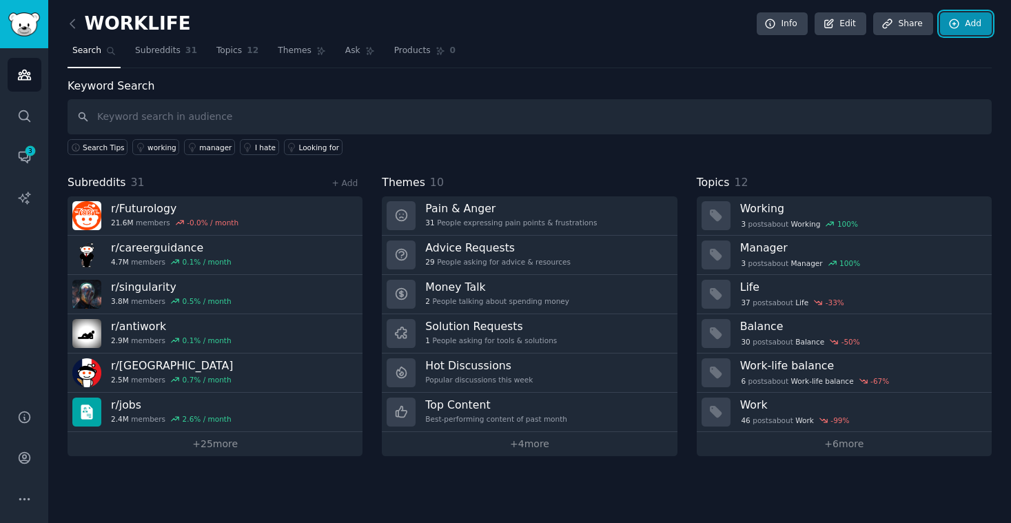
click at [961, 20] on link "Add" at bounding box center [966, 23] width 52 height 23
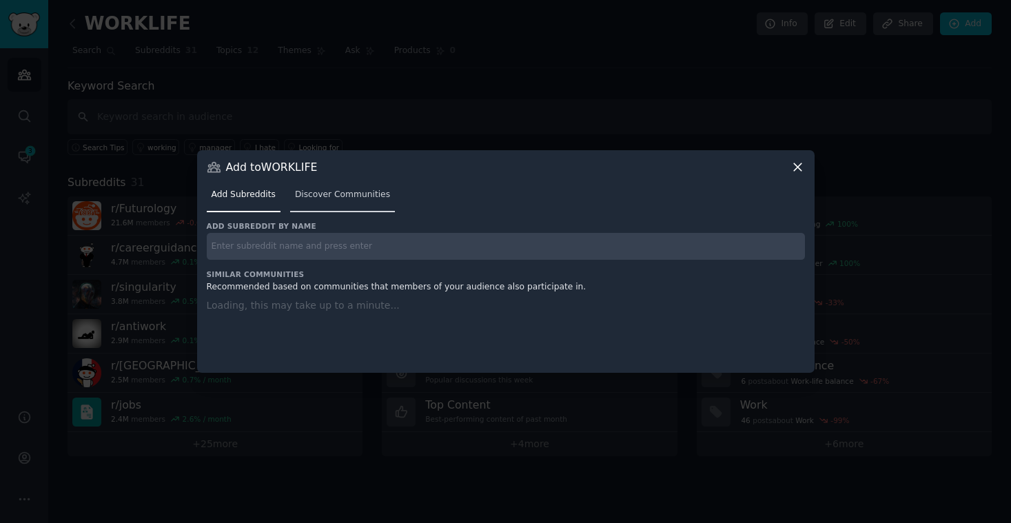
click at [339, 197] on span "Discover Communities" at bounding box center [342, 195] width 95 height 12
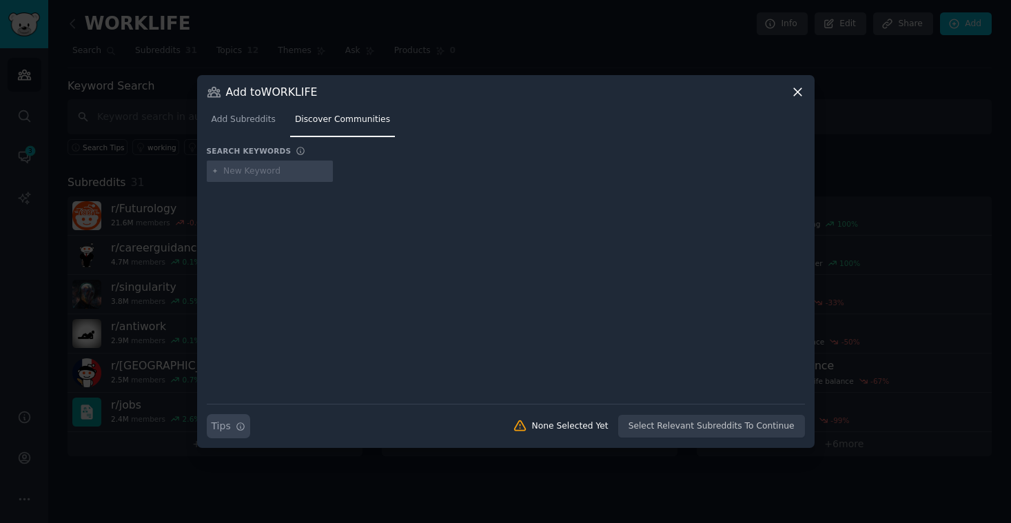
click at [241, 430] on icon "button" at bounding box center [241, 427] width 10 height 10
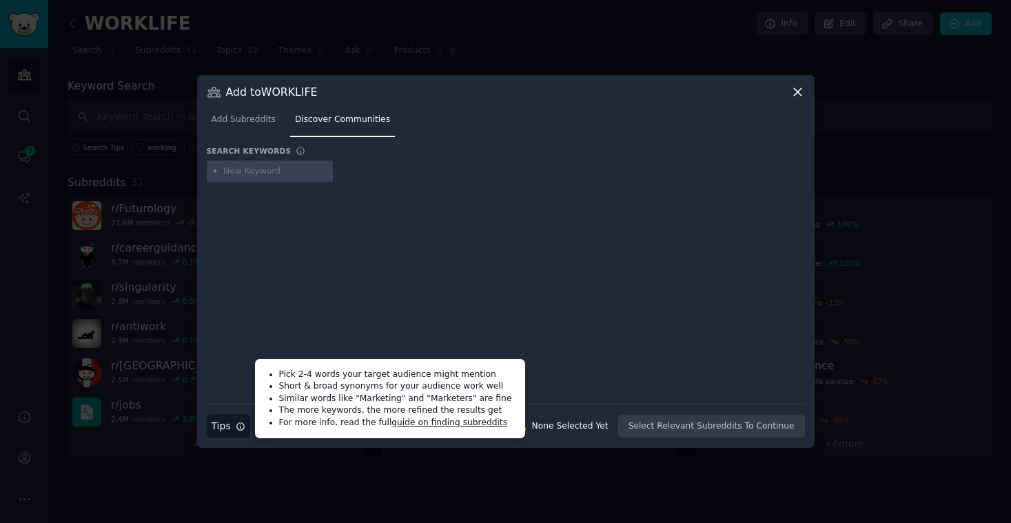
click at [437, 424] on link "guide on finding subreddits" at bounding box center [450, 423] width 116 height 10
click at [285, 168] on input "text" at bounding box center [275, 171] width 105 height 12
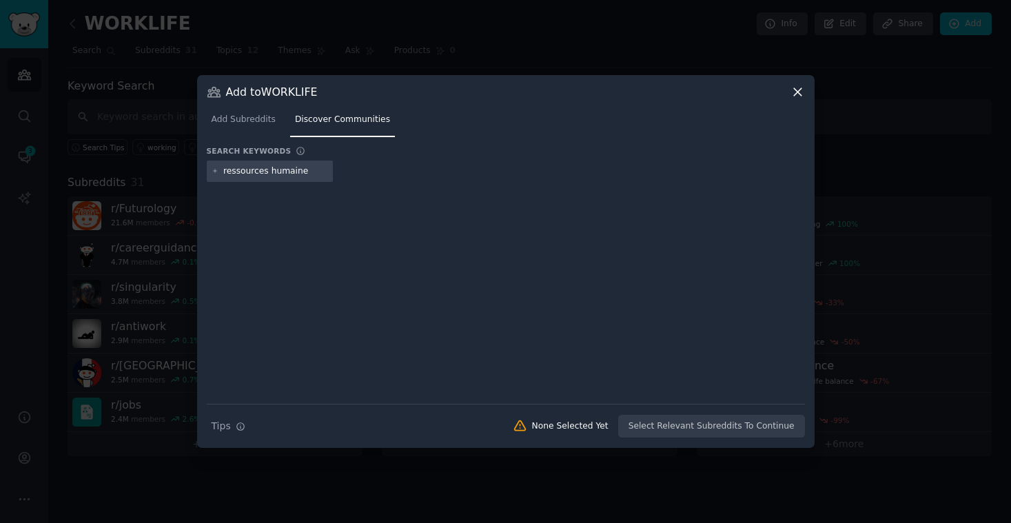
type input "ressources humaines"
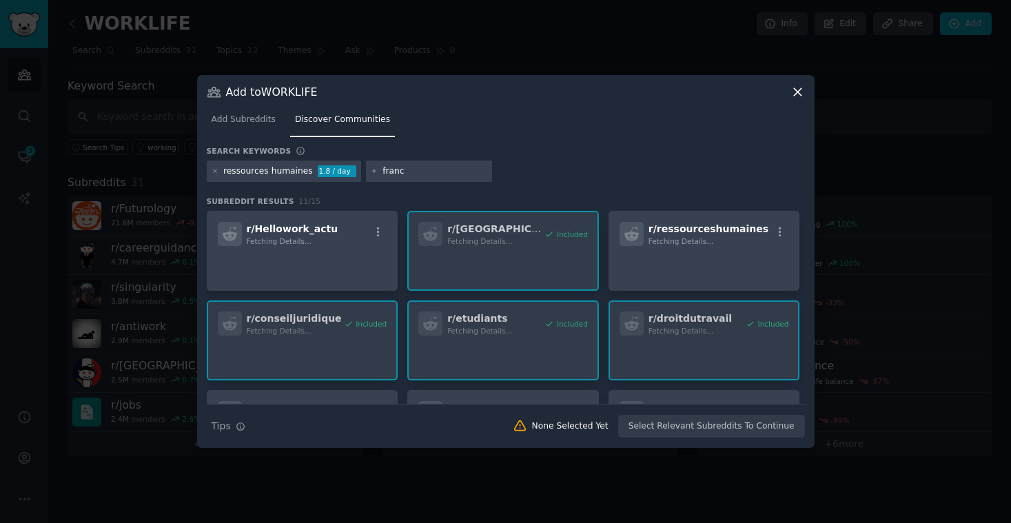
type input "[GEOGRAPHIC_DATA]"
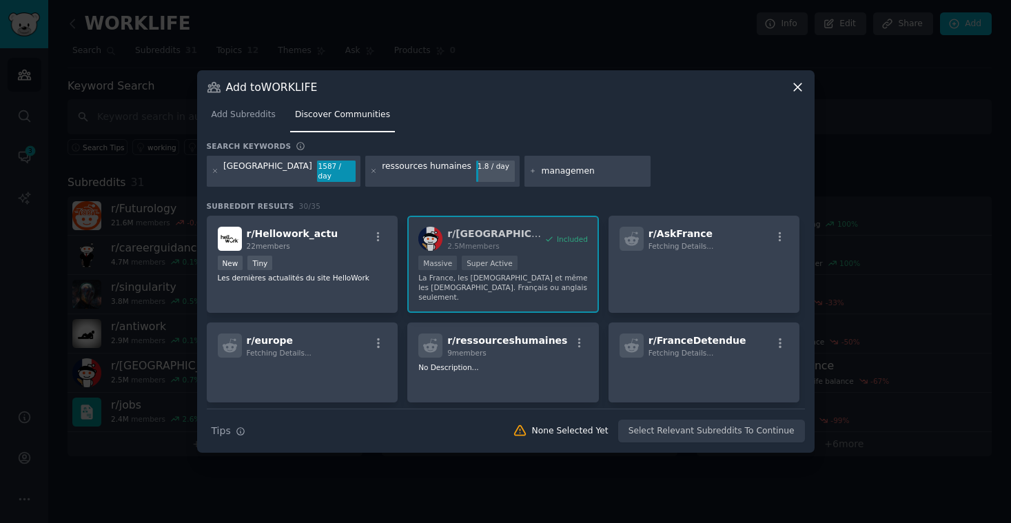
type input "management"
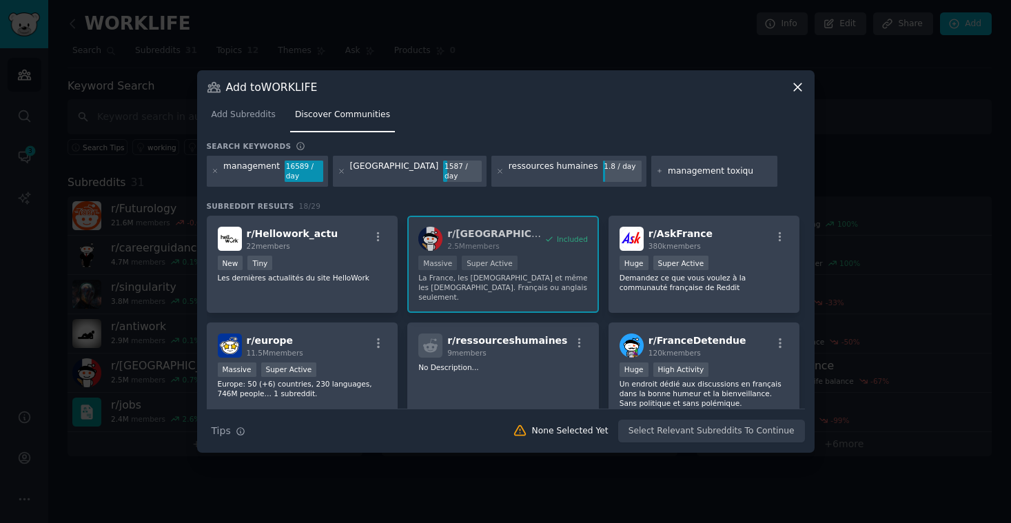
type input "management toxique"
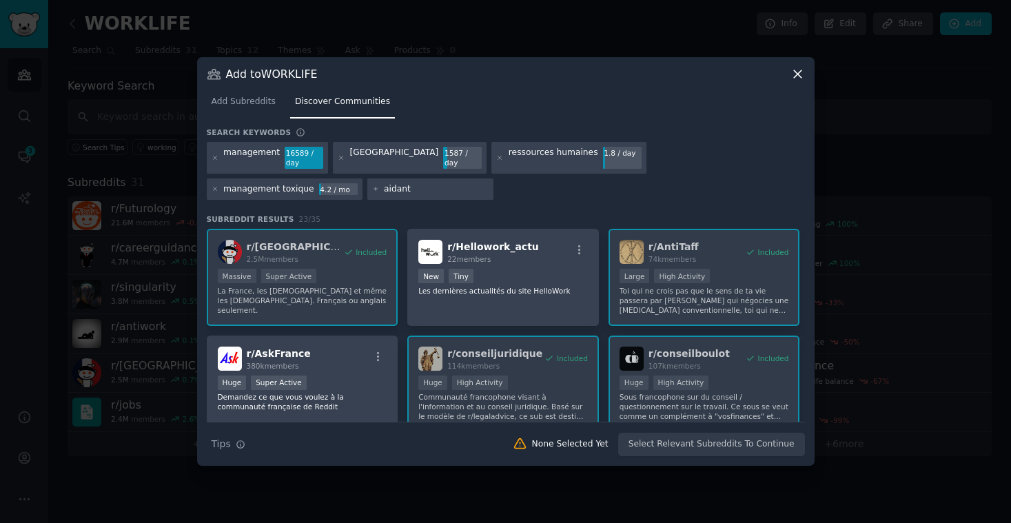
type input "aidants"
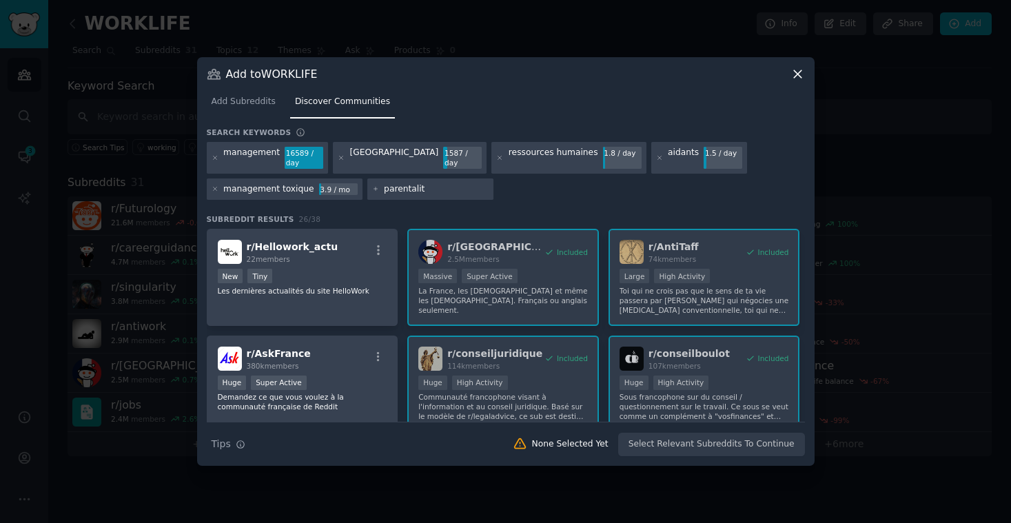
type input "parentalité"
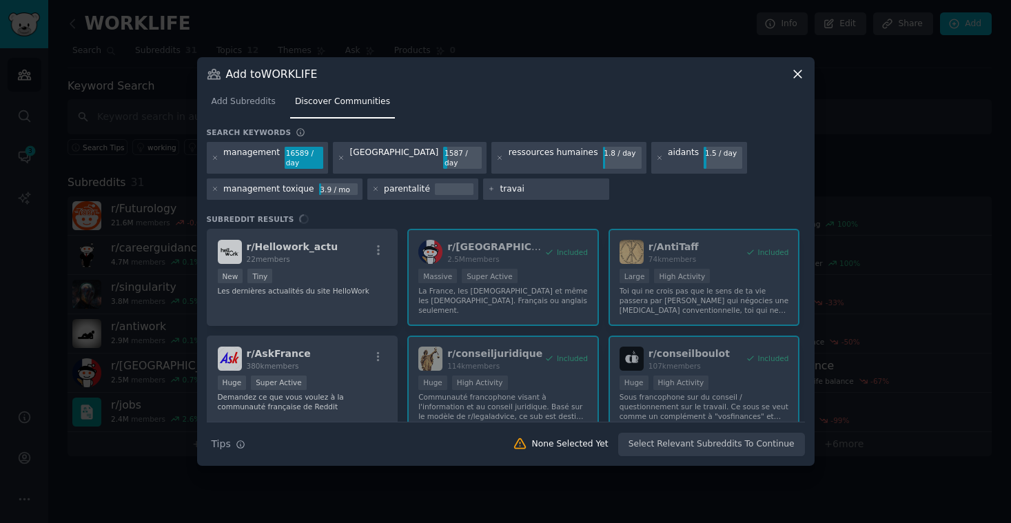
type input "travail"
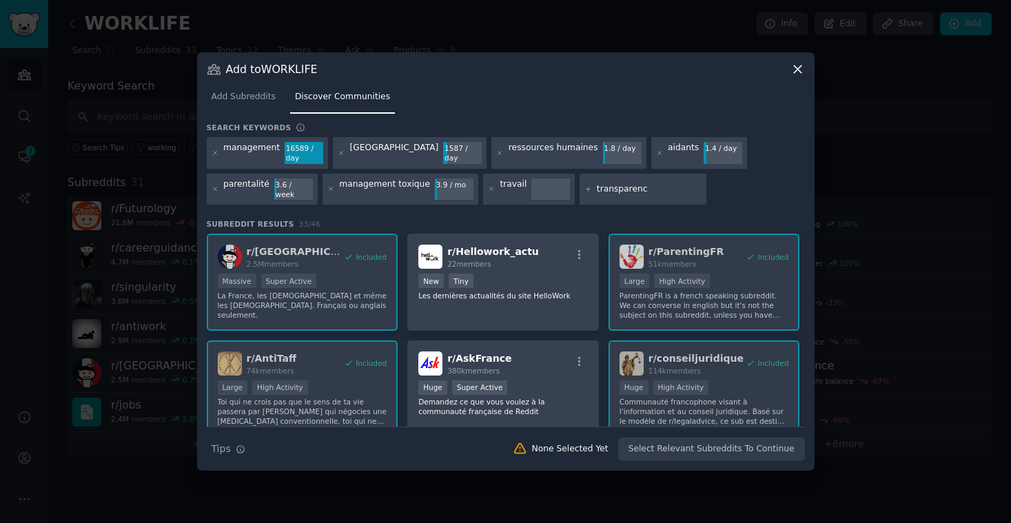
type input "transparence"
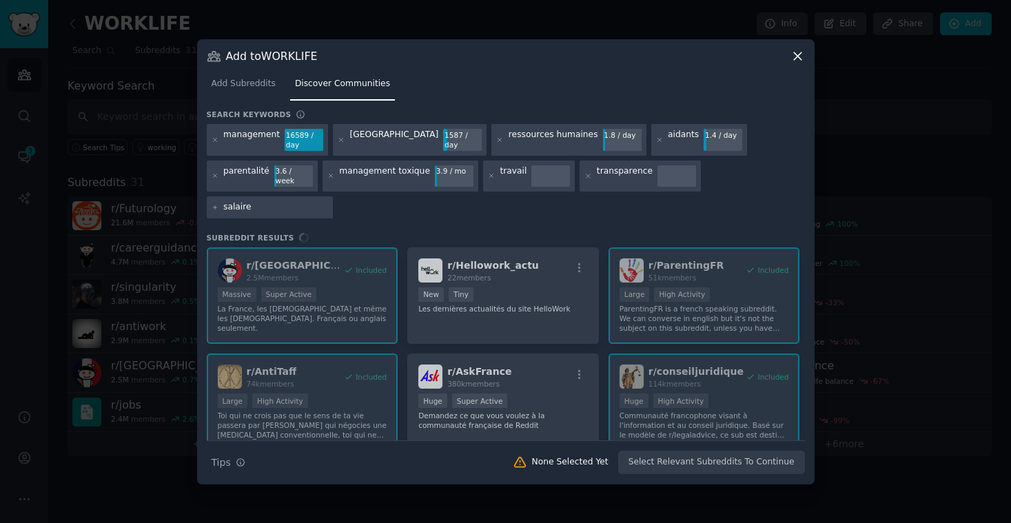
type input "salaires"
type input "[PERSON_NAME]"
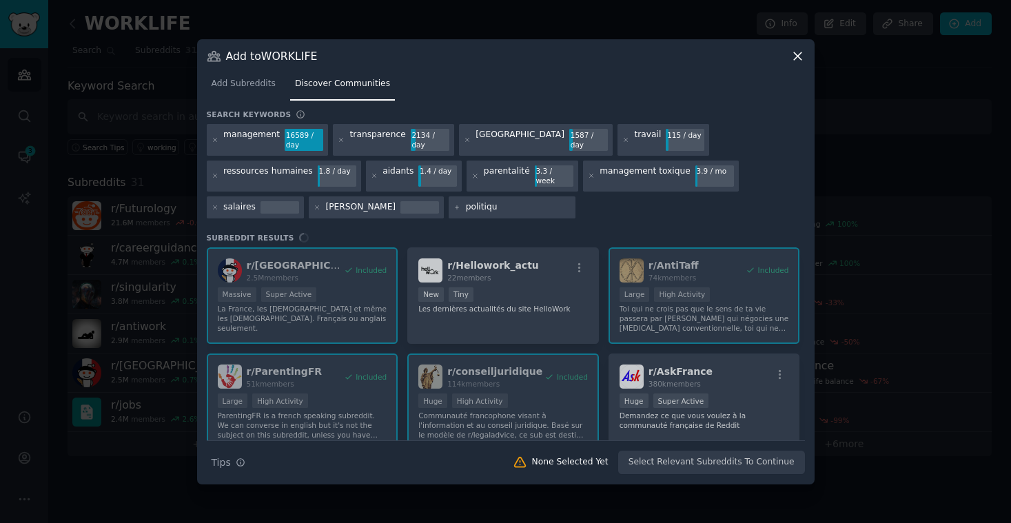
type input "politique"
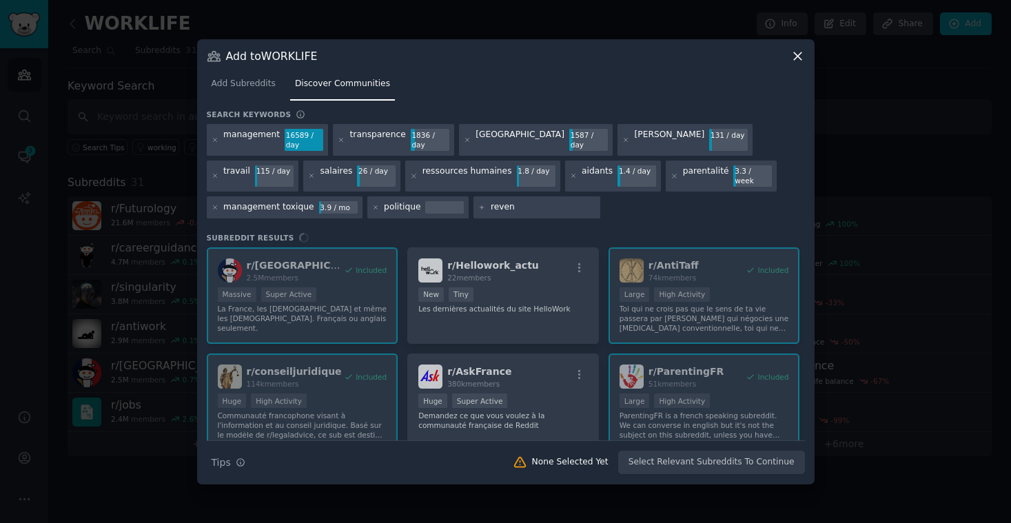
type input "revenu"
type input "universel"
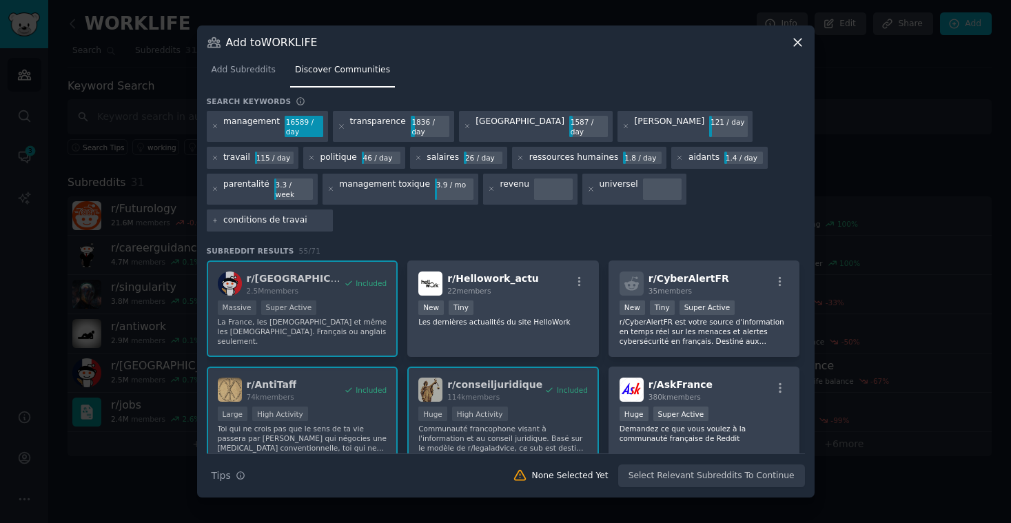
type input "conditions de travail"
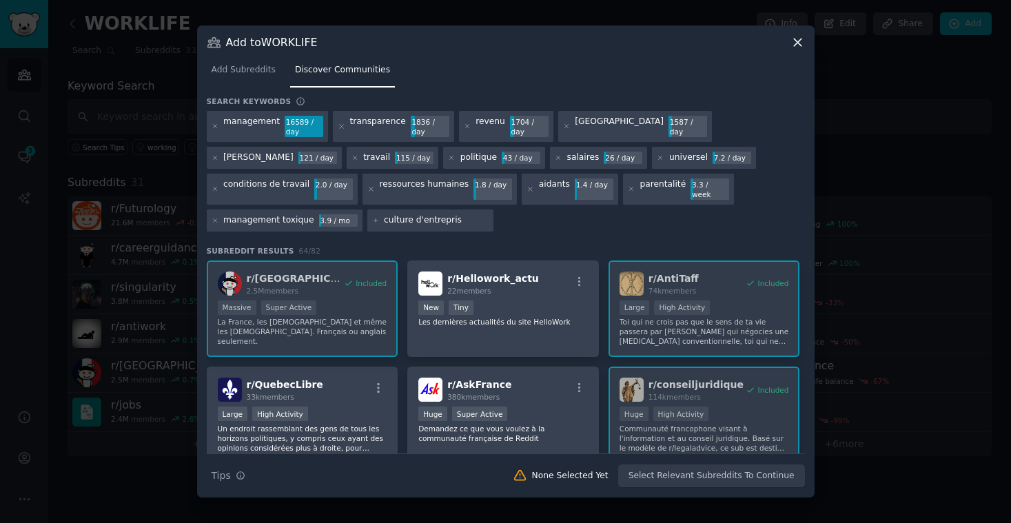
type input "culture d'entreprise"
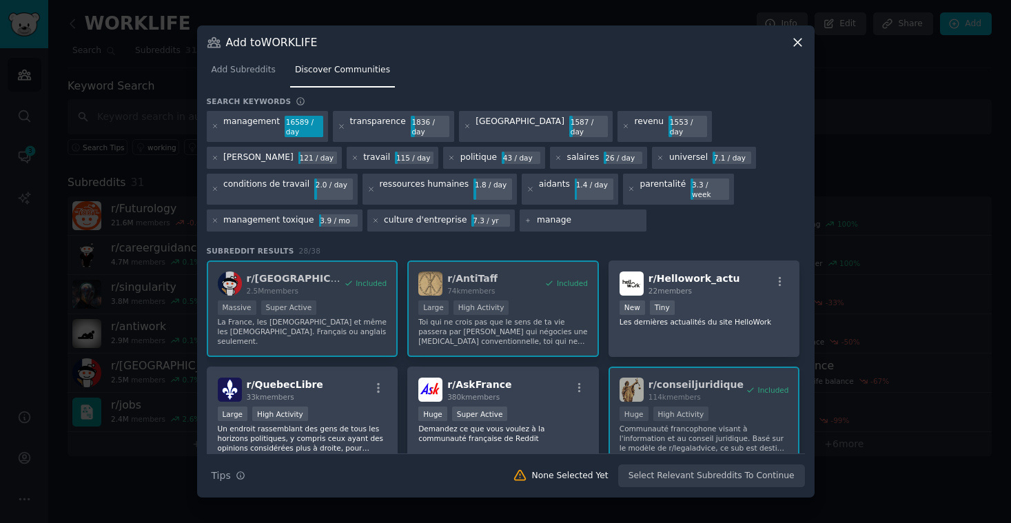
type input "manager"
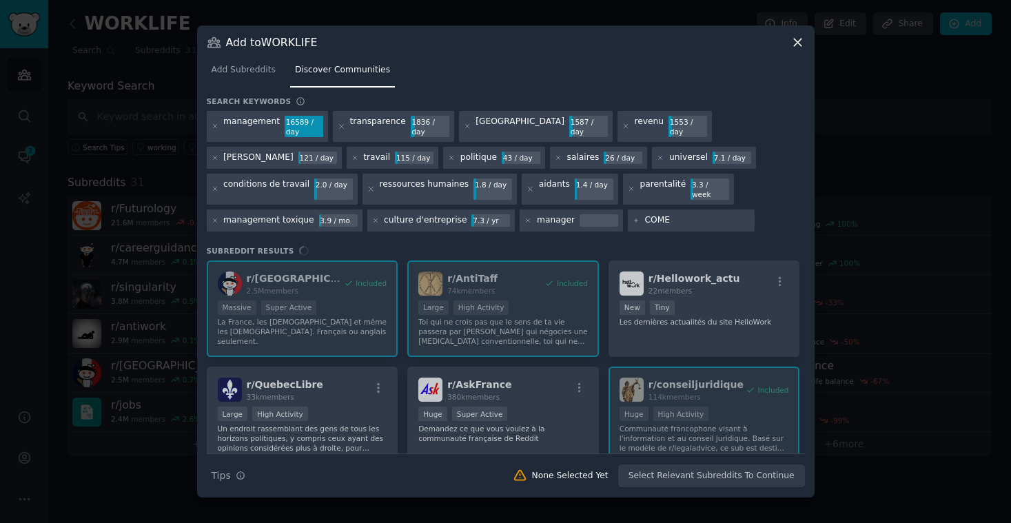
type input "COMEX"
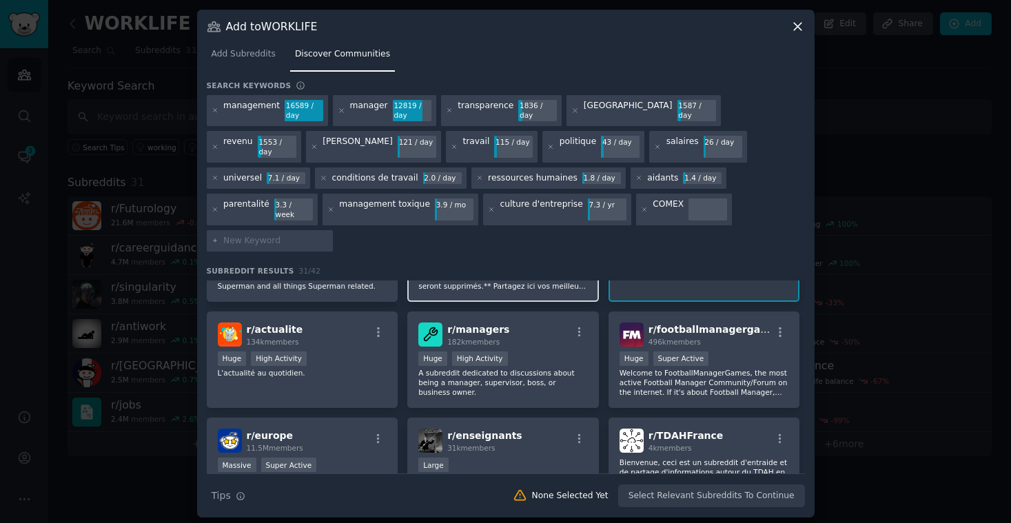
scroll to position [707, 0]
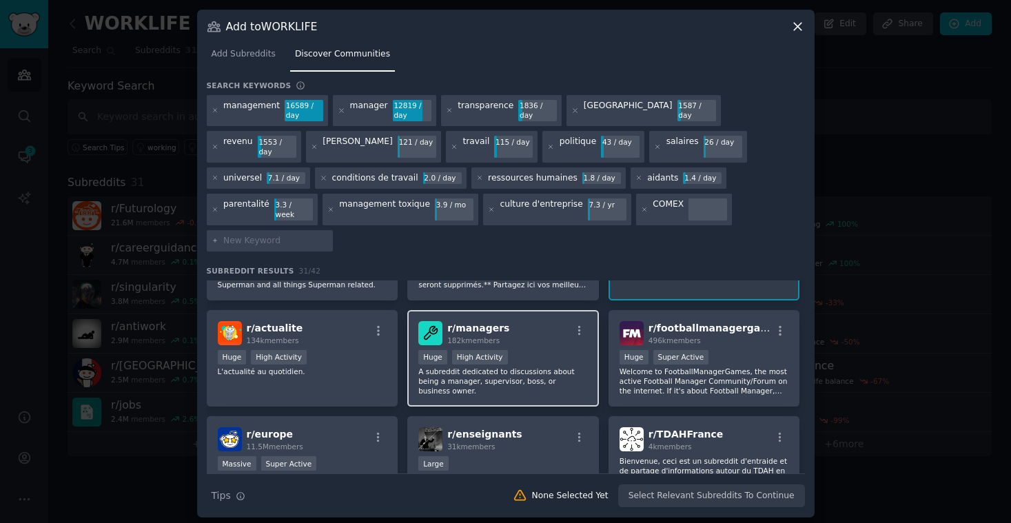
click at [541, 350] on div "Huge High Activity" at bounding box center [503, 358] width 170 height 17
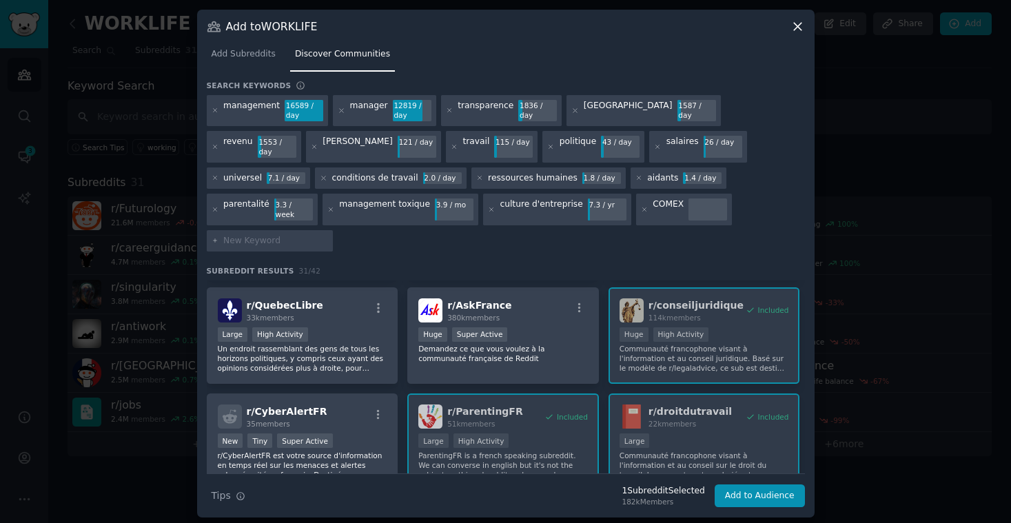
scroll to position [99, 0]
click at [553, 299] on div "r/ AskFrance 380k members" at bounding box center [503, 311] width 170 height 24
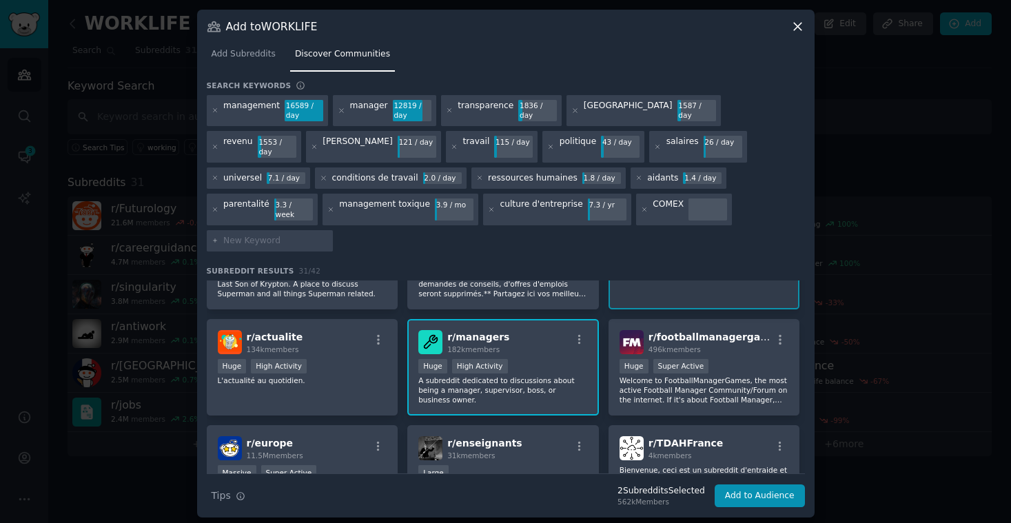
scroll to position [707, 0]
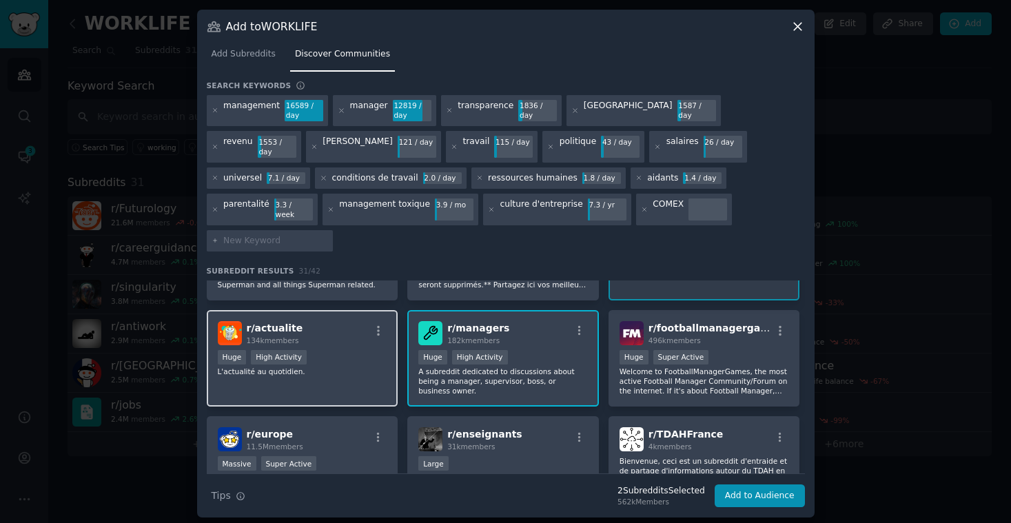
click at [344, 321] on div "r/ actualite 134k members" at bounding box center [303, 333] width 170 height 24
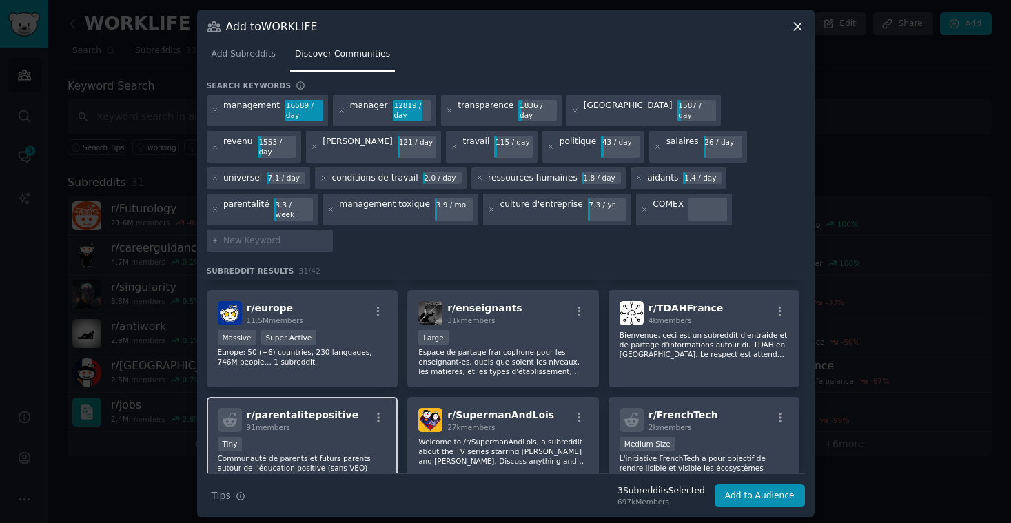
scroll to position [837, 0]
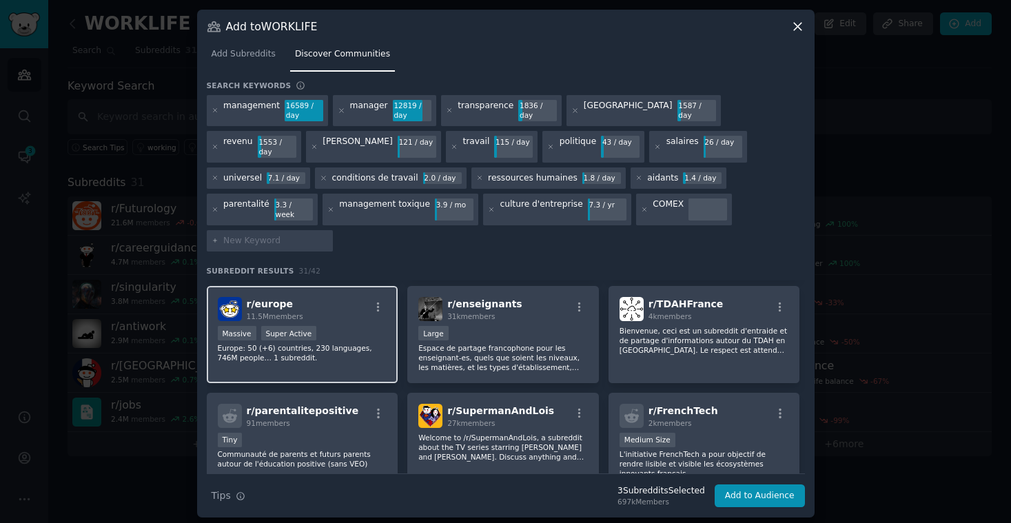
click at [357, 343] on p "Europe: 50 (+6) countries, 230 languages, 746M people… 1 subreddit." at bounding box center [303, 352] width 170 height 19
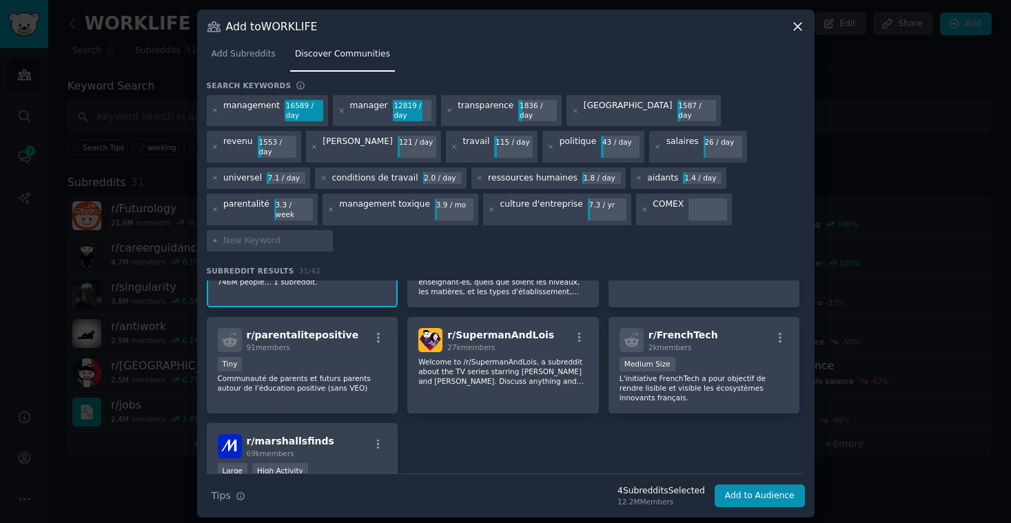
scroll to position [915, 0]
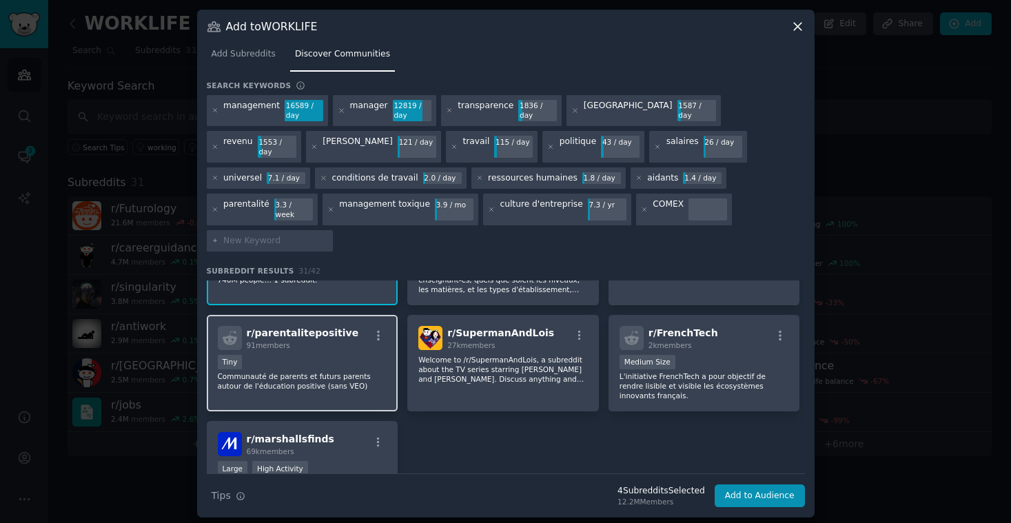
click at [347, 327] on div "r/ parentalitepositive 91 members Tiny Communauté de parents et futurs parents …" at bounding box center [303, 363] width 192 height 97
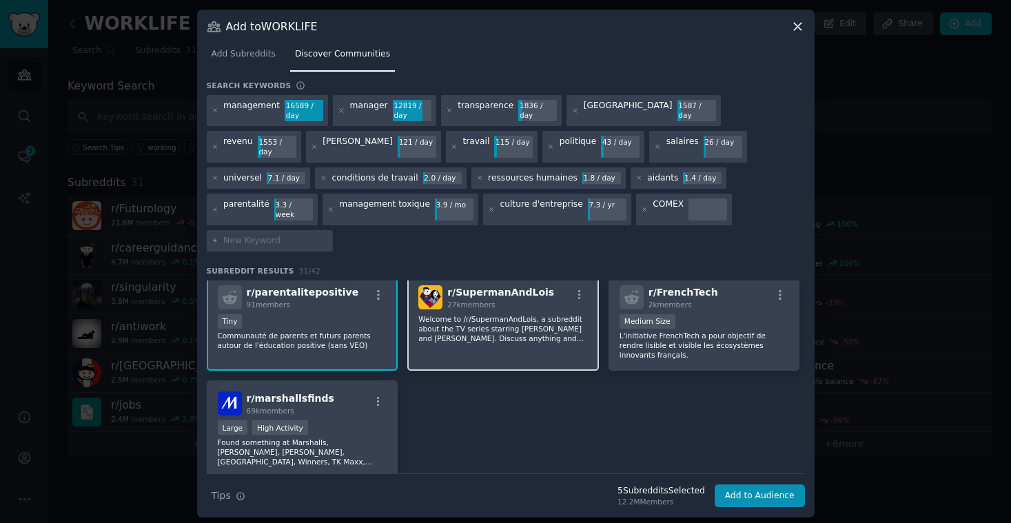
scroll to position [968, 0]
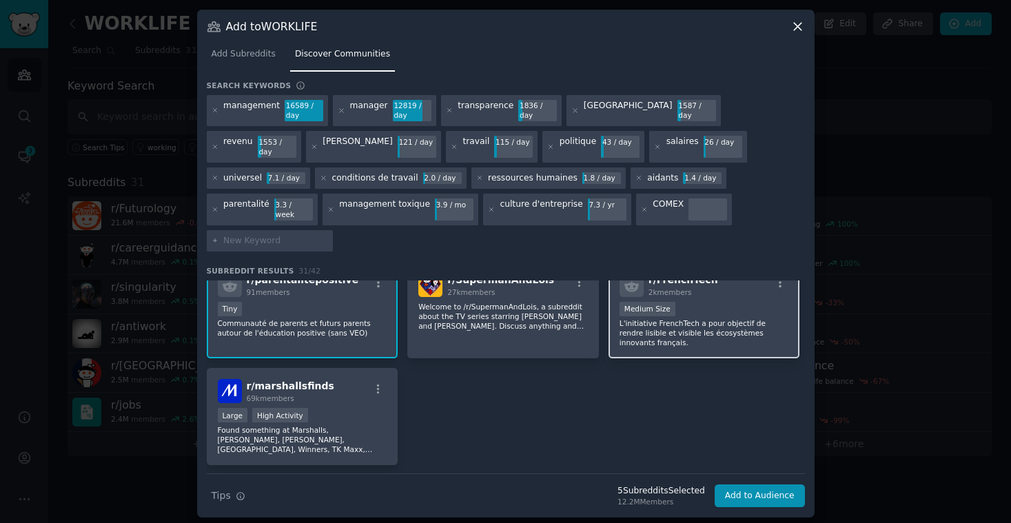
click at [745, 319] on p "L'initiative FrenchTech a pour objectif de rendre lisible et visible les écosys…" at bounding box center [705, 333] width 170 height 29
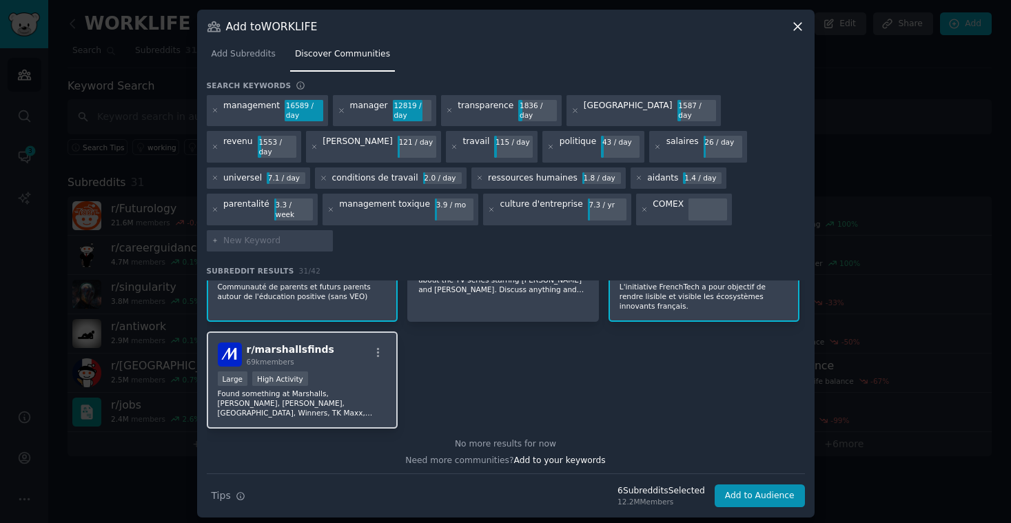
scroll to position [1007, 0]
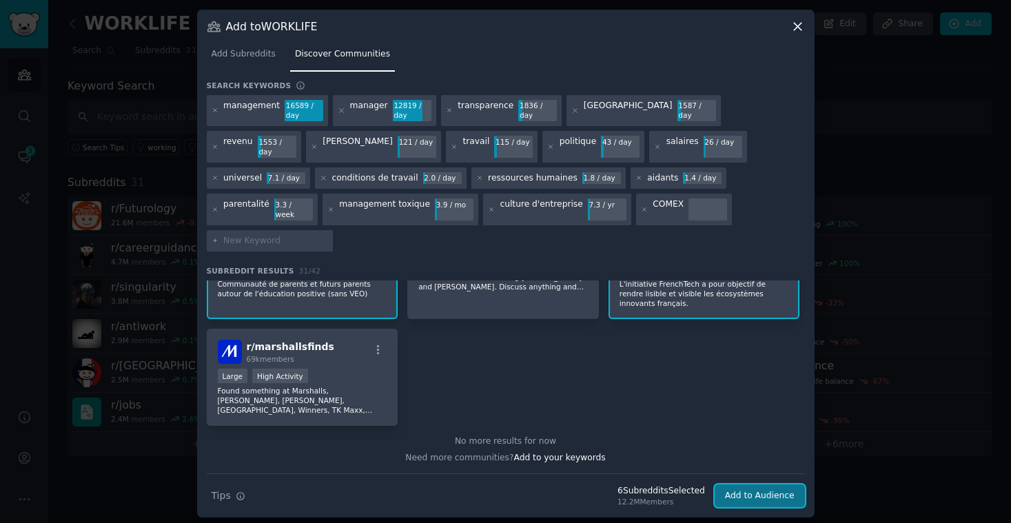
click at [775, 485] on button "Add to Audience" at bounding box center [760, 496] width 90 height 23
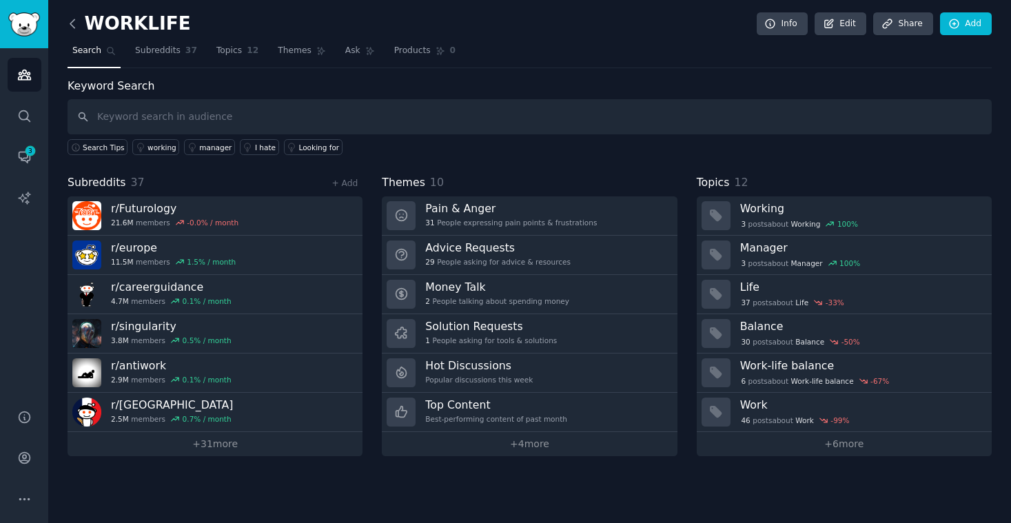
click at [78, 27] on icon at bounding box center [72, 24] width 14 height 14
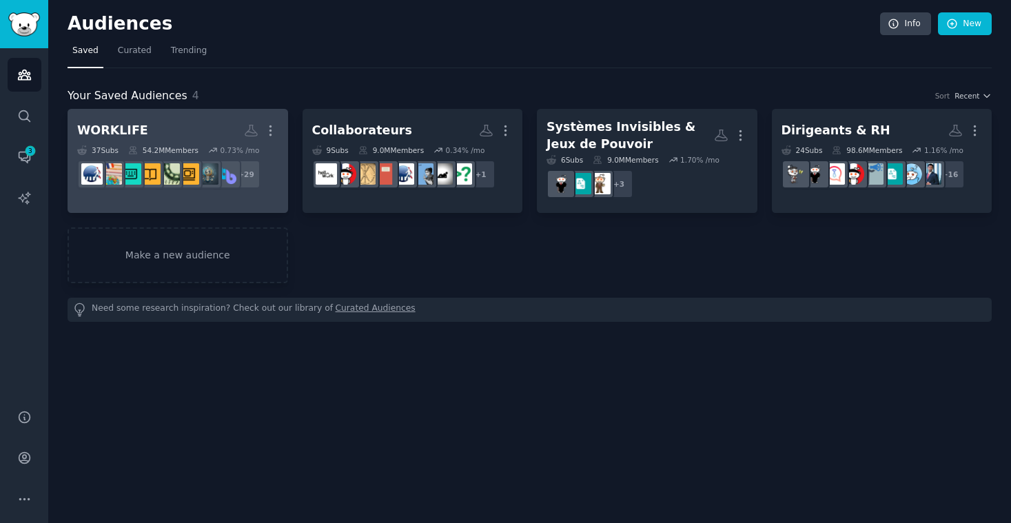
click at [189, 117] on link "WORKLIFE More 37 Sub s 54.2M Members 0.73 % /mo + 29" at bounding box center [178, 161] width 221 height 104
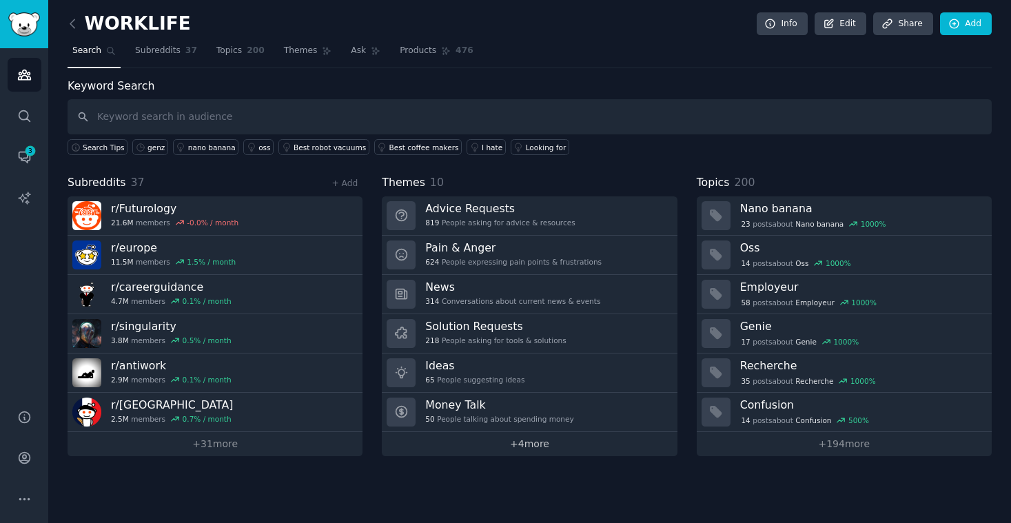
click at [531, 447] on link "+ 4 more" at bounding box center [529, 444] width 295 height 24
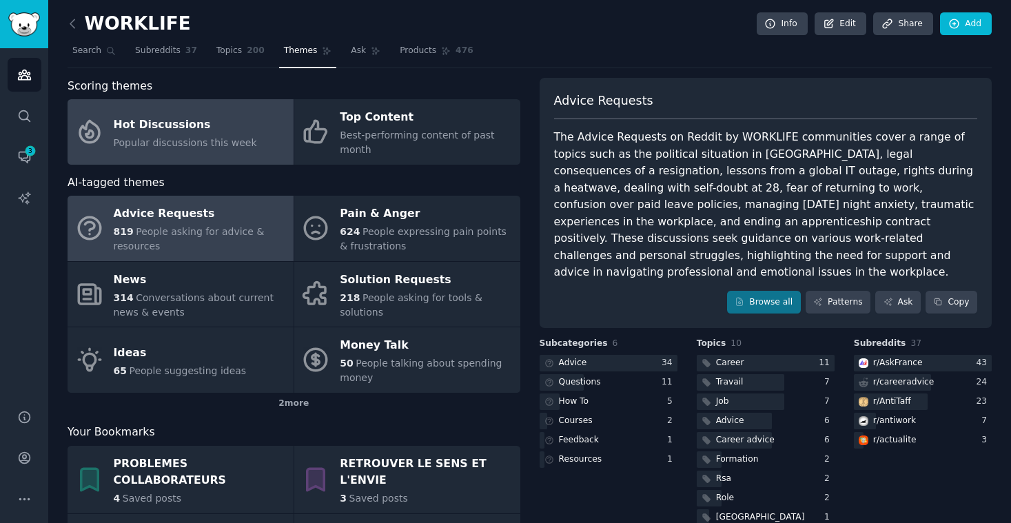
click at [196, 133] on div "Hot Discussions" at bounding box center [185, 125] width 143 height 22
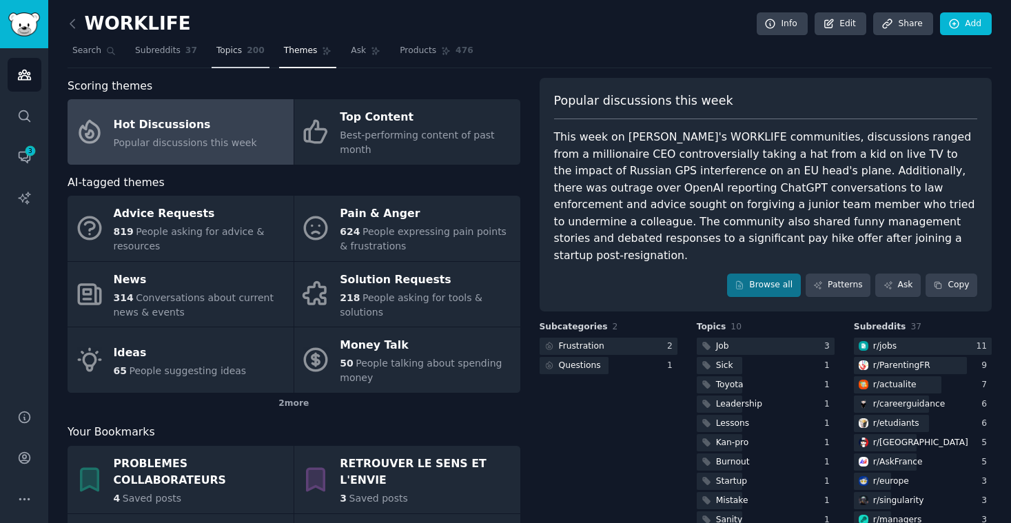
click at [230, 54] on span "Topics" at bounding box center [229, 51] width 26 height 12
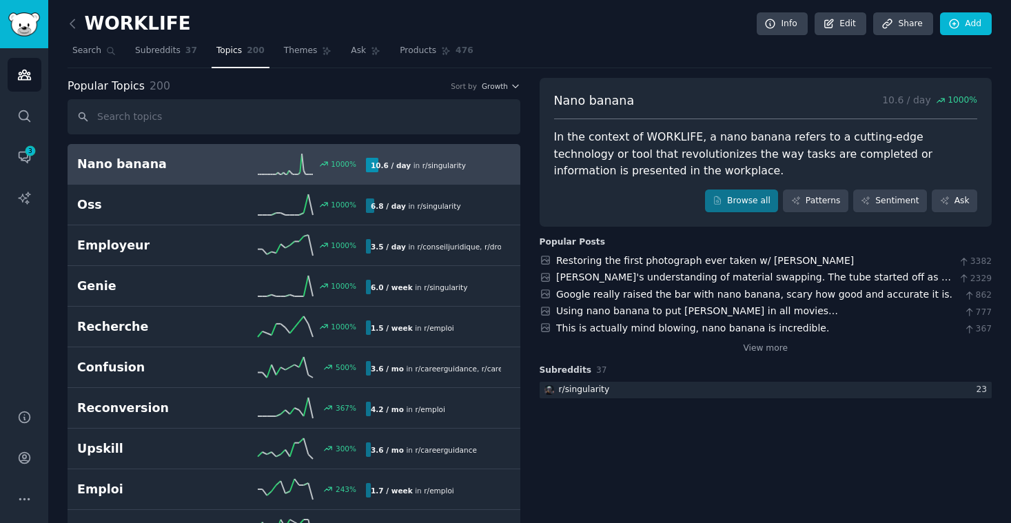
click at [132, 161] on h2 "Nano banana" at bounding box center [149, 164] width 145 height 17
click at [405, 165] on b "10.6 / day" at bounding box center [391, 165] width 40 height 8
click at [123, 169] on h2 "Nano banana" at bounding box center [149, 164] width 145 height 17
click at [497, 85] on span "Growth" at bounding box center [495, 86] width 26 height 10
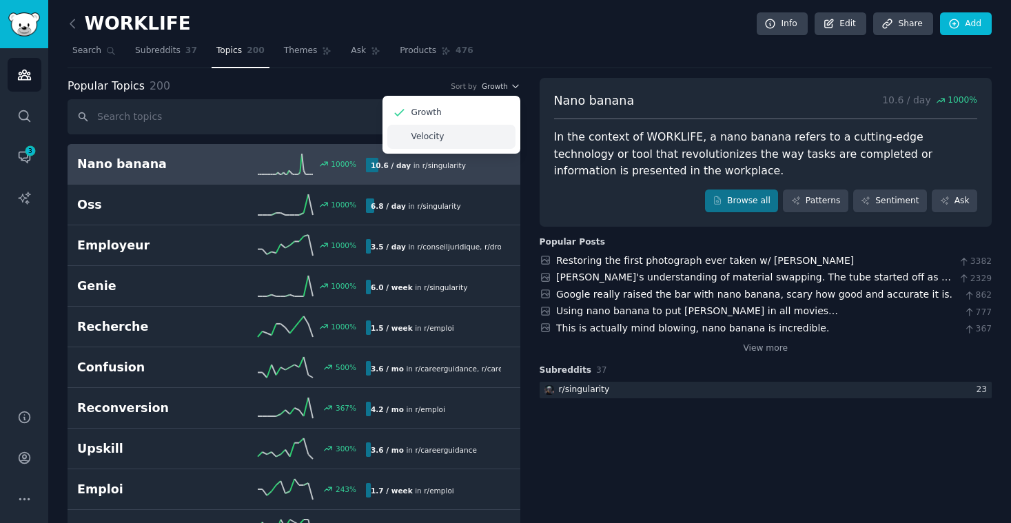
click at [429, 134] on p "Velocity" at bounding box center [428, 137] width 33 height 12
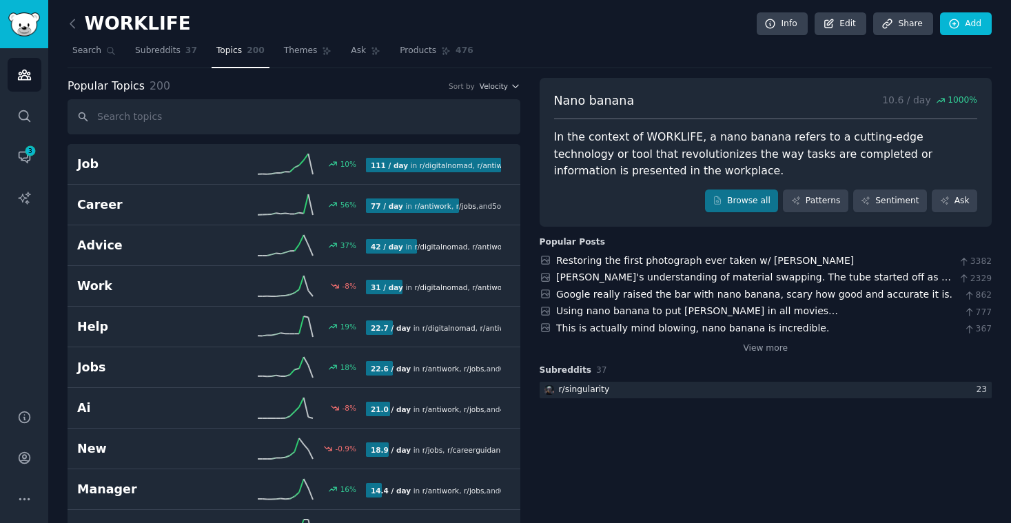
click at [900, 141] on div "In the context of WORKLIFE, a nano banana refers to a cutting-edge technology o…" at bounding box center [766, 154] width 424 height 51
drag, startPoint x: 592, startPoint y: 150, endPoint x: 736, endPoint y: 153, distance: 144.1
click at [736, 153] on div "In the context of WORKLIFE, a nano banana refers to a cutting-edge technology o…" at bounding box center [766, 154] width 424 height 51
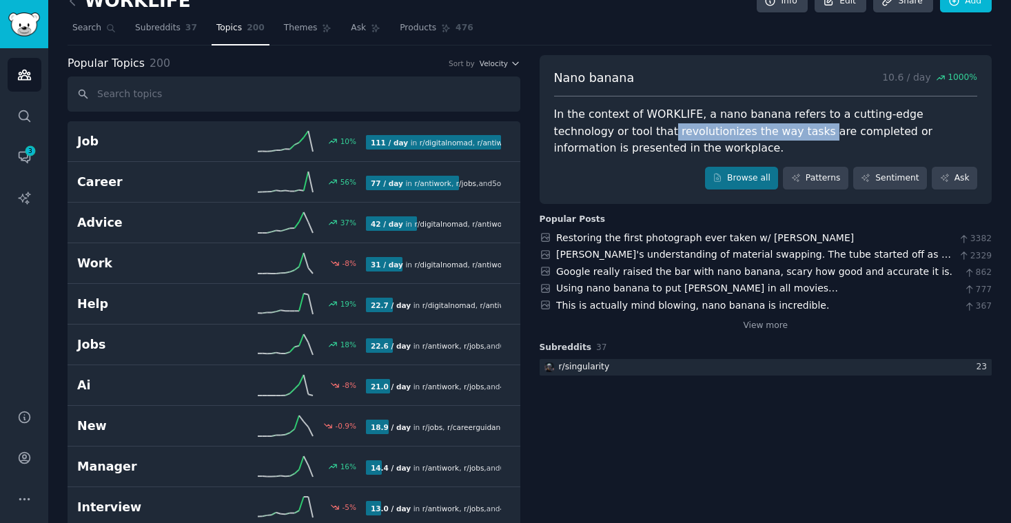
scroll to position [34, 0]
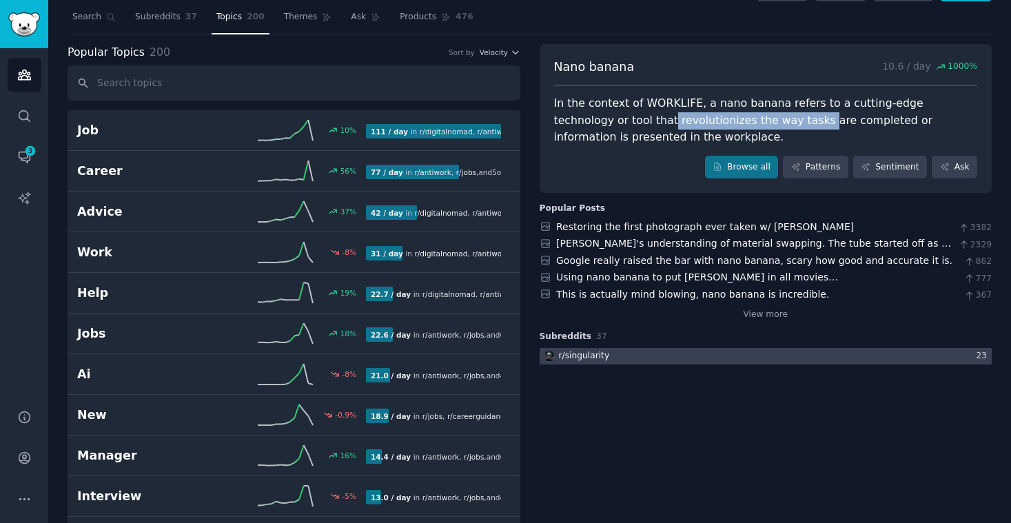
click at [596, 357] on div "r/ singularity" at bounding box center [584, 356] width 51 height 12
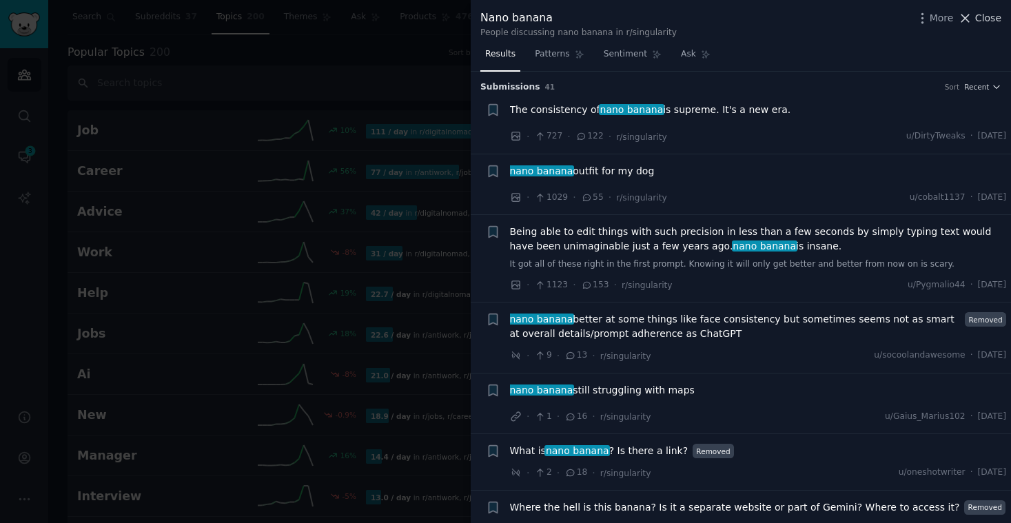
click at [980, 22] on span "Close" at bounding box center [989, 18] width 26 height 14
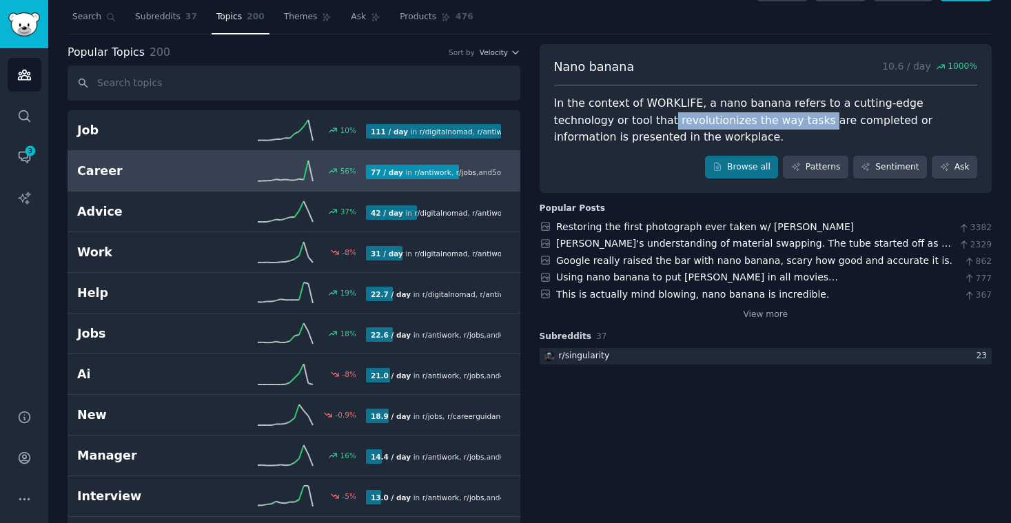
click at [154, 172] on h2 "Career" at bounding box center [149, 171] width 145 height 17
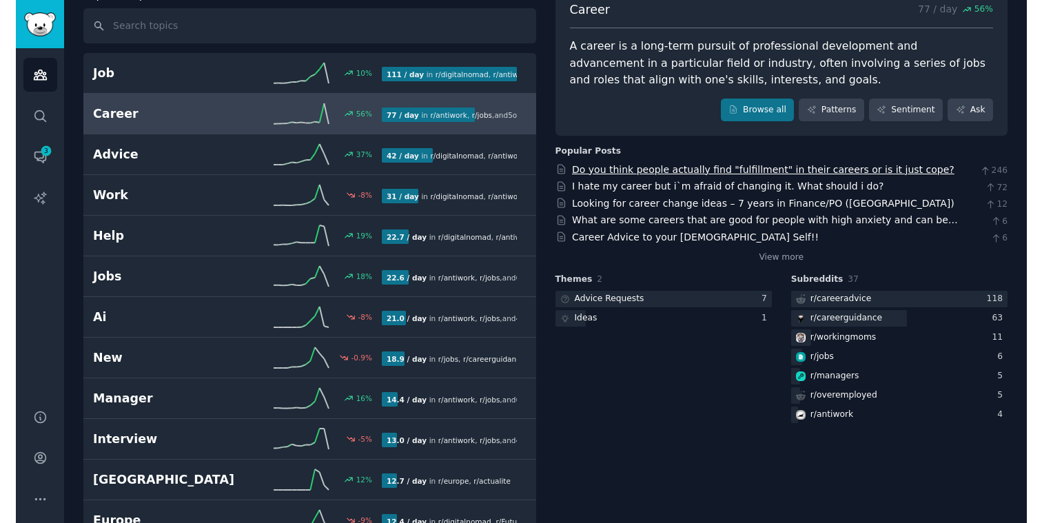
scroll to position [107, 0]
